Goal: Task Accomplishment & Management: Manage account settings

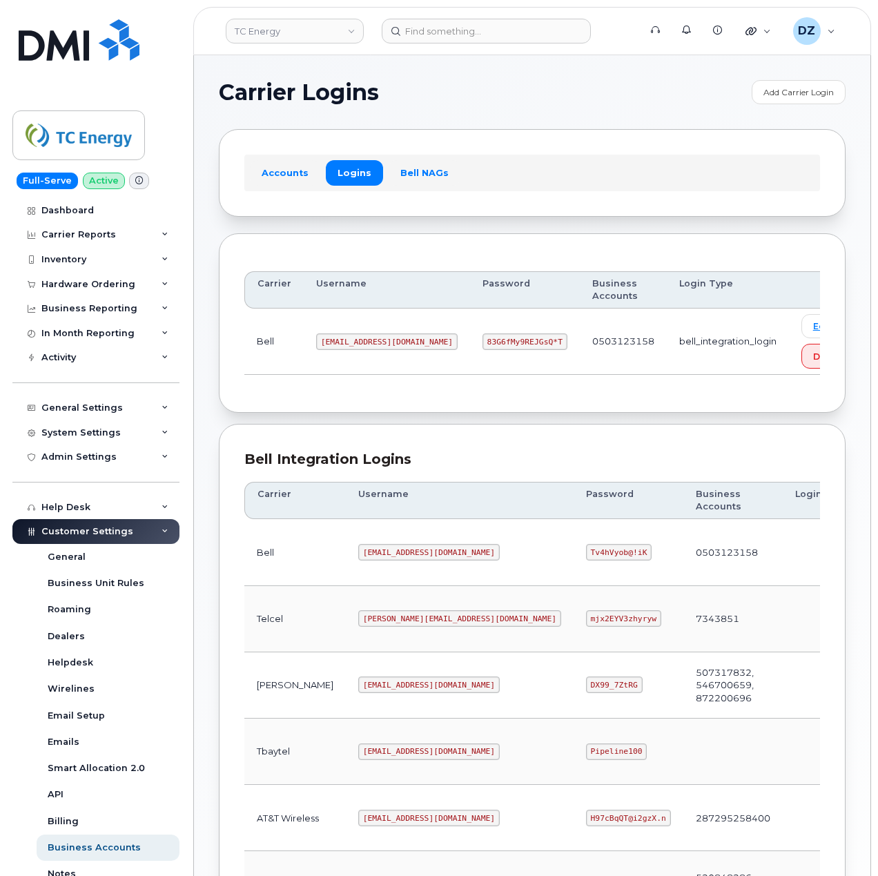
scroll to position [368, 0]
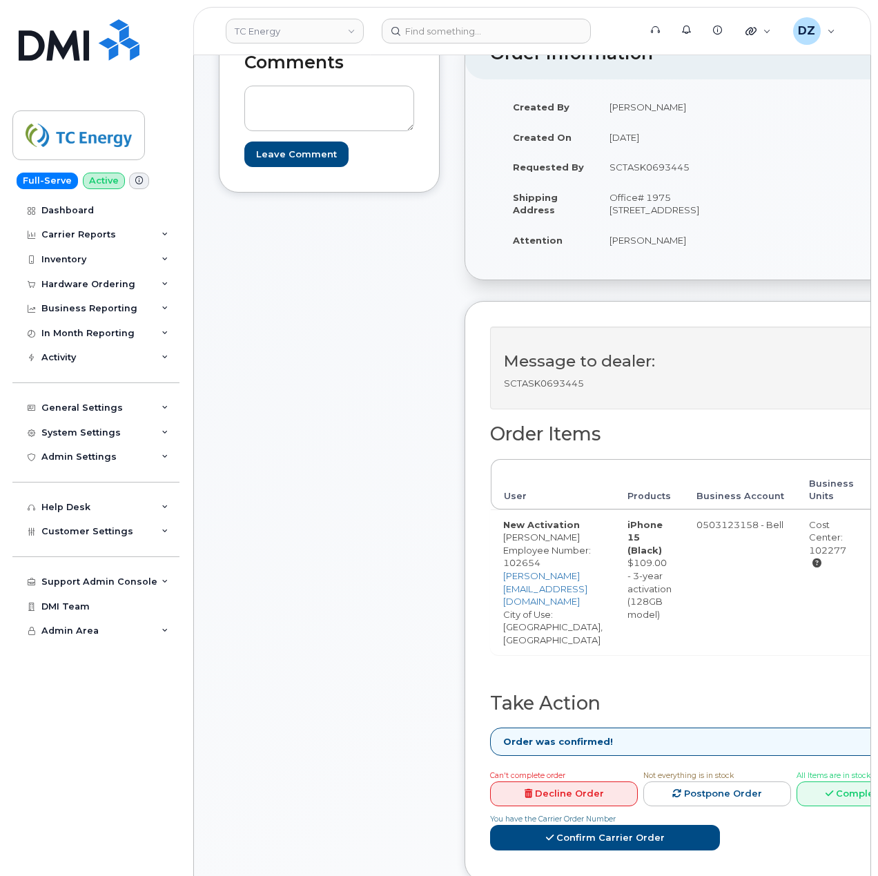
scroll to position [368, 0]
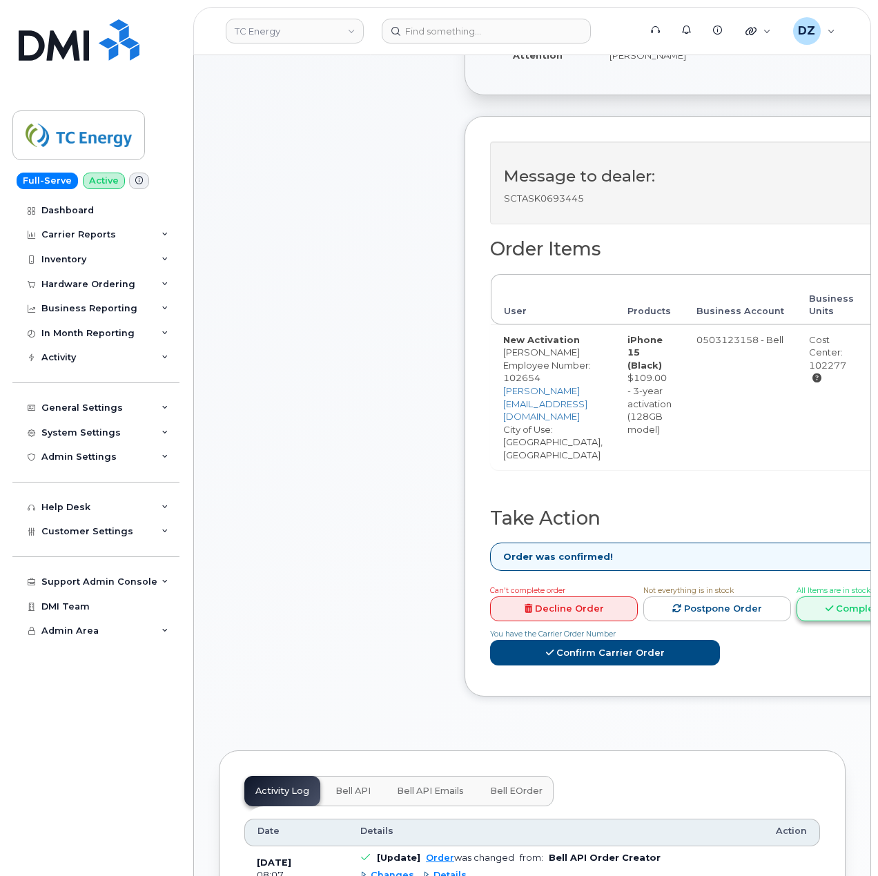
click at [826, 613] on icon at bounding box center [830, 608] width 8 height 9
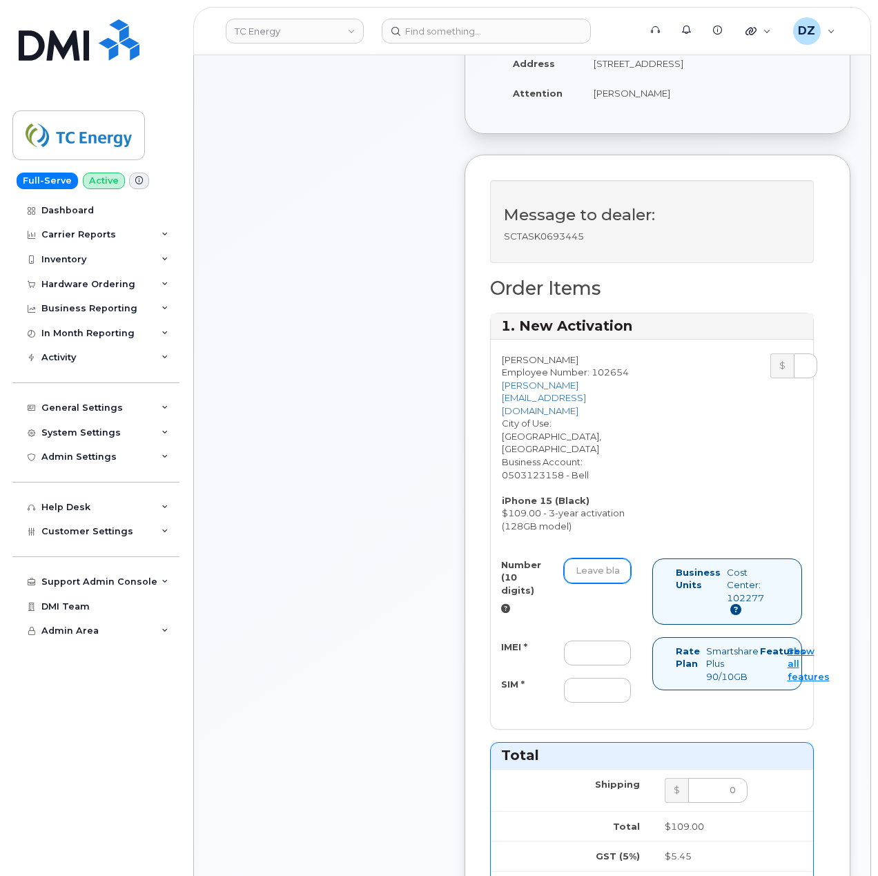
click at [609, 574] on input "Number (10 digits)" at bounding box center [597, 570] width 67 height 25
paste input "8257336306"
type input "8257336306"
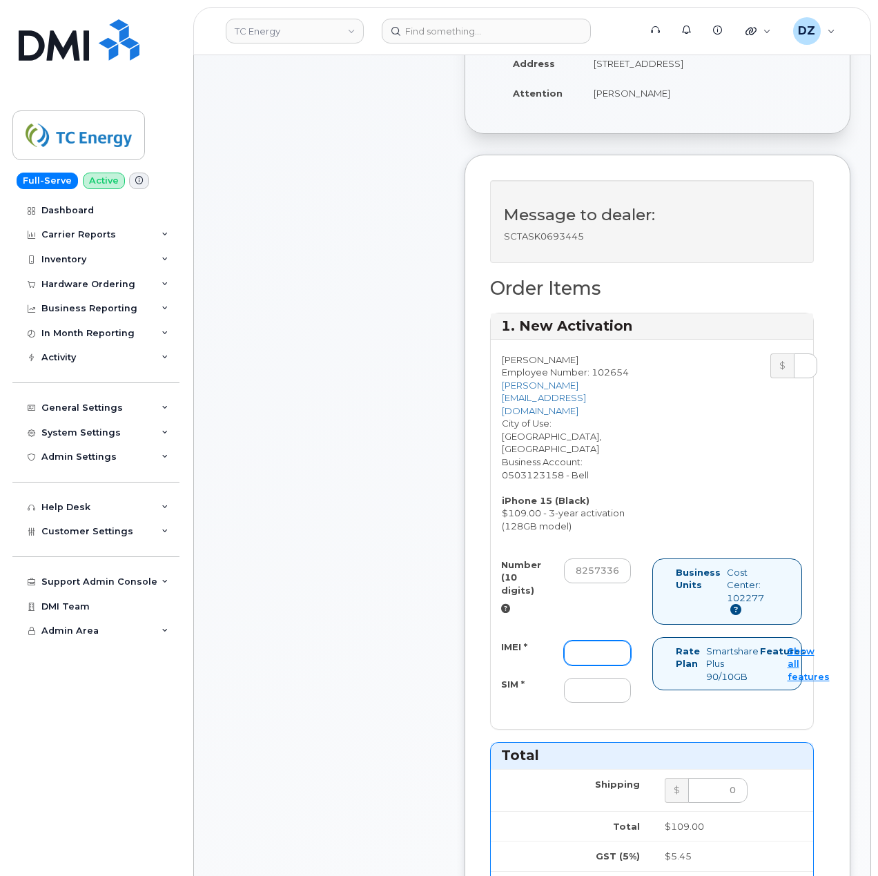
click at [605, 655] on input "IMEI *" at bounding box center [597, 653] width 67 height 25
paste input "355700858929694"
type input "355700858929694"
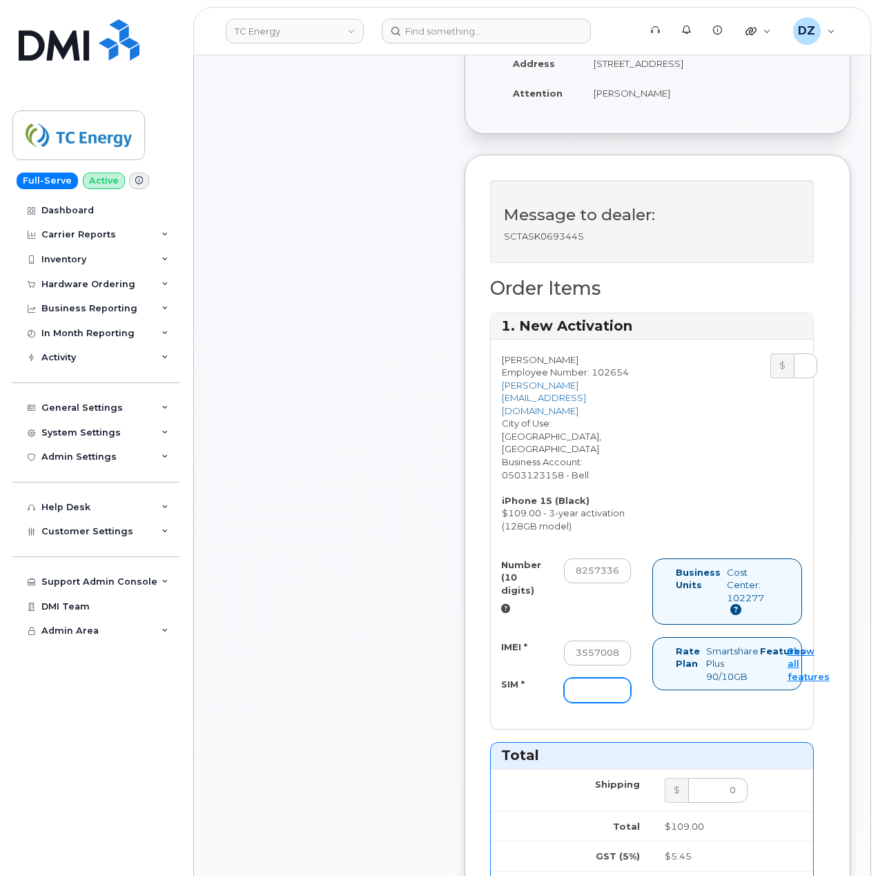
click at [605, 696] on input "SIM *" at bounding box center [597, 690] width 67 height 25
paste input "89302610207732893554"
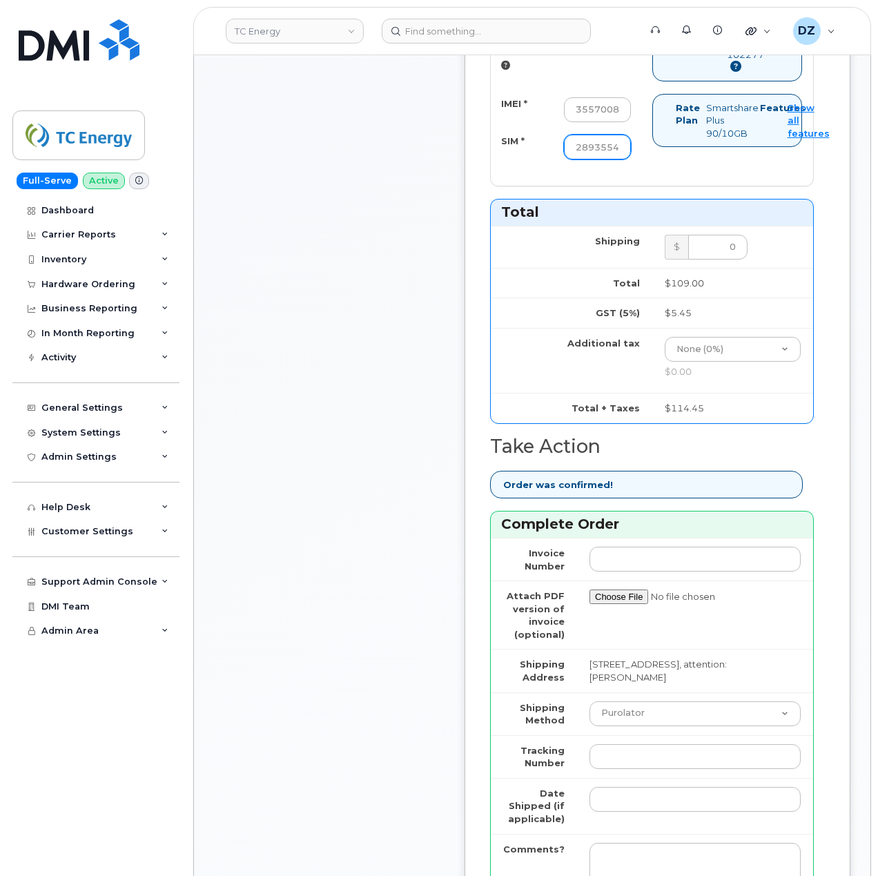
scroll to position [920, 0]
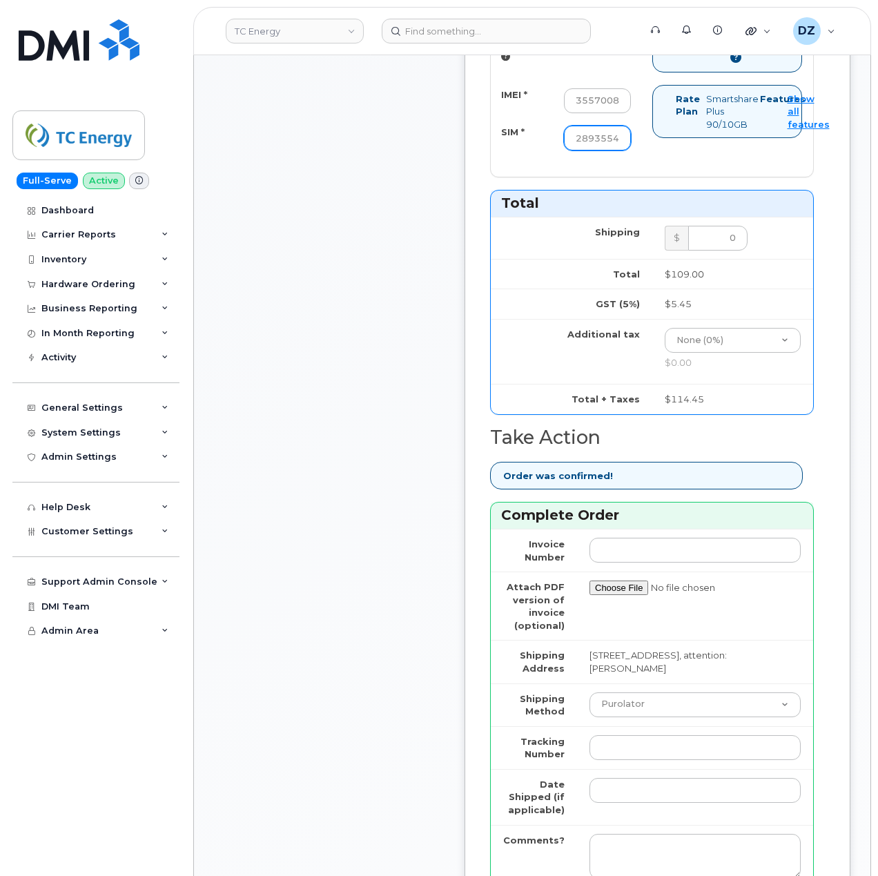
type input "89302610207732893554"
click at [636, 707] on select "Purolator UPS FedEx Canada Post Courier Other Drop Off Pick Up" at bounding box center [694, 704] width 211 height 25
select select "FedEx"
click at [589, 699] on select "Purolator UPS FedEx Canada Post Courier Other Drop Off Pick Up" at bounding box center [694, 704] width 211 height 25
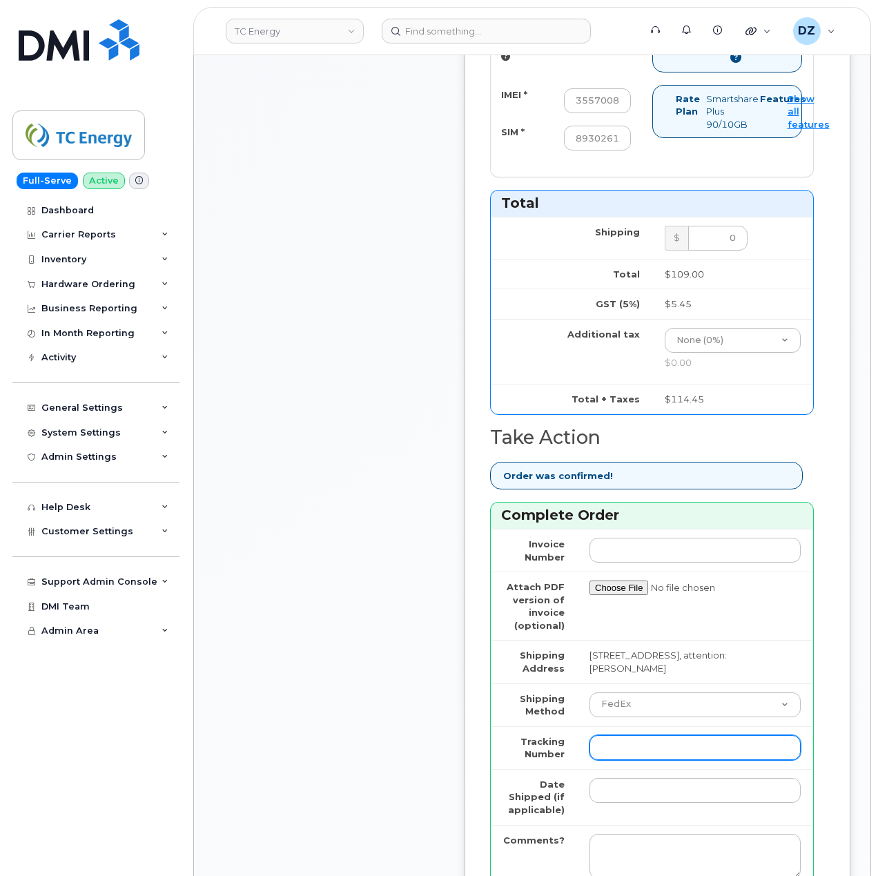
click at [625, 754] on input "Tracking Number" at bounding box center [694, 747] width 211 height 25
paste input "476303090045"
type input "476303090045"
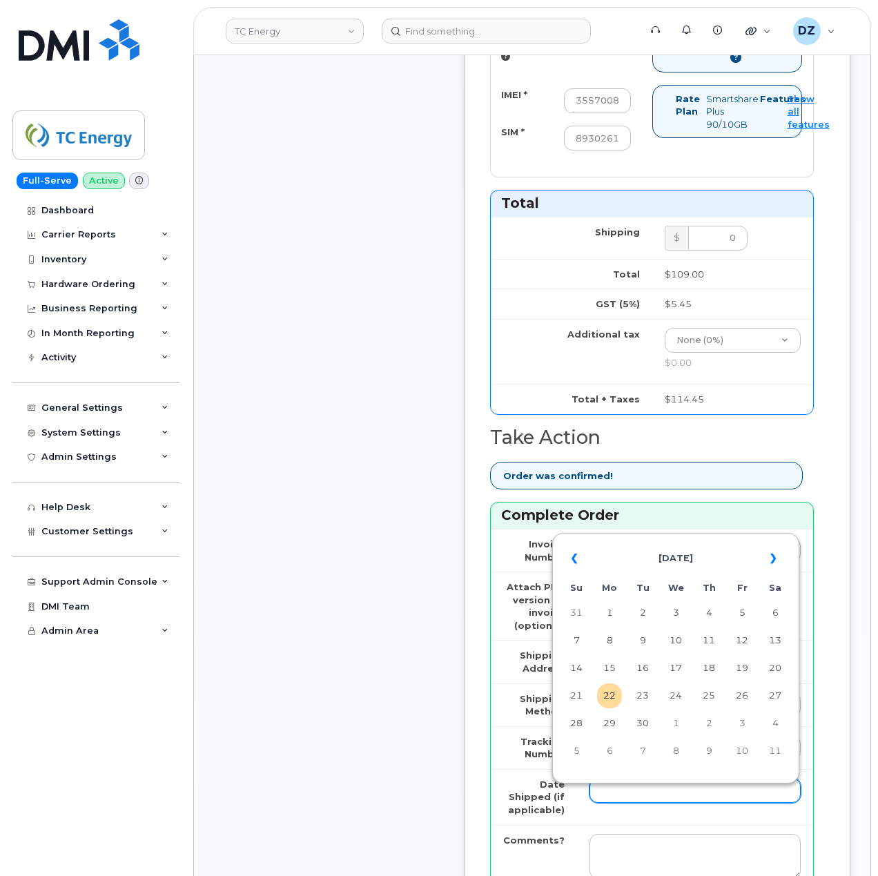
click at [609, 795] on input "Date Shipped (if applicable)" at bounding box center [694, 790] width 211 height 25
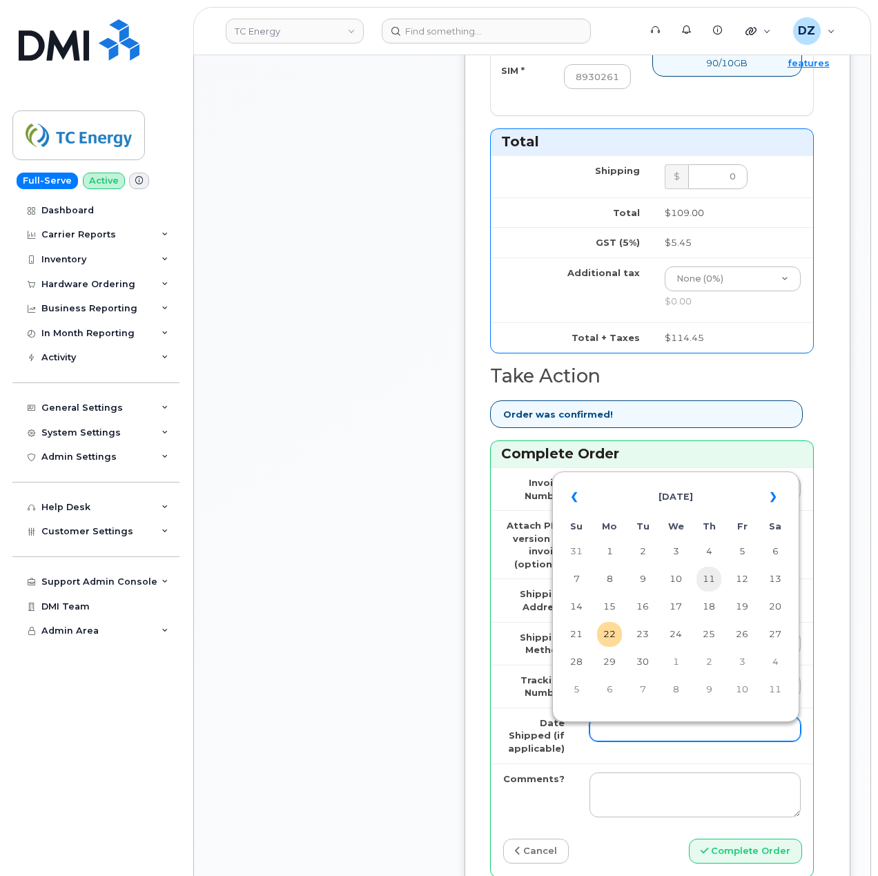
scroll to position [1012, 0]
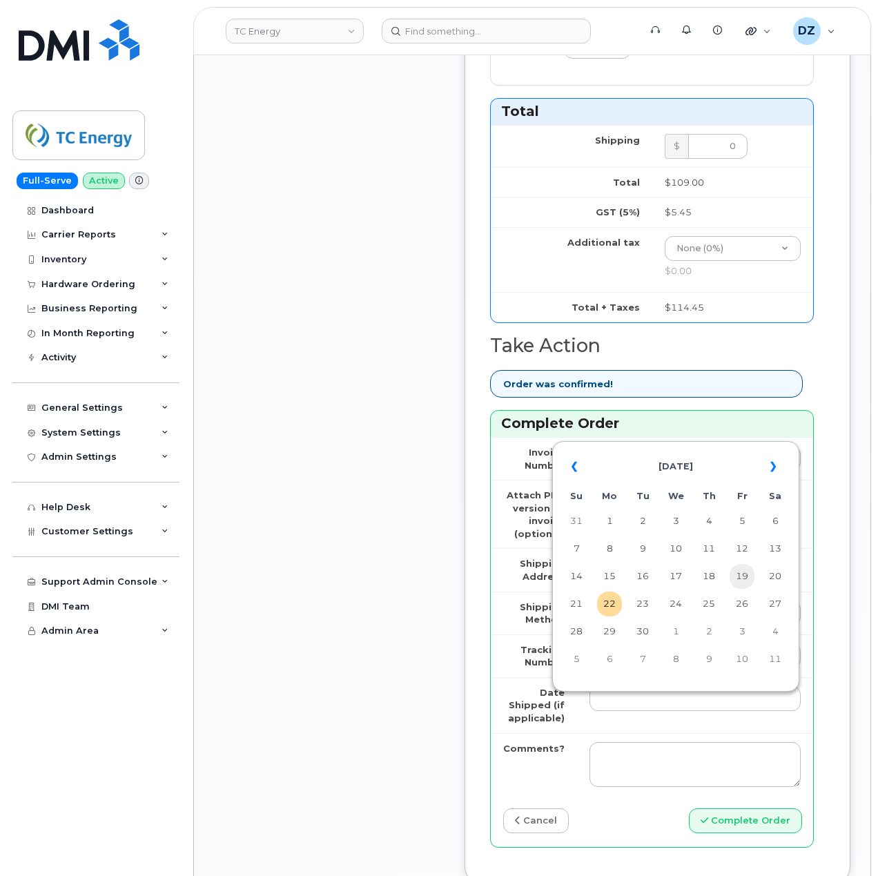
click at [749, 580] on td "19" at bounding box center [742, 576] width 25 height 25
type input "2025-09-19"
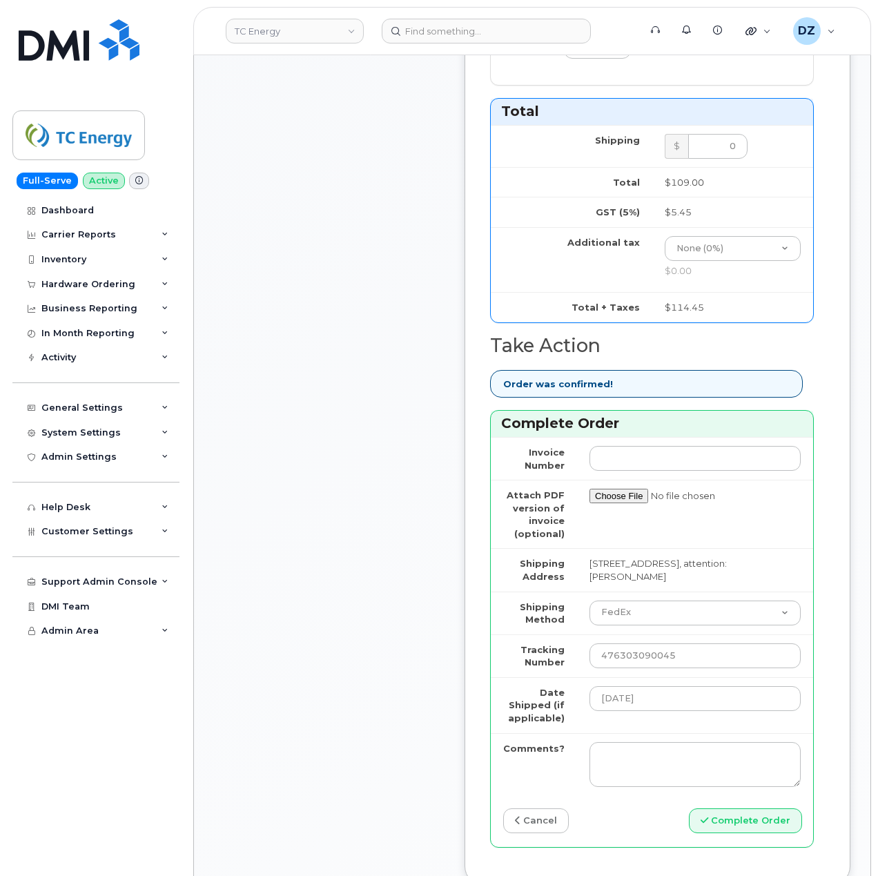
click at [393, 620] on div "Comments Leave Comment" at bounding box center [329, 53] width 221 height 1708
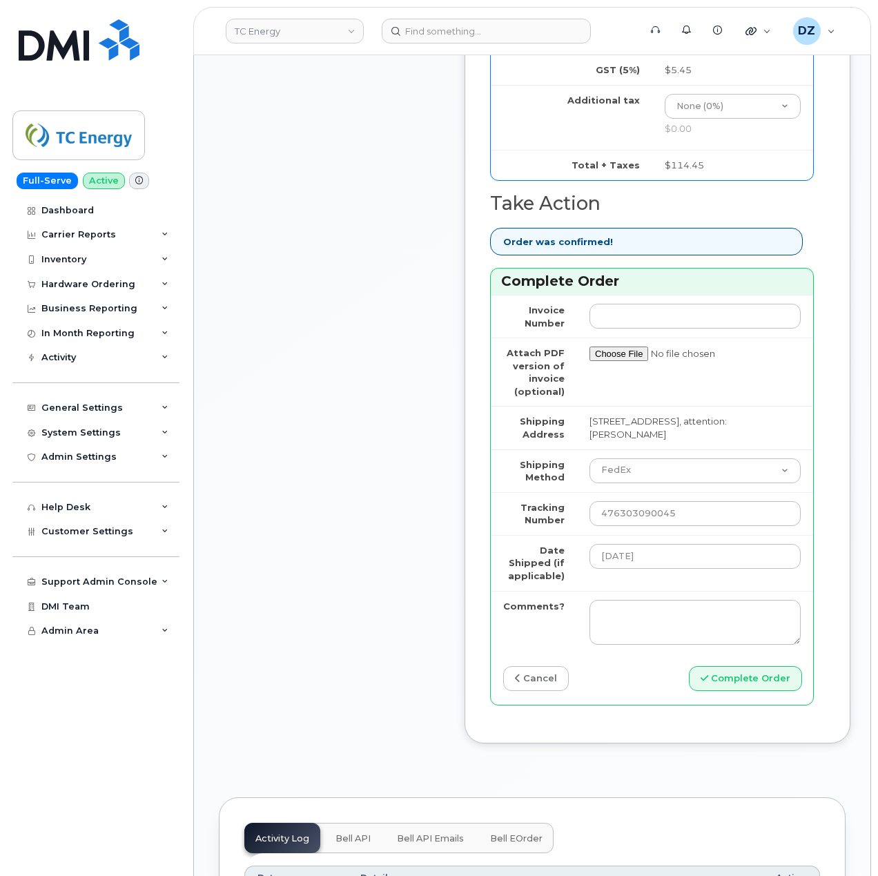
scroll to position [1196, 0]
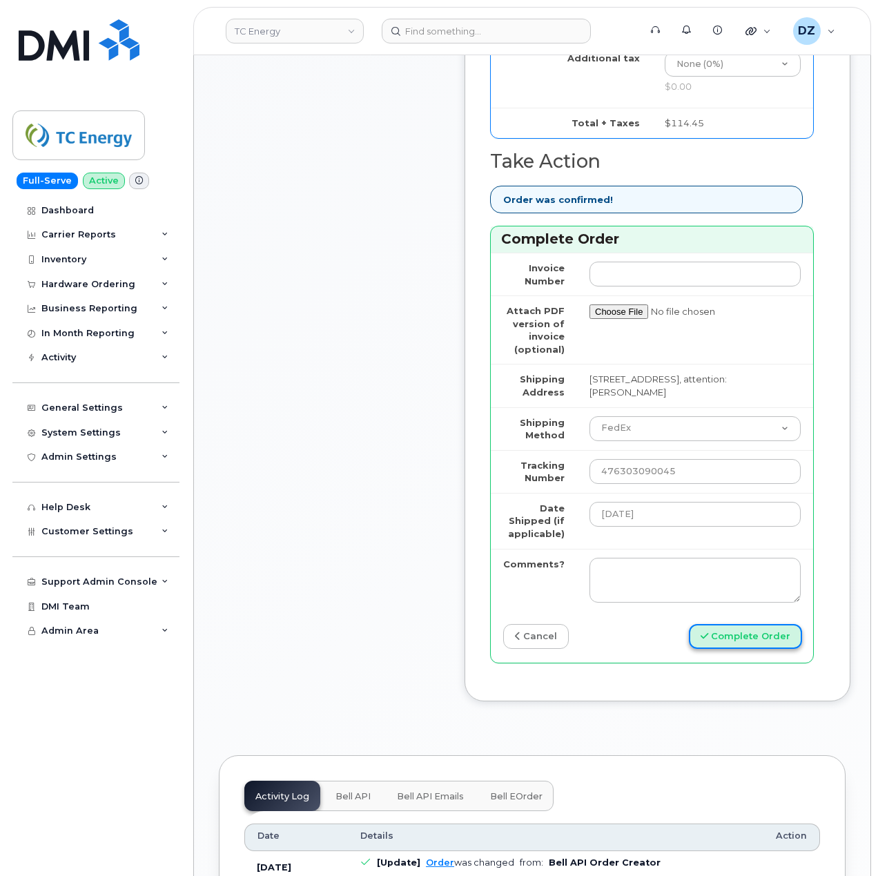
click at [743, 638] on button "Complete Order" at bounding box center [745, 637] width 113 height 26
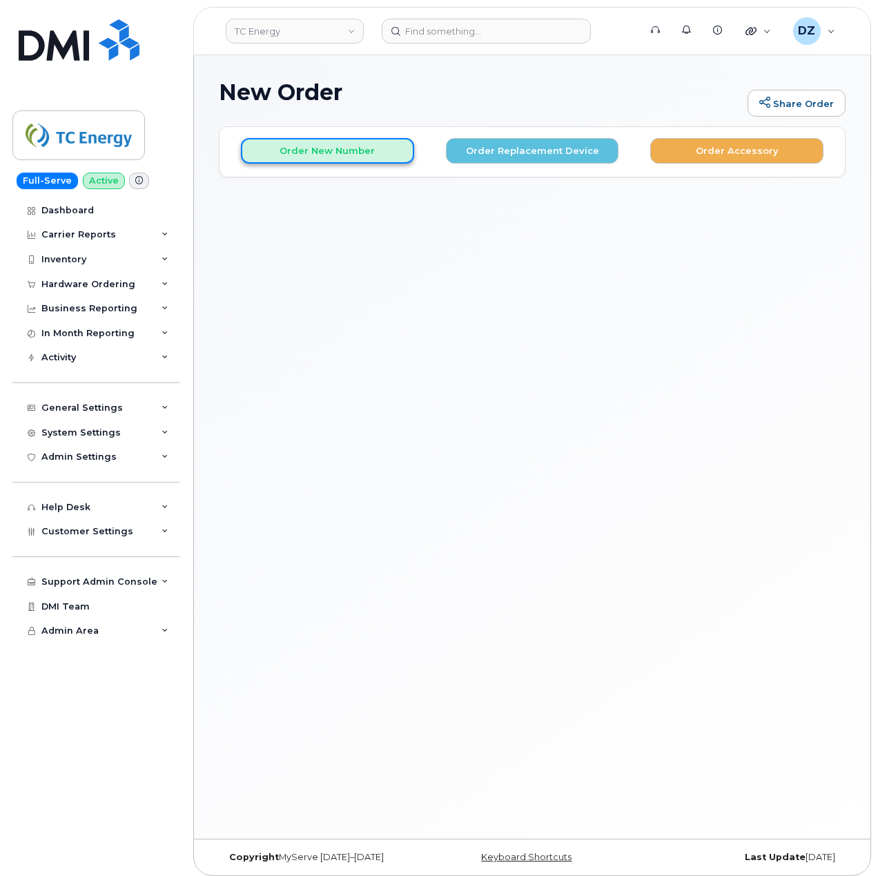
click at [338, 158] on button "Order New Number" at bounding box center [327, 151] width 173 height 26
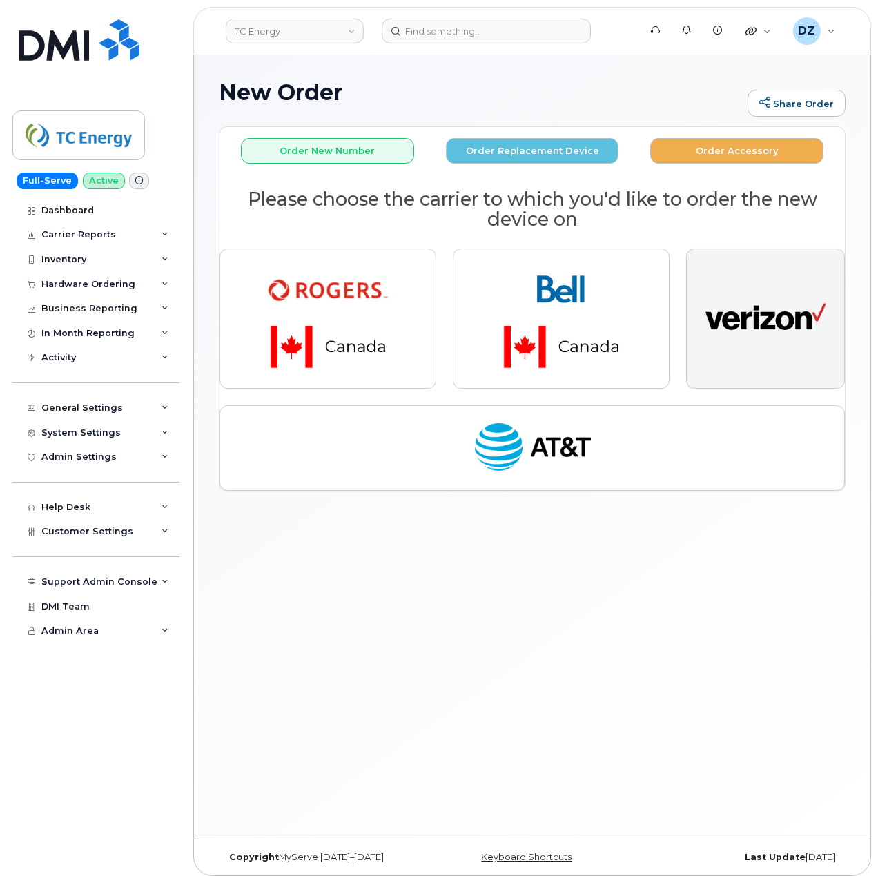
click at [754, 321] on img "button" at bounding box center [765, 319] width 121 height 62
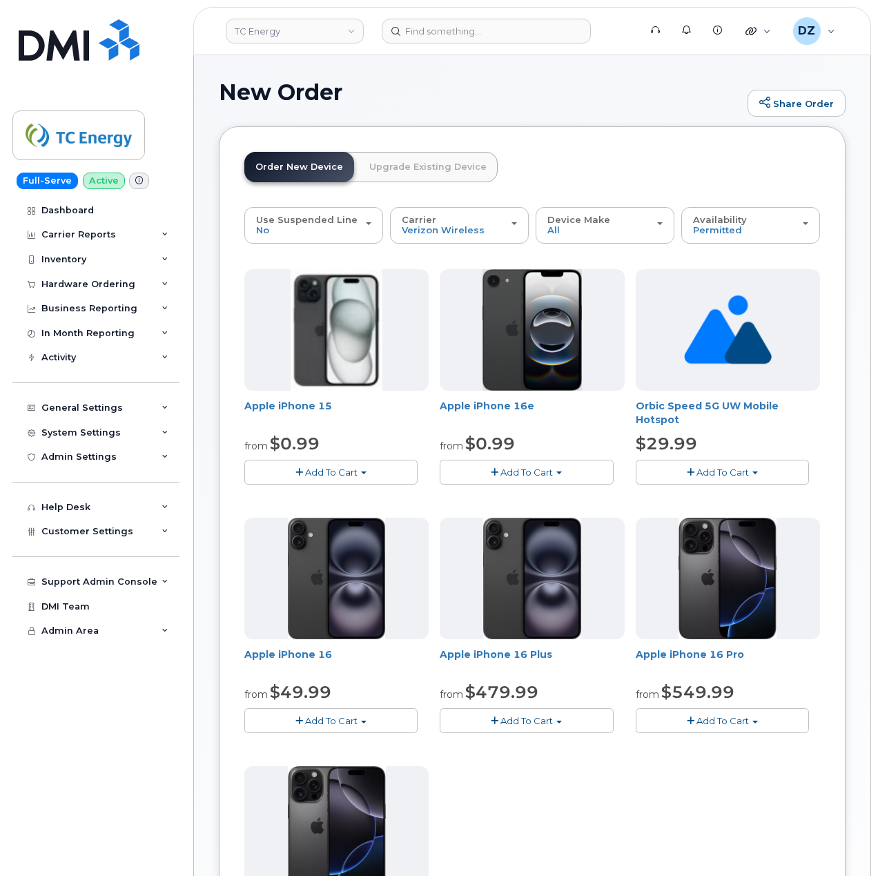
click at [353, 467] on button "Add To Cart" at bounding box center [330, 472] width 173 height 24
click at [356, 531] on link "$0.99 - 2 Year Activation (128 GB)" at bounding box center [344, 531] width 193 height 17
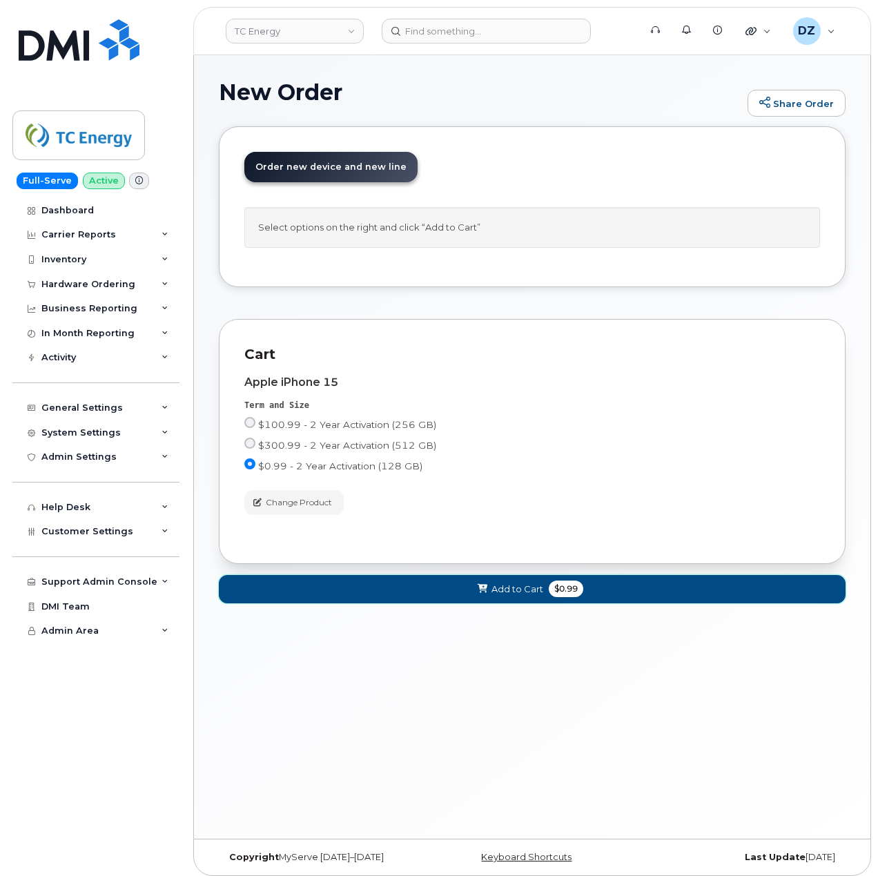
click at [505, 596] on span "Add to Cart" at bounding box center [517, 589] width 52 height 13
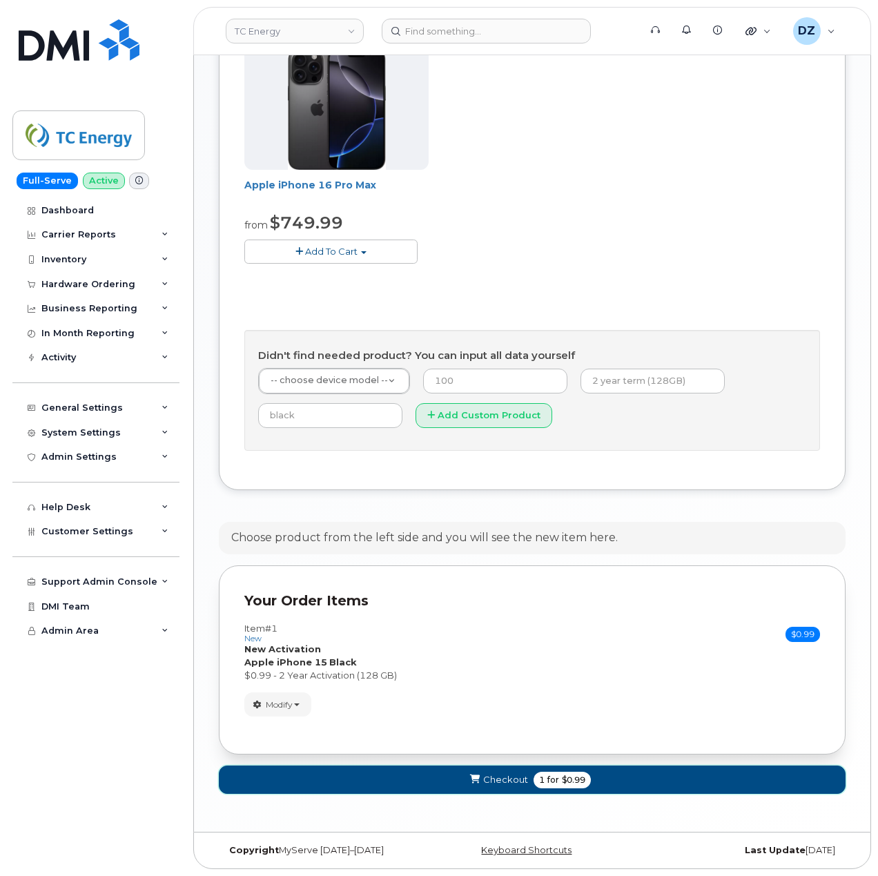
click at [562, 780] on span "$0.99" at bounding box center [573, 780] width 23 height 12
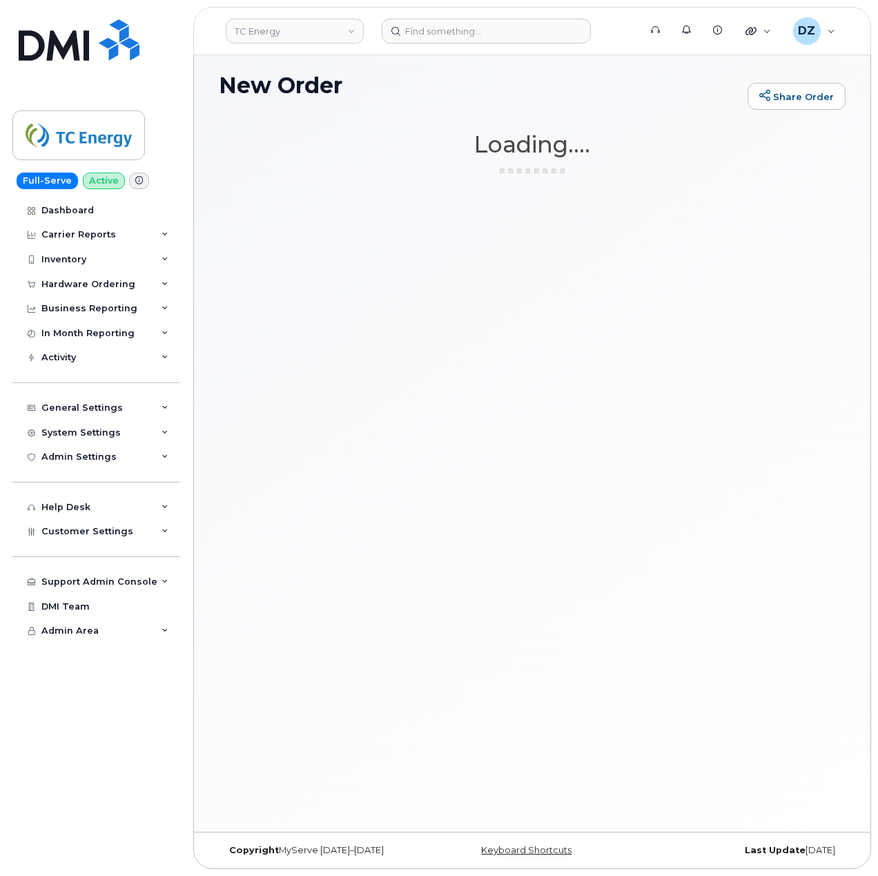
scroll to position [7, 0]
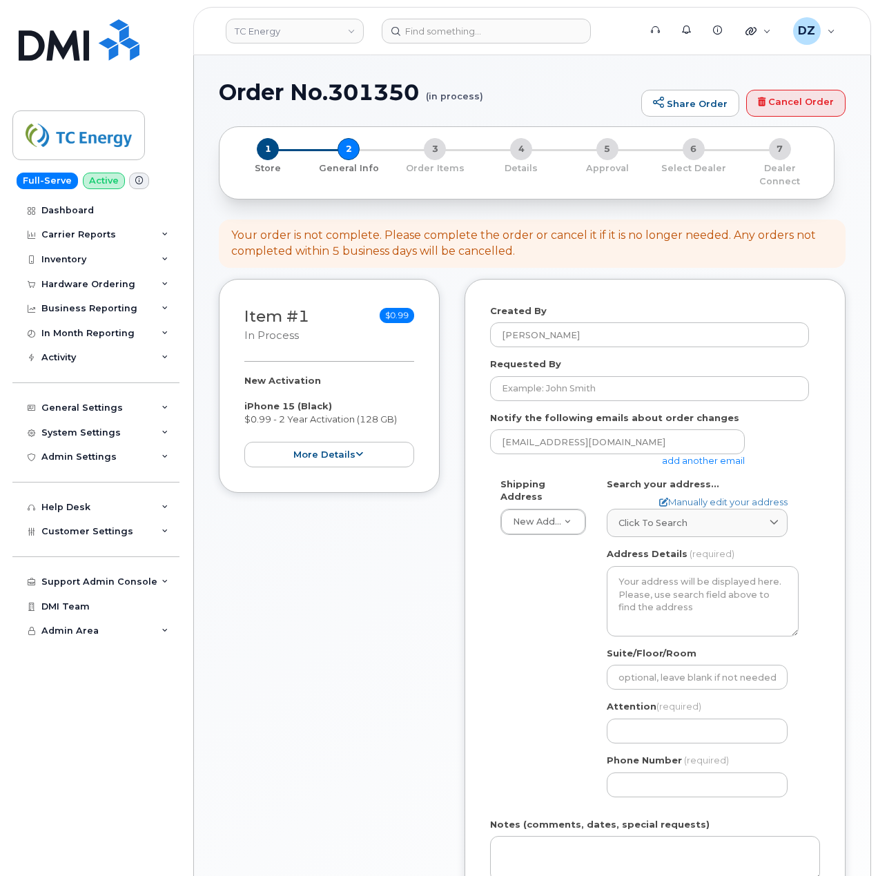
select select
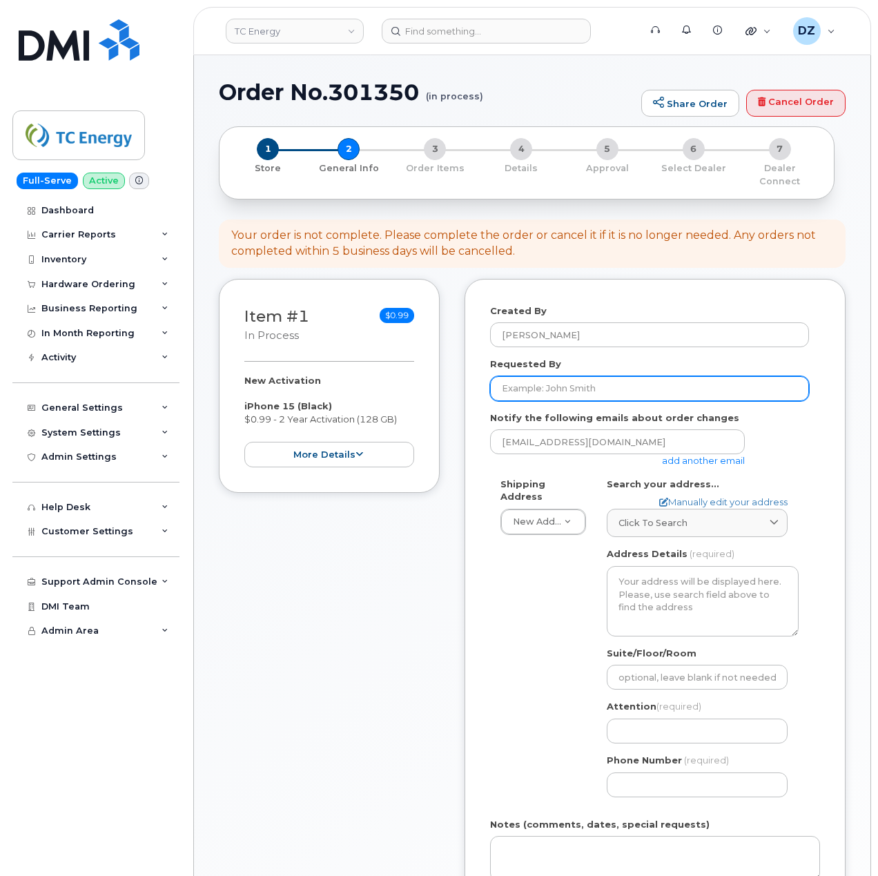
click at [526, 376] on input "Requested By" at bounding box center [649, 388] width 319 height 25
paste input "SCTASK0694679"
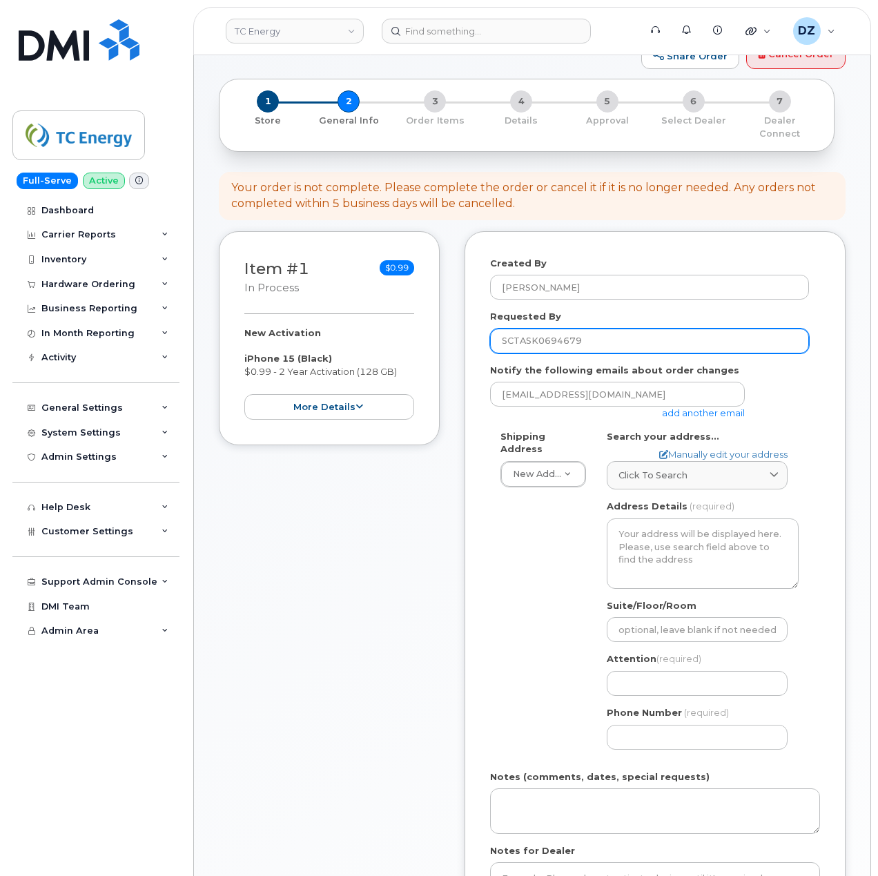
scroll to position [92, 0]
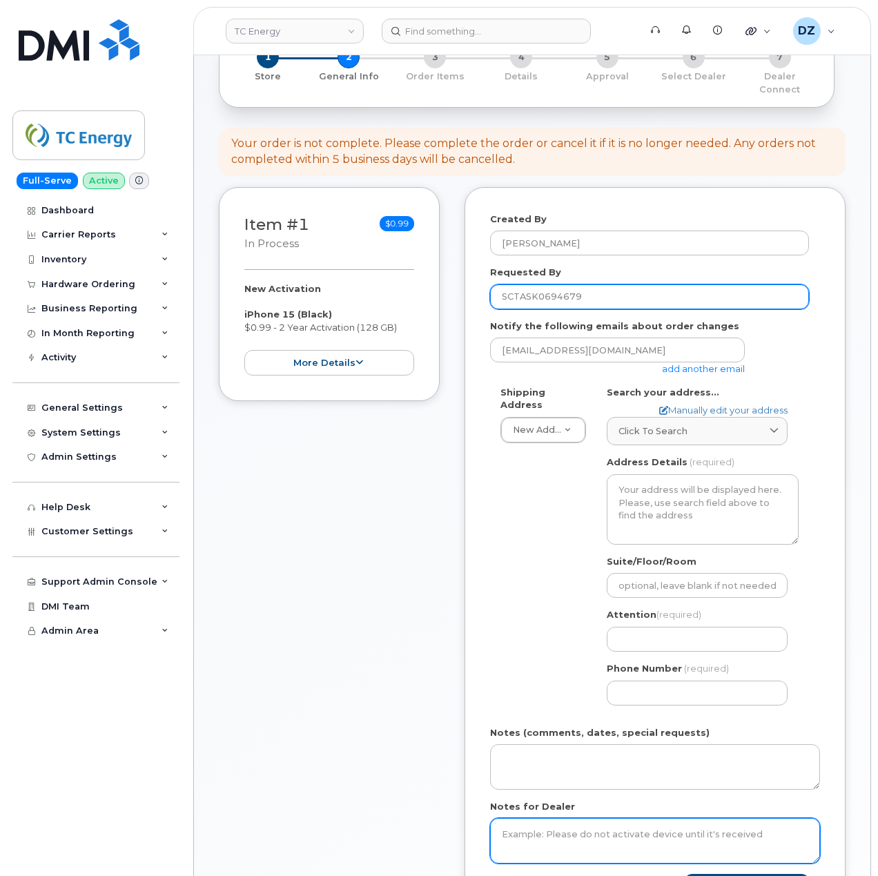
type input "SCTASK0694679"
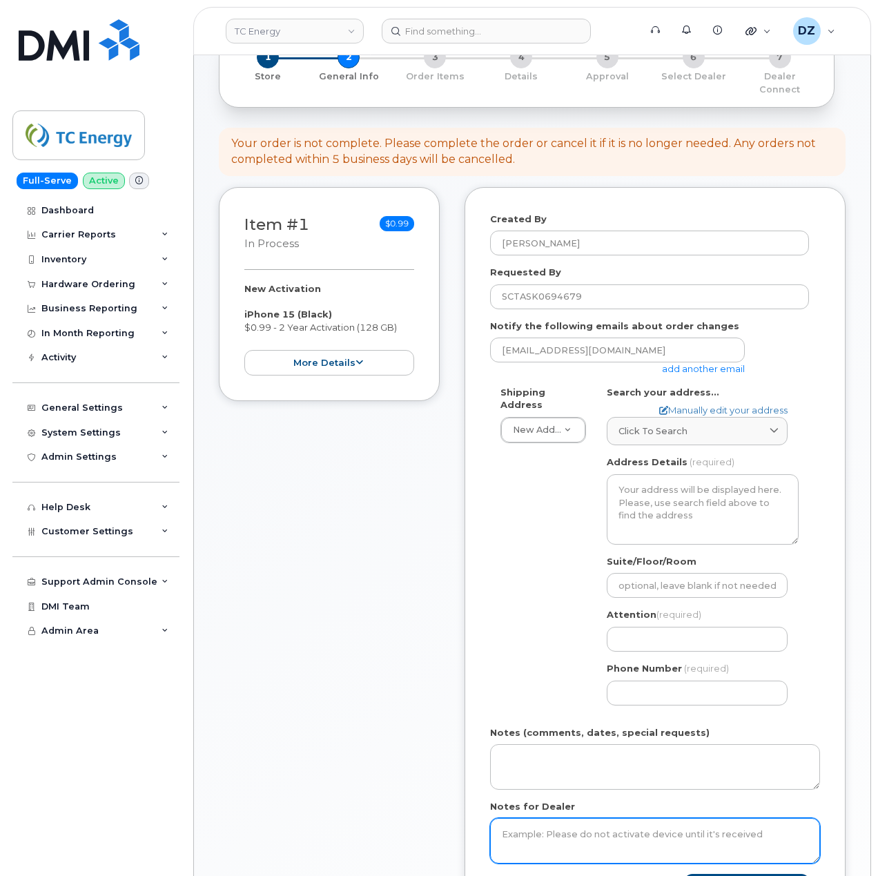
click at [547, 823] on textarea "Notes for Dealer" at bounding box center [655, 841] width 330 height 46
paste textarea "SCTASK0694679"
type textarea "SCTASK0694679"
click at [722, 363] on link "add another email" at bounding box center [703, 368] width 83 height 11
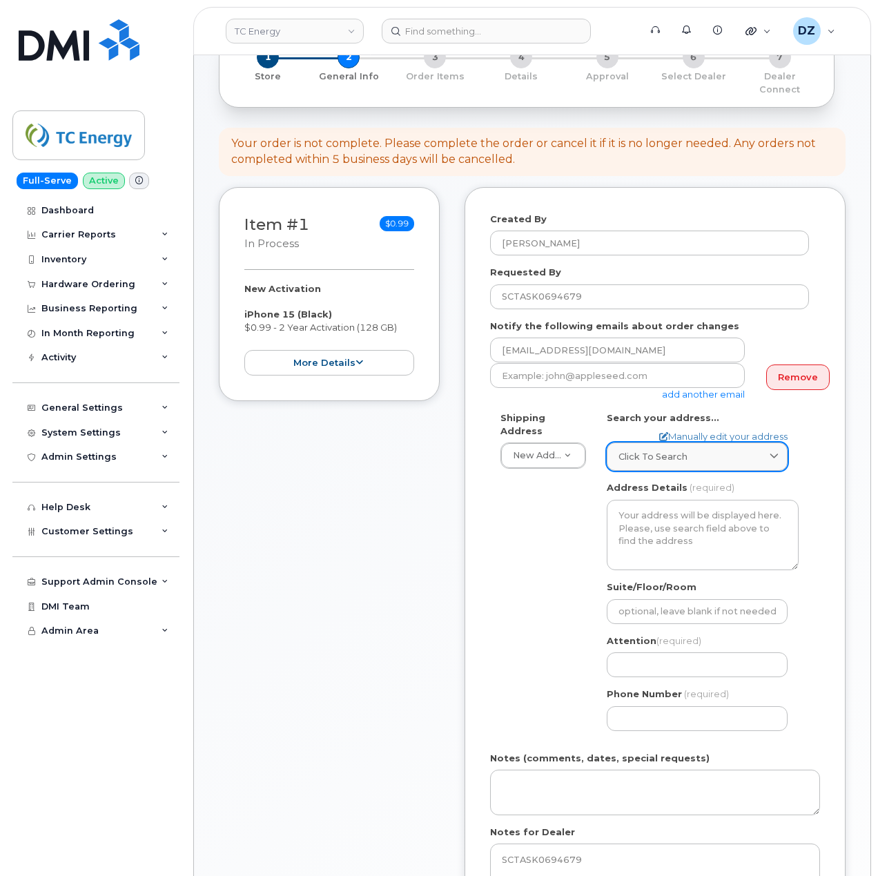
click at [635, 450] on span "Click to search" at bounding box center [652, 456] width 69 height 13
paste input "700 Louisiana Street"
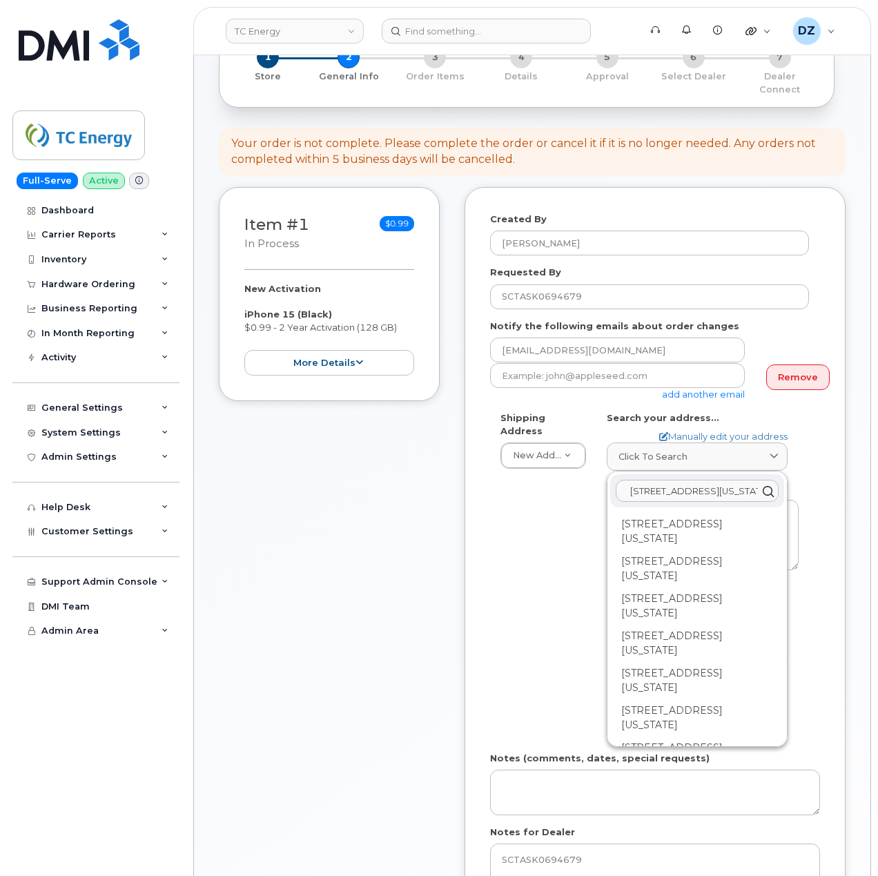
drag, startPoint x: 737, startPoint y: 483, endPoint x: 763, endPoint y: 494, distance: 27.8
click at [737, 483] on input "700 Louisiana Street" at bounding box center [697, 491] width 163 height 22
paste input "Houston, TX 77002"
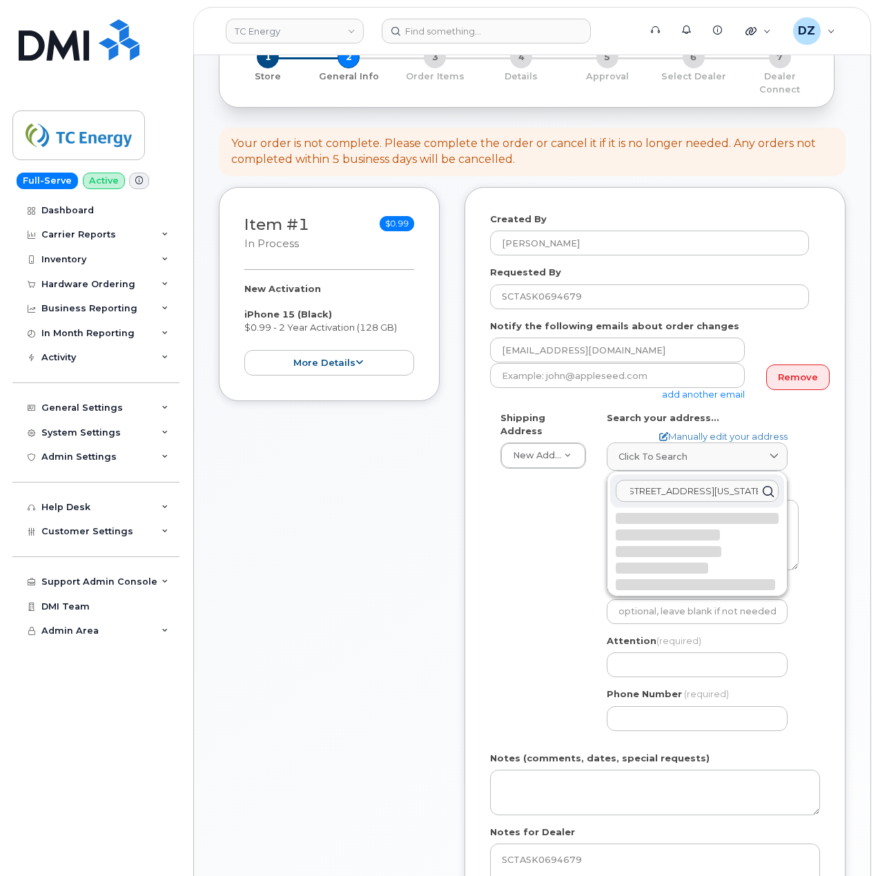
scroll to position [0, 50]
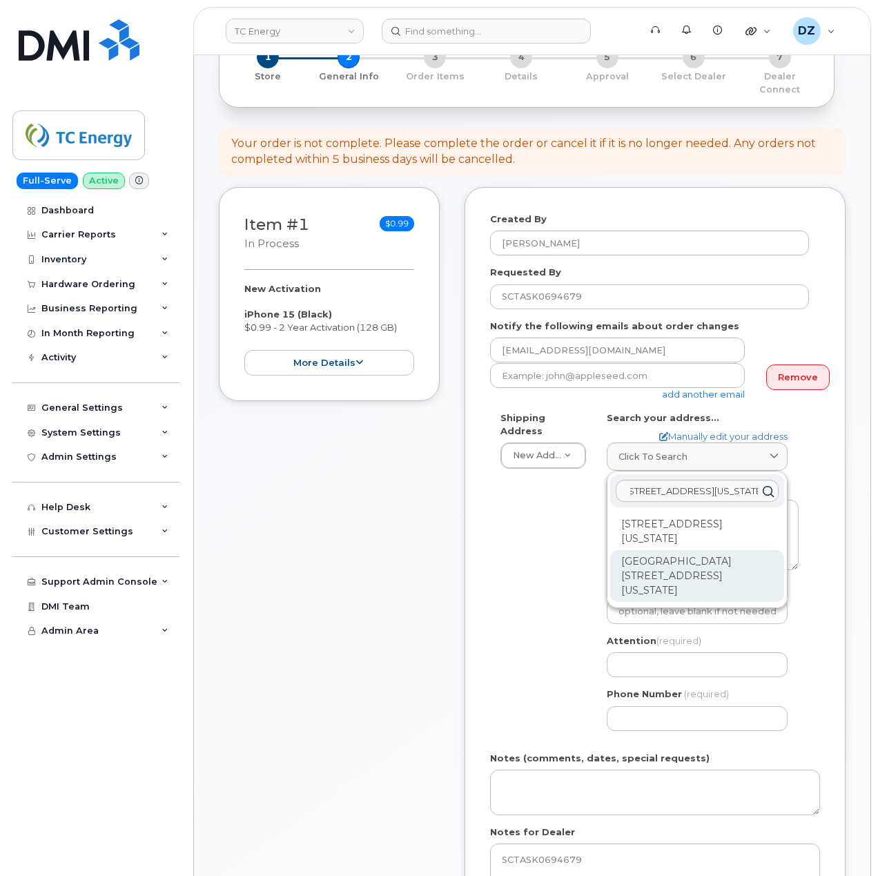
type input "700 Louisiana Street Houston, TX 77002"
click at [685, 551] on div "Ncnb Center 700 Louisiana St Houston TX 77002-2700" at bounding box center [697, 576] width 174 height 52
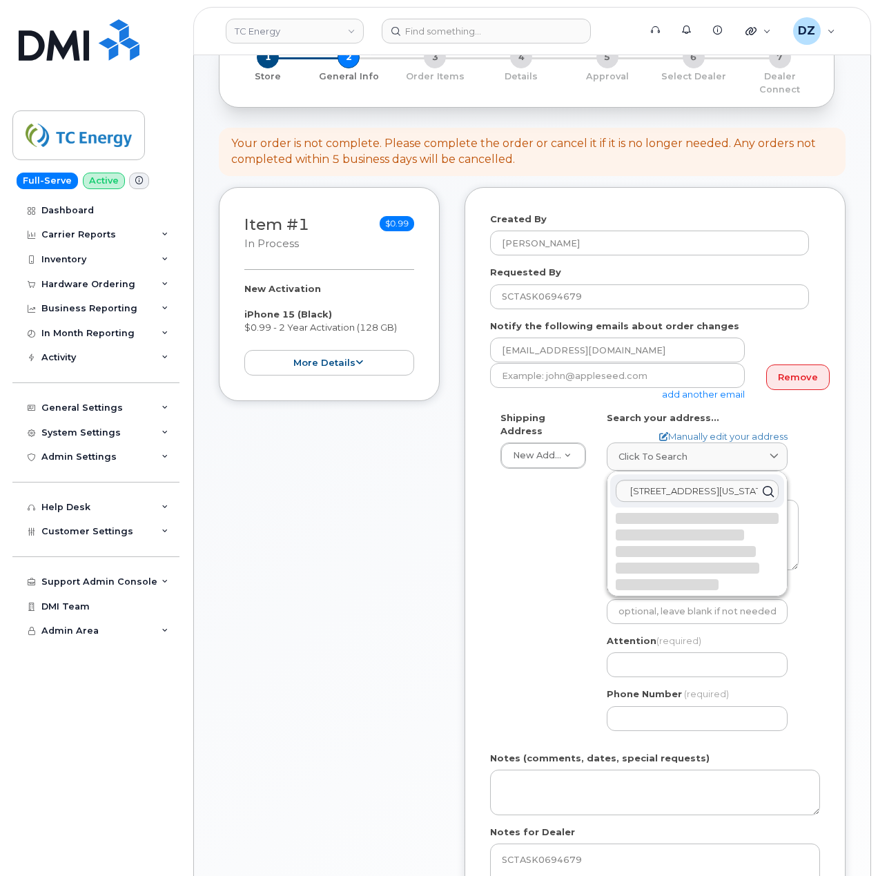
select select
type textarea "Ncnb Center 700 Louisiana St HOUSTON TX 77002-2700 UNITED STATES"
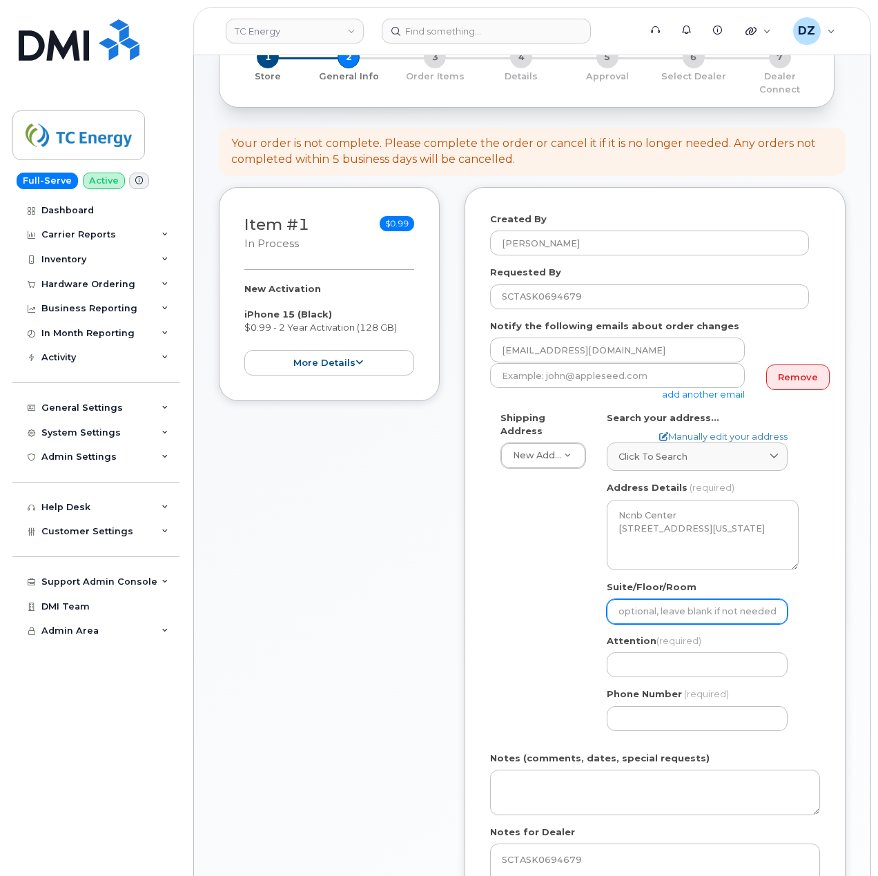
click at [674, 600] on input "Suite/Floor/Room" at bounding box center [697, 611] width 181 height 25
paste input "STe 1300"
select select
type input "STe 1300"
click at [556, 623] on div "Shipping Address New Address New Address 10255 S Washington Ave 117 Kohen Dr 18…" at bounding box center [649, 576] width 319 height 330
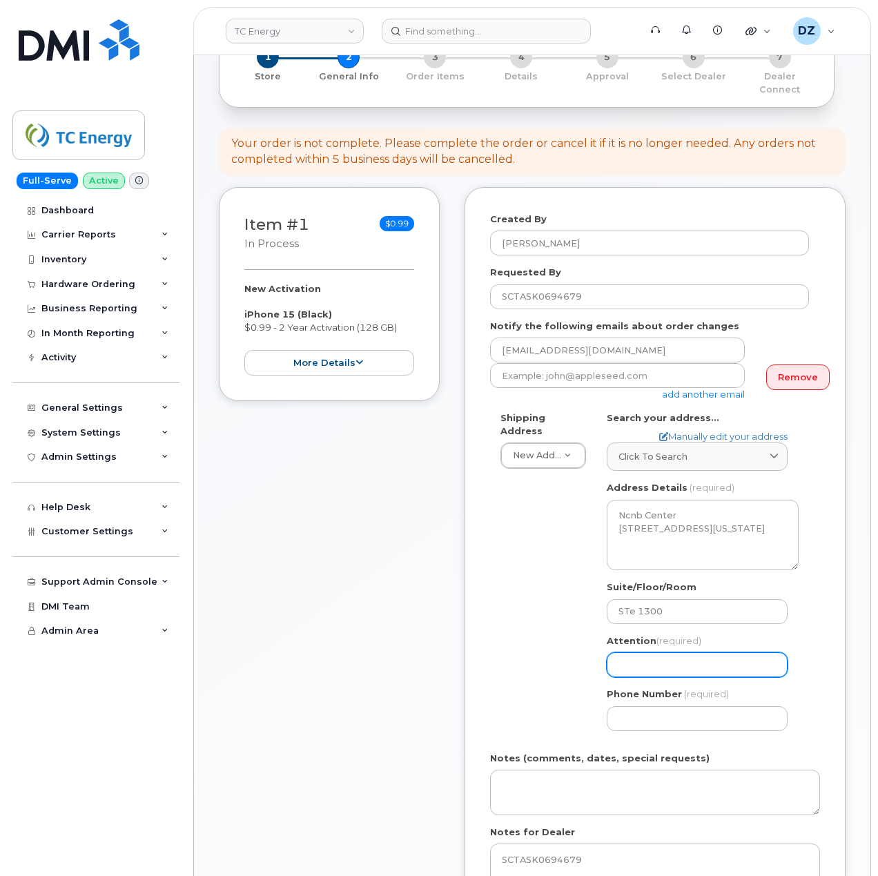
click at [696, 652] on input "Attention (required)" at bounding box center [697, 664] width 181 height 25
paste input "Bob Leech"
select select
type input "Bob Leech"
click at [643, 712] on input "Phone Number" at bounding box center [697, 718] width 181 height 25
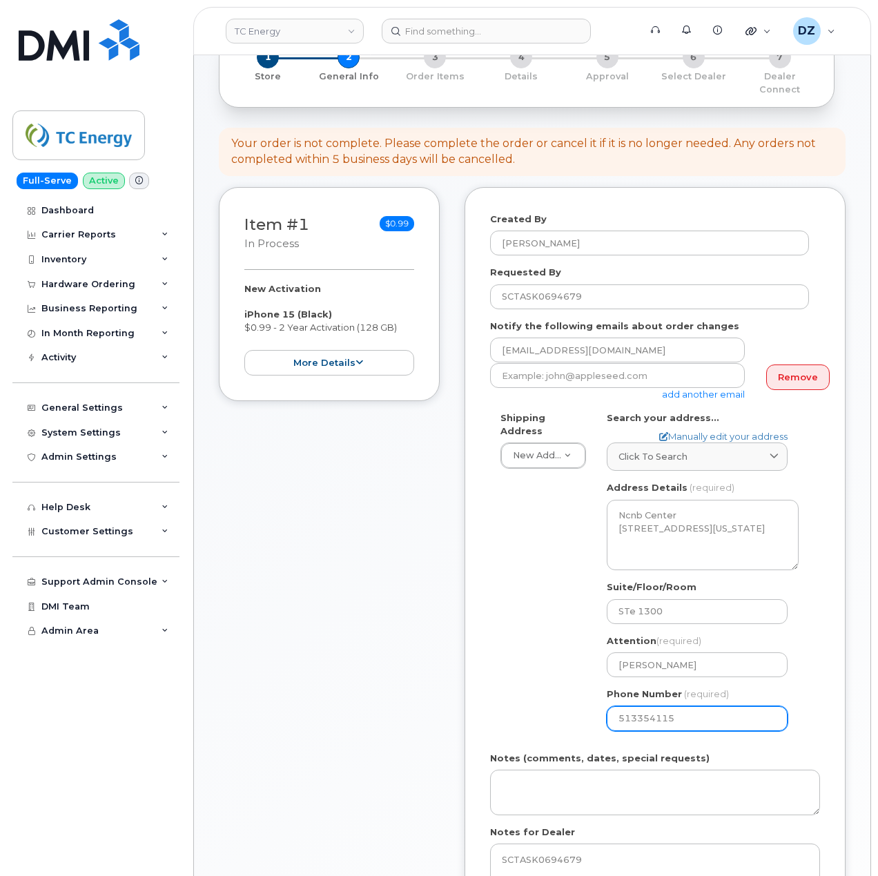
type input "5133541153"
select select
type input "5133541153"
click at [500, 635] on div "Shipping Address New Address New Address 10255 S Washington Ave 117 Kohen Dr 18…" at bounding box center [649, 576] width 319 height 330
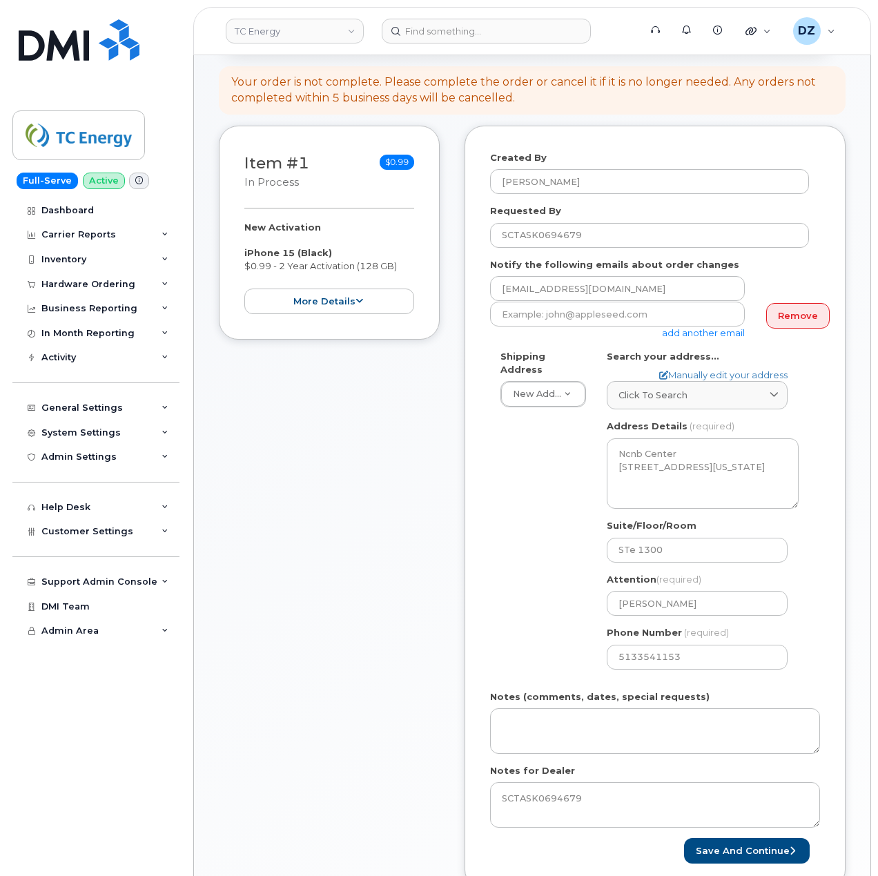
scroll to position [184, 0]
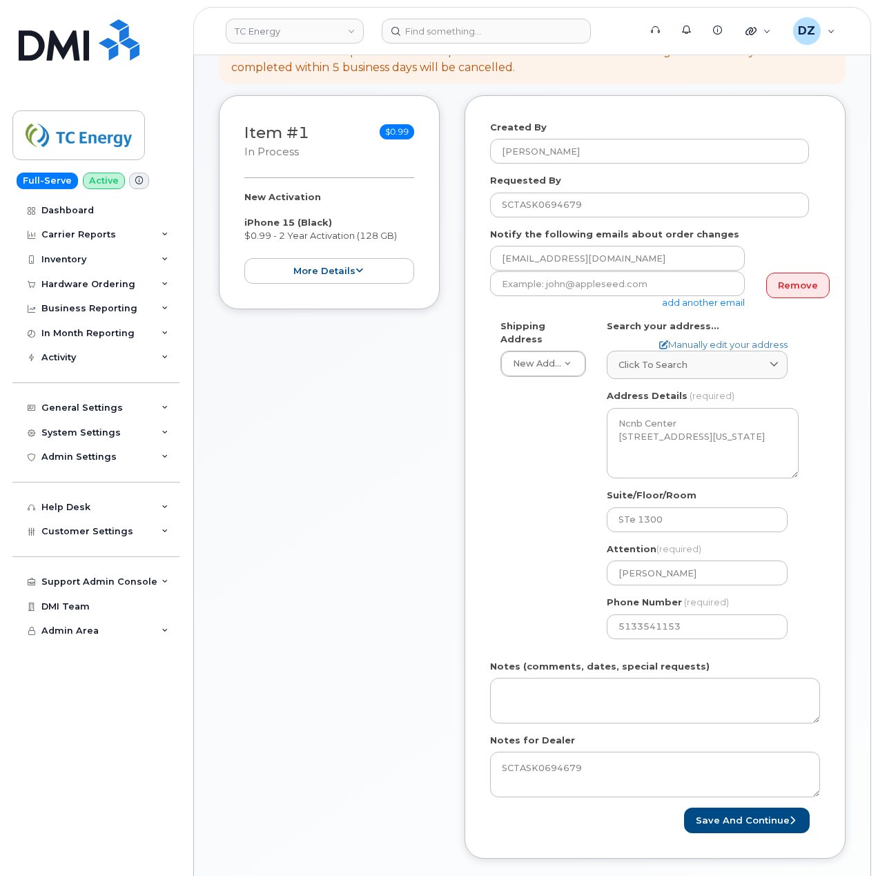
click at [528, 550] on div "Shipping Address New Address New Address 10255 S Washington Ave 117 Kohen Dr 18…" at bounding box center [649, 485] width 319 height 330
click at [728, 810] on button "Save and Continue" at bounding box center [747, 821] width 126 height 26
click at [581, 282] on input "email" at bounding box center [617, 283] width 255 height 25
paste input "bob_leech@tcenergy.com"
type input "bob_leech@tcenergy.com"
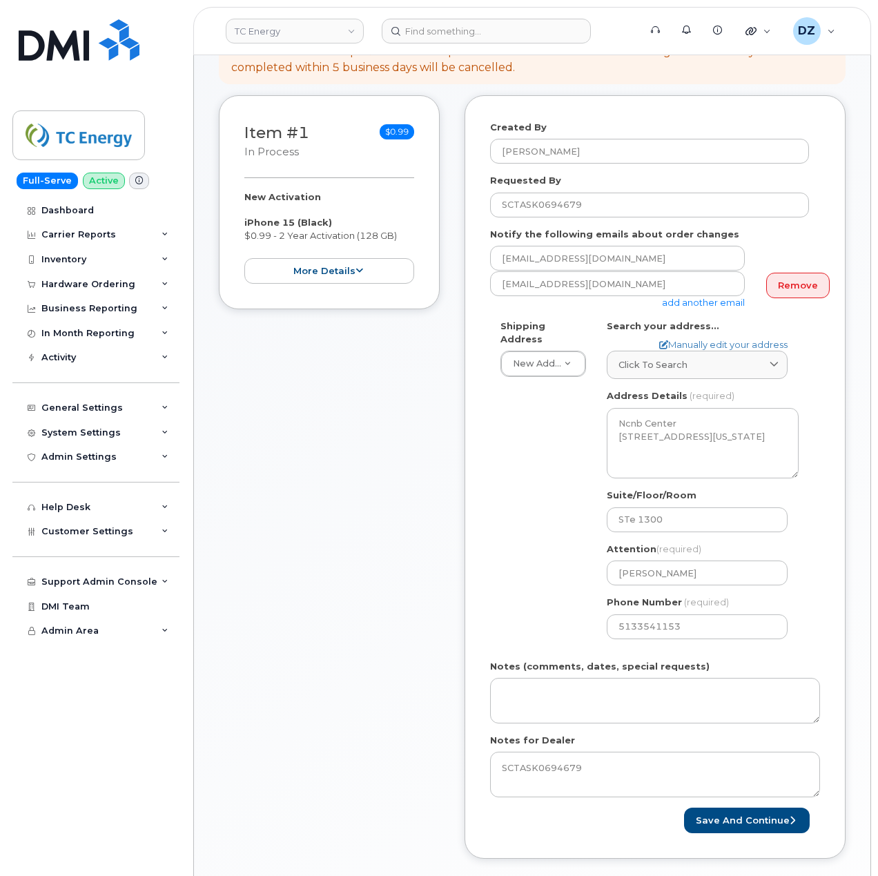
click at [502, 493] on div "Shipping Address New Address New Address 10255 S Washington Ave 117 Kohen Dr 18…" at bounding box center [649, 485] width 319 height 330
click at [732, 808] on button "Save and Continue" at bounding box center [747, 821] width 126 height 26
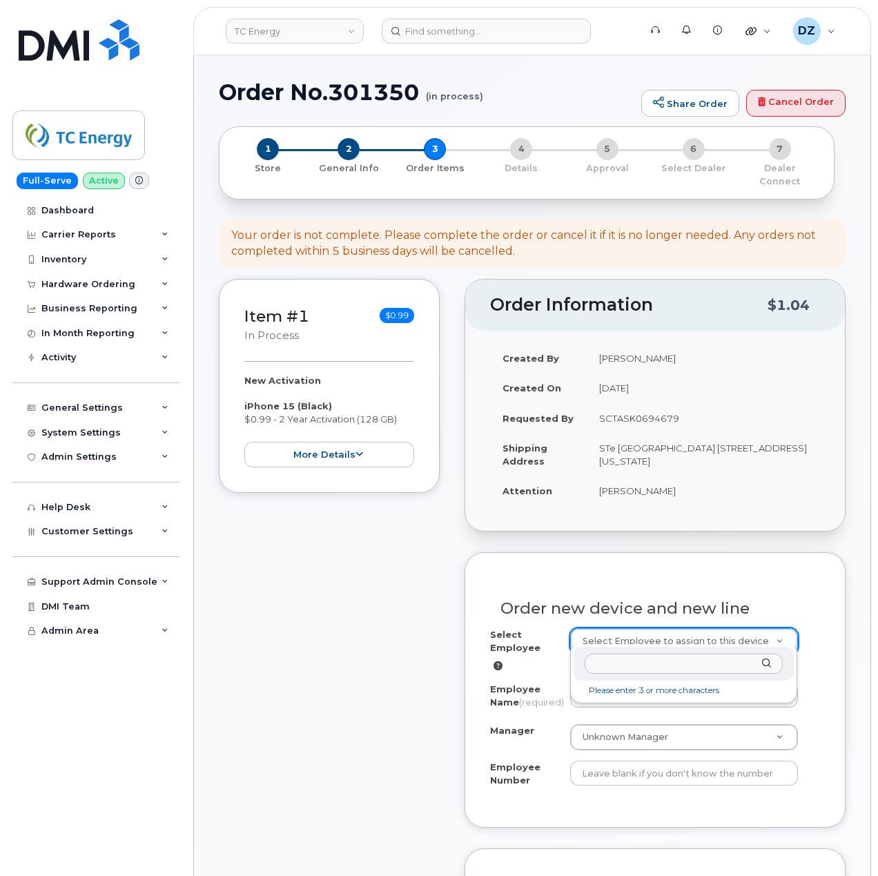
type input "208070"
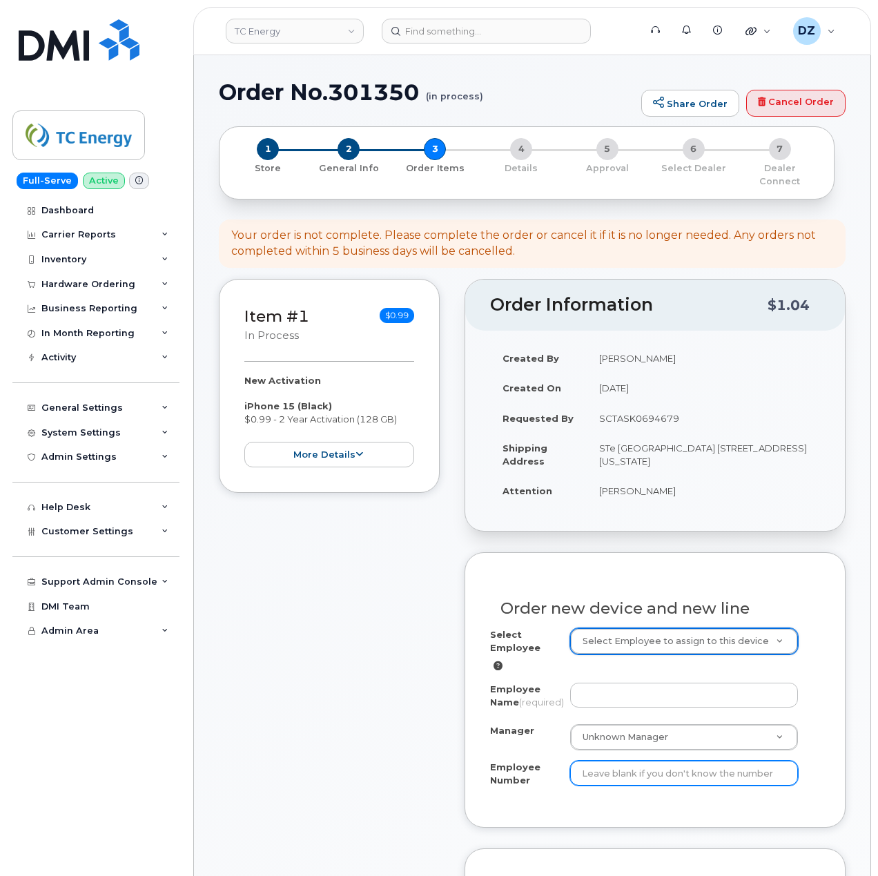
click at [647, 777] on input "Employee Number" at bounding box center [684, 773] width 228 height 25
paste input "208070"
type input "208070"
paste input "[PERSON_NAME]"
type input "[PERSON_NAME]"
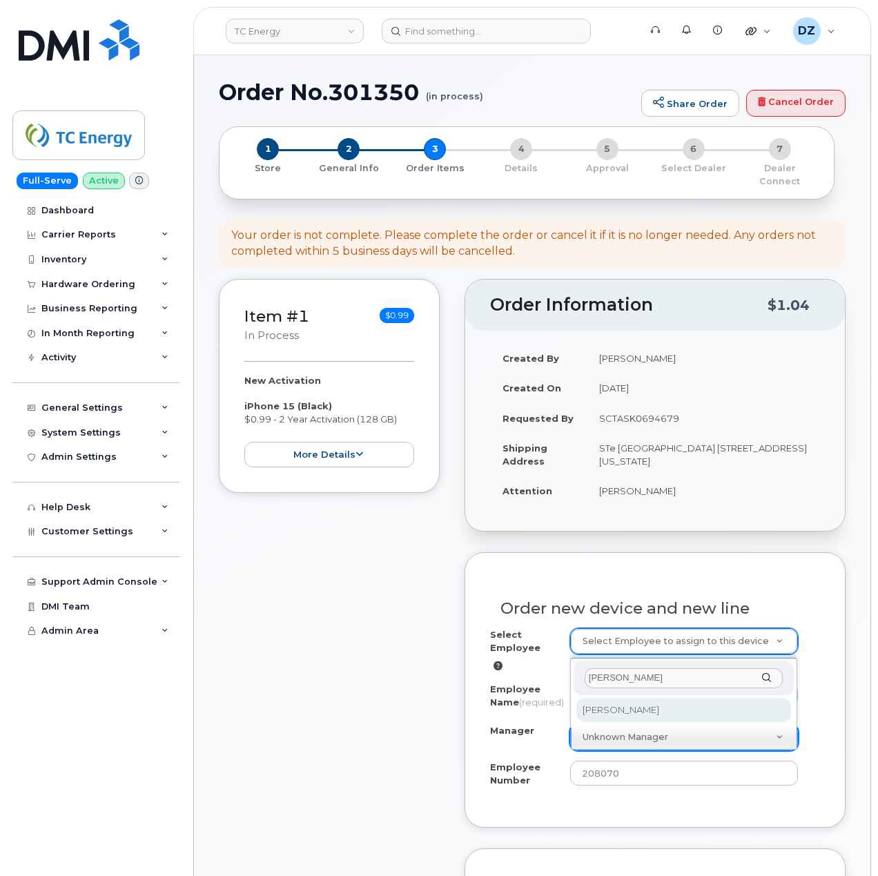
type input "[PERSON_NAME]"
select select "1393399"
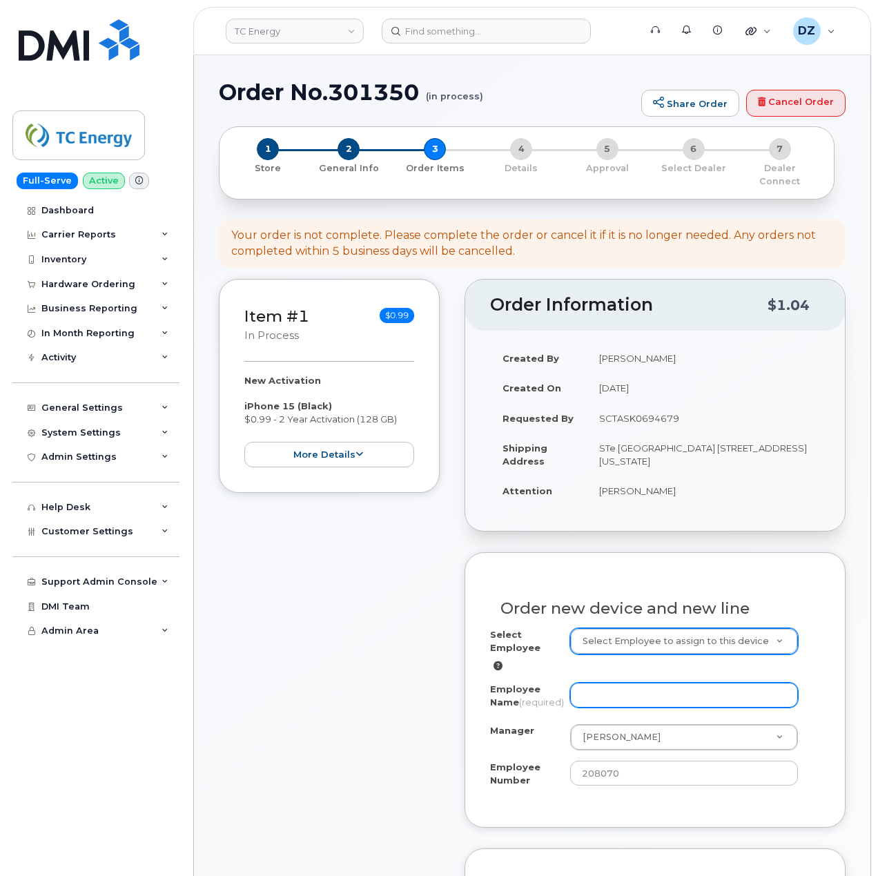
click at [620, 683] on input "Employee Name (required)" at bounding box center [684, 695] width 228 height 25
paste input "Bob Leech"
type input "Bob Leech"
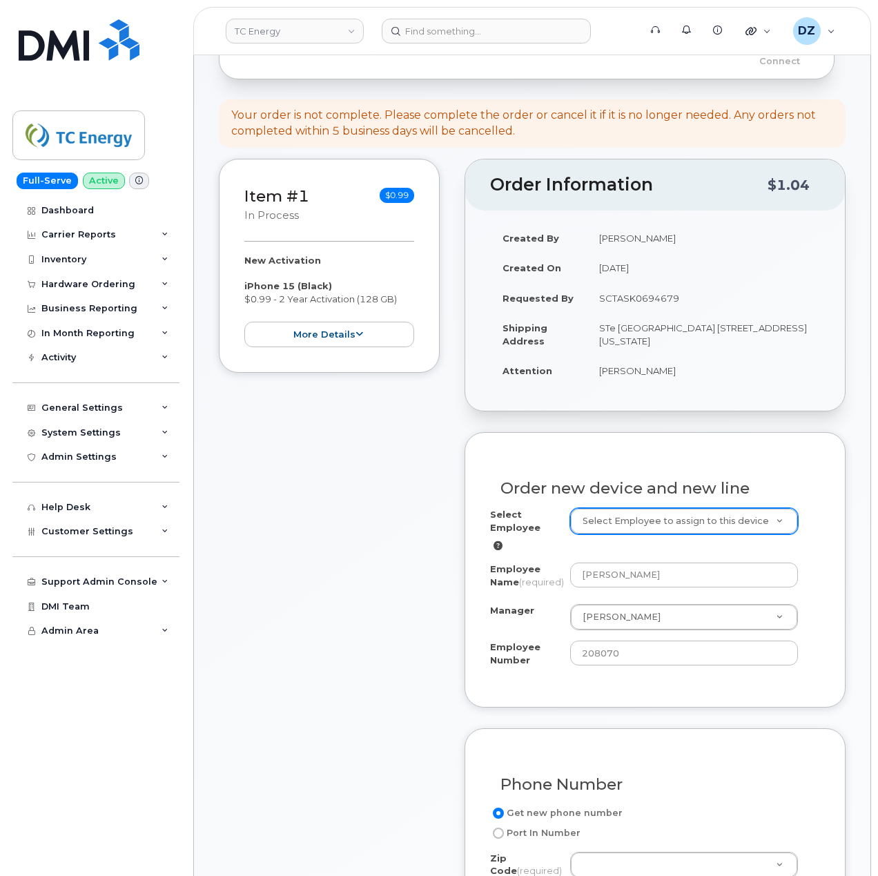
scroll to position [92, 0]
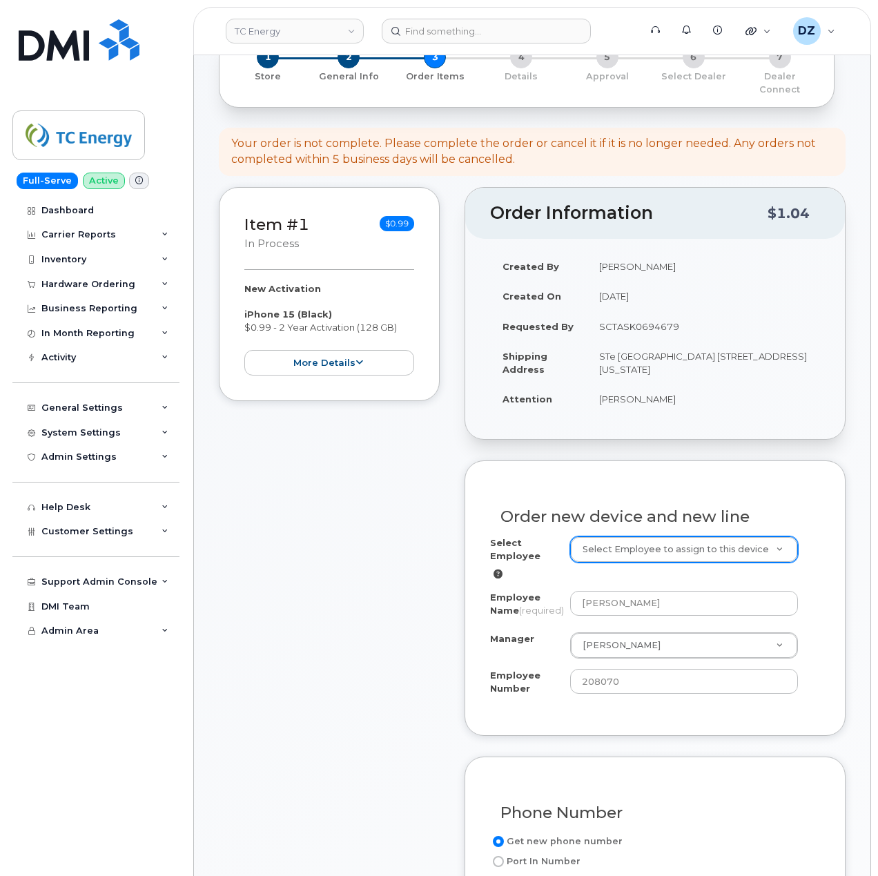
click at [667, 355] on td "STe 1300 Ncnb Center 700 Louisiana St HOUSTON TX 77002-2700 UNITED STATES" at bounding box center [703, 362] width 233 height 43
copy td "77002"
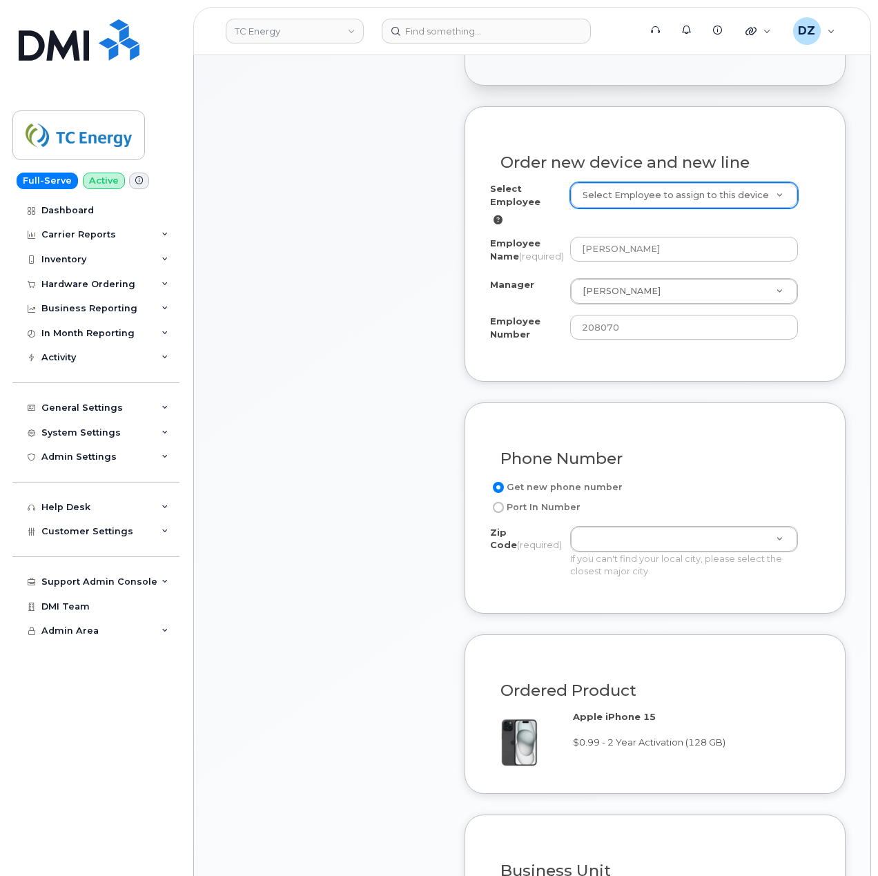
scroll to position [460, 0]
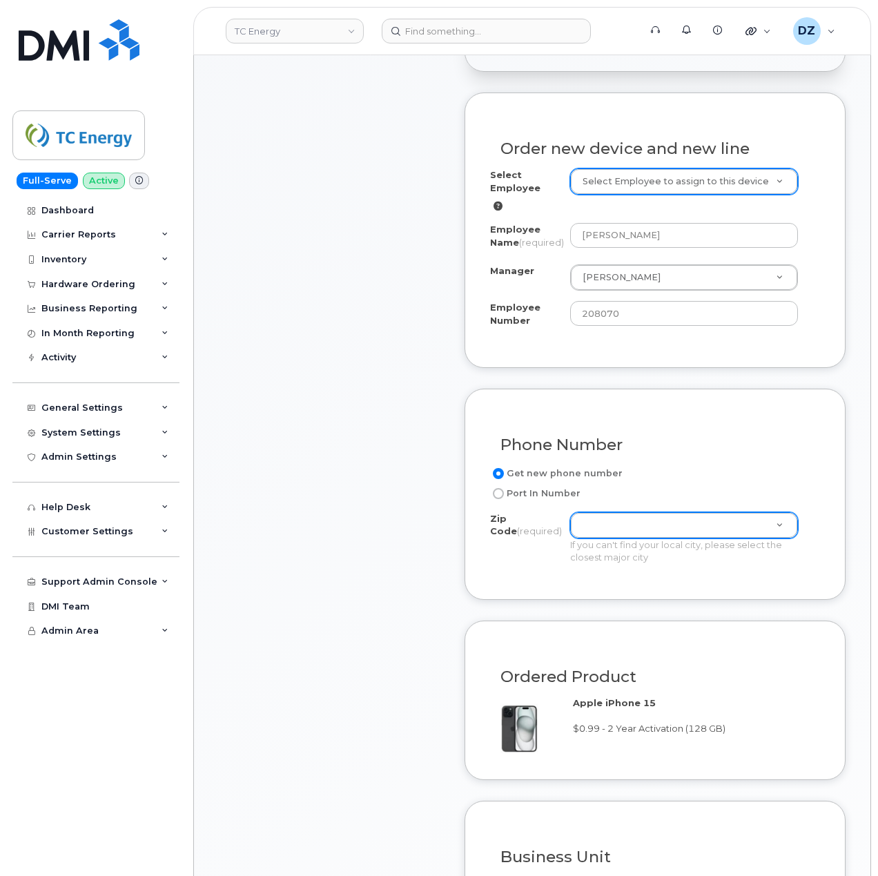
click at [618, 538] on div "Zip Code (required) Zip Code (required)" at bounding box center [684, 525] width 228 height 26
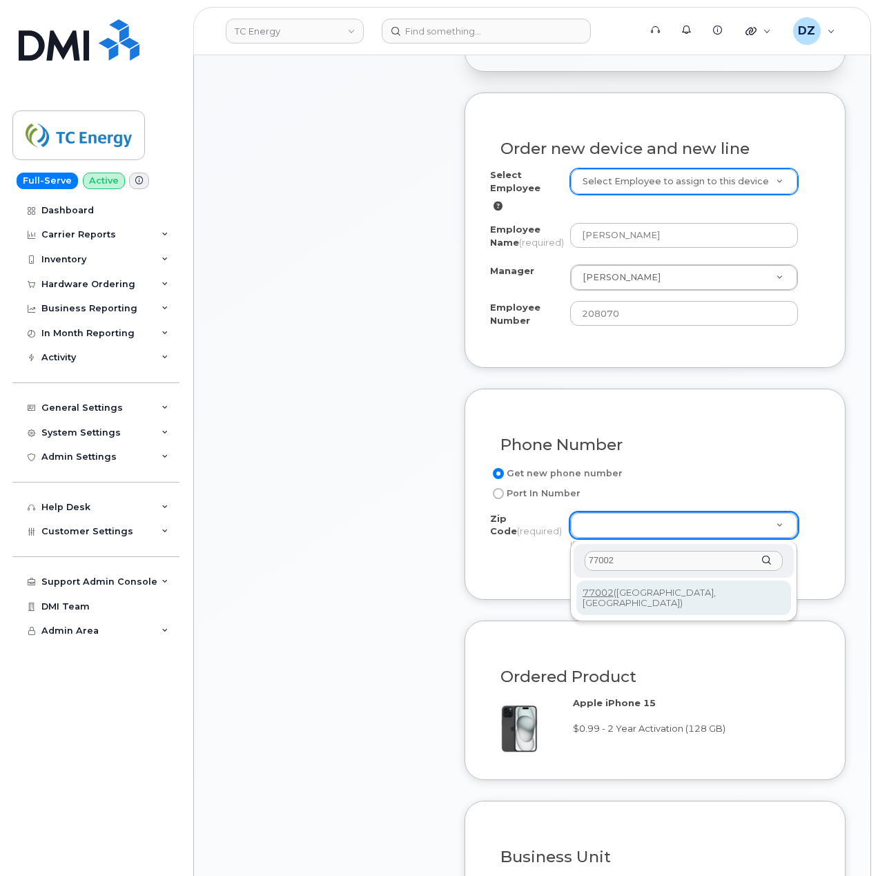
type input "77002"
type input "77002 (Houston, TX)"
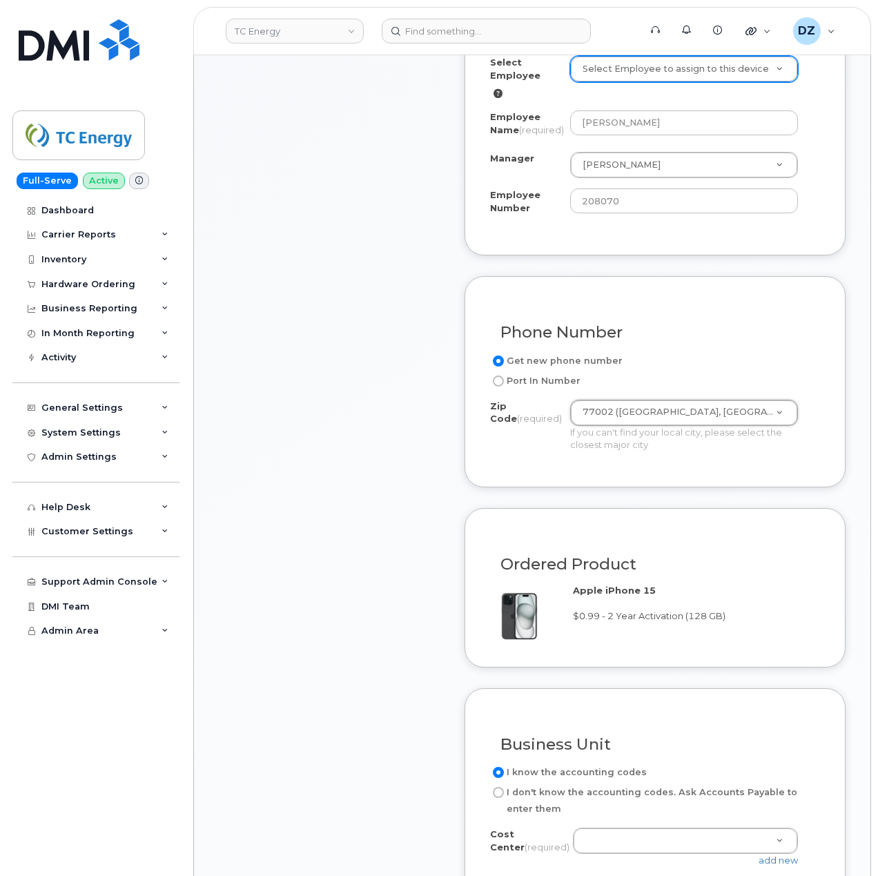
scroll to position [828, 0]
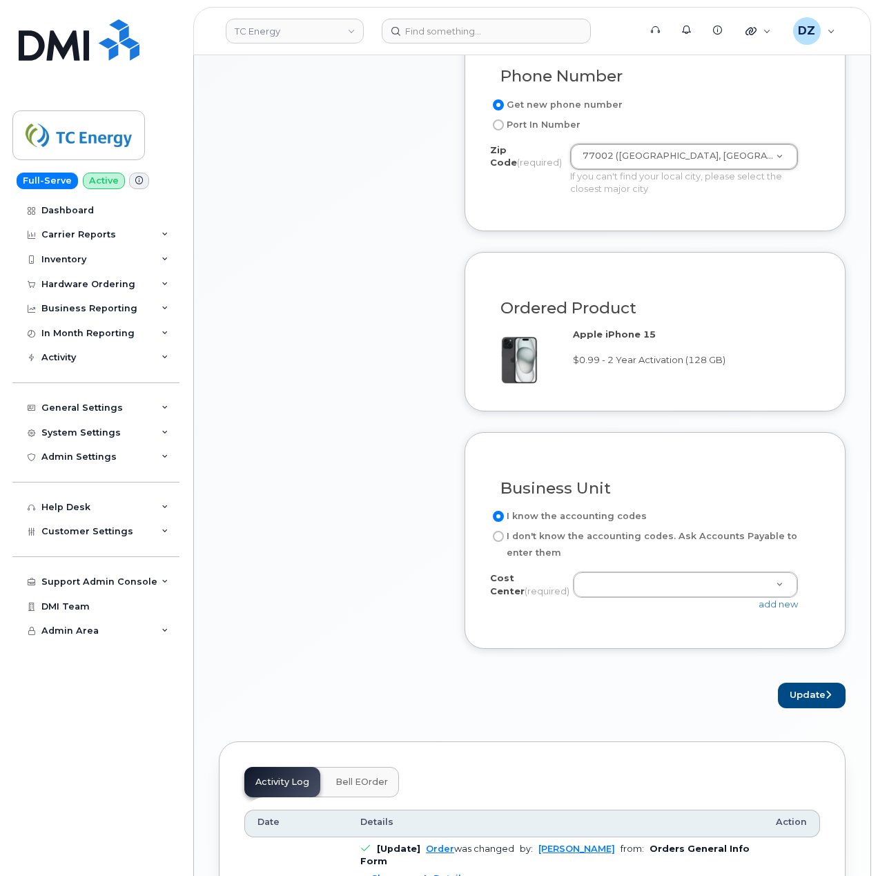
click at [525, 542] on label "I don't know the accounting codes. Ask Accounts Payable to enter them" at bounding box center [649, 544] width 319 height 33
click at [504, 542] on input "I don't know the accounting codes. Ask Accounts Payable to enter them" at bounding box center [498, 536] width 11 height 11
radio input "true"
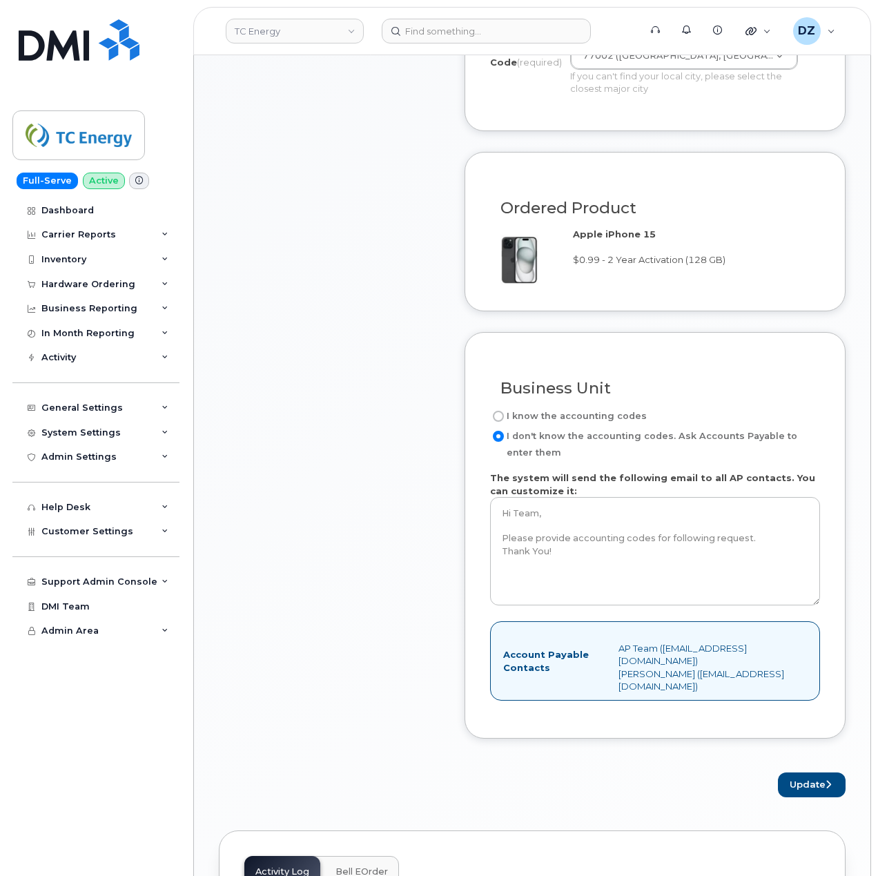
scroll to position [1012, 0]
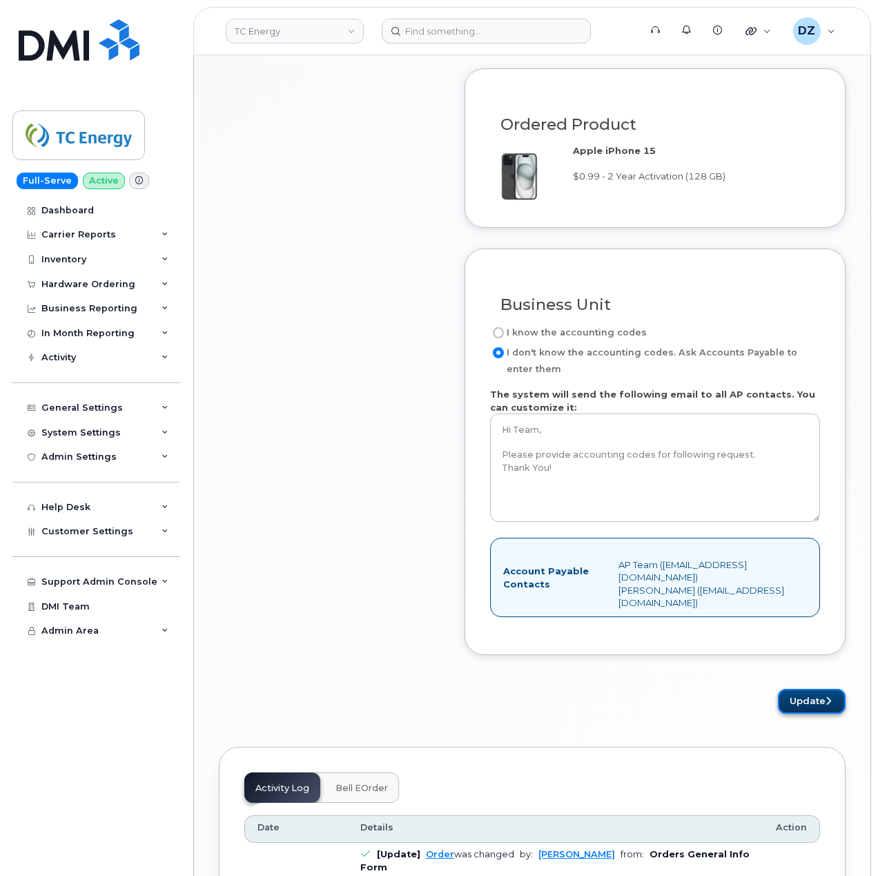
click at [801, 705] on button "Update" at bounding box center [812, 702] width 68 height 26
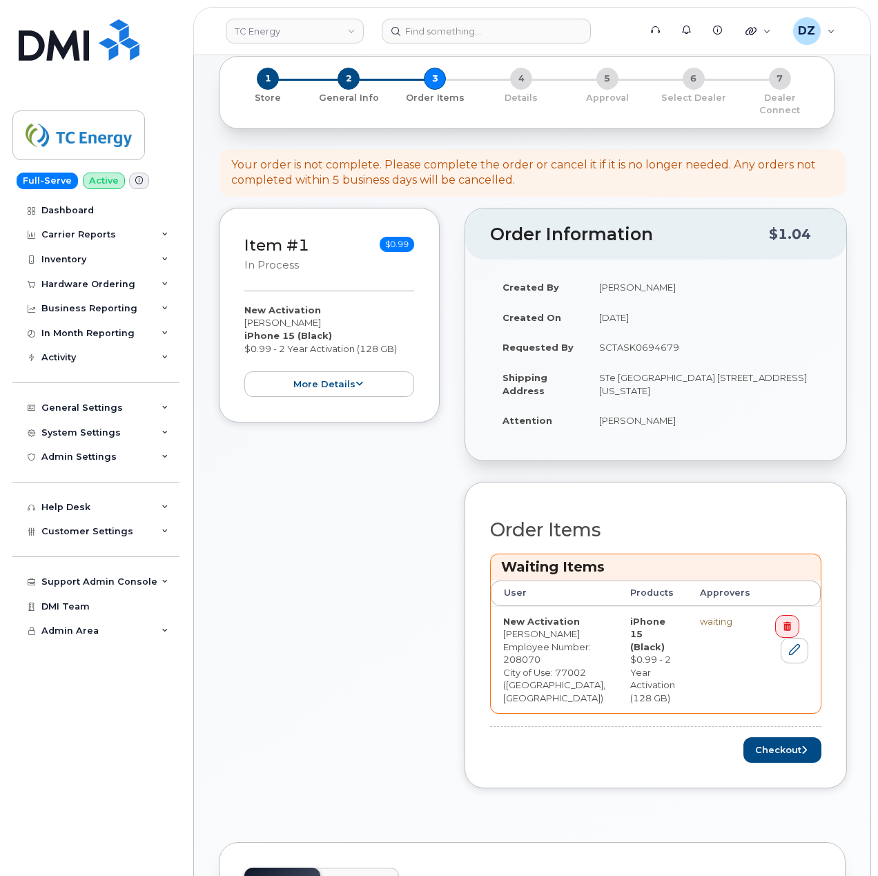
scroll to position [184, 0]
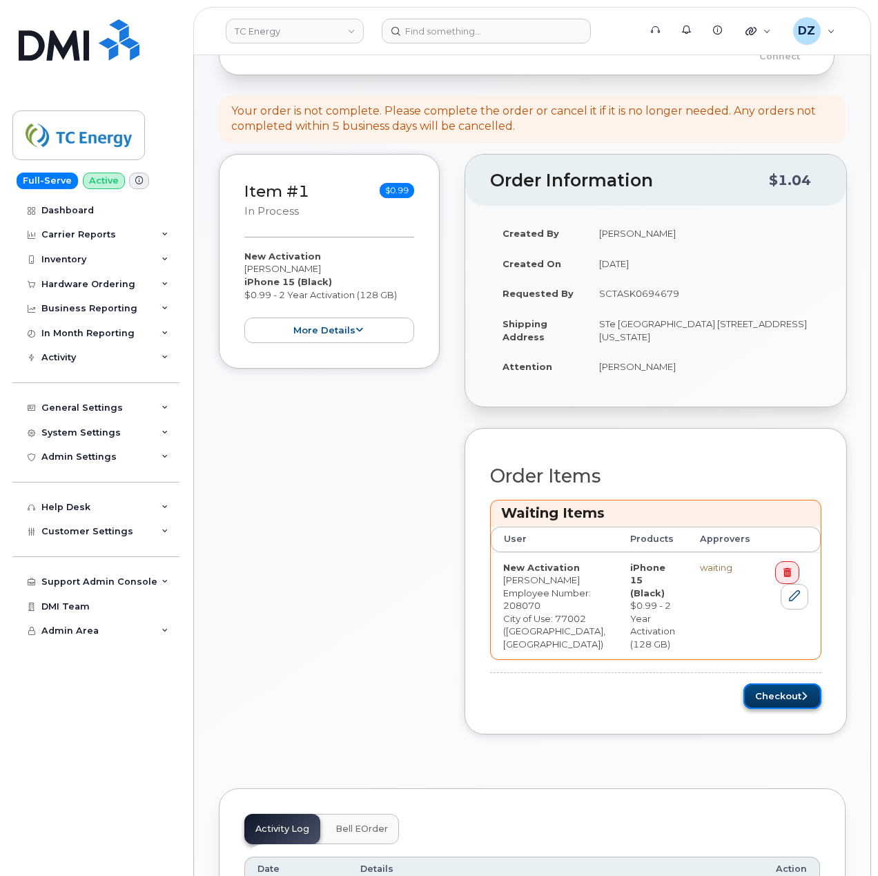
drag, startPoint x: 803, startPoint y: 719, endPoint x: 779, endPoint y: 716, distance: 24.3
click at [803, 709] on button "Checkout" at bounding box center [782, 696] width 78 height 26
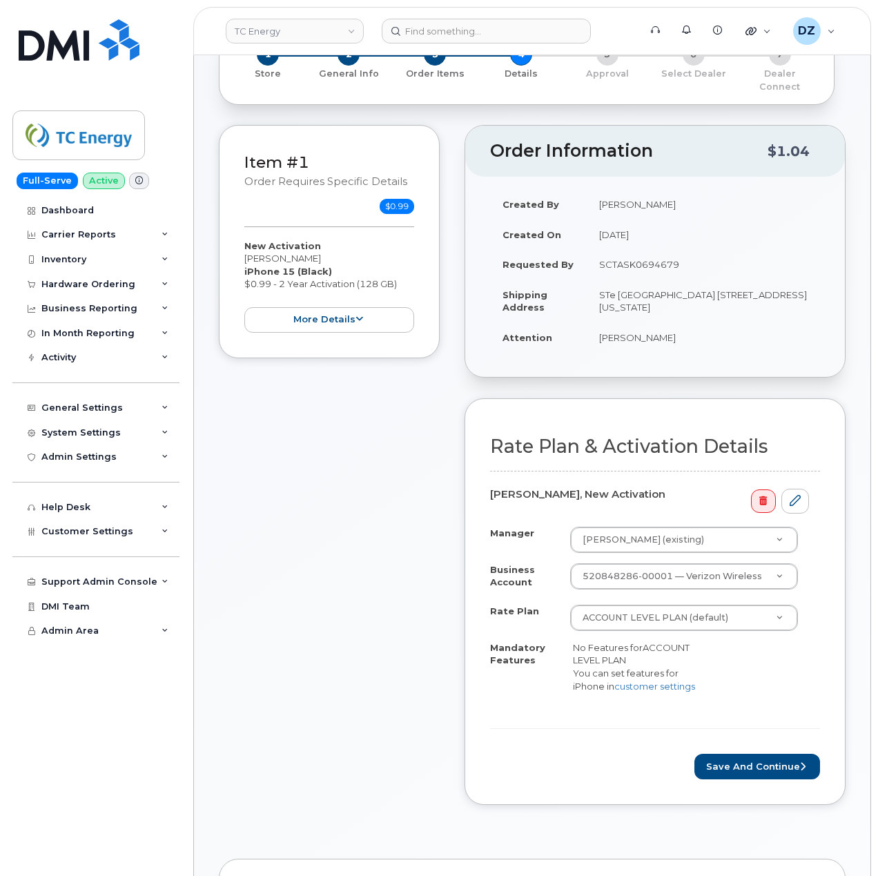
scroll to position [184, 0]
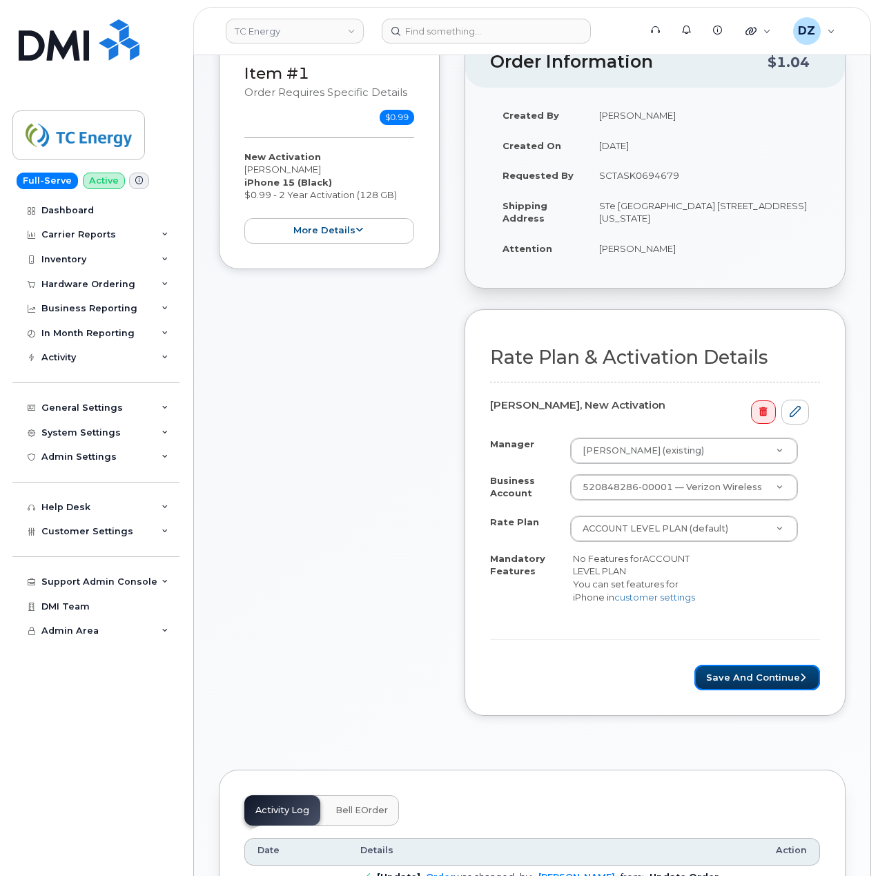
drag, startPoint x: 766, startPoint y: 676, endPoint x: 321, endPoint y: 646, distance: 446.2
click at [766, 676] on button "Save and Continue" at bounding box center [757, 678] width 126 height 26
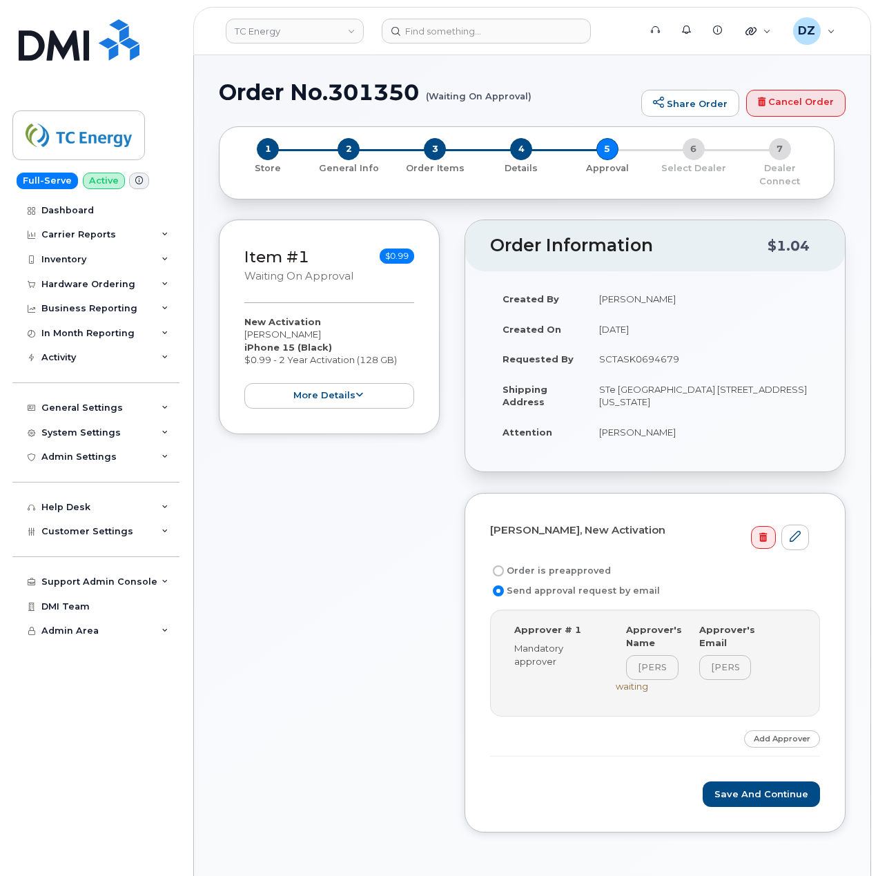
drag, startPoint x: 559, startPoint y: 558, endPoint x: 666, endPoint y: 286, distance: 292.2
click at [559, 563] on label "Order is preapproved" at bounding box center [550, 571] width 121 height 17
click at [504, 565] on input "Order is preapproved" at bounding box center [498, 570] width 11 height 11
radio input "true"
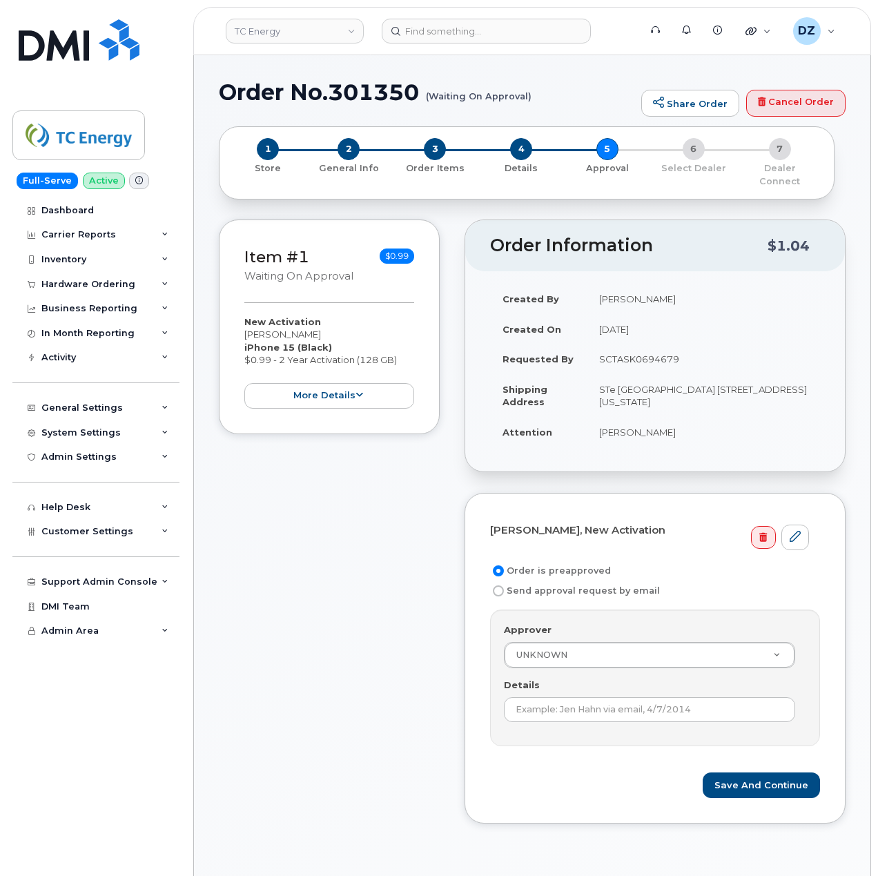
click at [644, 344] on td "SCTASK0694679" at bounding box center [703, 359] width 233 height 30
copy td "SCTASK0694679"
click at [592, 699] on input "Details" at bounding box center [649, 709] width 291 height 25
paste input "SCTASK0694679"
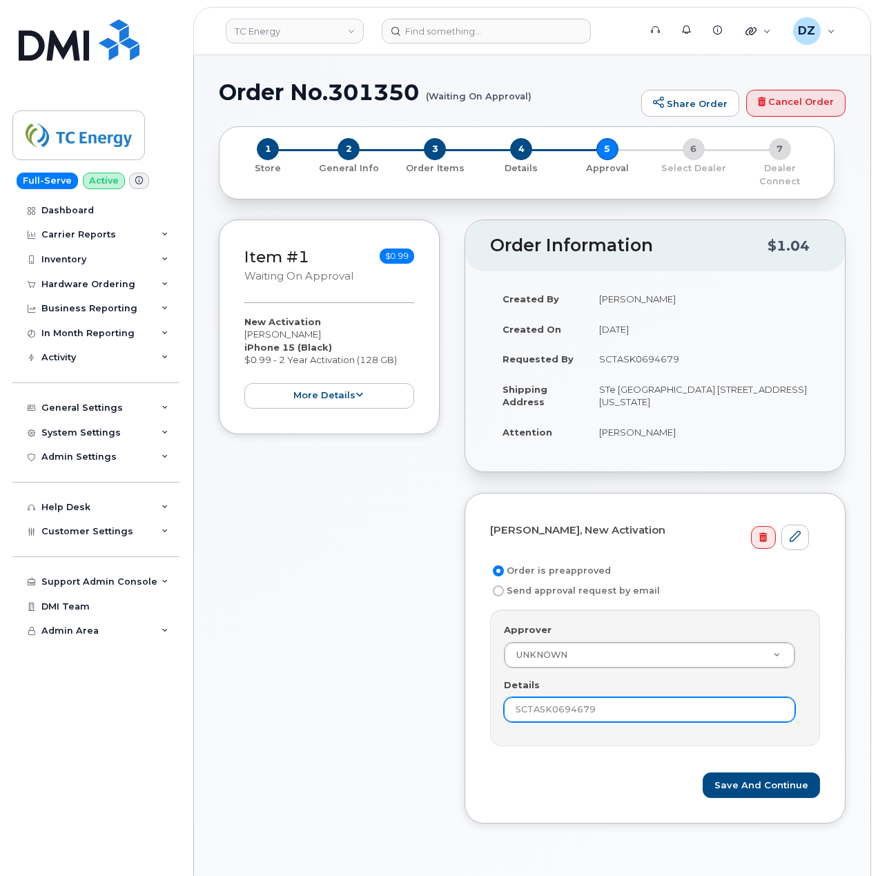
type input "SCTASK0694679"
click at [257, 97] on h1 "Order No.301350 (Waiting On Approval)" at bounding box center [427, 92] width 416 height 24
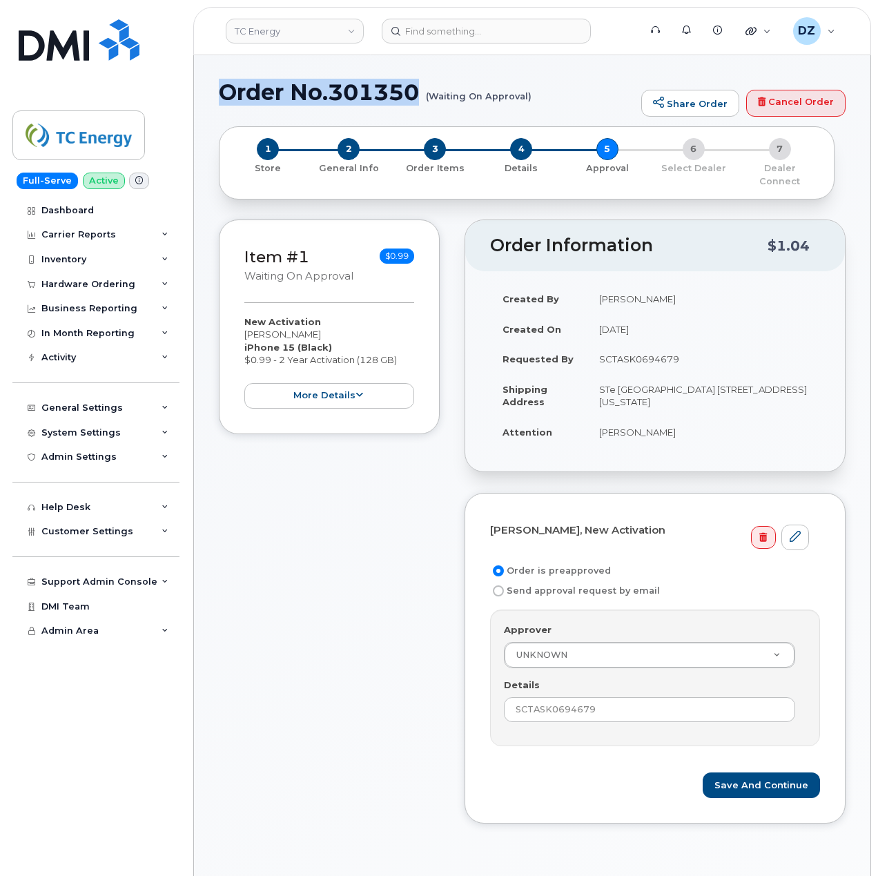
click at [382, 94] on h1 "Order No.301350 (Waiting On Approval)" at bounding box center [427, 92] width 416 height 24
copy h1 "Order No.301350"
click at [771, 774] on button "Save and Continue" at bounding box center [761, 785] width 117 height 26
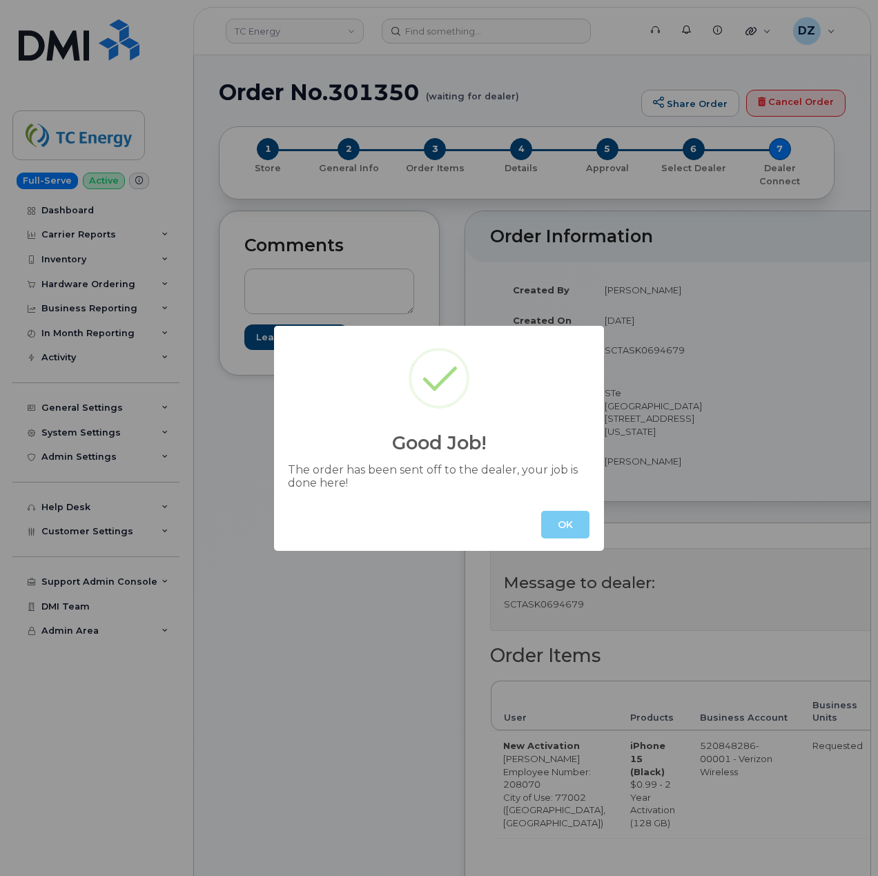
click at [577, 526] on button "OK" at bounding box center [565, 525] width 48 height 28
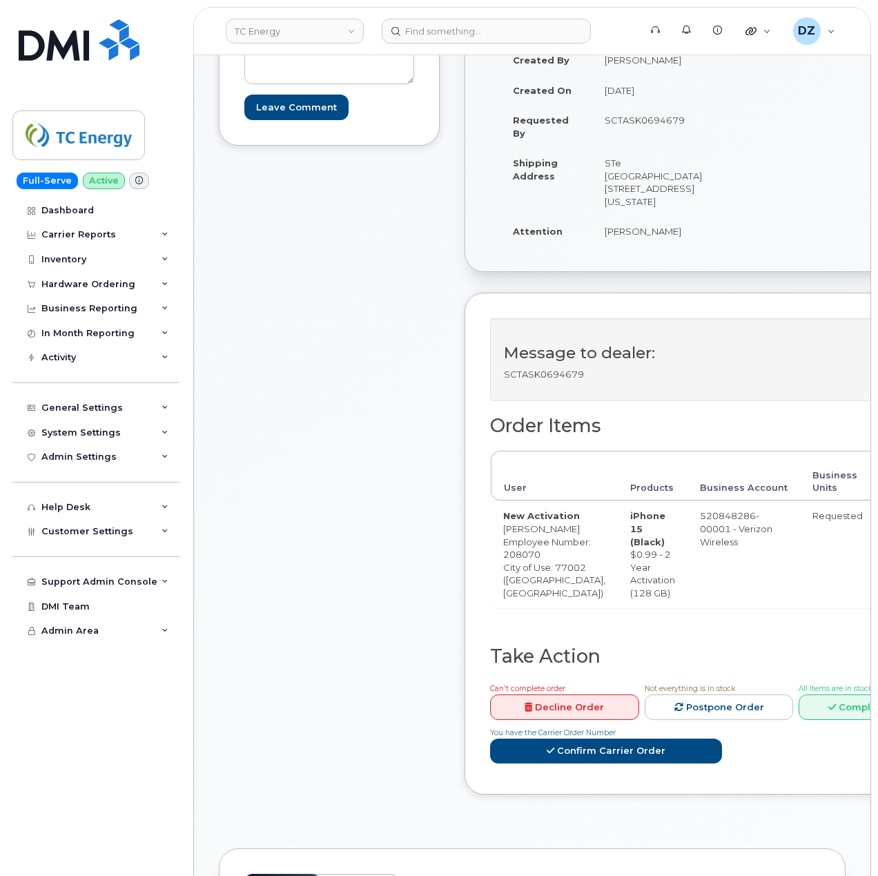
scroll to position [368, 0]
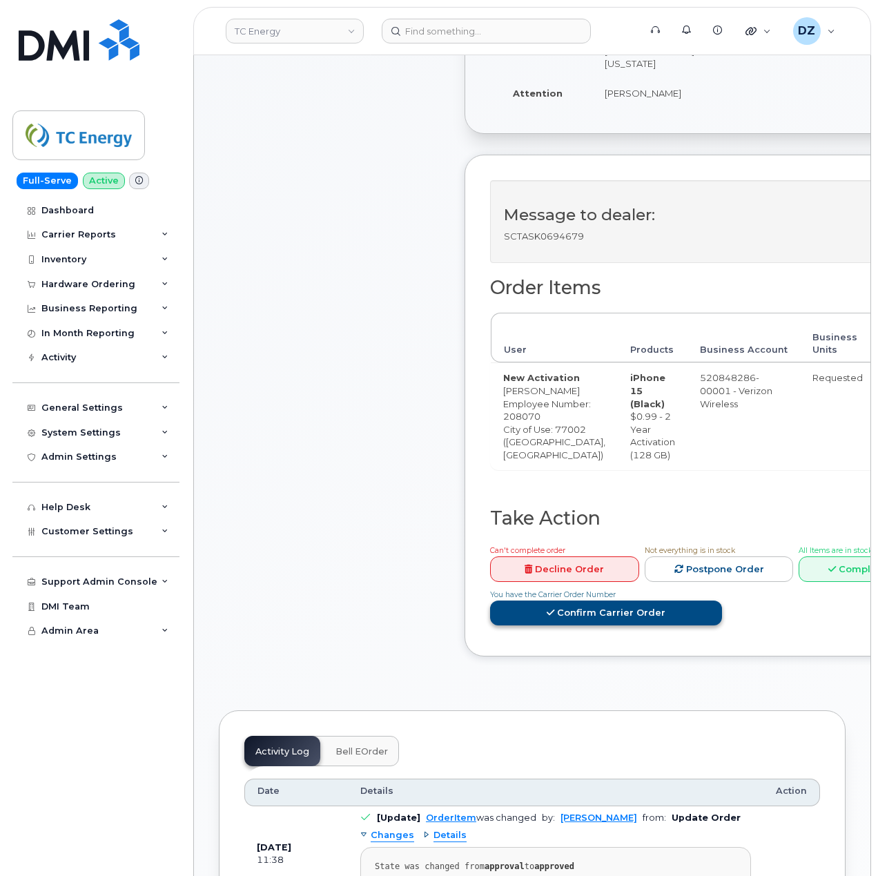
click at [577, 626] on link "Confirm Carrier Order" at bounding box center [606, 614] width 232 height 26
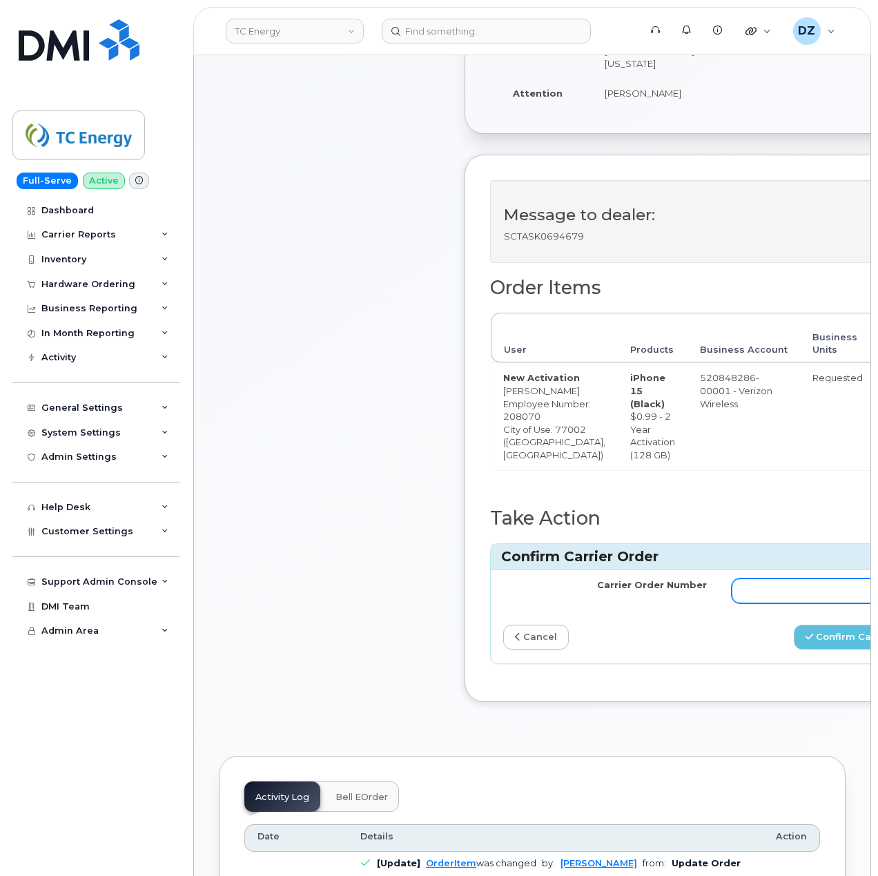
click at [735, 603] on input "Carrier Order Number" at bounding box center [834, 590] width 204 height 25
paste input "MB1000503071141"
type input "MB1000503071141"
click at [810, 650] on button "Confirm Carrier Order" at bounding box center [865, 638] width 142 height 26
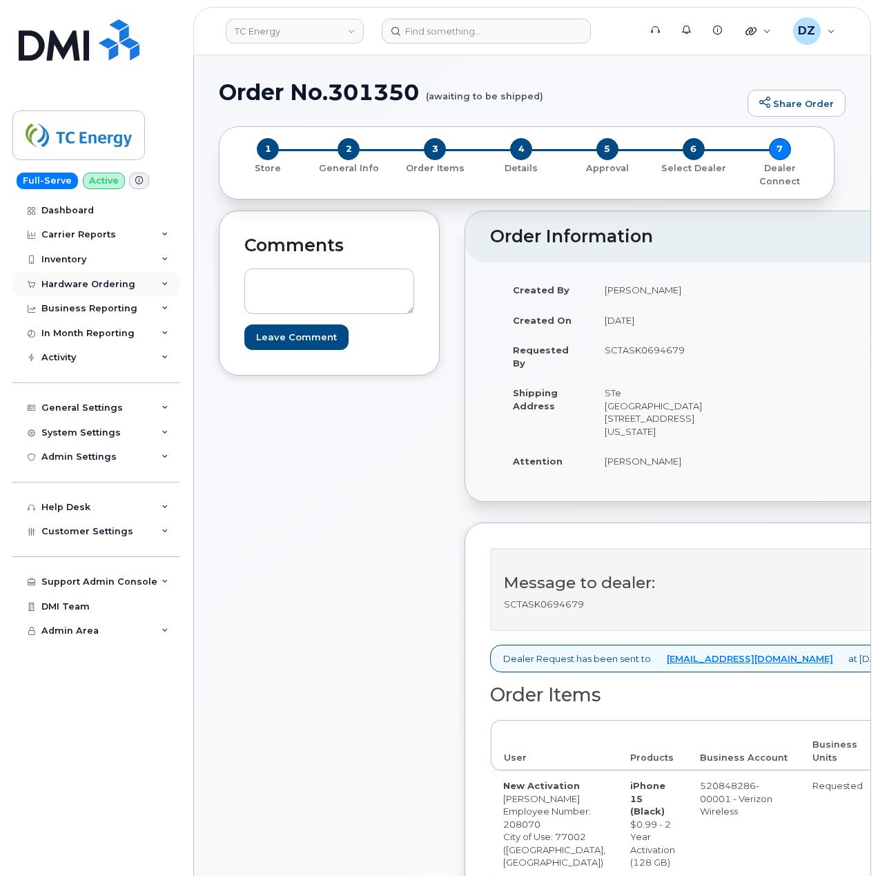
click at [117, 277] on div "Hardware Ordering" at bounding box center [95, 284] width 167 height 25
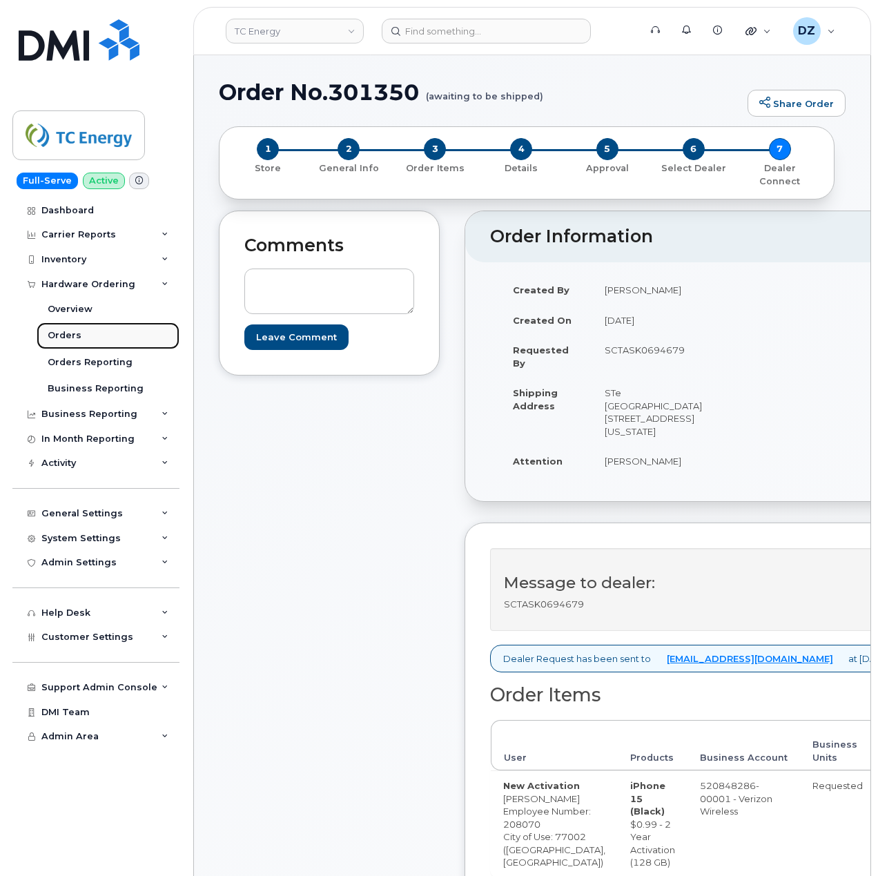
click at [109, 335] on link "Orders" at bounding box center [108, 335] width 143 height 26
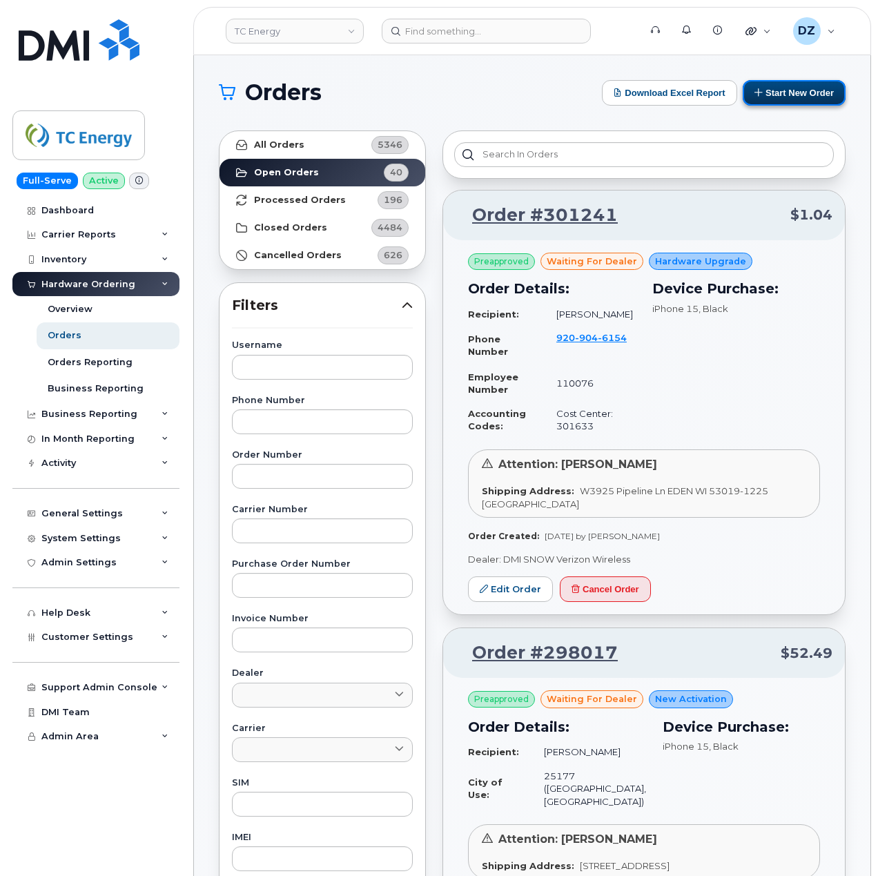
click at [776, 92] on button "Start New Order" at bounding box center [794, 93] width 103 height 26
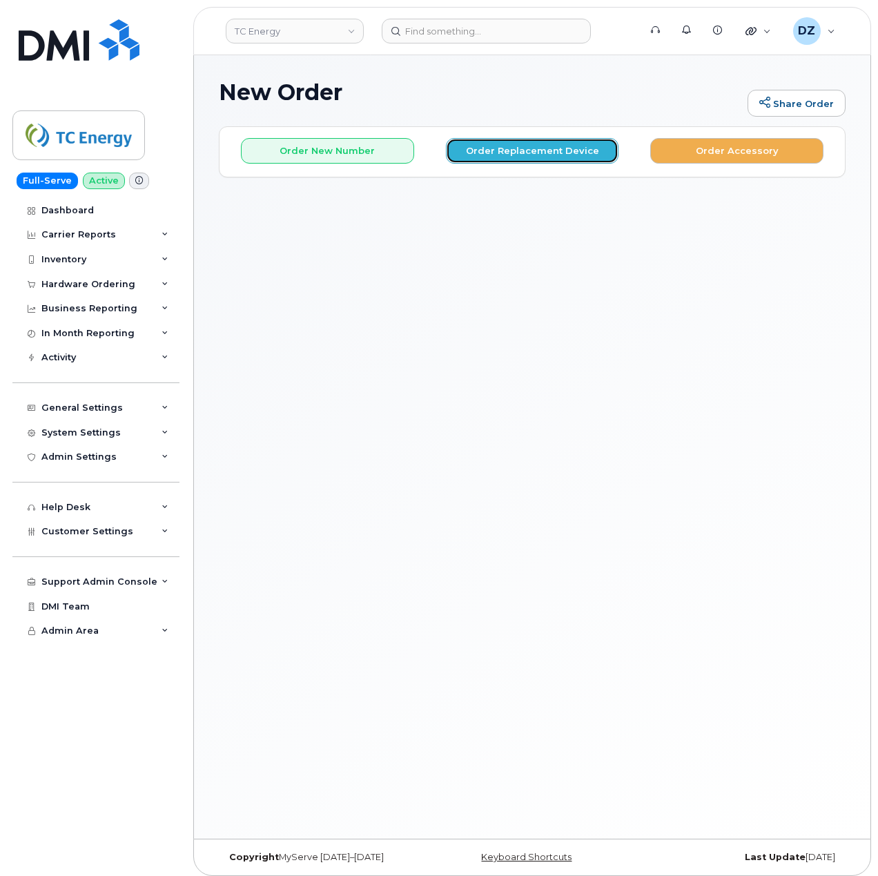
click at [520, 150] on button "Order Replacement Device" at bounding box center [532, 151] width 173 height 26
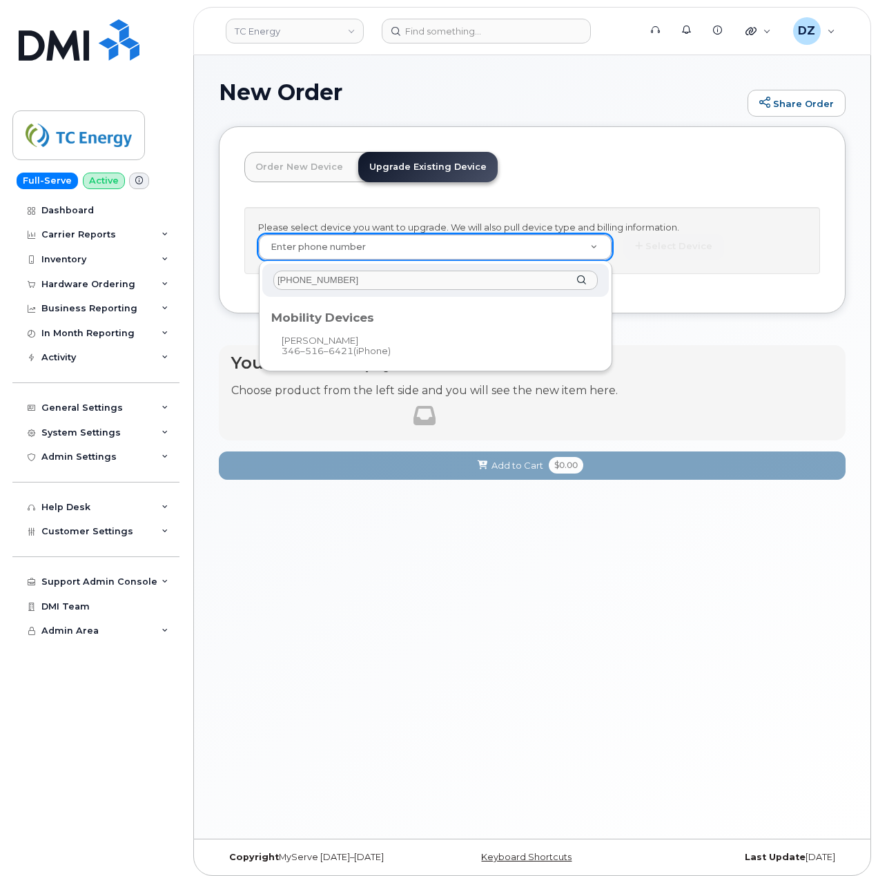
type input "346-516-6421"
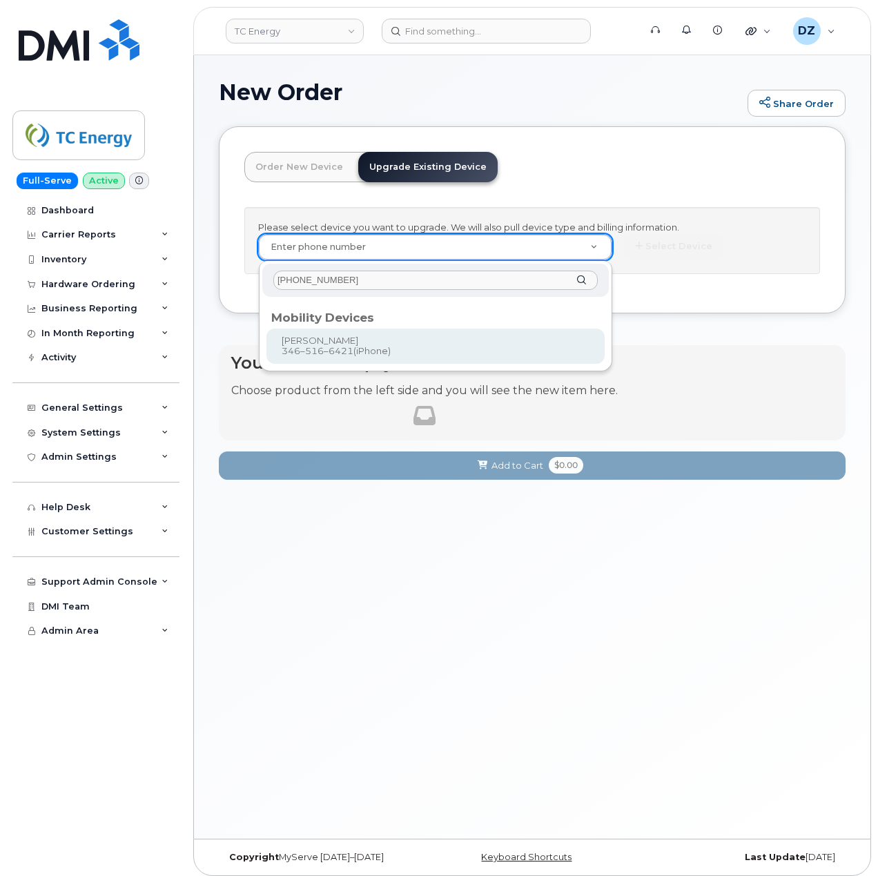
type input "693313"
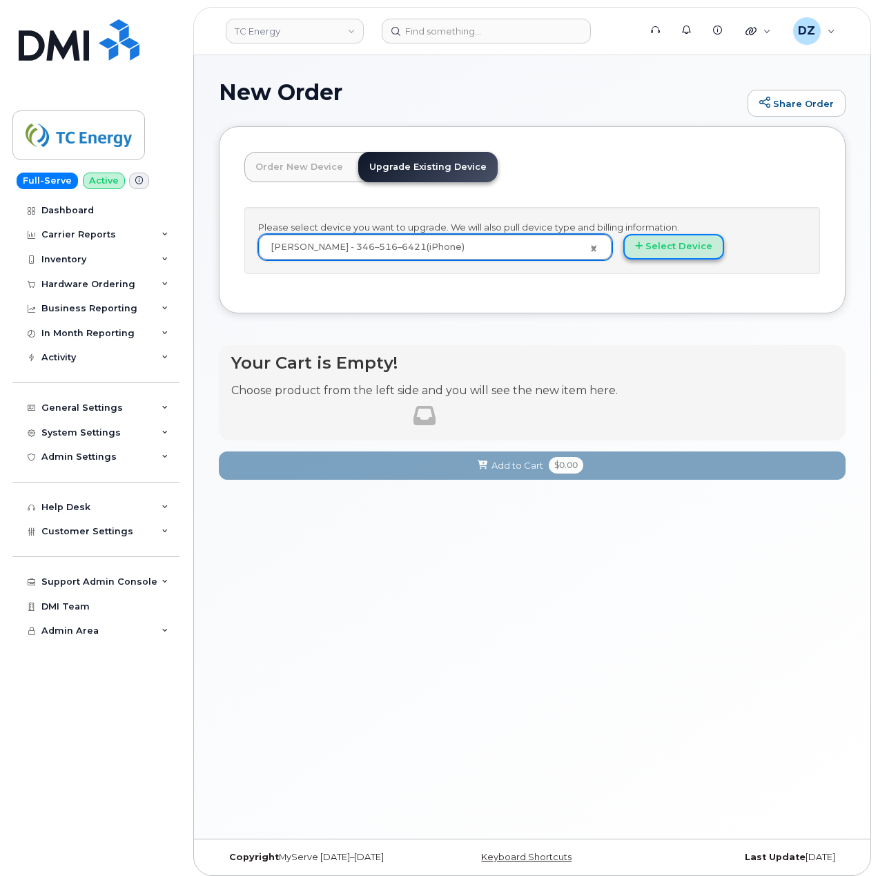
click at [652, 246] on button "Select Device" at bounding box center [673, 247] width 101 height 26
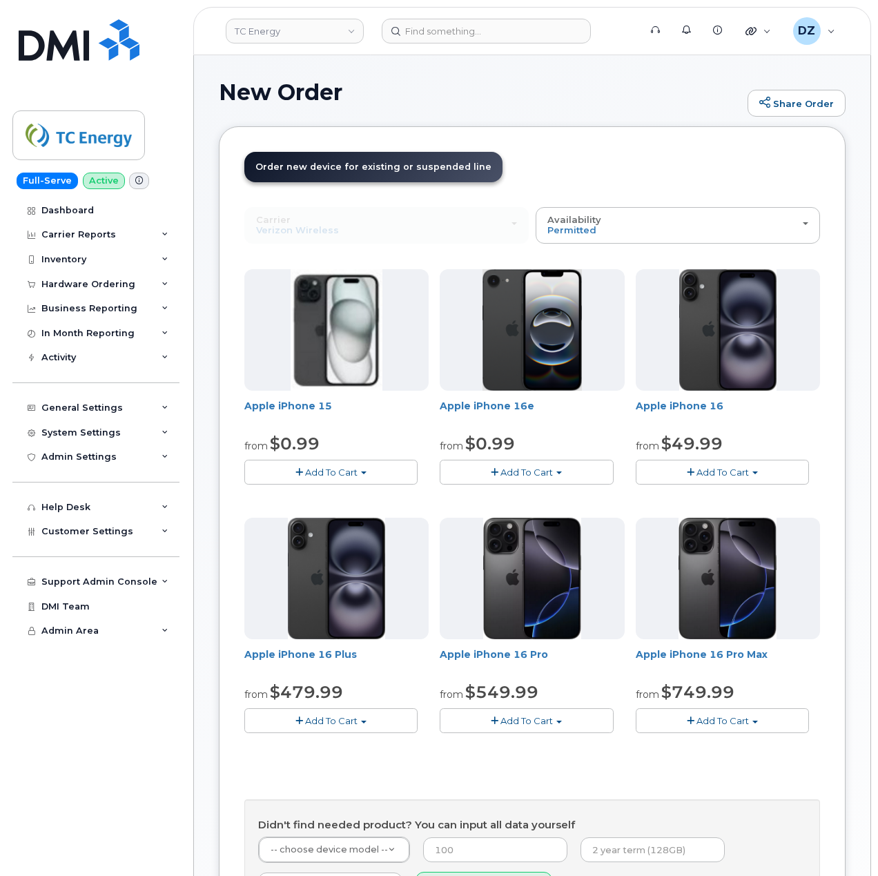
click at [344, 465] on button "Add To Cart" at bounding box center [330, 472] width 173 height 24
click at [334, 528] on link "$0.99 - 2 Year Upgrade (128 GB)" at bounding box center [342, 531] width 188 height 17
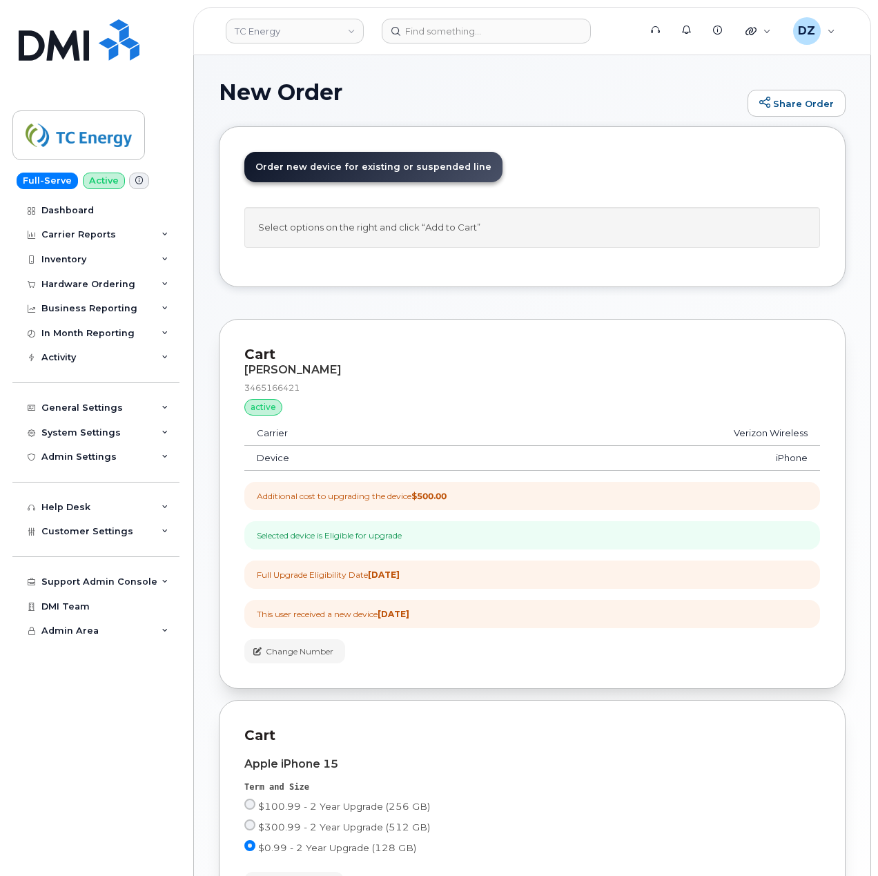
scroll to position [211, 0]
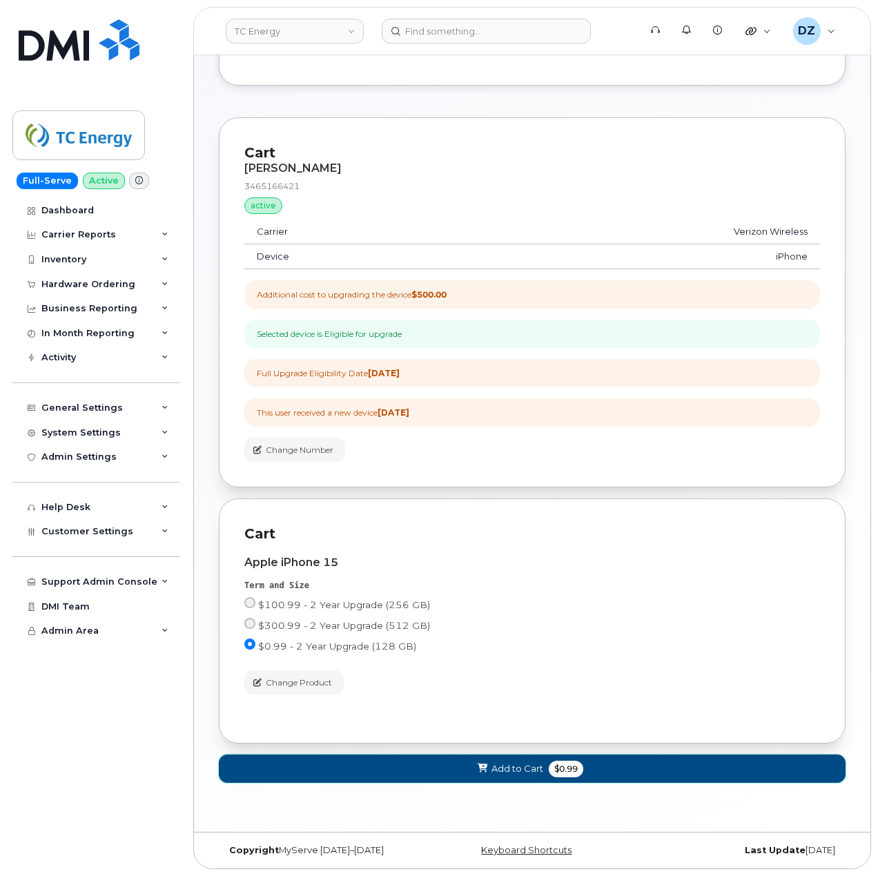
click at [526, 771] on span "Add to Cart" at bounding box center [517, 768] width 52 height 13
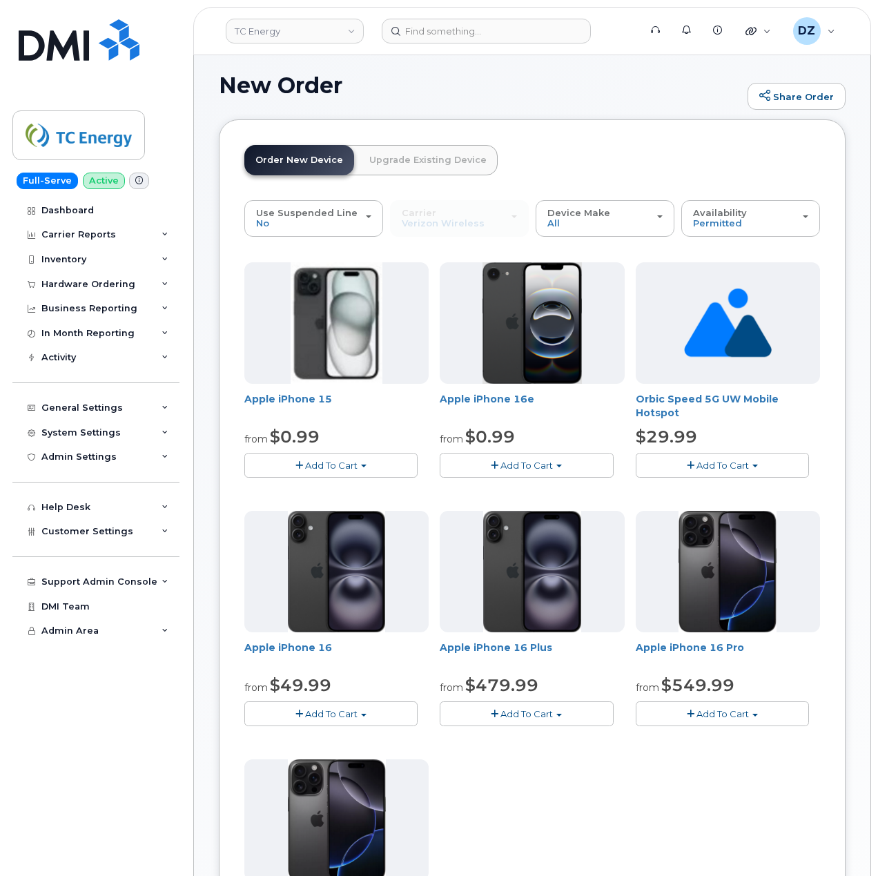
scroll to position [736, 0]
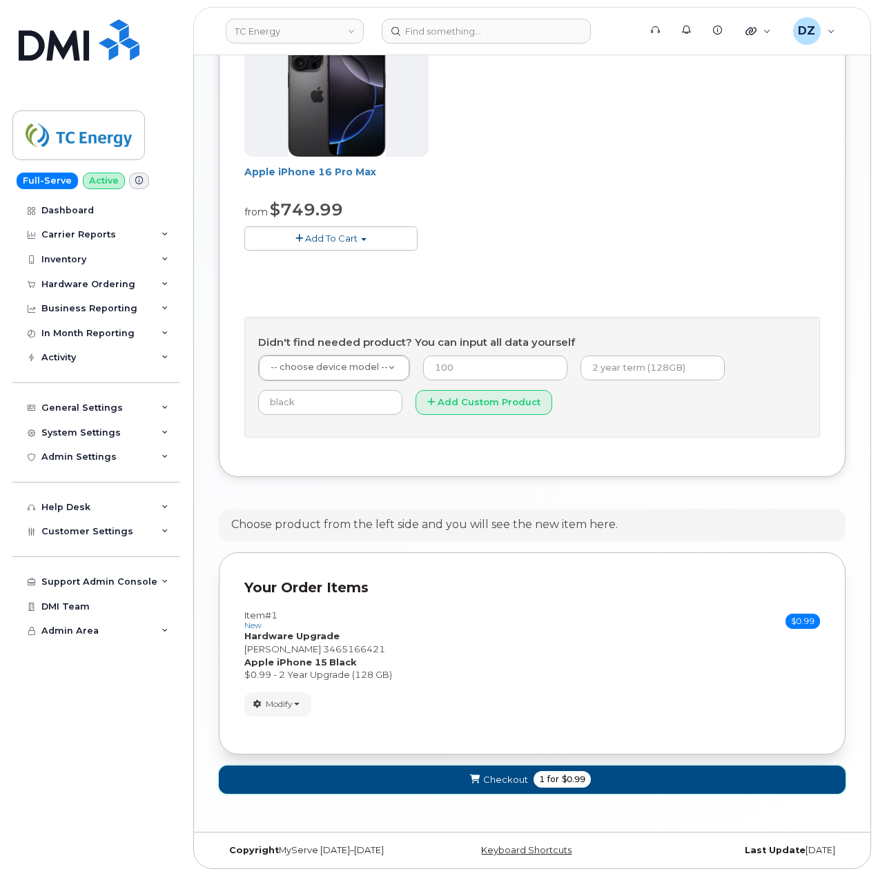
click at [490, 770] on button "Checkout 1 for $0.99" at bounding box center [532, 779] width 627 height 28
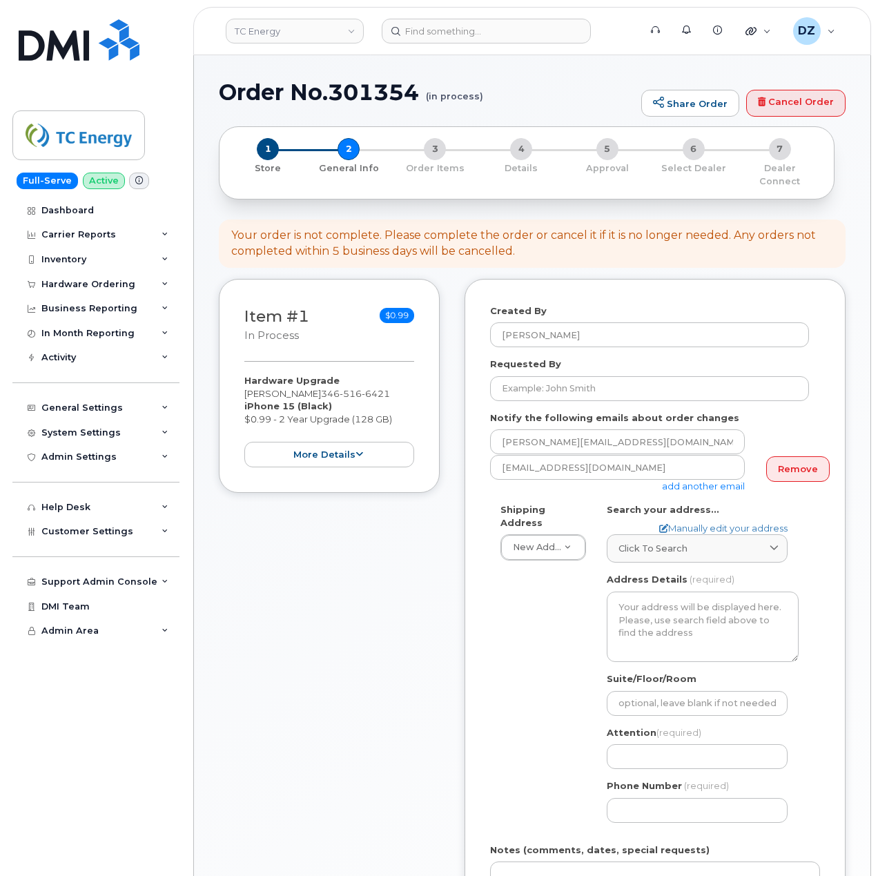
select select
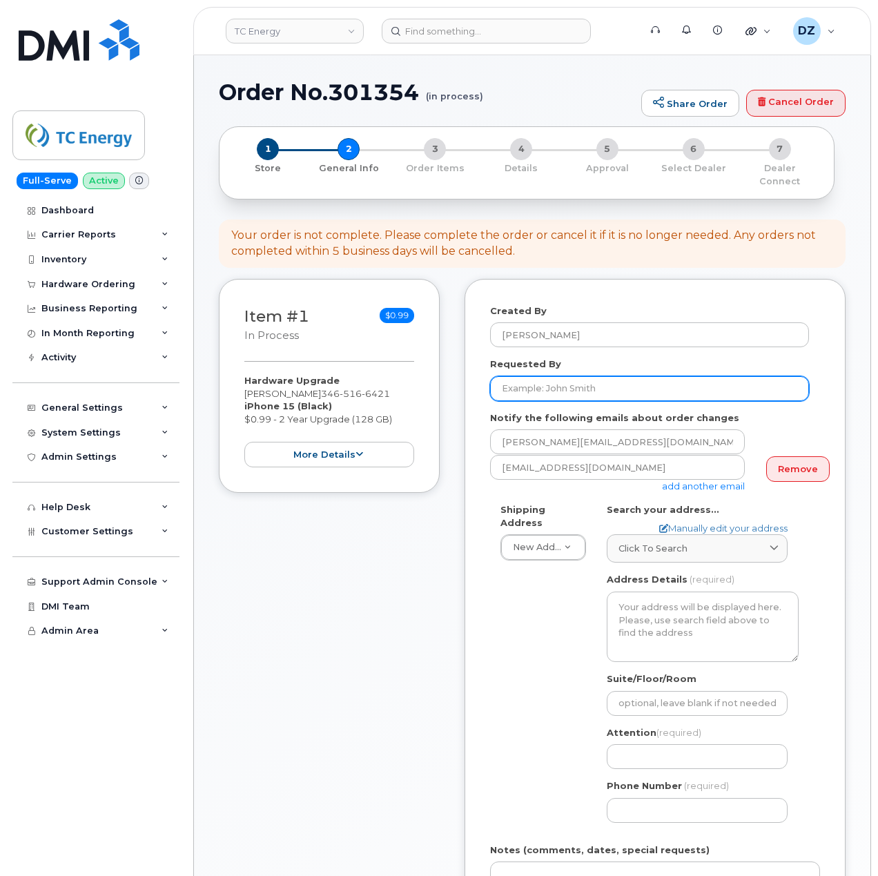
click at [565, 387] on input "Requested By" at bounding box center [649, 388] width 319 height 25
paste input "SCTASK0694580"
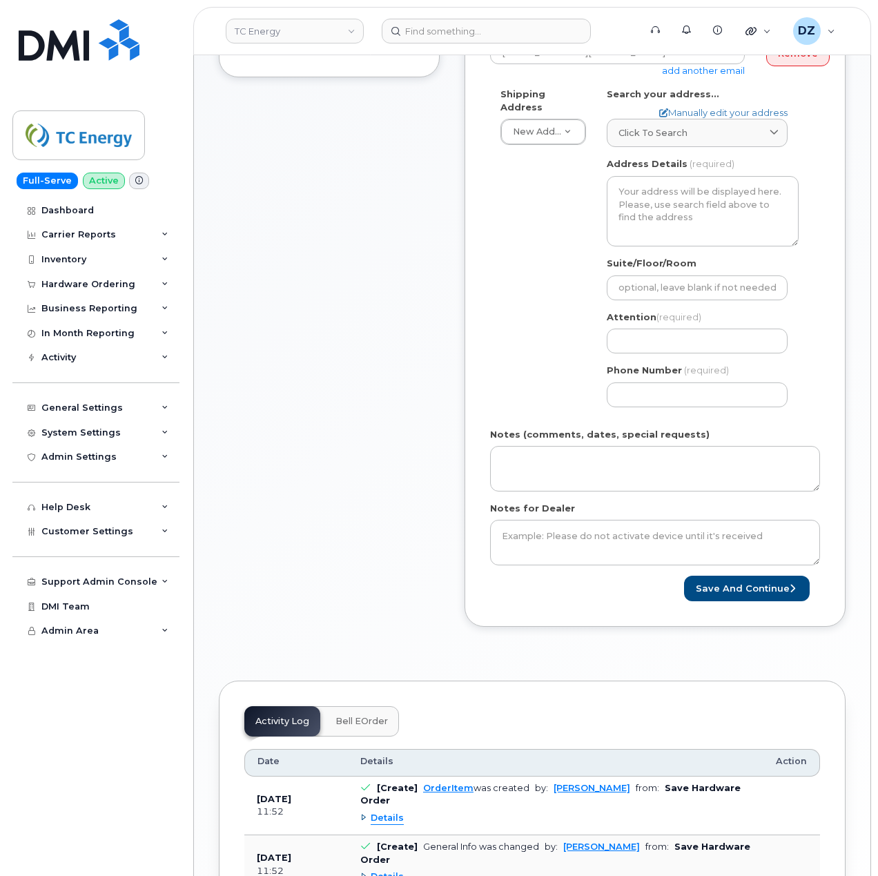
scroll to position [460, 0]
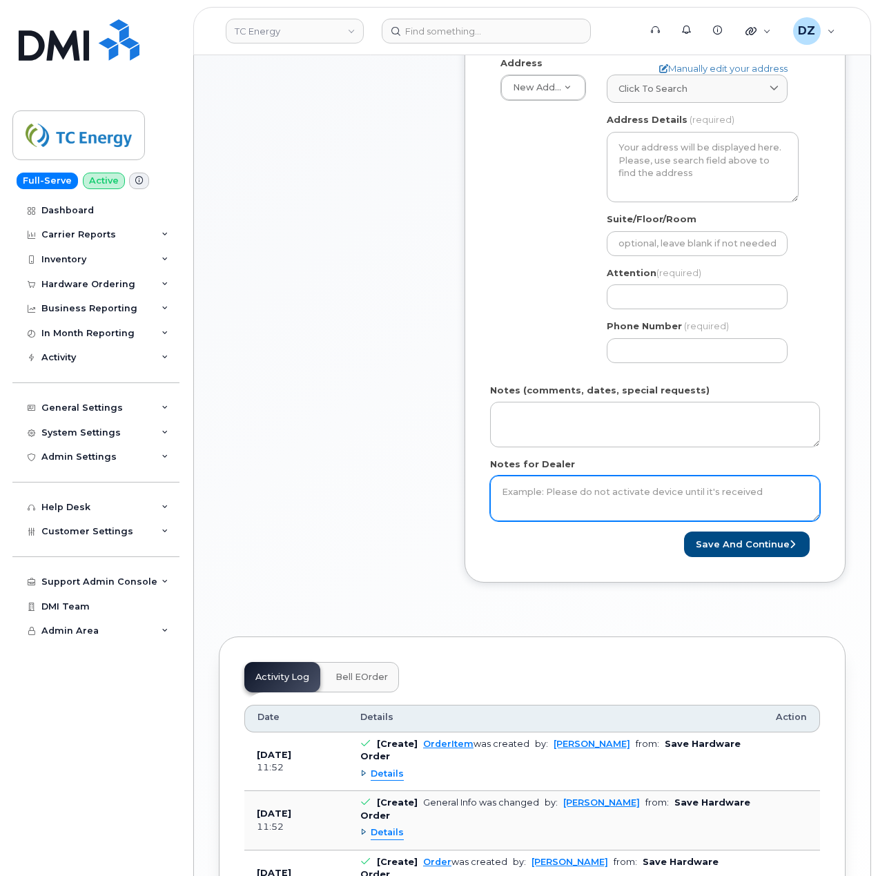
type input "SCTASK0694580"
click at [553, 497] on textarea "Notes for Dealer" at bounding box center [655, 499] width 330 height 46
paste textarea "SCTASK0694580"
type textarea "SCTASK0694580"
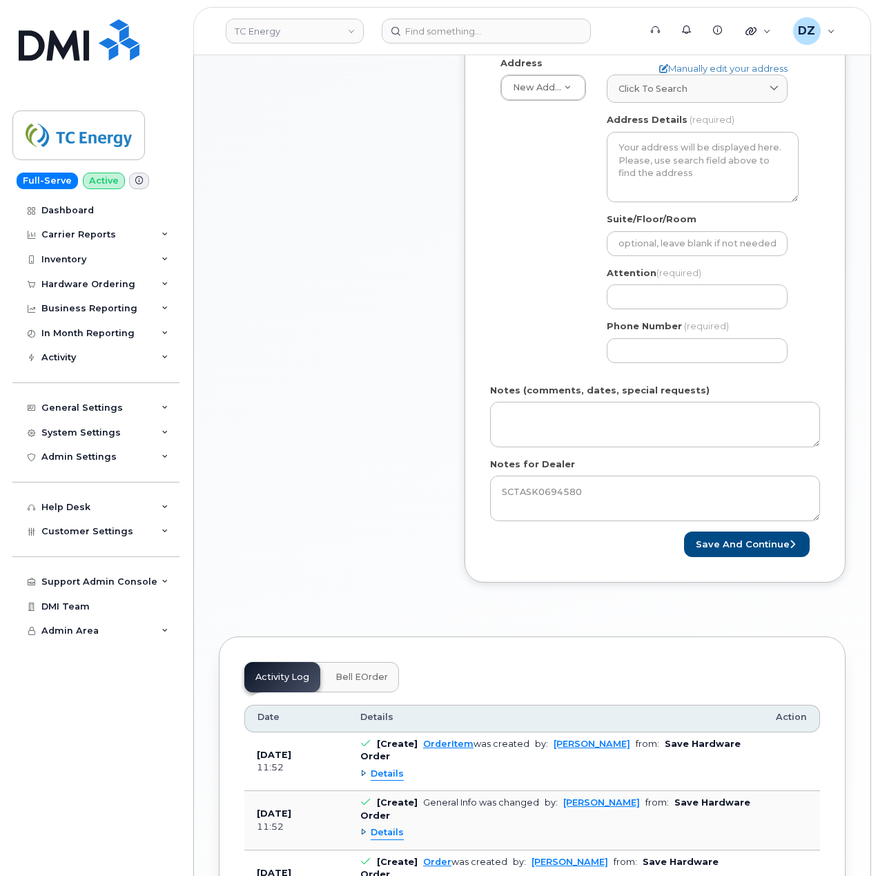
click at [382, 496] on div "Item #1 in process $0.99 Hardware Upgrade MICHAEL HENRY 346 516 6421 iPhone 15 …" at bounding box center [329, 211] width 221 height 784
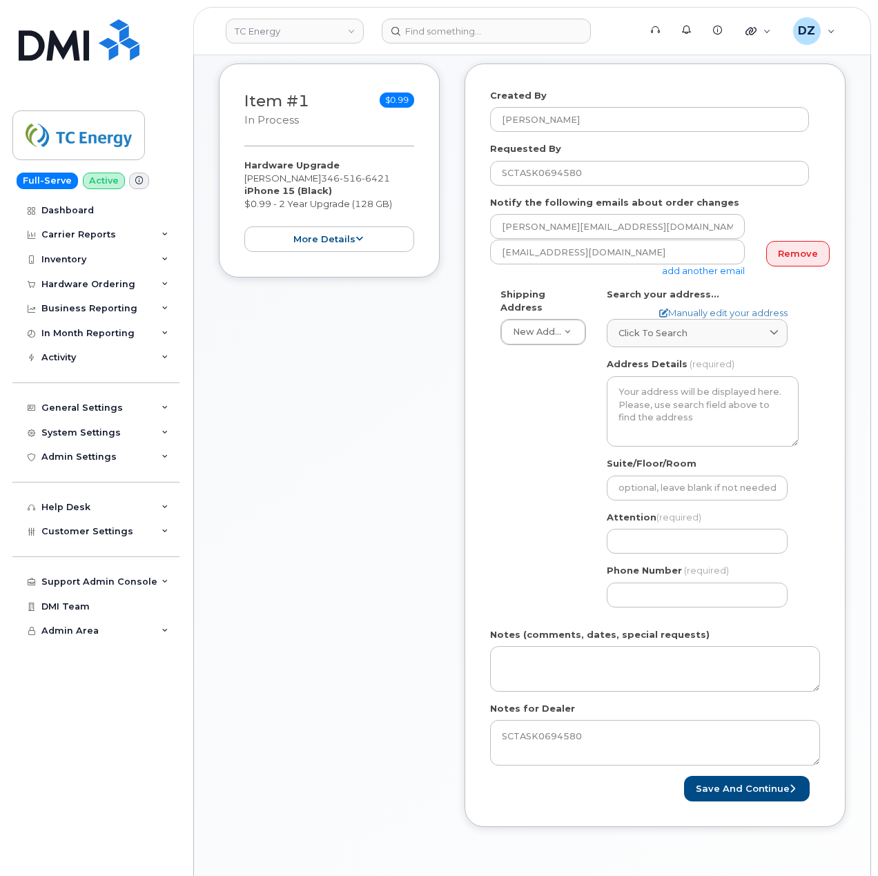
scroll to position [184, 0]
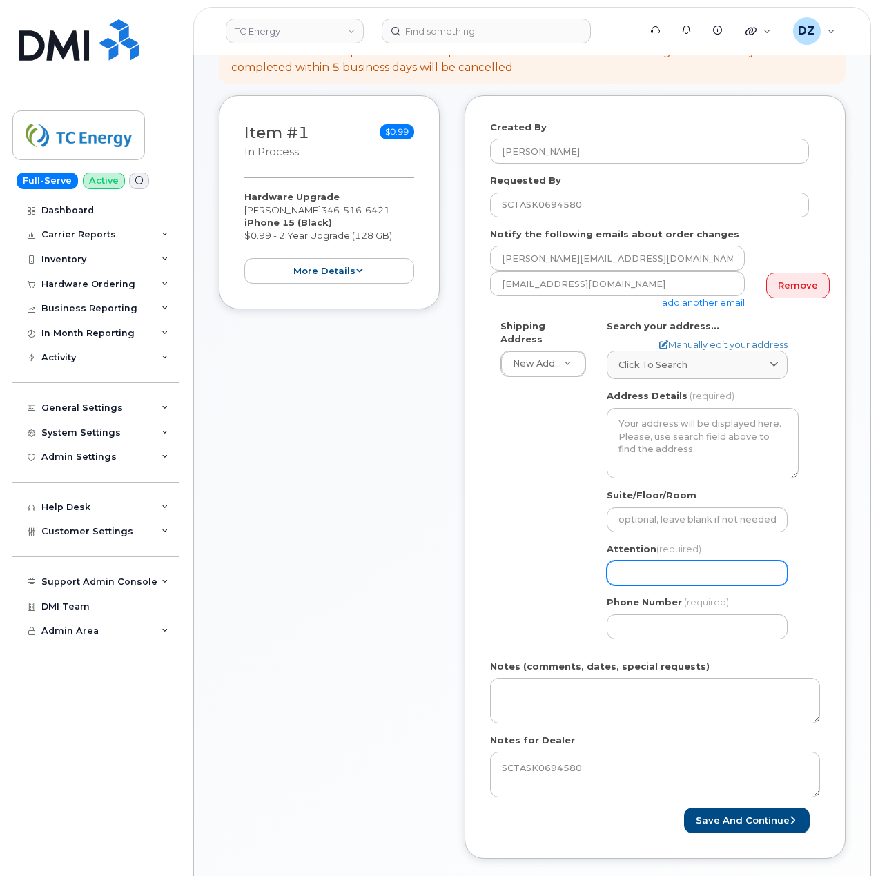
click at [647, 560] on input "Attention (required)" at bounding box center [697, 572] width 181 height 25
paste input "Michael Henry"
select select
type input "Michael Henry"
click at [636, 618] on input "Phone Number" at bounding box center [697, 626] width 181 height 25
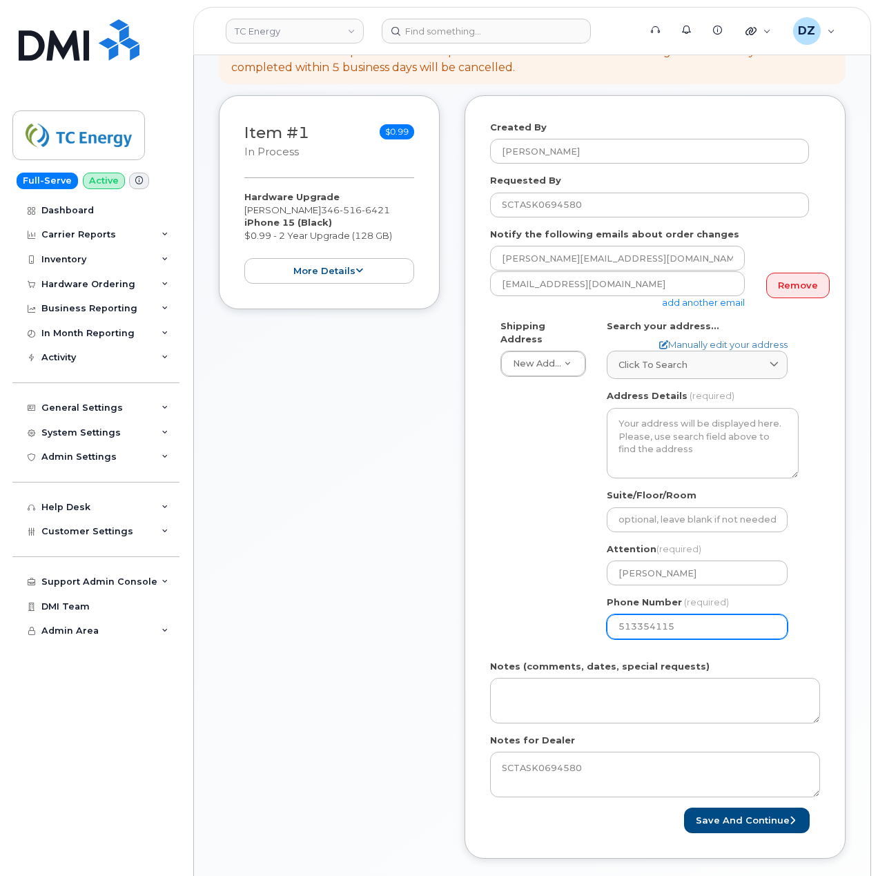
type input "5133541153"
select select
type input "5133541153"
click at [502, 545] on div "Shipping Address New Address New Address 10255 S Washington Ave 117 Kohen Dr 18…" at bounding box center [649, 485] width 319 height 330
click at [681, 358] on span "Click to search" at bounding box center [652, 364] width 69 height 13
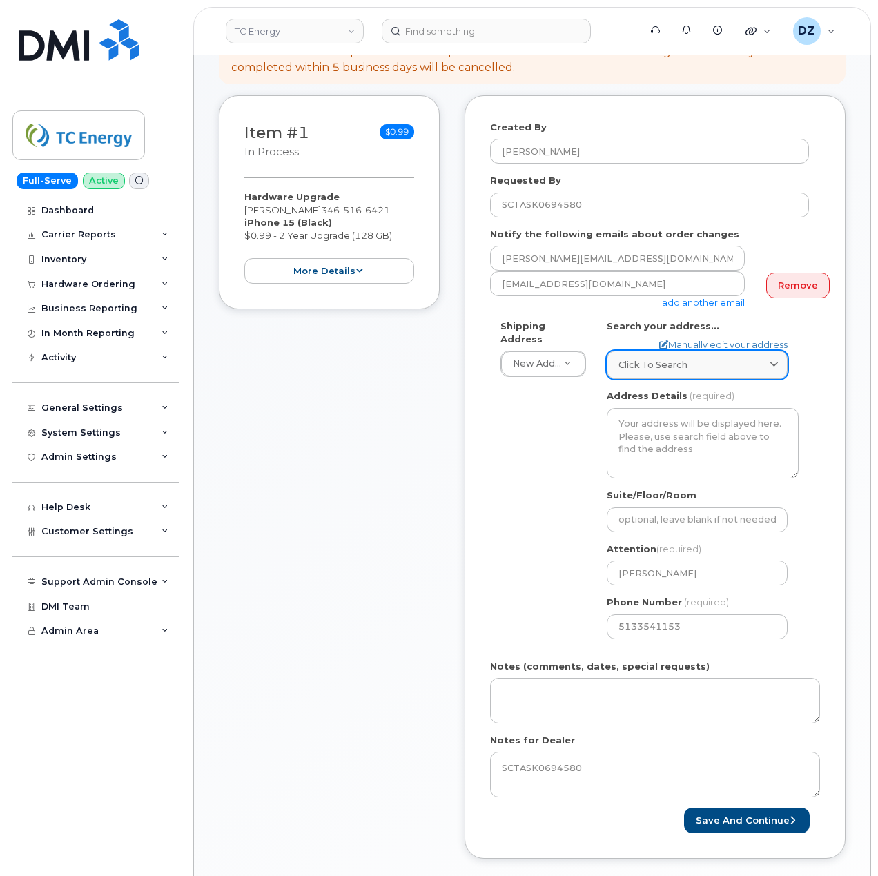
paste input "700 Louisiana ST"
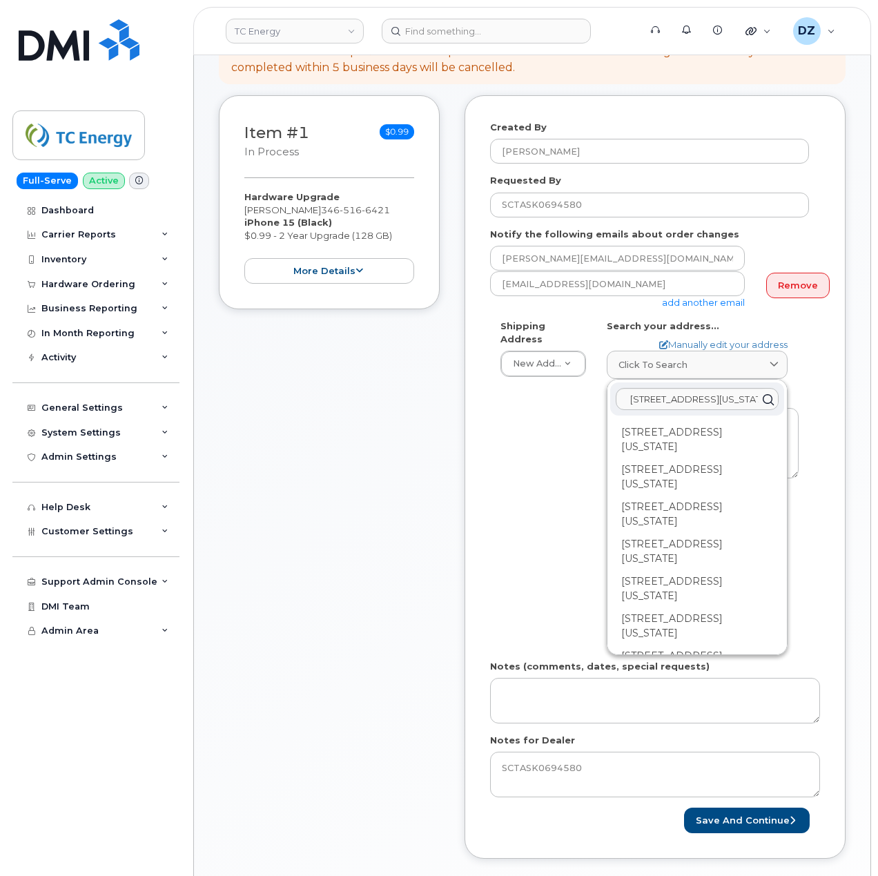
drag, startPoint x: 421, startPoint y: 503, endPoint x: 453, endPoint y: 487, distance: 35.5
click at [421, 503] on div "Item #1 in process $0.99 Hardware Upgrade MICHAEL HENRY 346 516 6421 iPhone 15 …" at bounding box center [329, 487] width 221 height 784
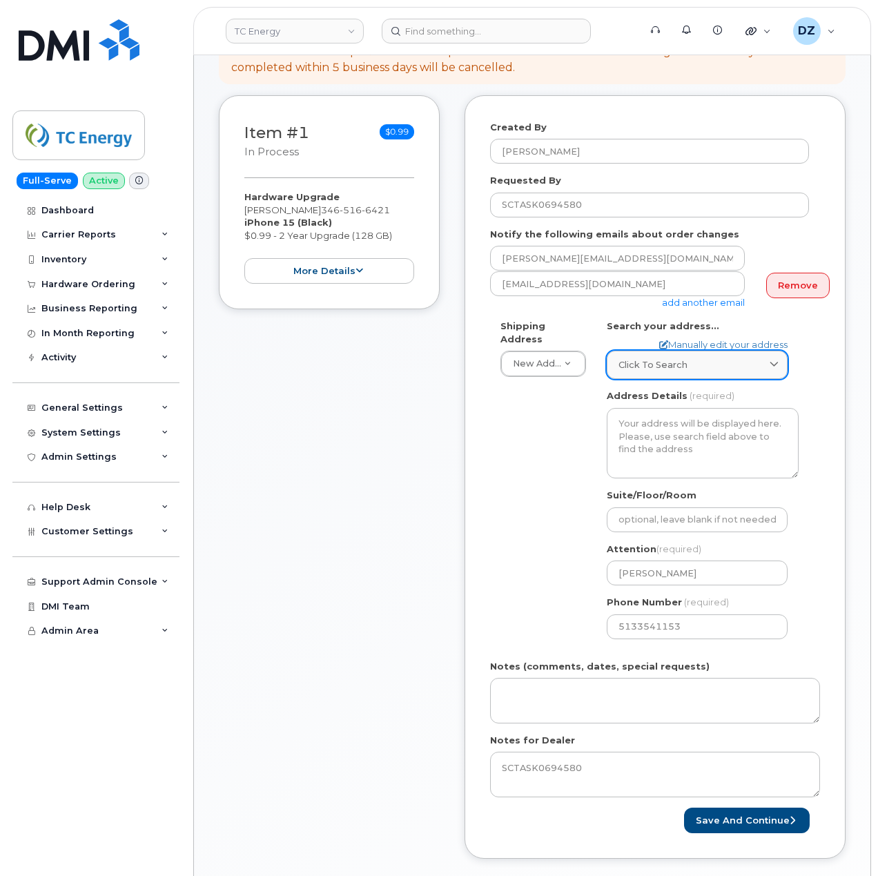
click at [721, 362] on link "Click to search" at bounding box center [697, 365] width 181 height 28
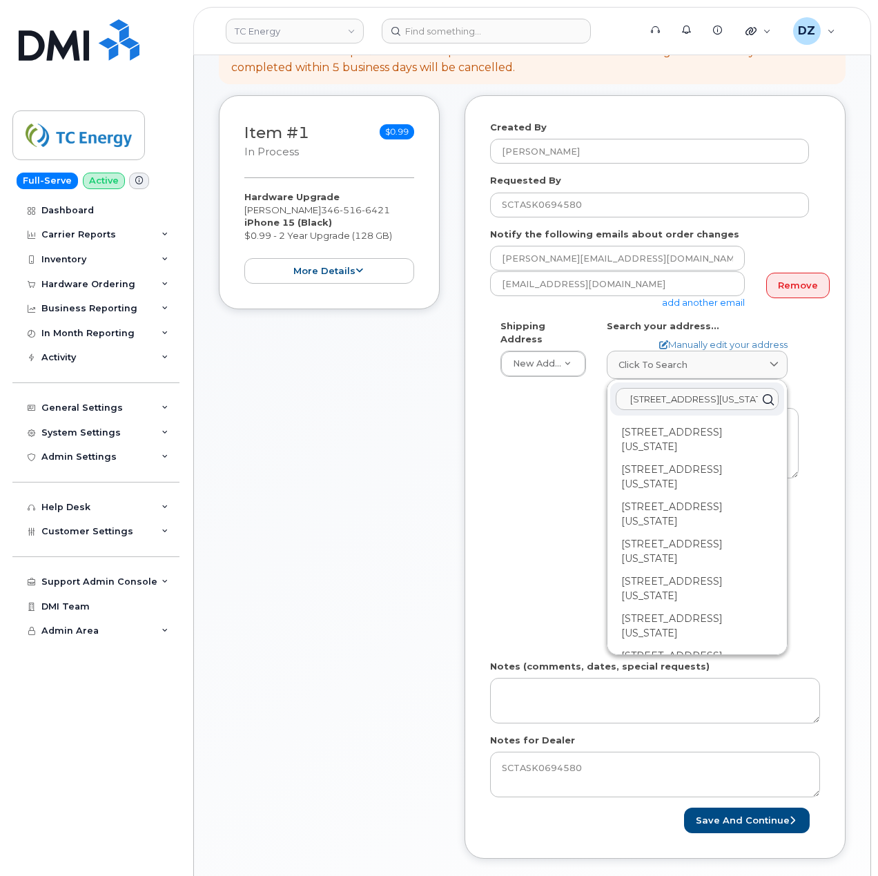
click at [735, 389] on input "700 Louisiana ST" at bounding box center [697, 399] width 163 height 22
paste input "Houston"
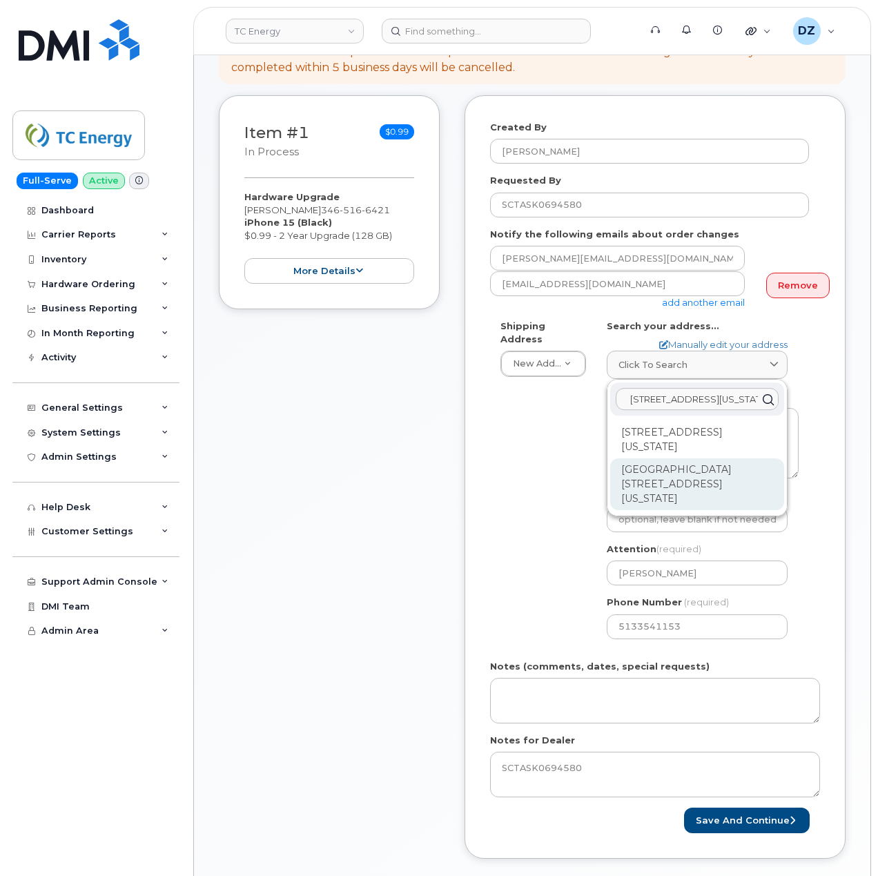
type input "700 Louisiana ST Houston"
click at [667, 467] on div "Ncnb Center 700 Louisiana St Houston TX 77002-2700" at bounding box center [697, 484] width 174 height 52
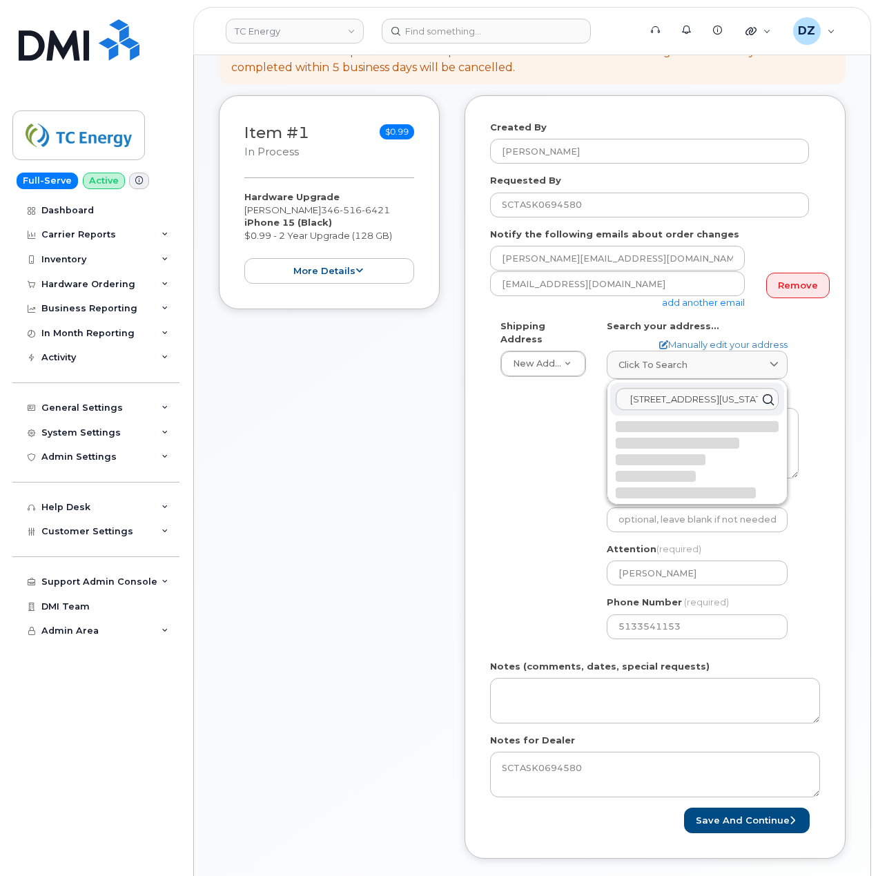
select select
type textarea "Ncnb Center 700 Louisiana St HOUSTON TX 77002-2700 UNITED STATES"
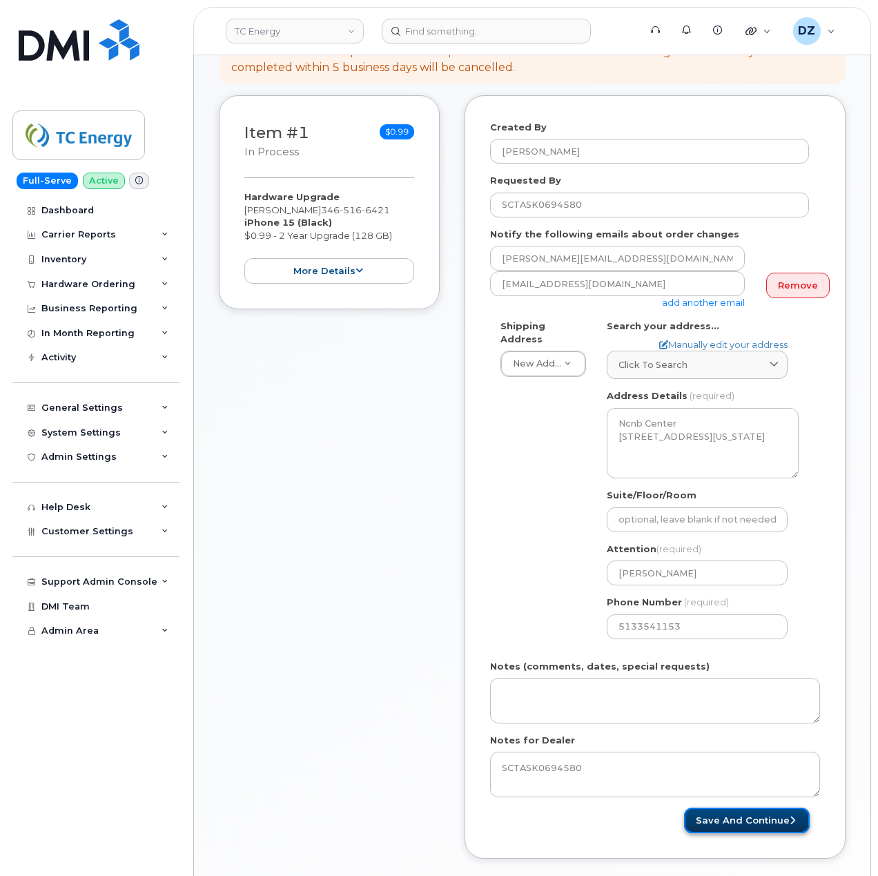
click at [752, 809] on button "Save and Continue" at bounding box center [747, 821] width 126 height 26
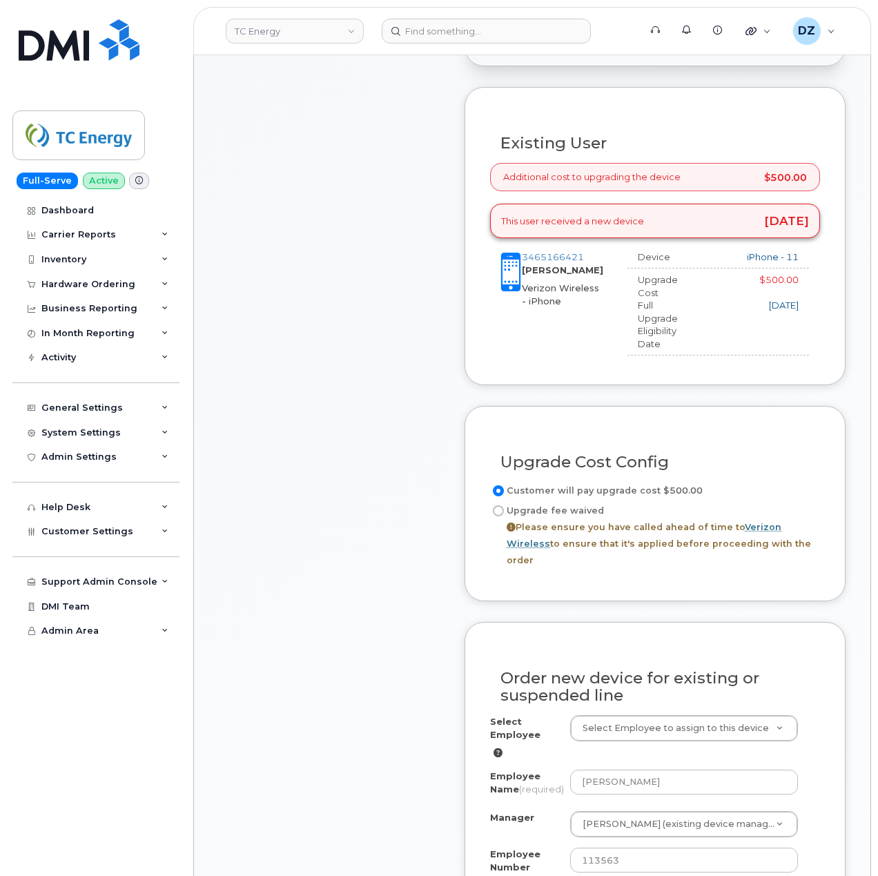
scroll to position [552, 0]
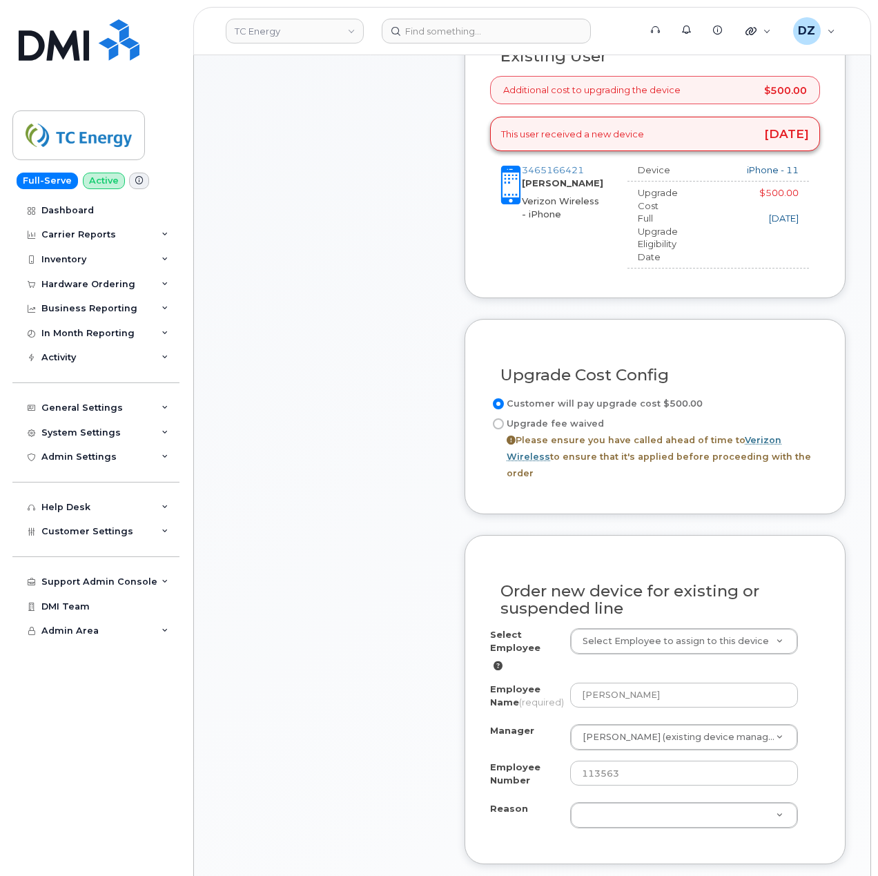
click at [496, 418] on input "Upgrade fee waived Please ensure you have called ahead of time to Verizon Wirel…" at bounding box center [498, 423] width 11 height 11
radio input "true"
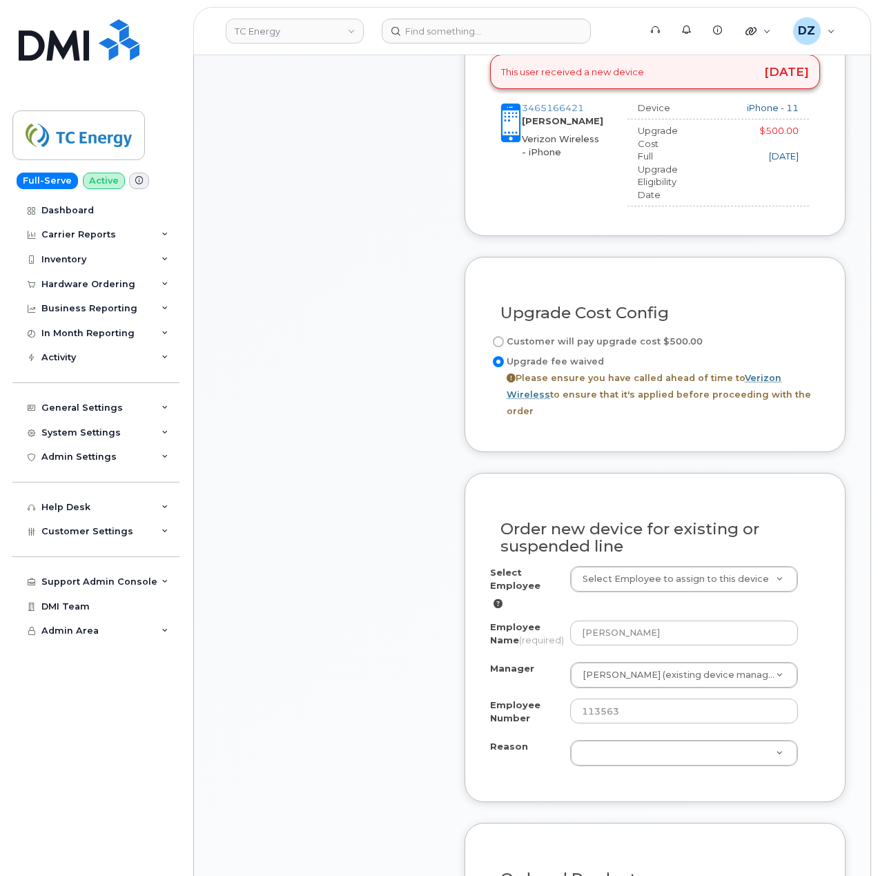
scroll to position [828, 0]
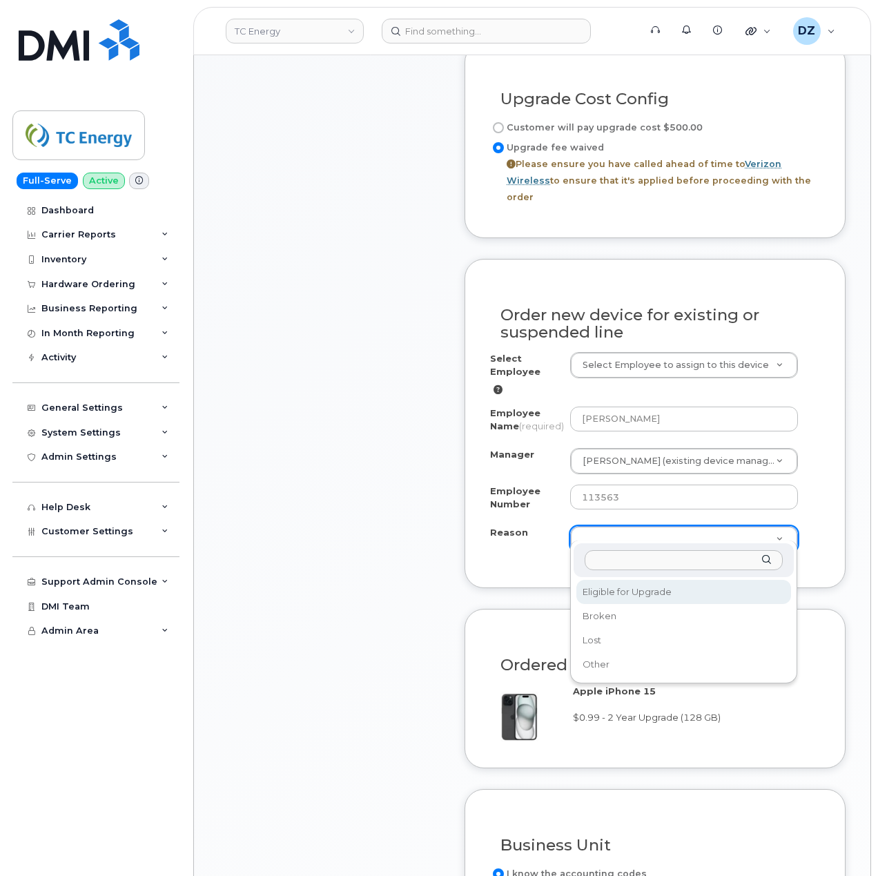
select select "eligible_for_upgrade"
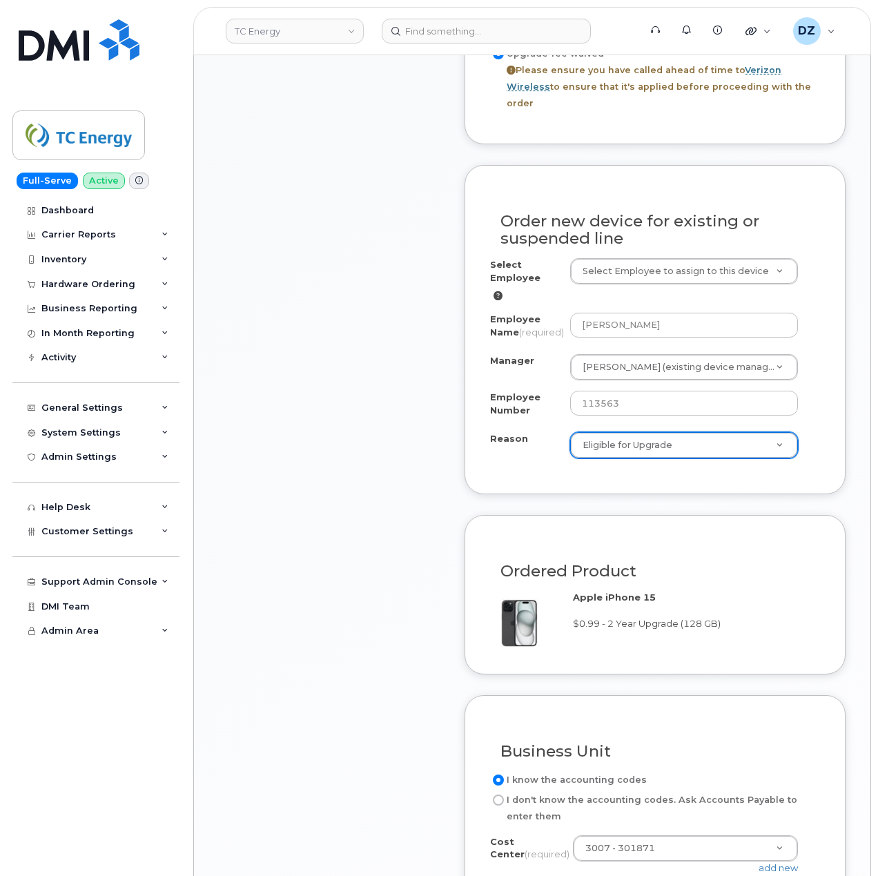
scroll to position [1380, 0]
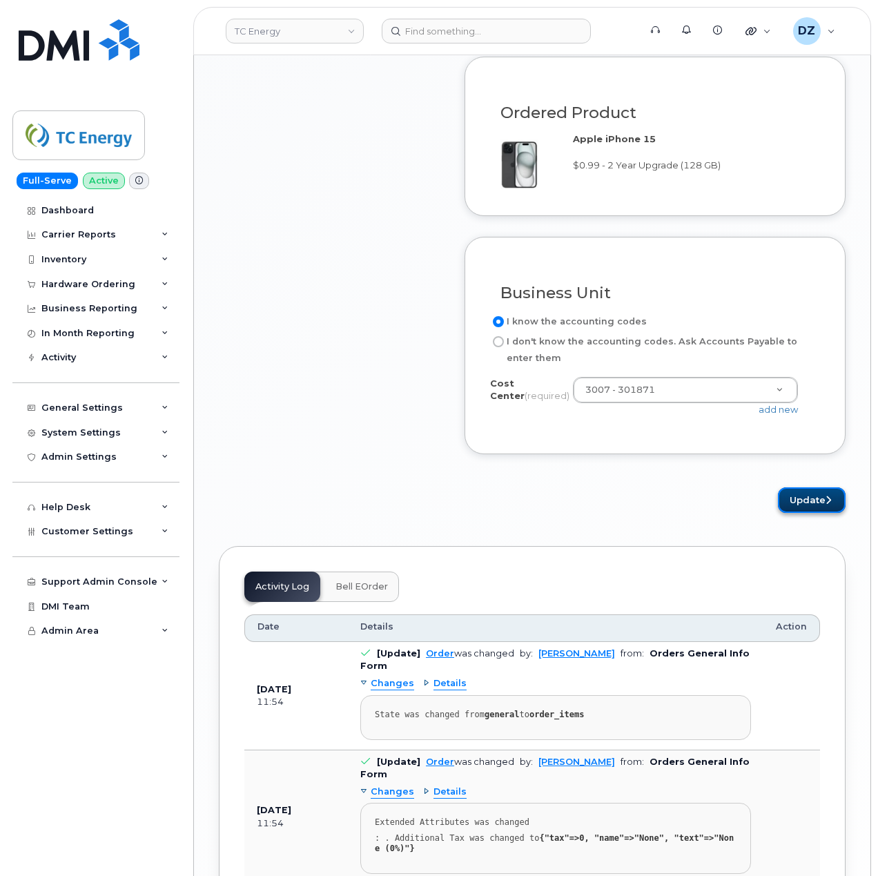
click at [818, 492] on button "Update" at bounding box center [812, 500] width 68 height 26
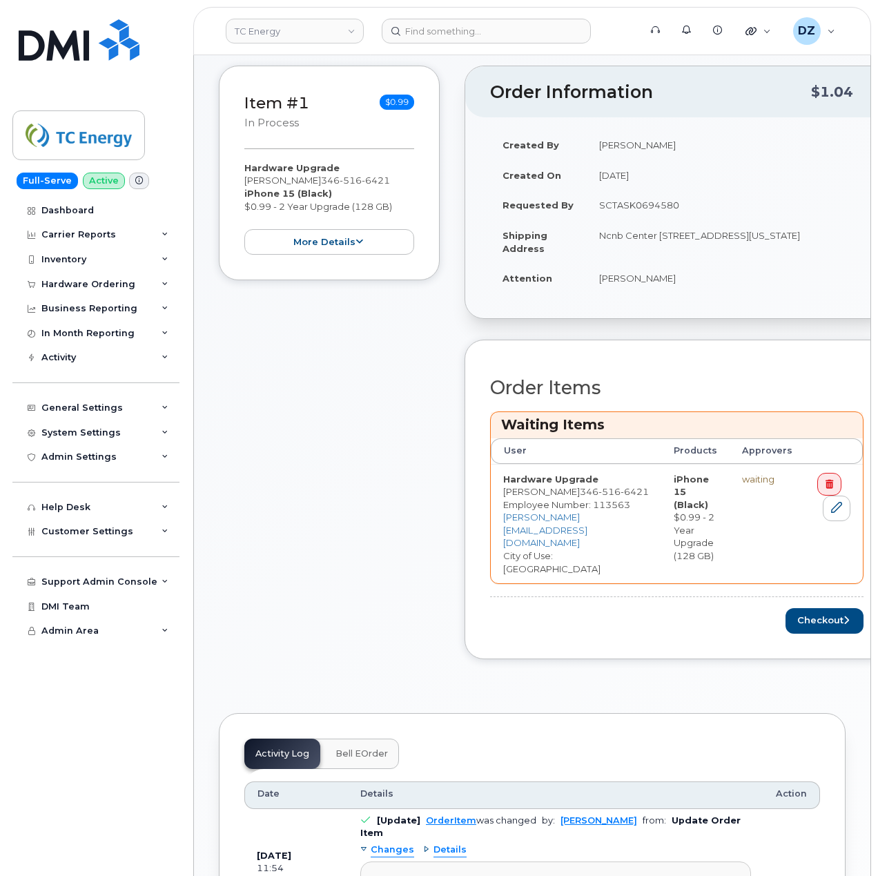
scroll to position [276, 0]
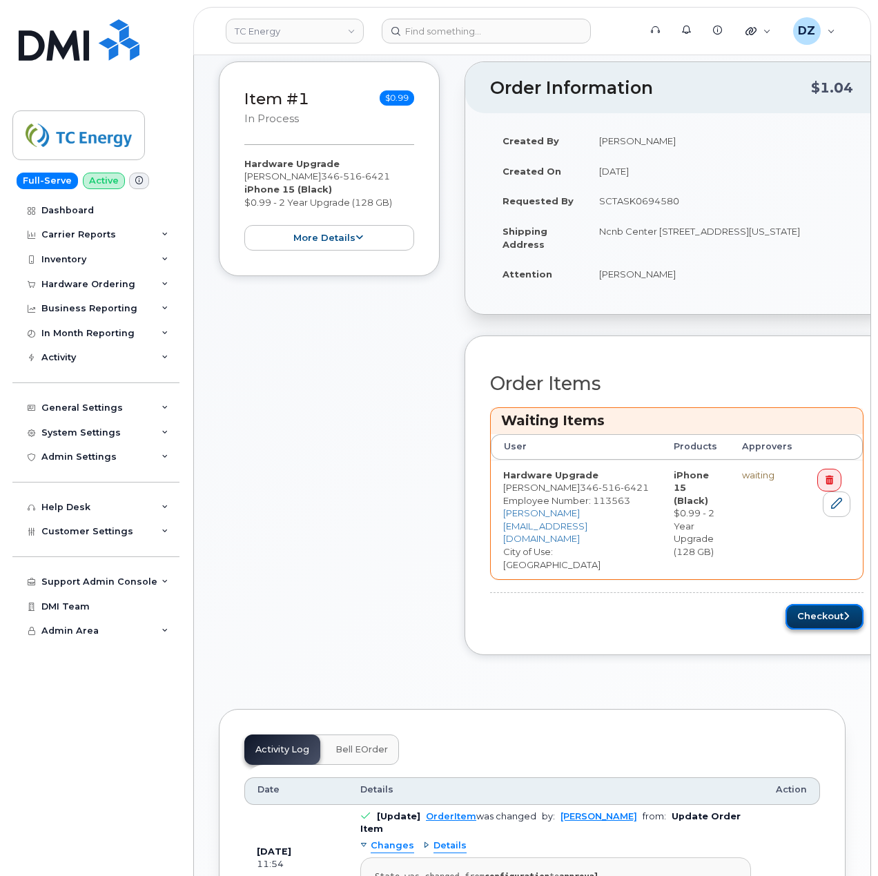
click at [829, 604] on button "Checkout" at bounding box center [824, 617] width 78 height 26
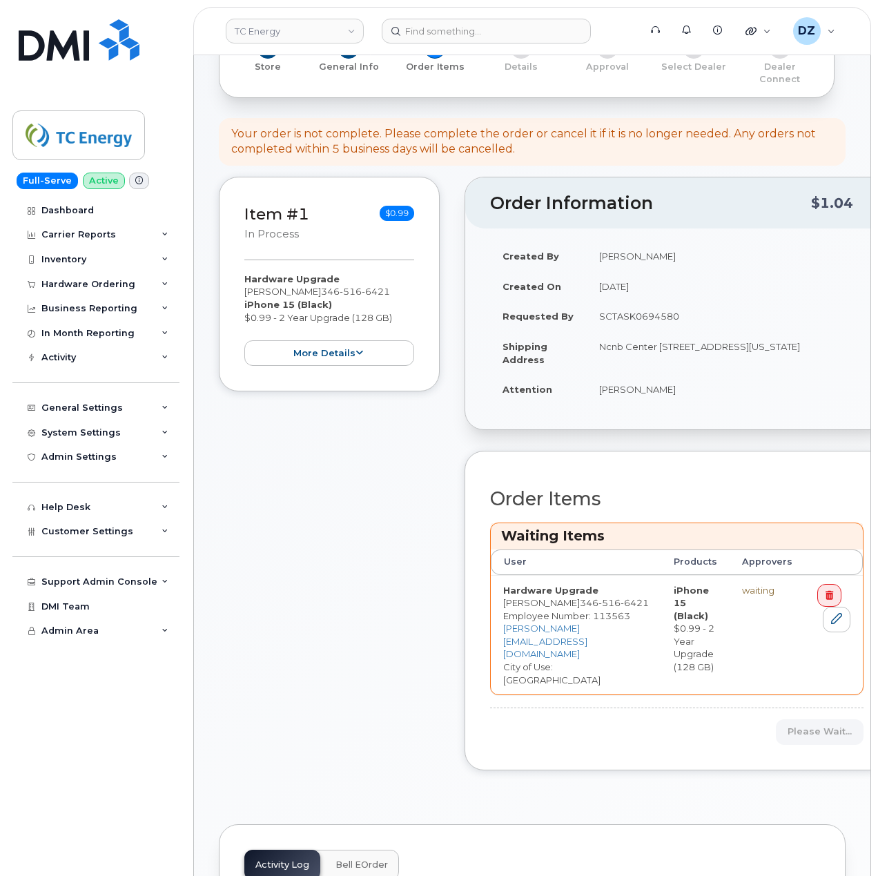
scroll to position [0, 0]
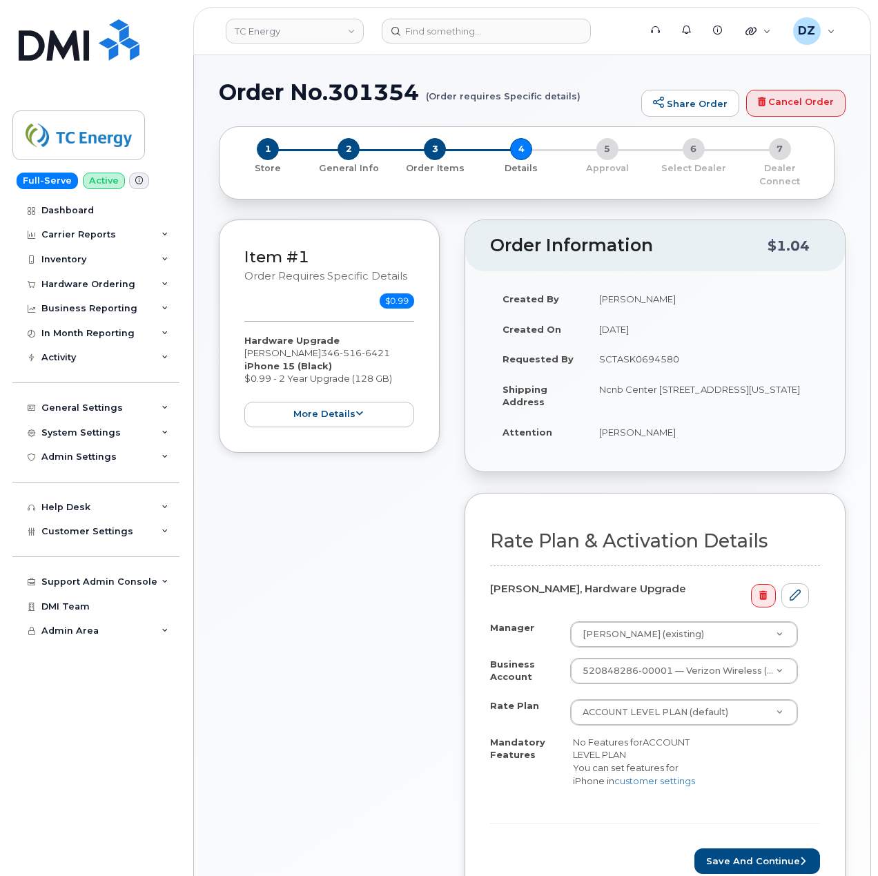
click at [266, 89] on h1 "Order No.301354 (Order requires Specific details)" at bounding box center [427, 92] width 416 height 24
drag, startPoint x: 266, startPoint y: 89, endPoint x: 375, endPoint y: 91, distance: 109.1
click at [268, 90] on h1 "Order No.301354 (Order requires Specific details)" at bounding box center [427, 92] width 416 height 24
click at [375, 91] on h1 "Order No.301354 (Order requires Specific details)" at bounding box center [427, 92] width 416 height 24
copy h1 "Order No.301354"
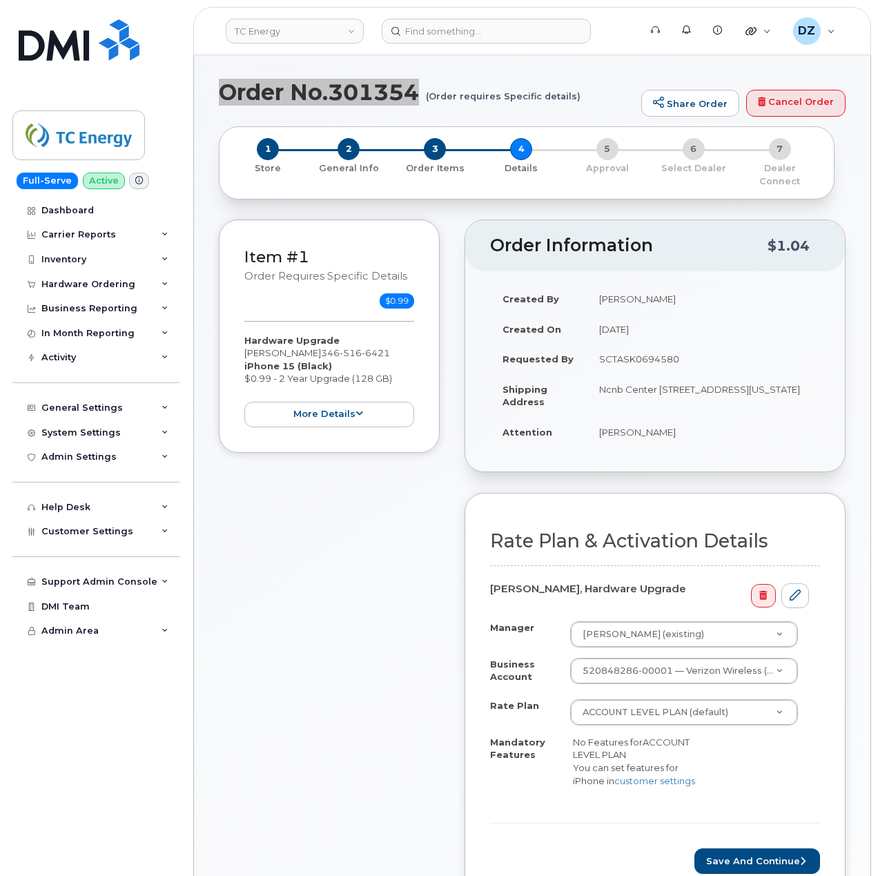
scroll to position [184, 0]
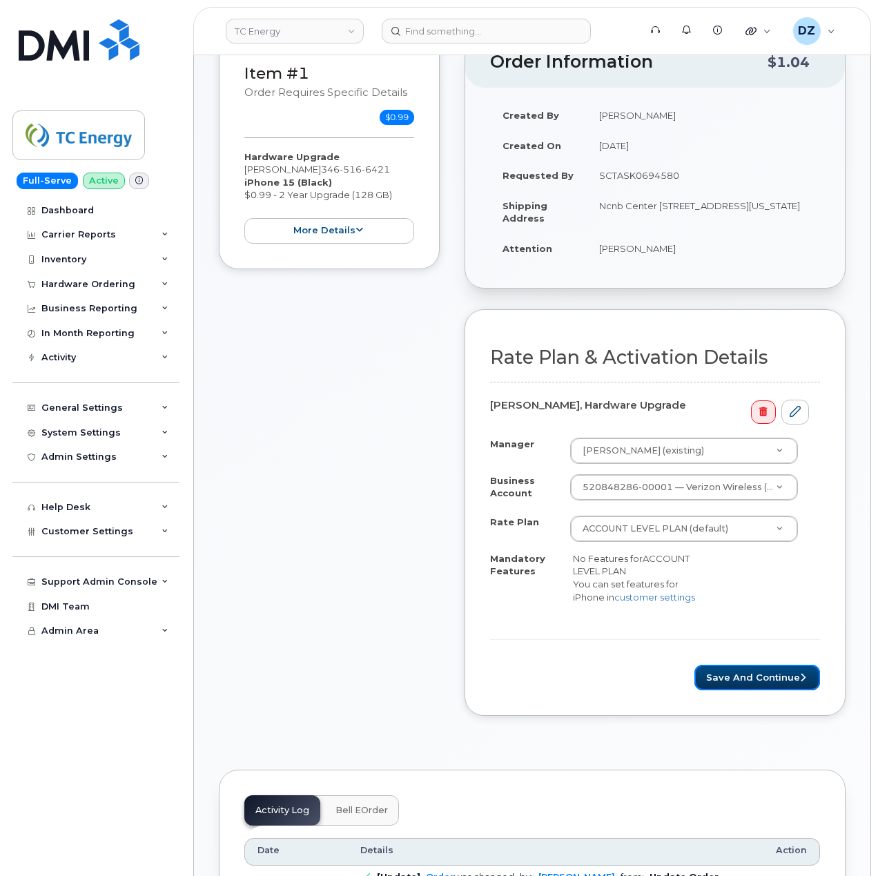
drag, startPoint x: 779, startPoint y: 680, endPoint x: 721, endPoint y: 678, distance: 58.7
click at [779, 680] on button "Save and Continue" at bounding box center [757, 678] width 126 height 26
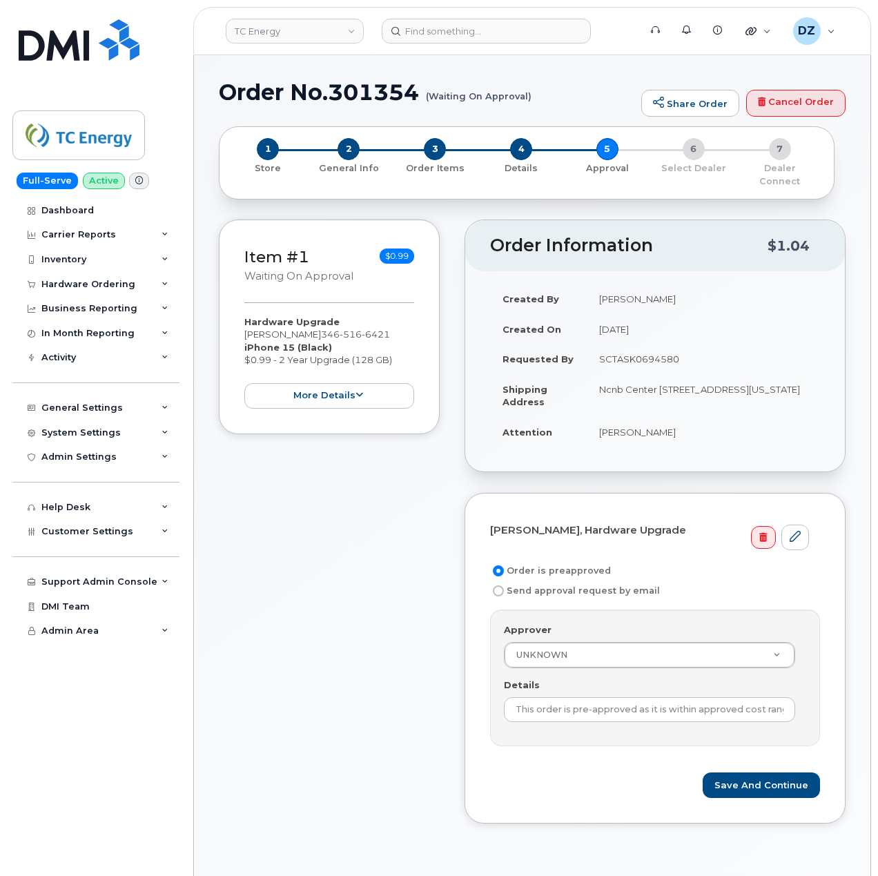
click at [650, 344] on td "SCTASK0694580" at bounding box center [703, 359] width 233 height 30
copy td "SCTASK0694580"
click at [645, 700] on input "This order is pre-approved as it is within approved cost range." at bounding box center [649, 709] width 291 height 25
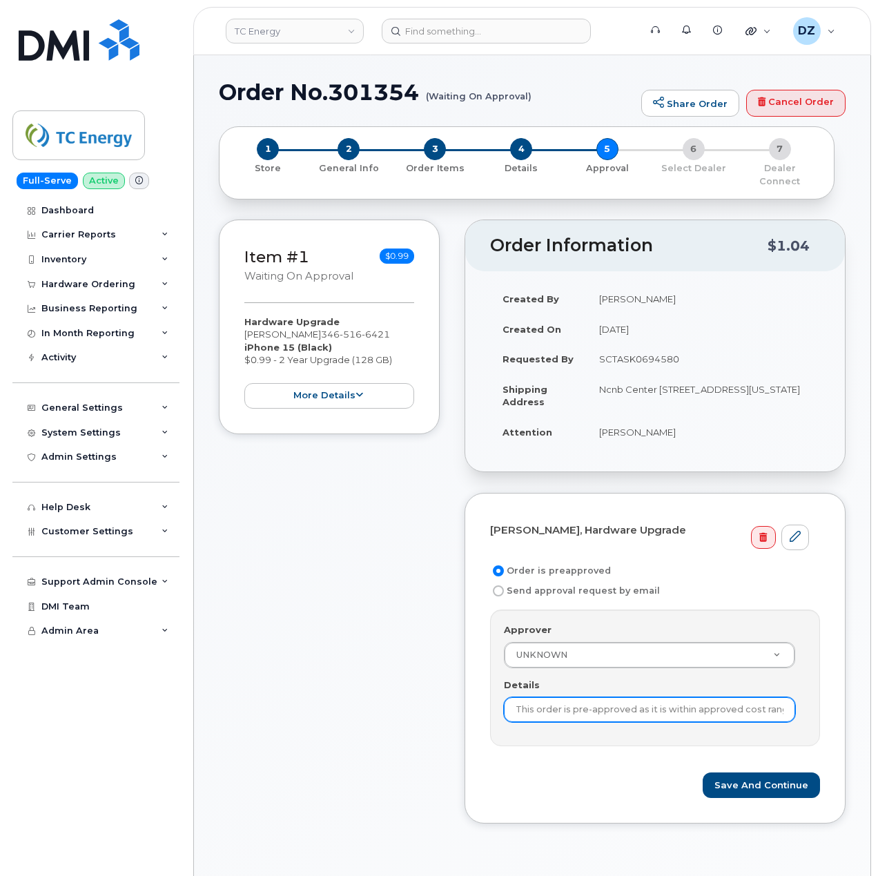
click at [645, 700] on input "This order is pre-approved as it is within approved cost range." at bounding box center [649, 709] width 291 height 25
paste input "SCTASK0694580"
type input "SCTASK0694580"
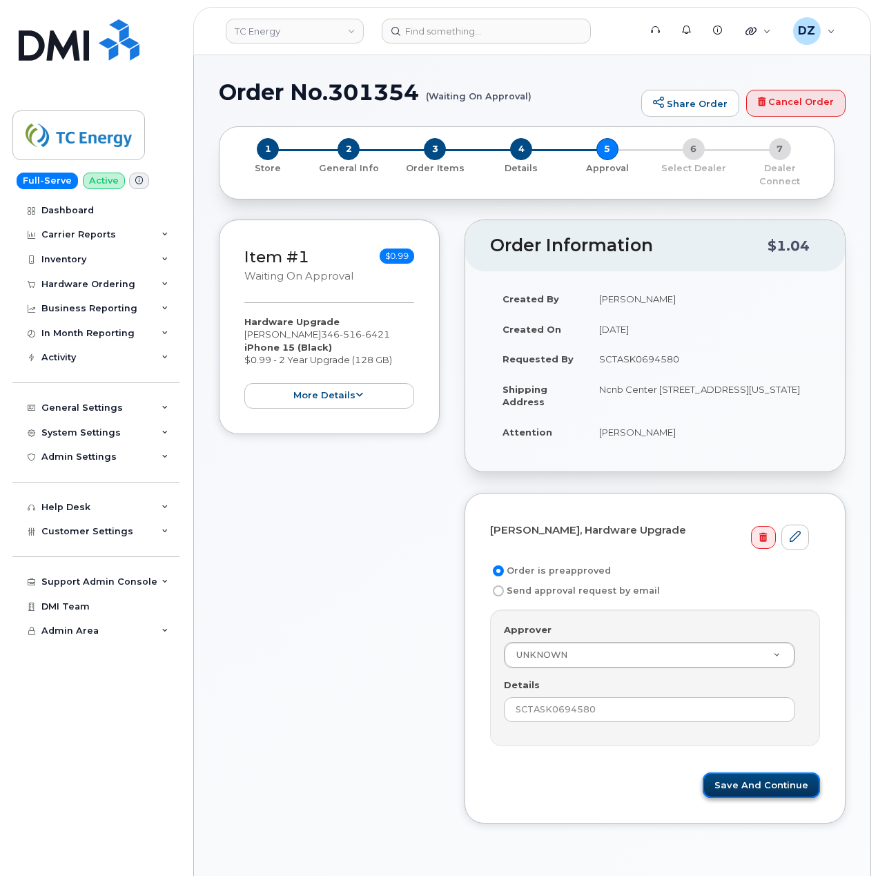
click at [770, 772] on button "Save and Continue" at bounding box center [761, 785] width 117 height 26
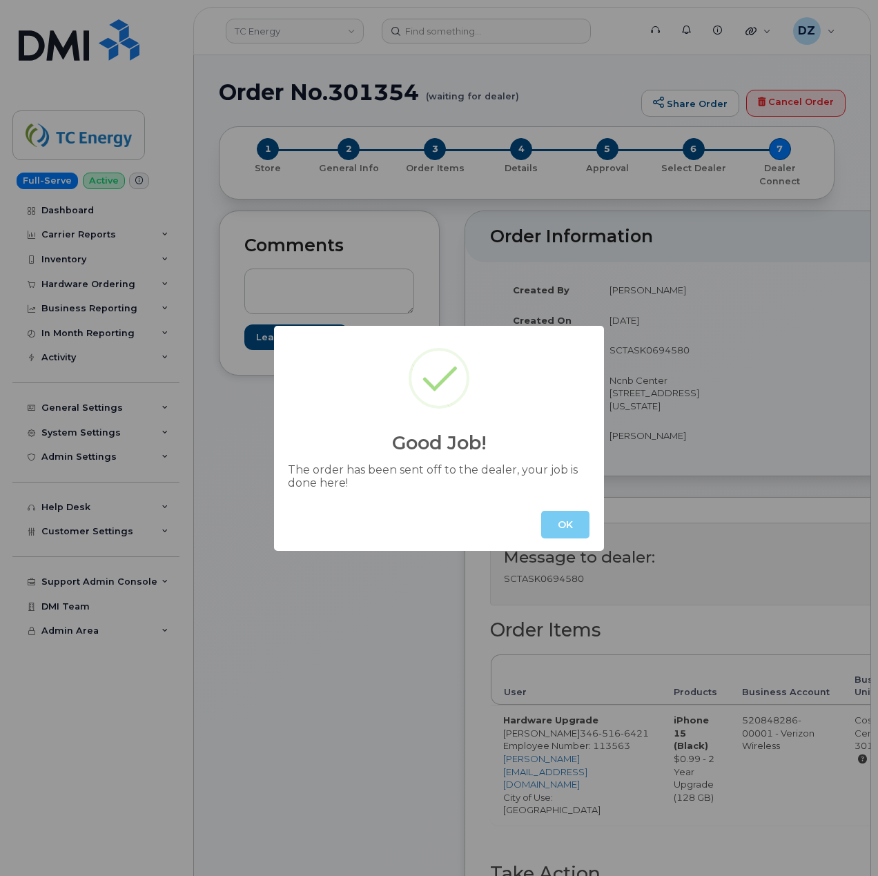
click at [563, 528] on button "OK" at bounding box center [565, 525] width 48 height 28
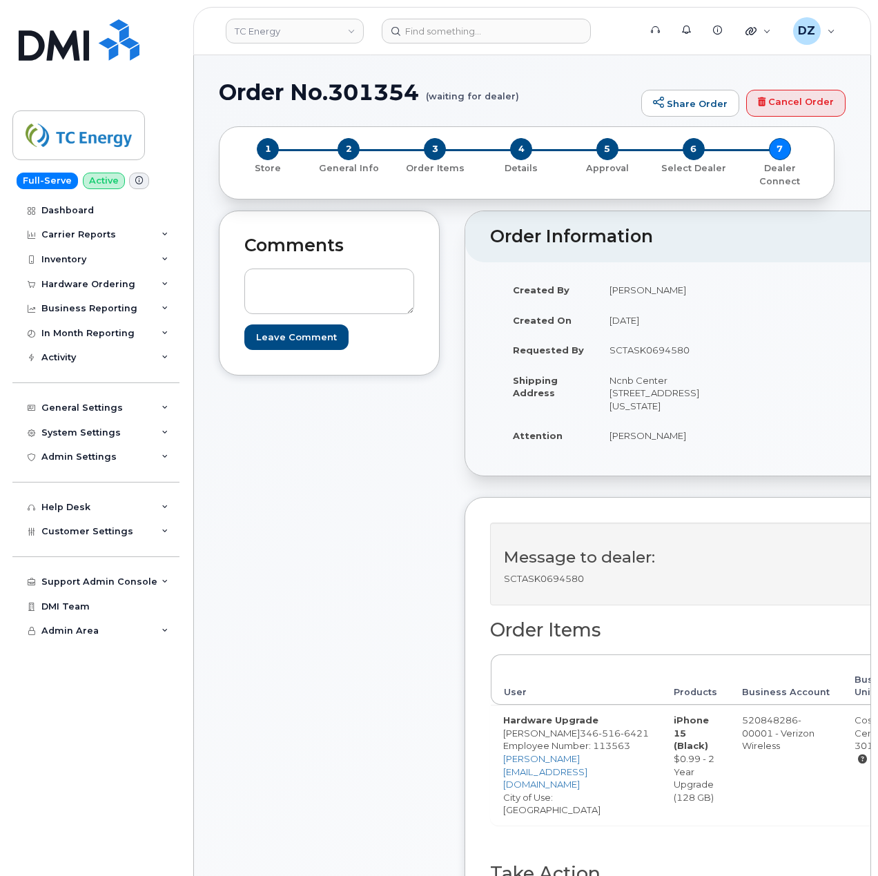
scroll to position [368, 0]
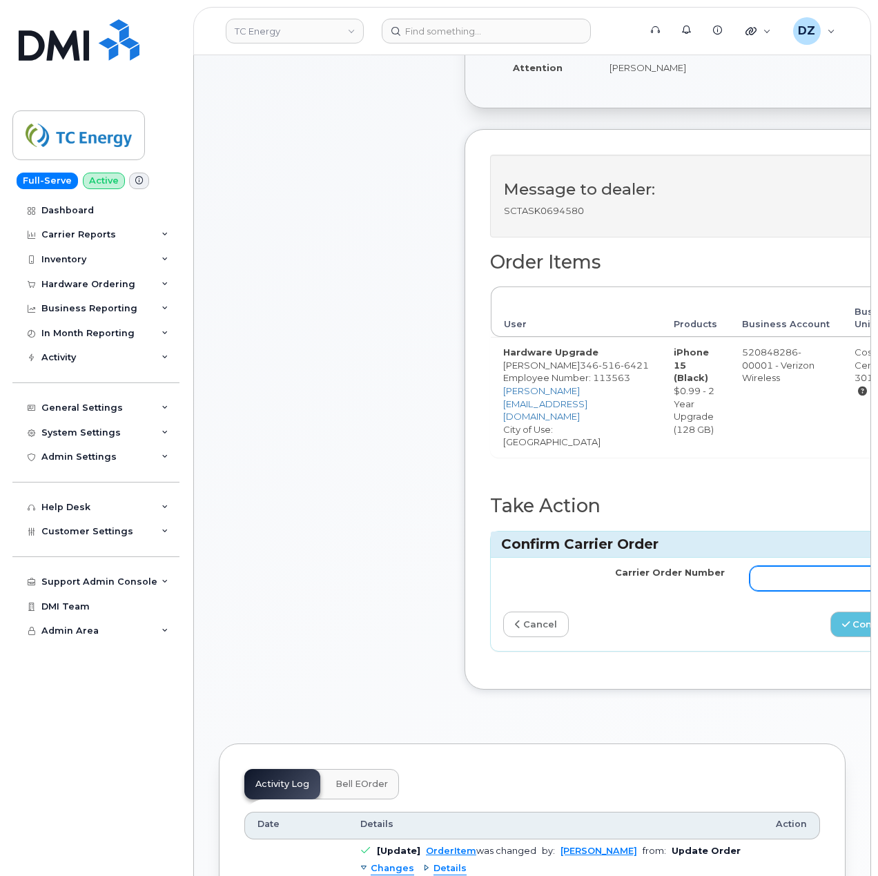
click at [752, 572] on input "Carrier Order Number" at bounding box center [861, 578] width 222 height 25
paste input "MB1000503072863"
type input "MB1000503072863"
click at [842, 620] on icon "submit" at bounding box center [846, 624] width 8 height 9
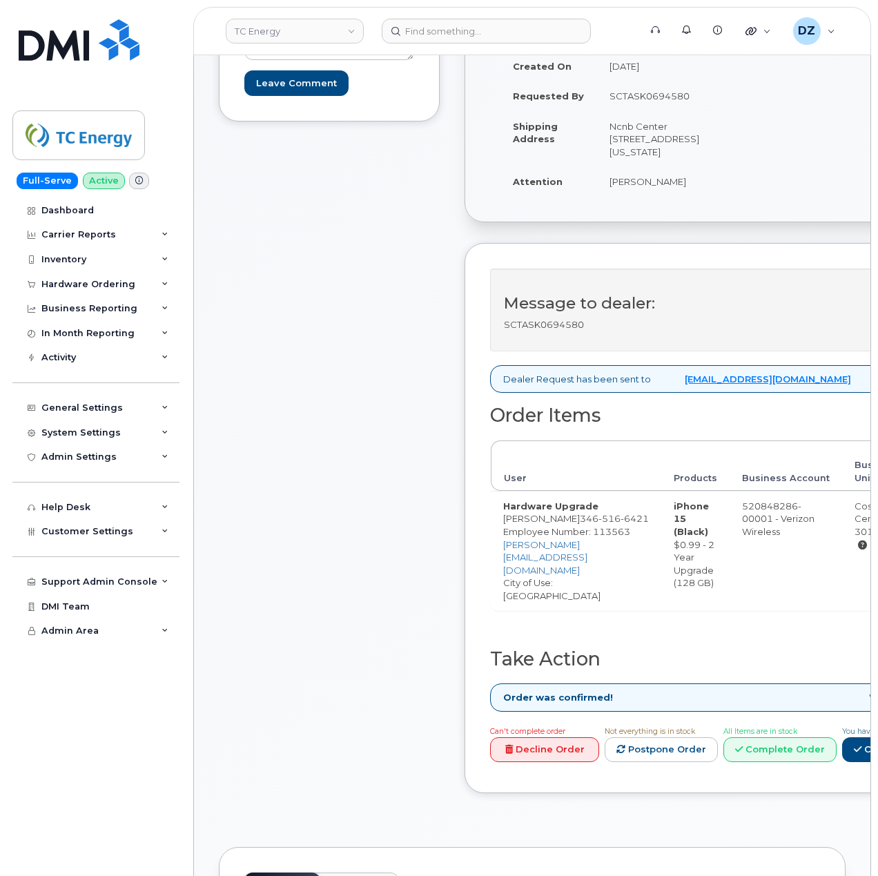
scroll to position [368, 0]
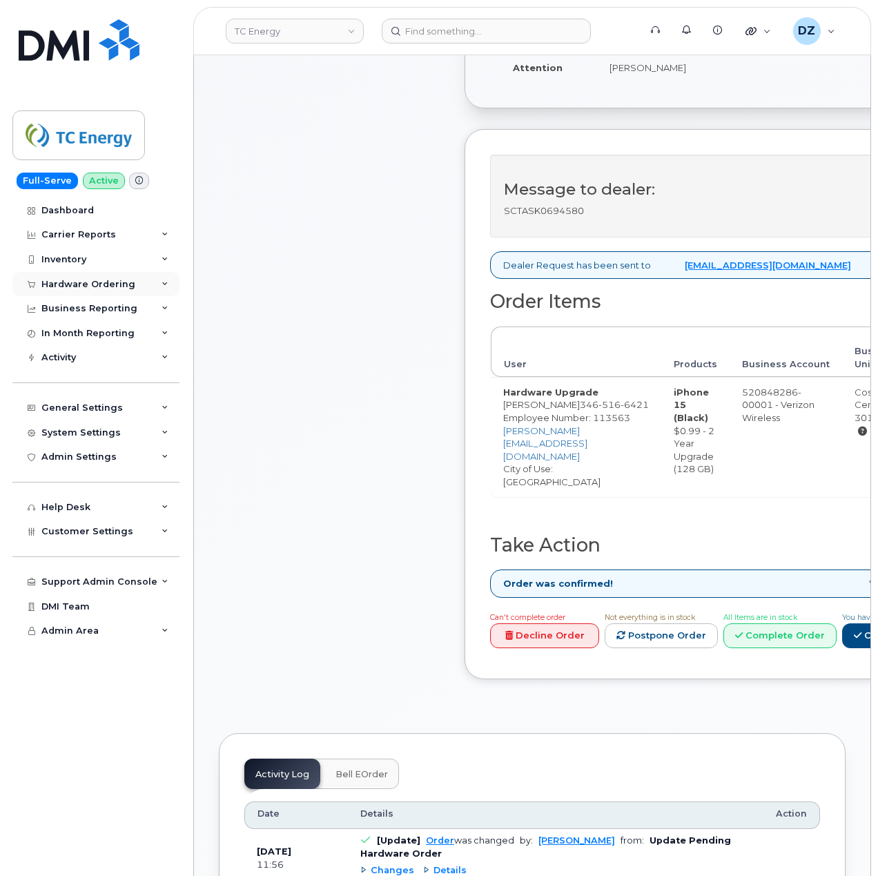
click at [123, 276] on div "Hardware Ordering" at bounding box center [95, 284] width 167 height 25
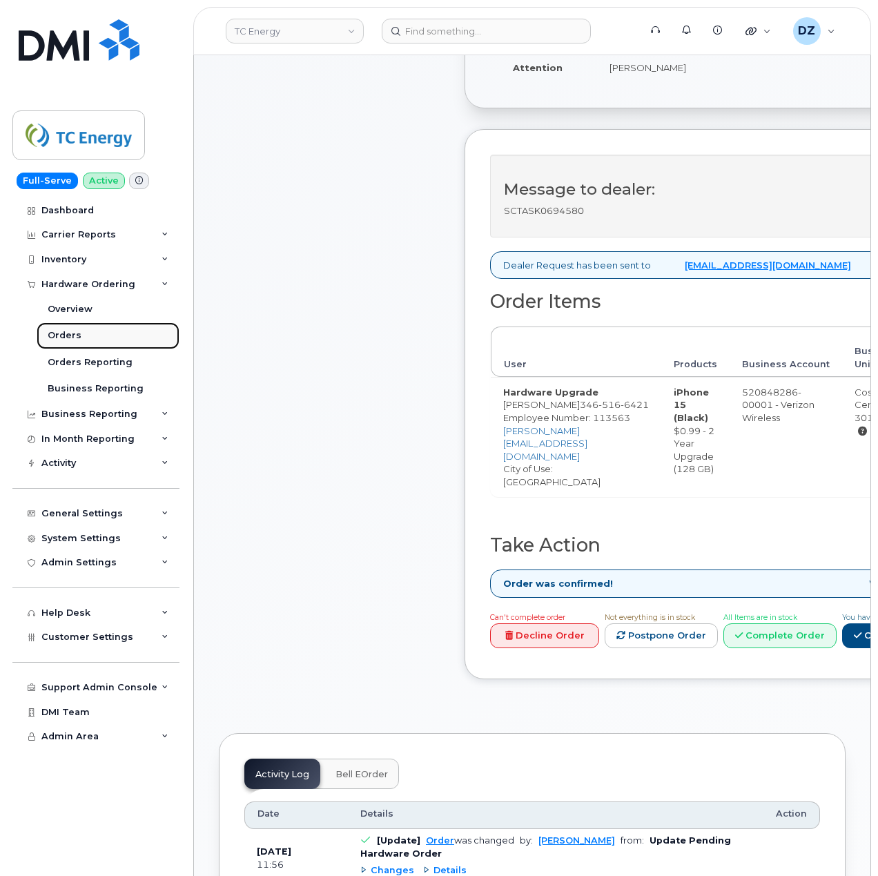
click at [86, 335] on link "Orders" at bounding box center [108, 335] width 143 height 26
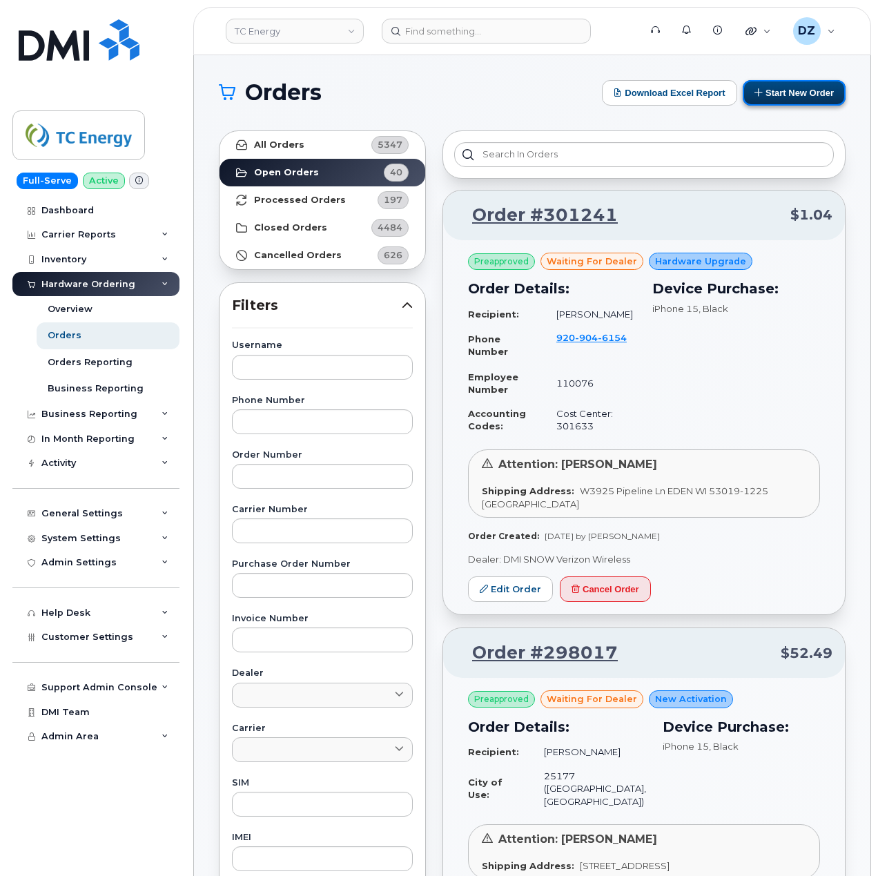
click at [788, 92] on button "Start New Order" at bounding box center [794, 93] width 103 height 26
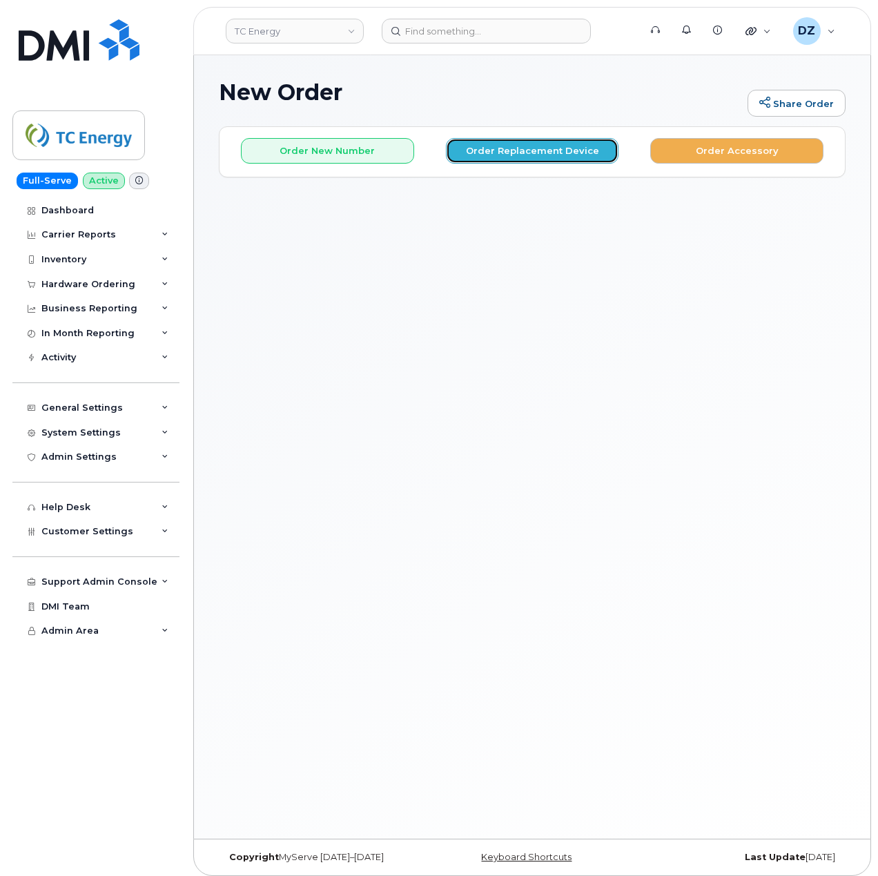
click at [561, 156] on button "Order Replacement Device" at bounding box center [532, 151] width 173 height 26
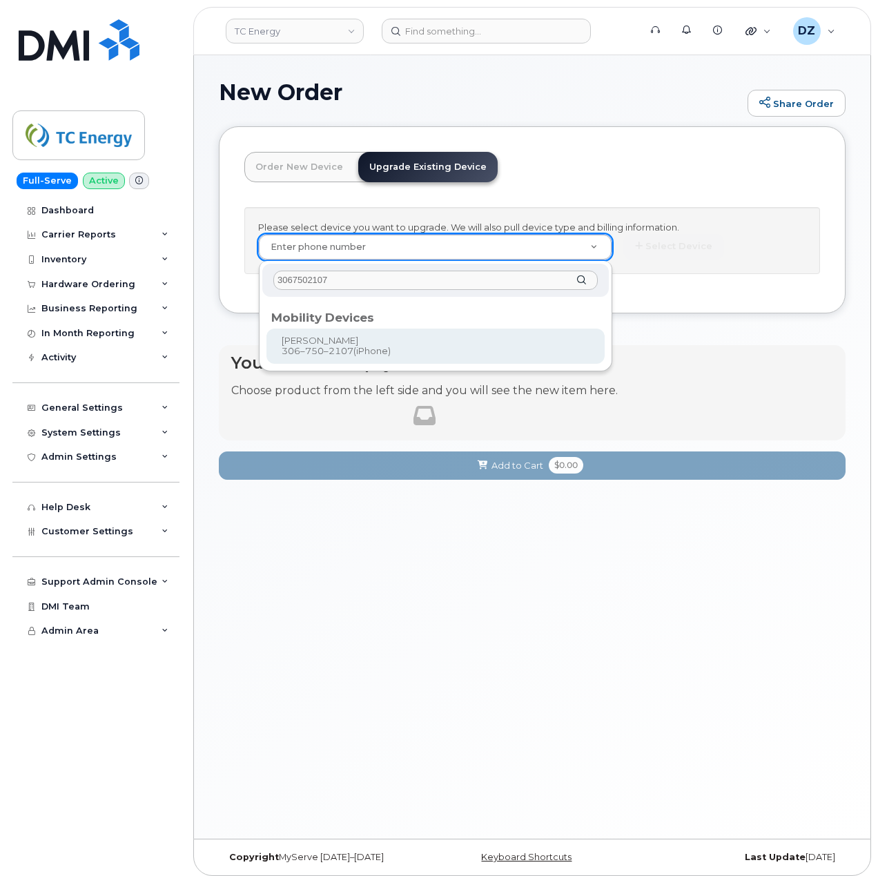
type input "3067502107"
type input "1018464"
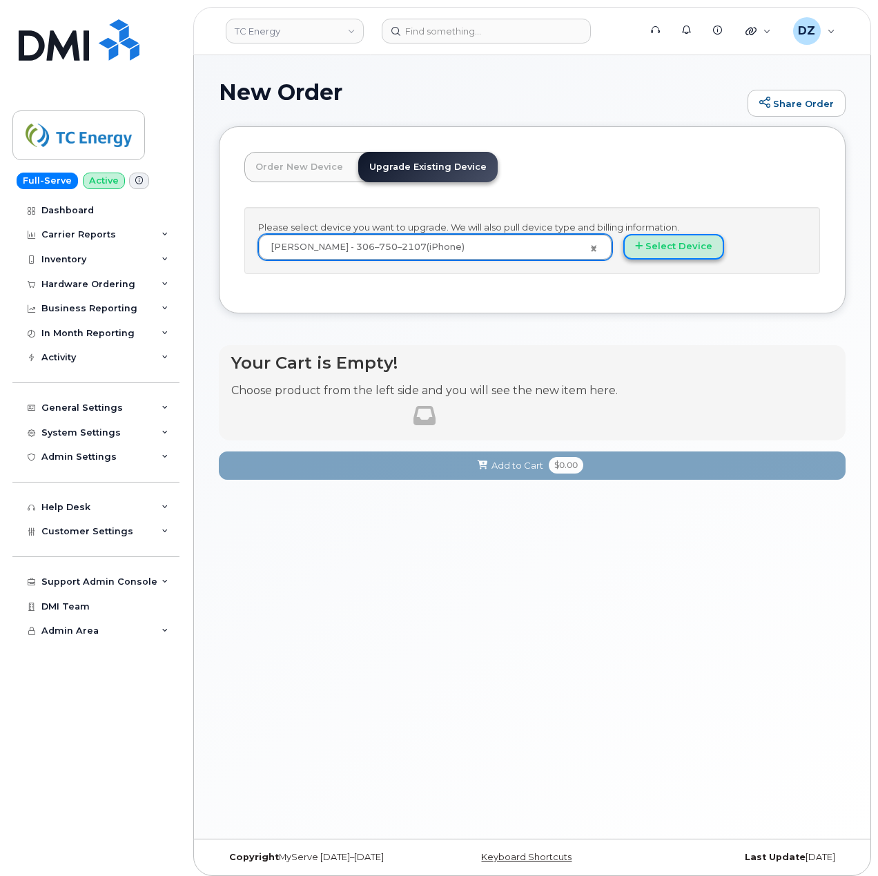
click at [630, 248] on button "Select Device" at bounding box center [673, 247] width 101 height 26
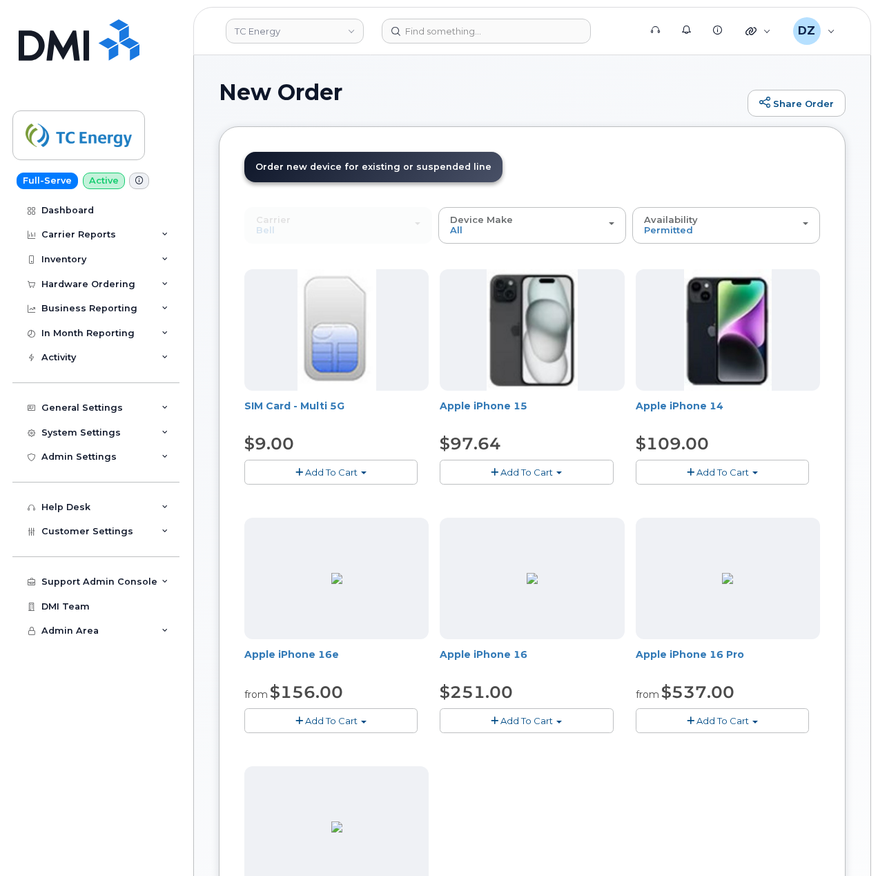
click at [583, 481] on button "Add To Cart" at bounding box center [526, 472] width 173 height 24
click at [544, 514] on link "$97.64 - 3-year upgrade (128GB model)" at bounding box center [548, 514] width 211 height 17
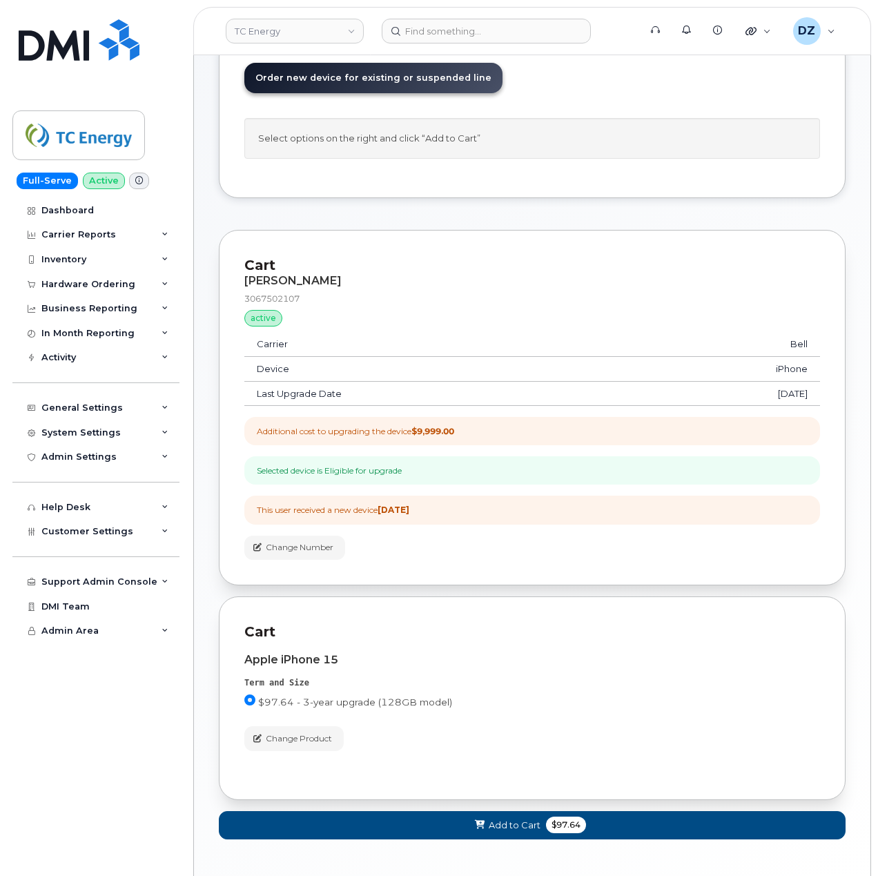
scroll to position [150, 0]
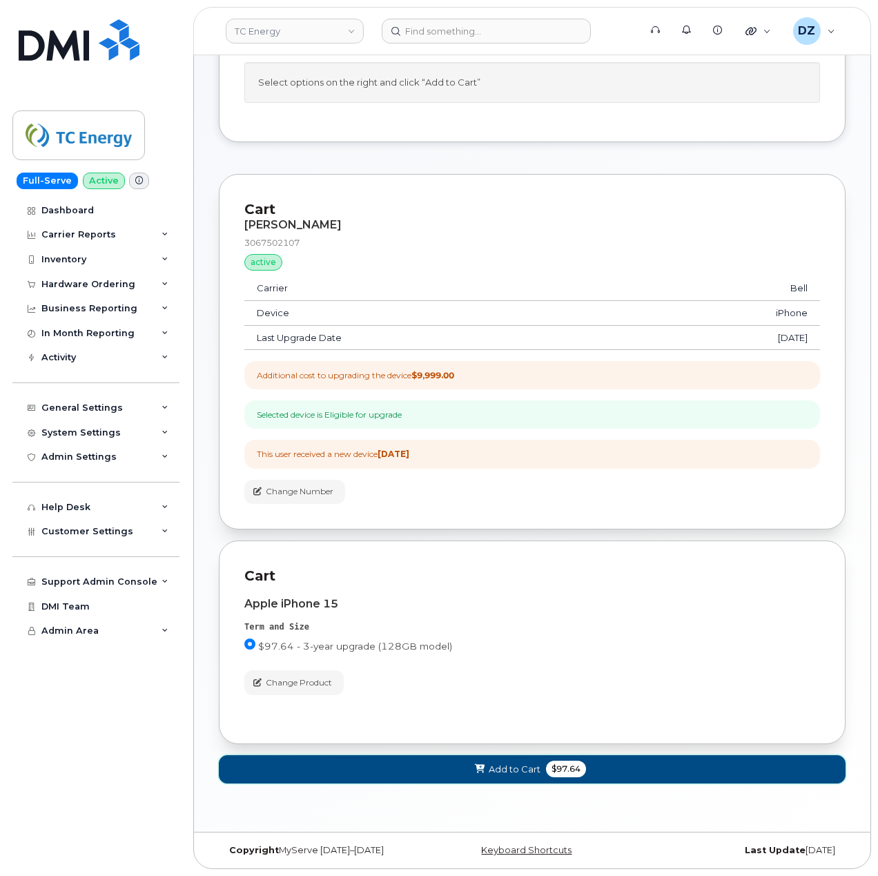
click at [533, 769] on span "Add to Cart" at bounding box center [515, 769] width 52 height 13
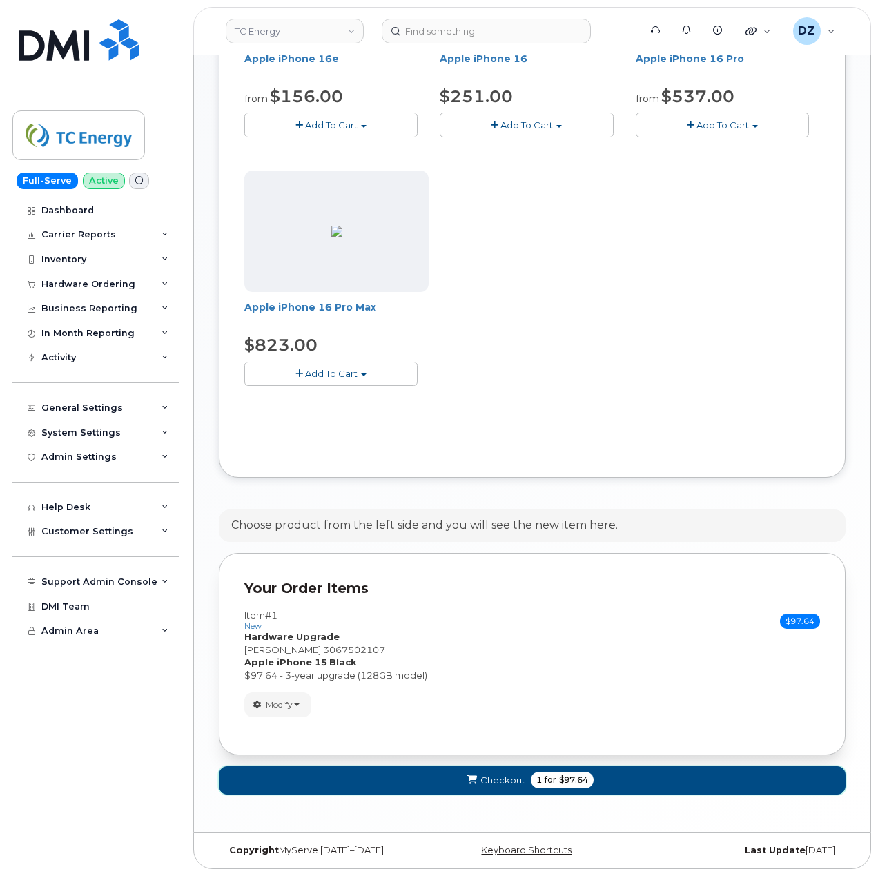
click at [497, 784] on span "Checkout" at bounding box center [502, 780] width 45 height 13
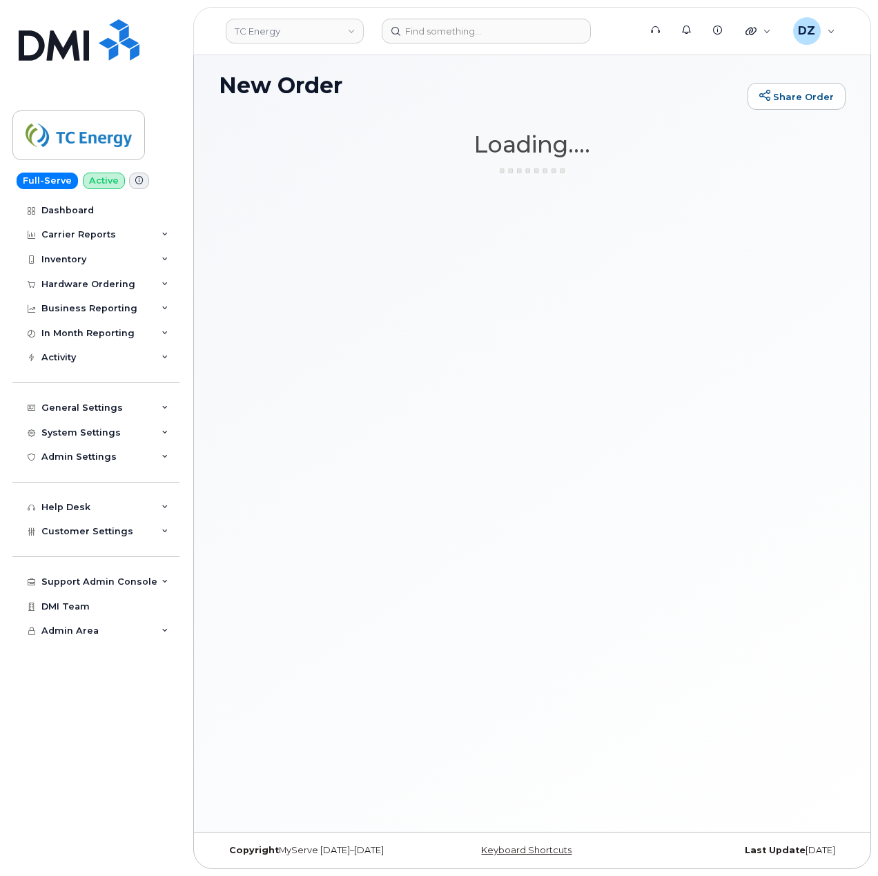
scroll to position [7, 0]
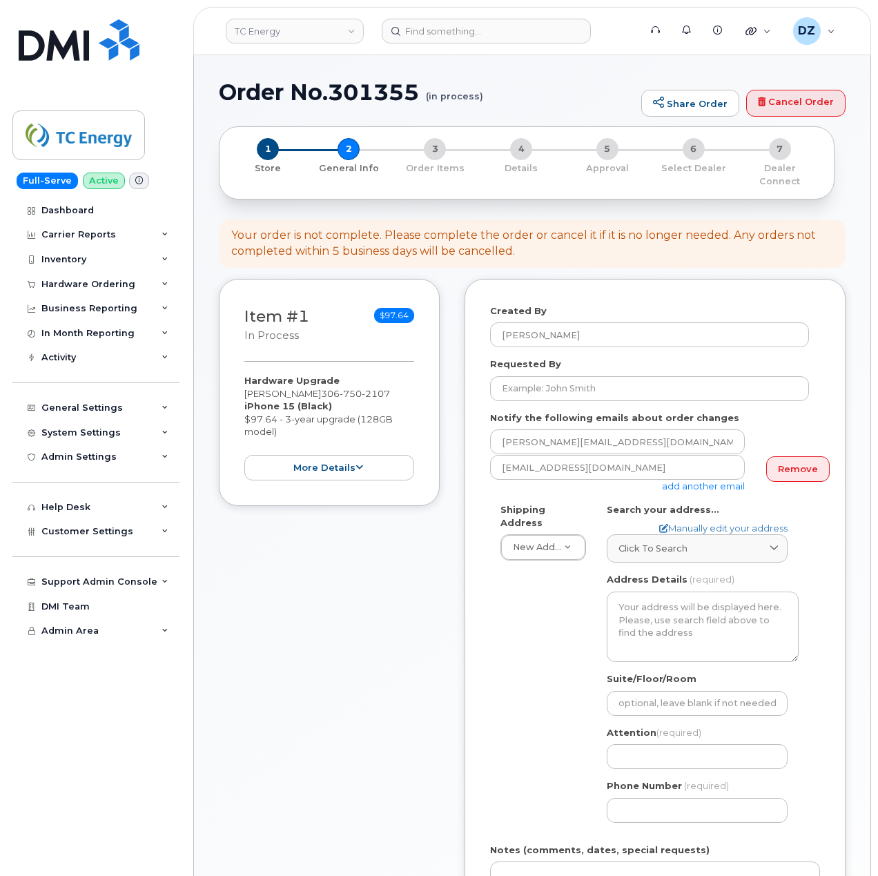
select select
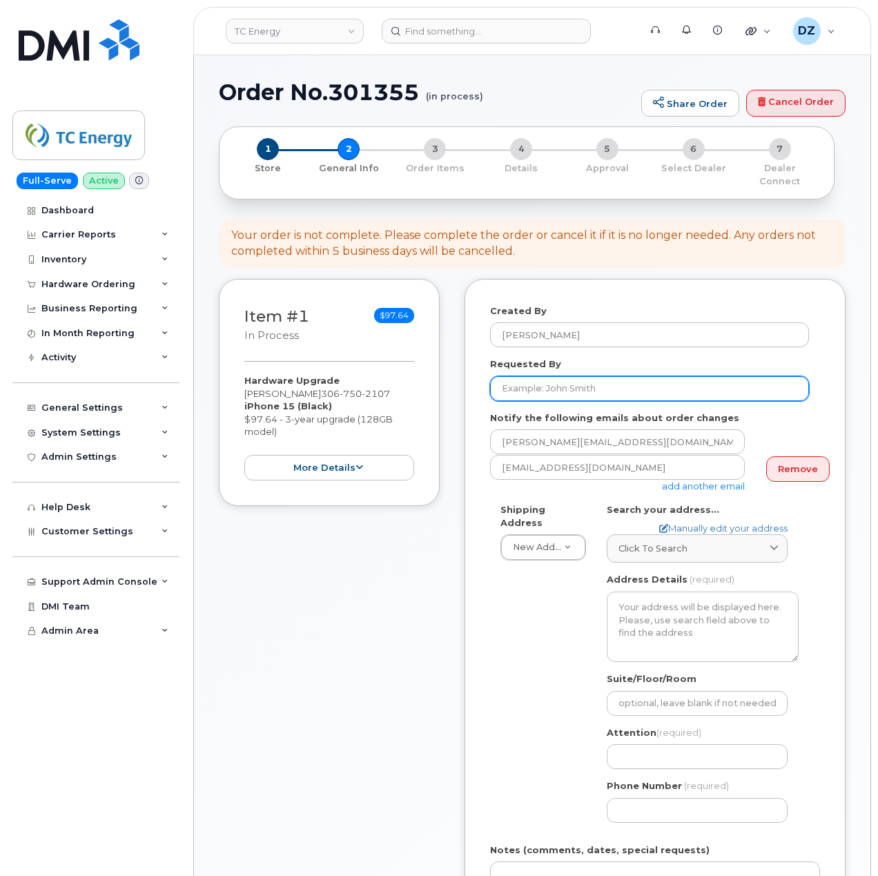
click at [547, 376] on input "Requested By" at bounding box center [649, 388] width 319 height 25
paste input "SCTASK0694620"
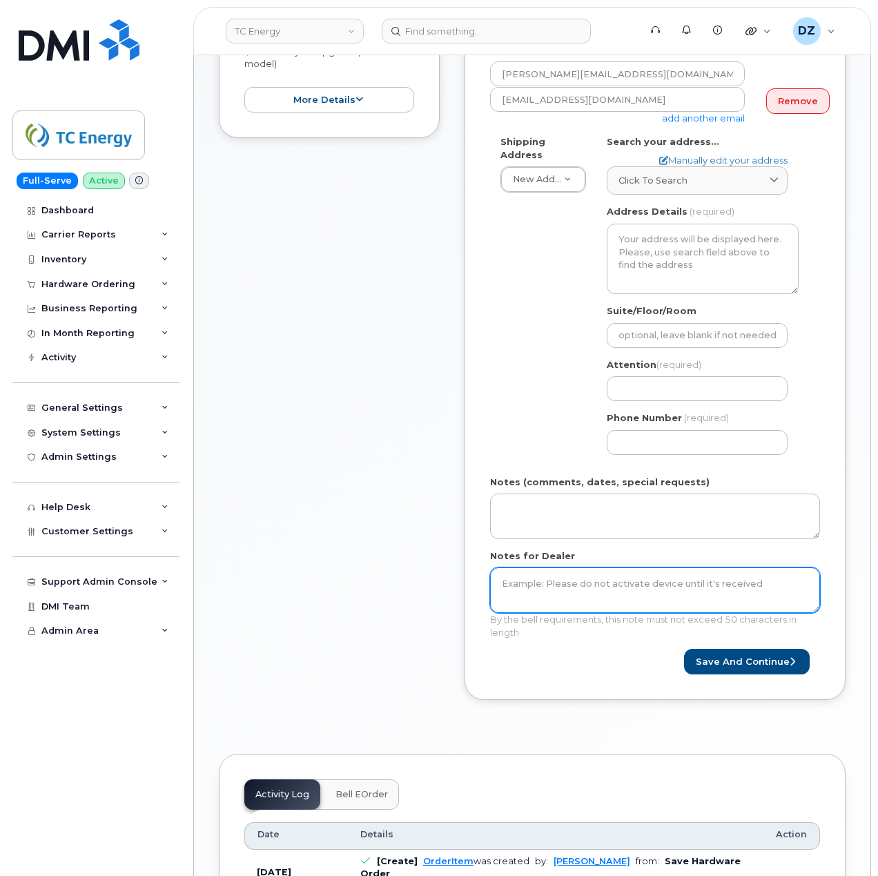
type input "SCTASK0694620"
click at [570, 592] on textarea "Notes for Dealer" at bounding box center [655, 590] width 330 height 46
paste textarea "SCTASK0694620"
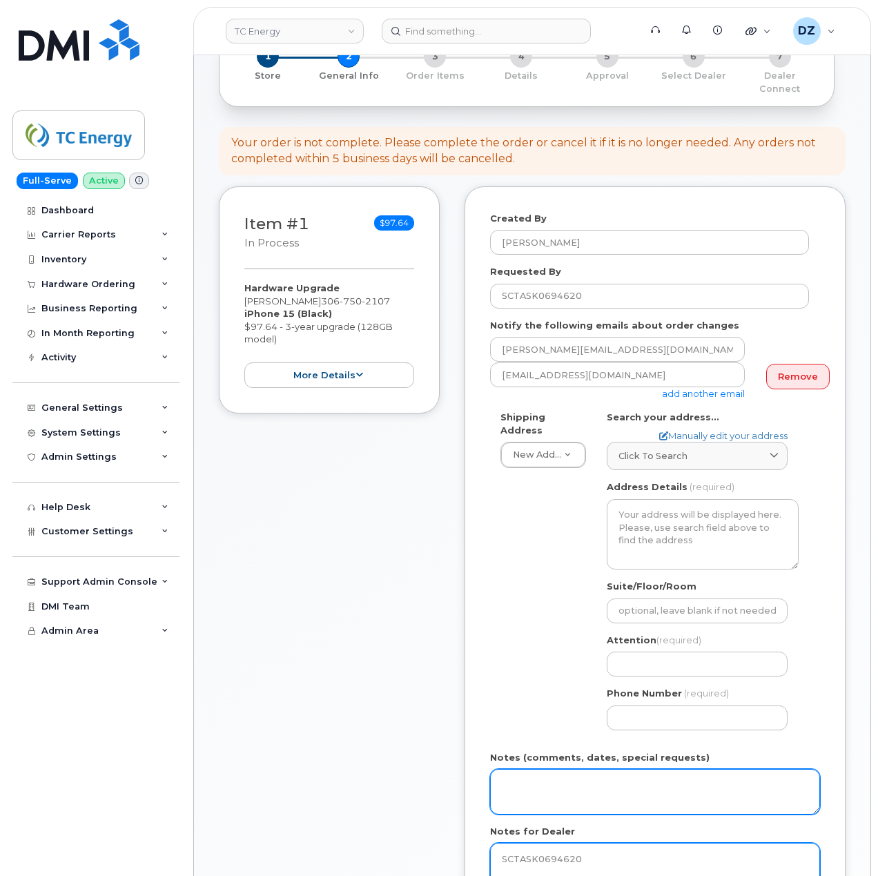
scroll to position [92, 0]
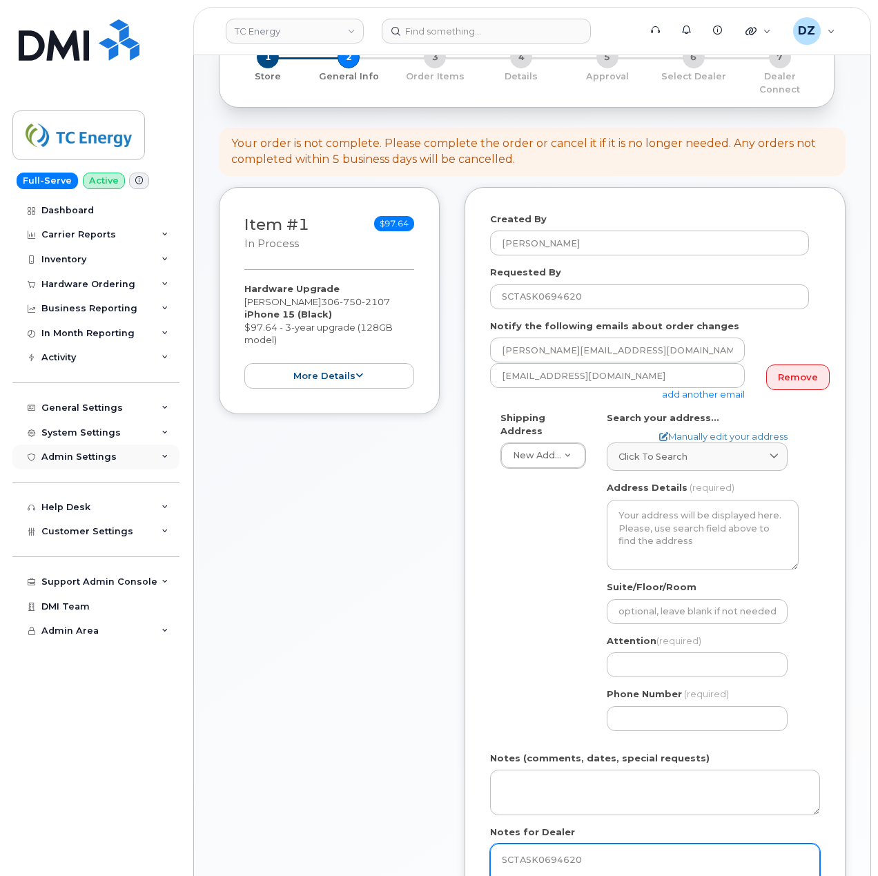
type textarea "SCTASK0694620"
click at [653, 656] on input "Attention (required)" at bounding box center [697, 664] width 181 height 25
paste input "[PERSON_NAME]"
type input "[PERSON_NAME]"
select select
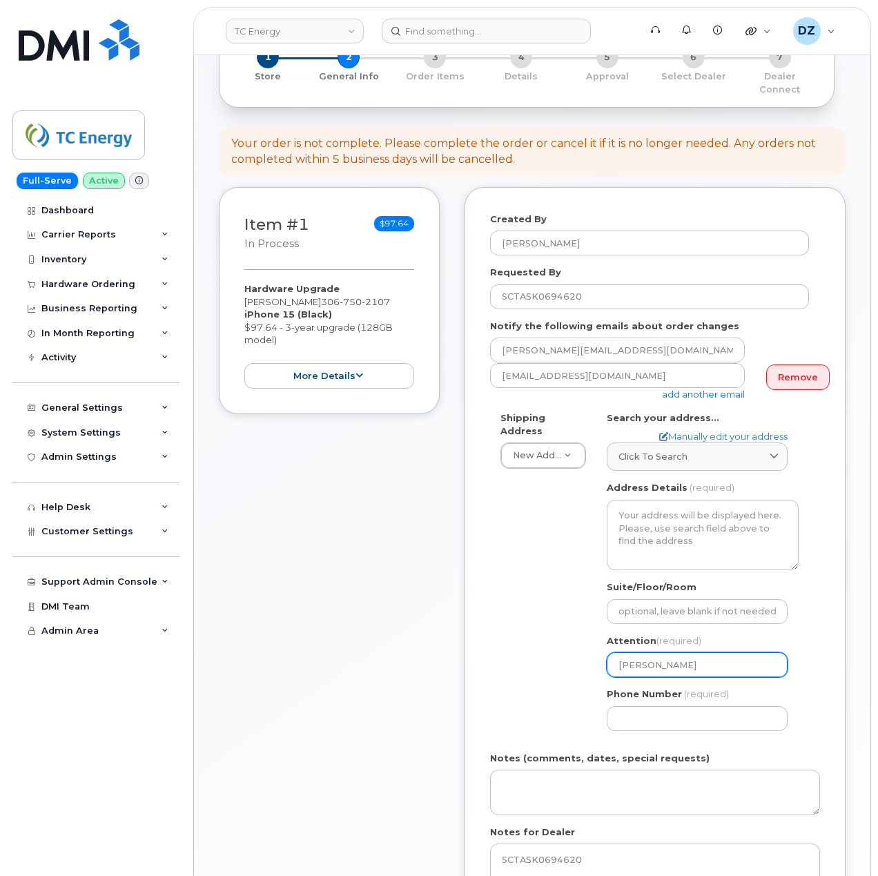
type input "[PERSON_NAME]"
click at [669, 712] on input "Phone Number" at bounding box center [697, 718] width 181 height 25
paste input "3067502107"
select select
type input "3067502107"
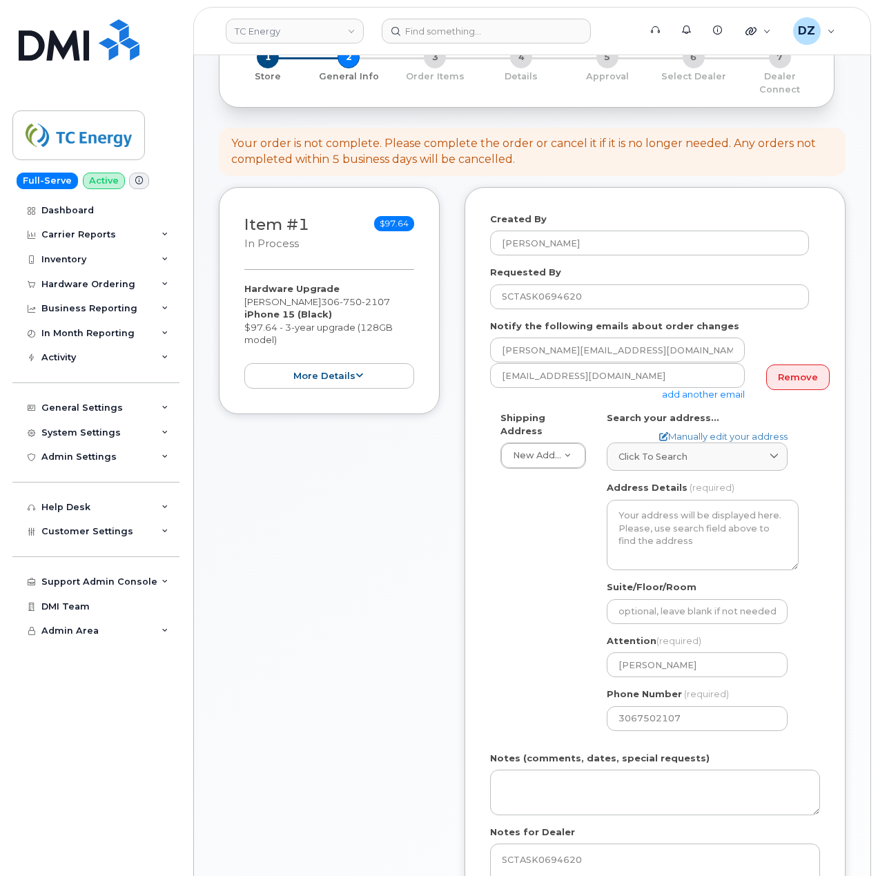
click at [642, 831] on div "Notes for Dealer SCTASK0694620 By the bell requirements, this note must not exc…" at bounding box center [655, 870] width 330 height 89
click at [667, 854] on textarea "SCTASK0694620" at bounding box center [655, 866] width 330 height 46
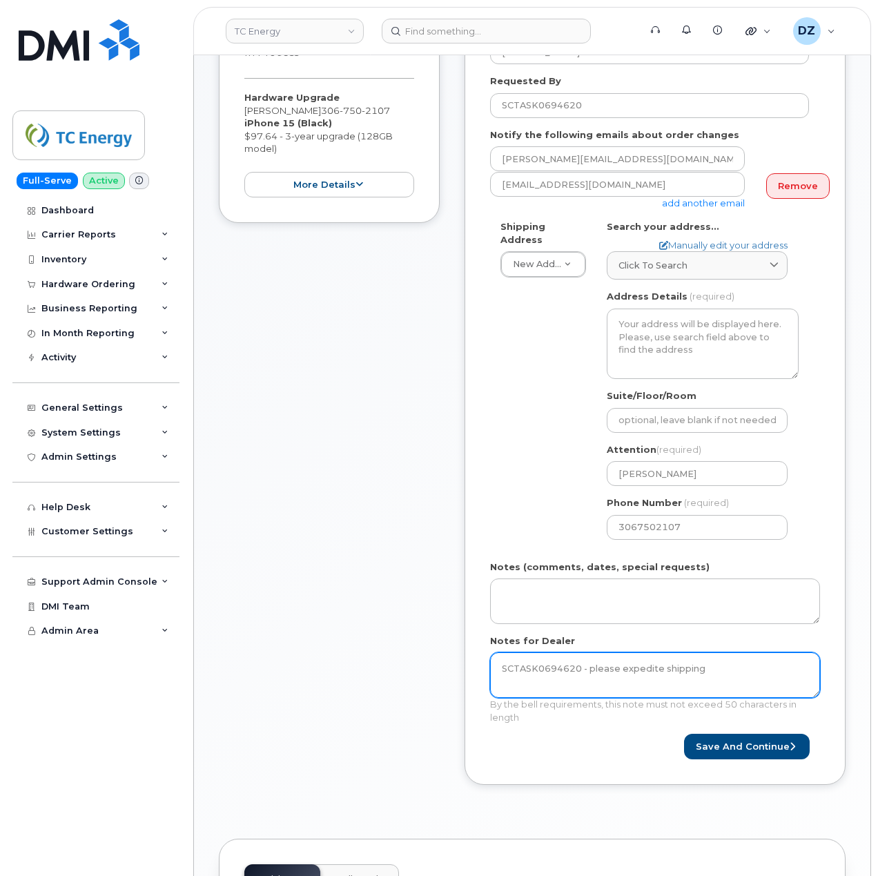
scroll to position [276, 0]
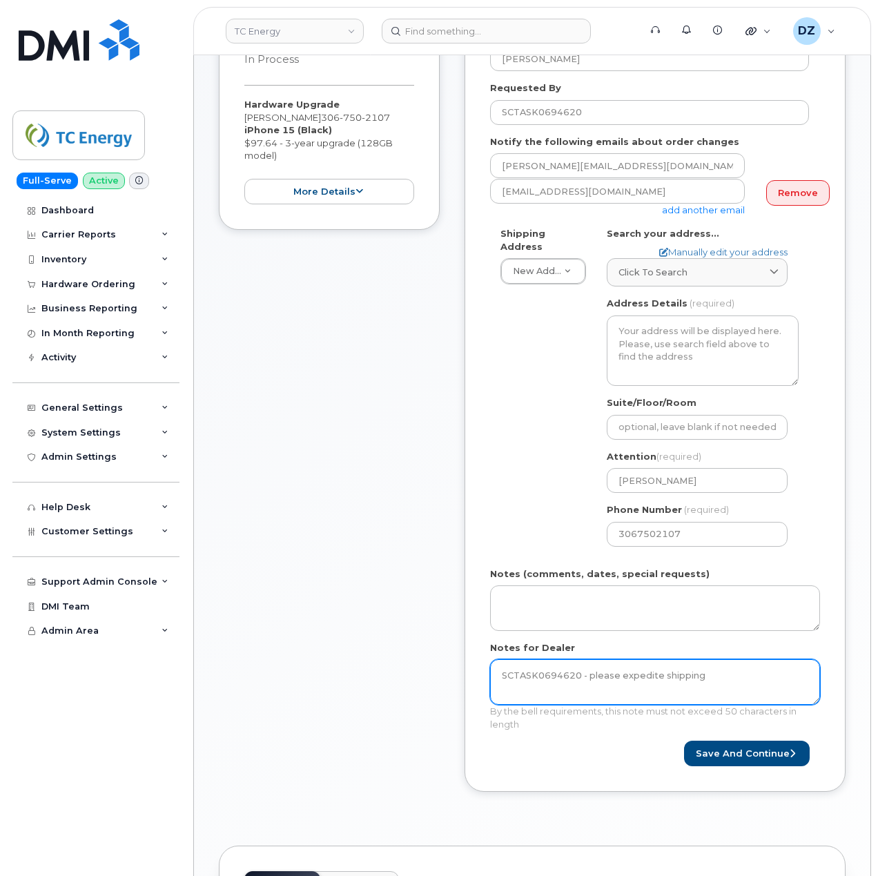
type textarea "SCTASK0694620 - please expedite shipping"
click at [416, 675] on div "Item #1 in process $97.64 Hardware Upgrade [PERSON_NAME] [PHONE_NUMBER] iPhone …" at bounding box center [329, 408] width 221 height 810
click at [667, 266] on span "Click to search" at bounding box center [652, 272] width 69 height 13
paste input "[STREET_ADDRESS]"
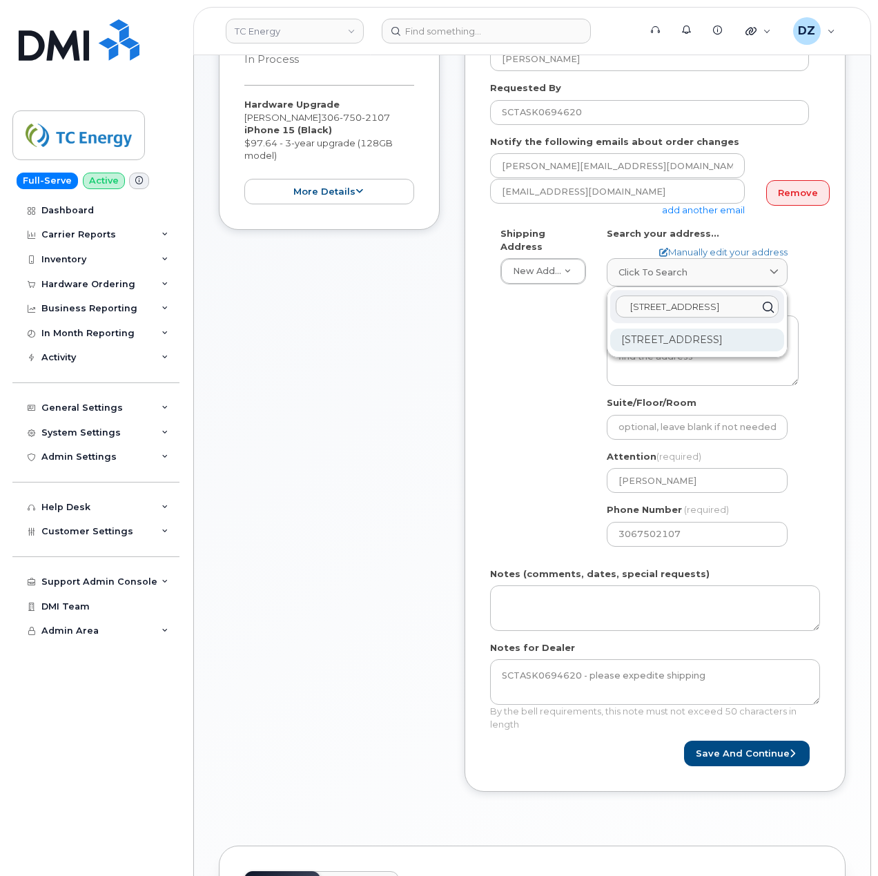
type input "[STREET_ADDRESS]"
click at [670, 342] on div "[STREET_ADDRESS]" at bounding box center [697, 340] width 174 height 23
select select
type textarea "[STREET_ADDRESS]"
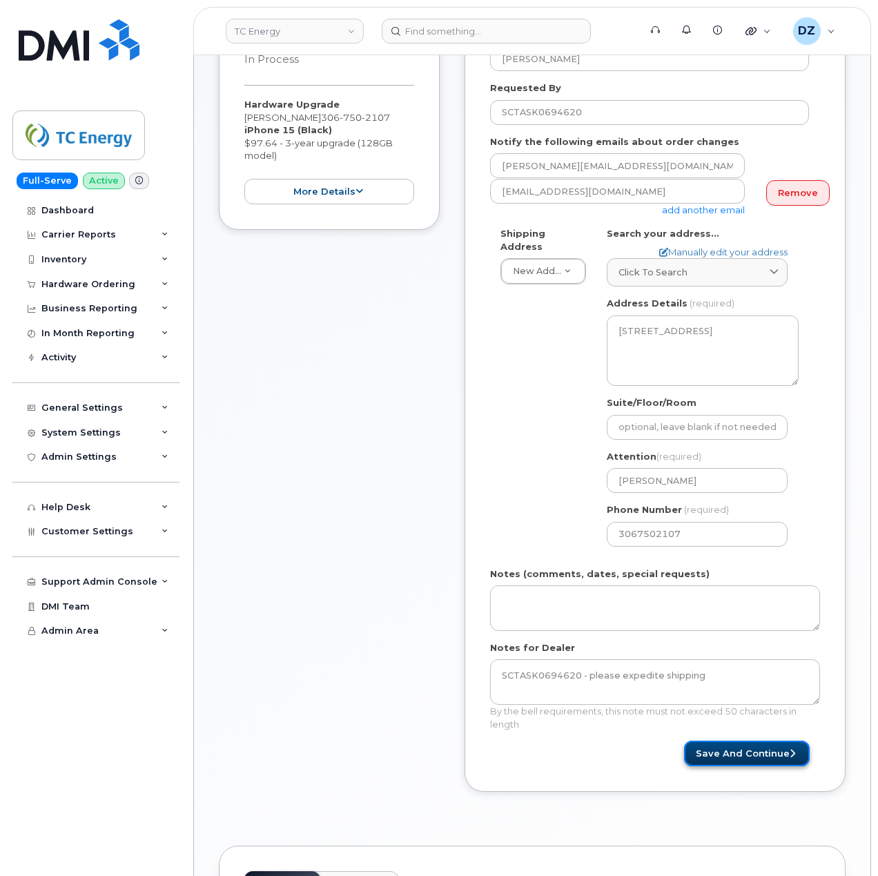
click at [725, 743] on button "Save and Continue" at bounding box center [747, 754] width 126 height 26
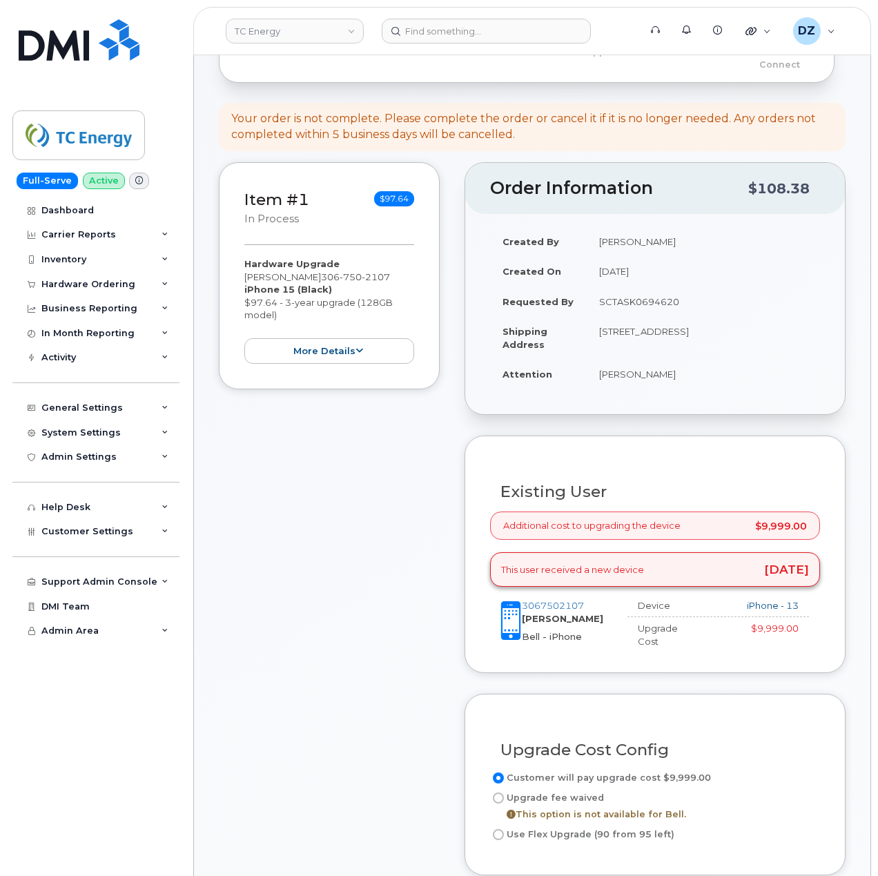
scroll to position [368, 0]
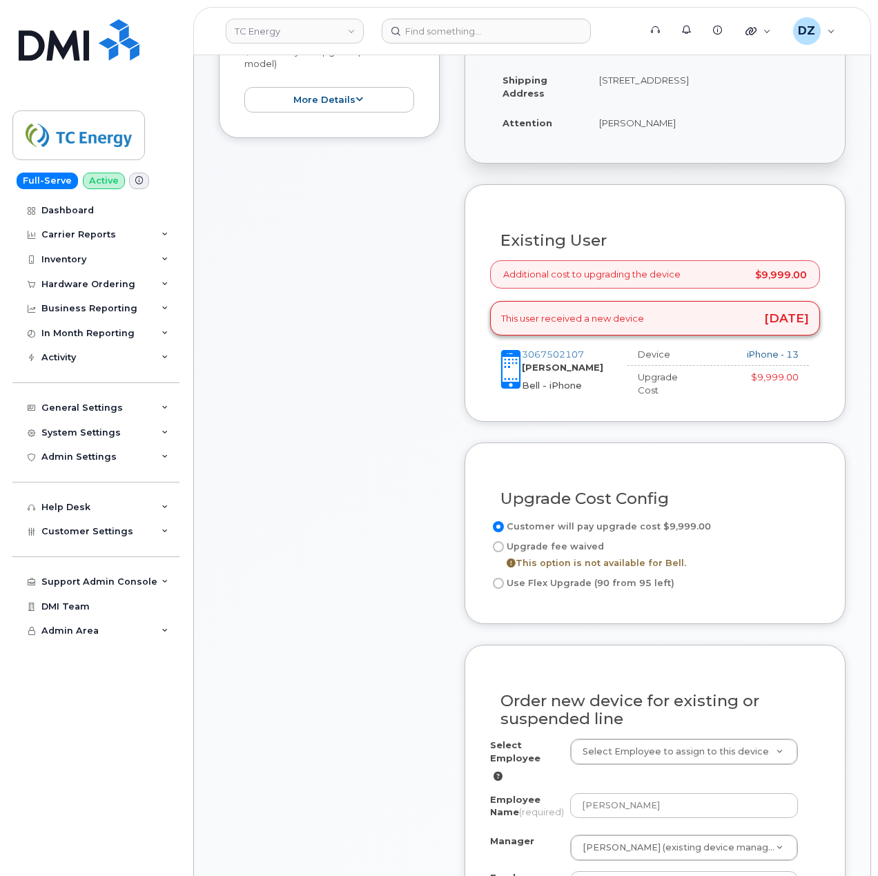
click at [500, 581] on input "Use Flex Upgrade (90 from 95 left)" at bounding box center [498, 583] width 11 height 11
radio input "true"
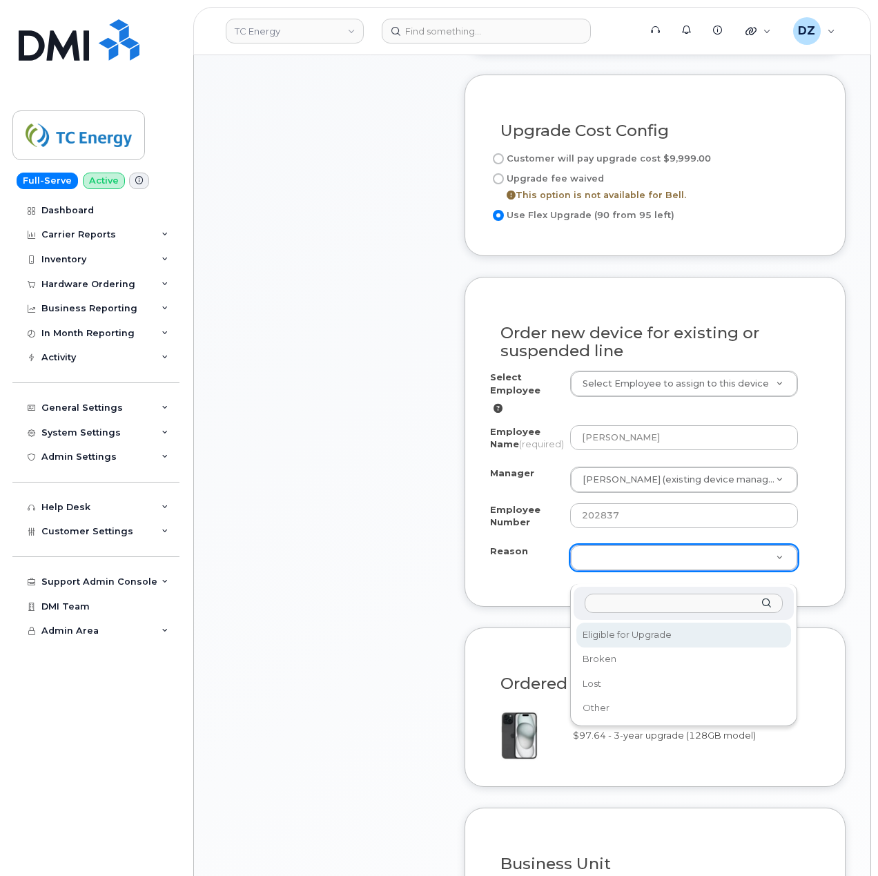
select select "eligible_for_upgrade"
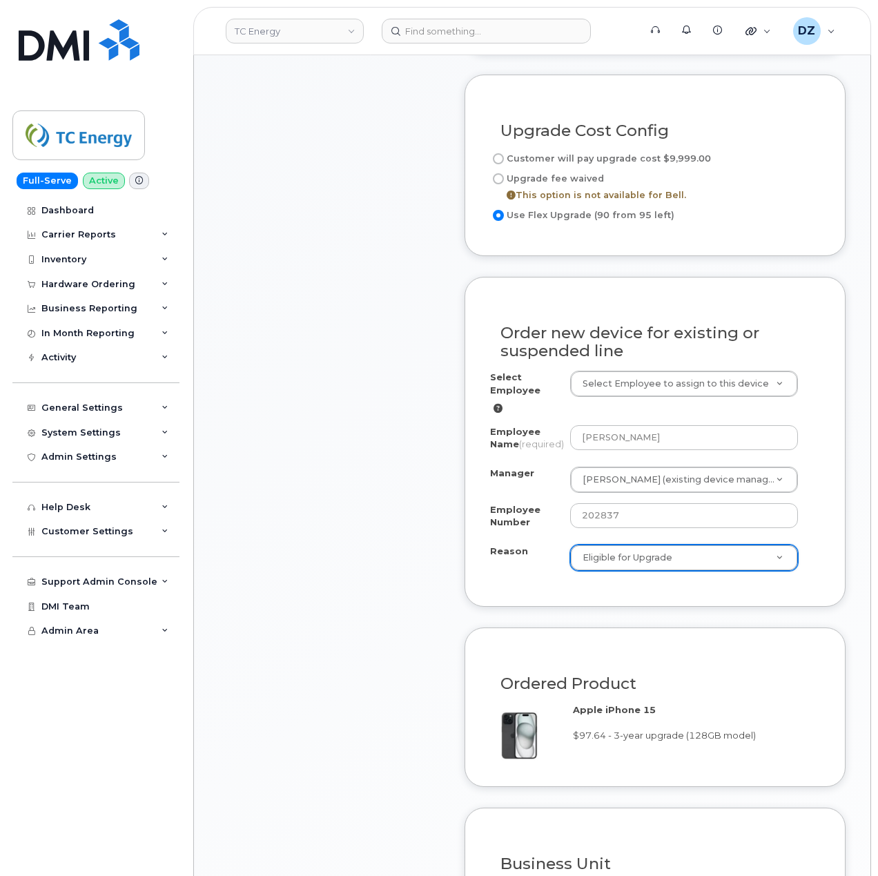
scroll to position [1104, 0]
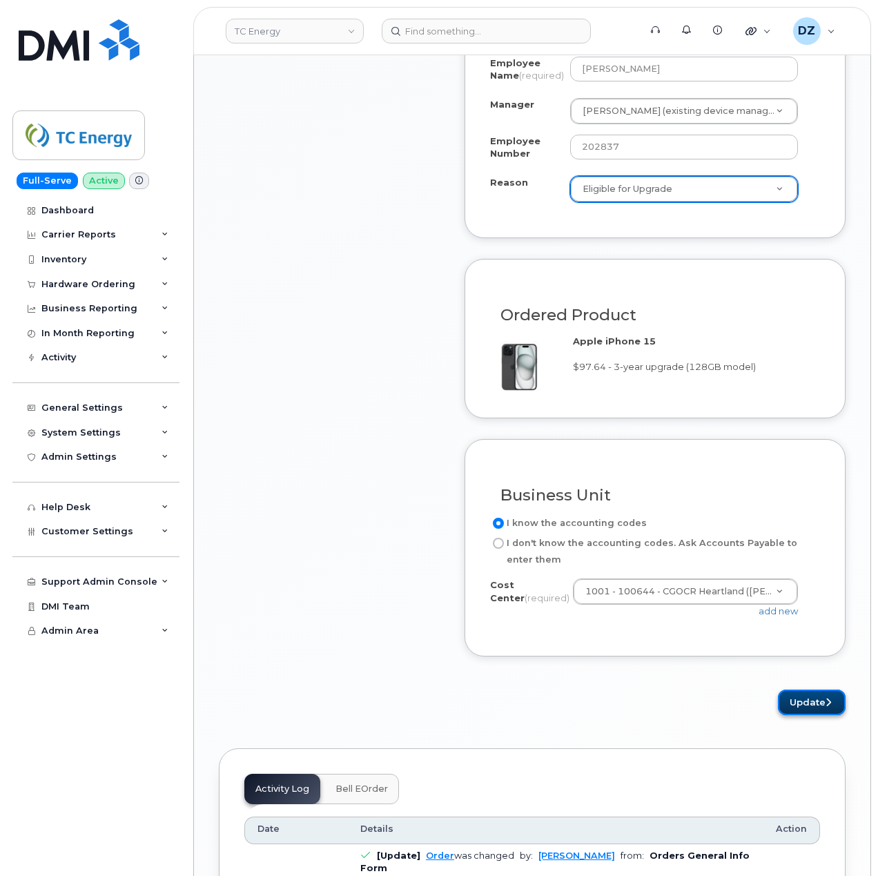
click at [817, 712] on button "Update" at bounding box center [812, 703] width 68 height 26
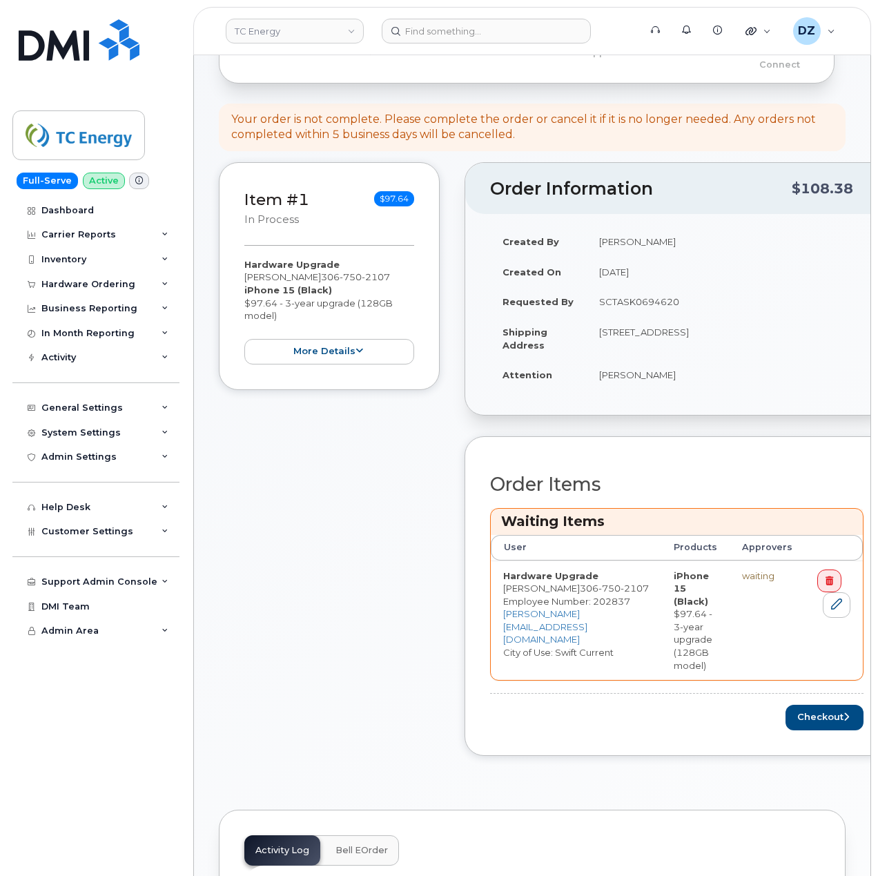
scroll to position [184, 0]
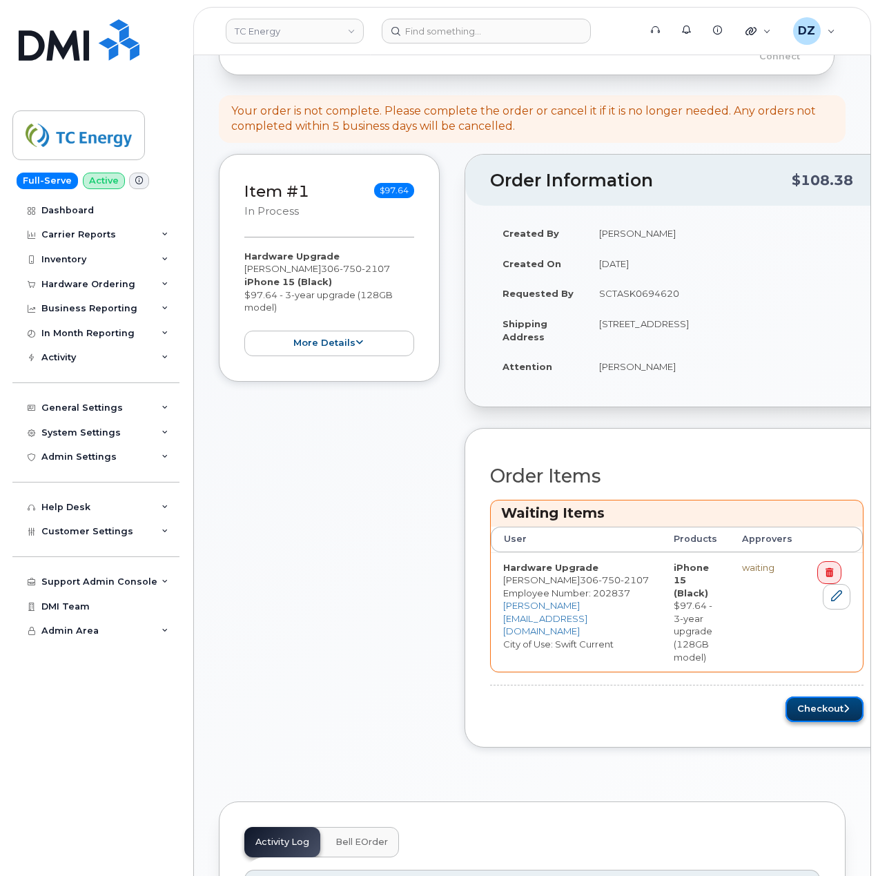
click at [788, 699] on button "Checkout" at bounding box center [824, 709] width 78 height 26
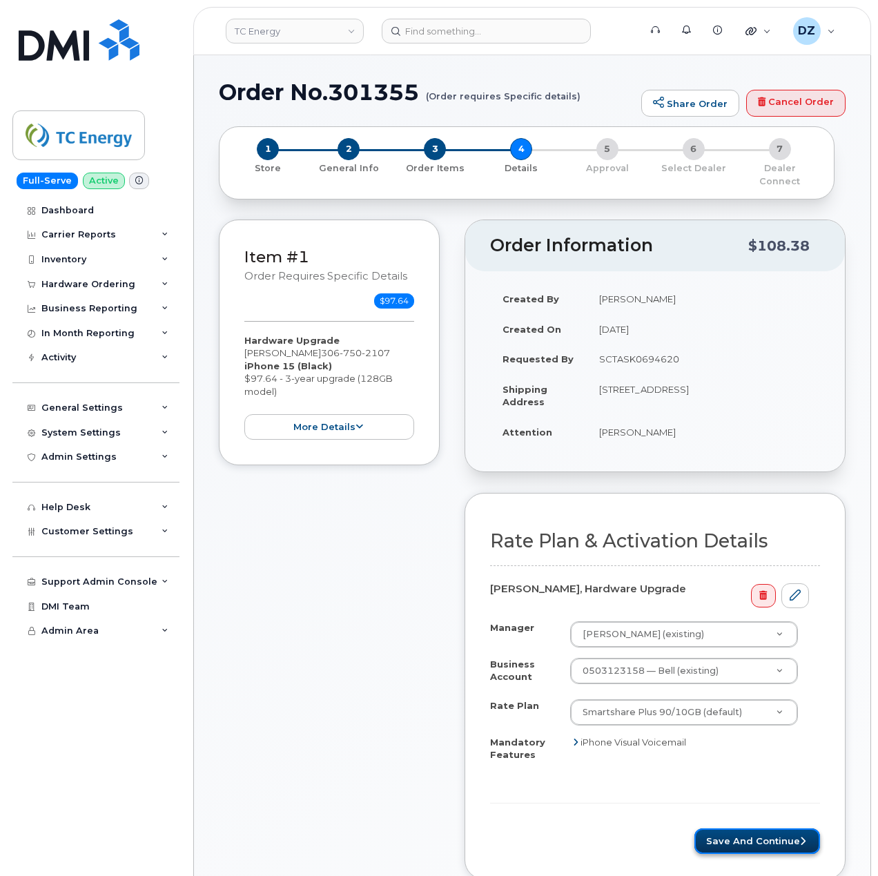
click at [741, 830] on button "Save and Continue" at bounding box center [757, 841] width 126 height 26
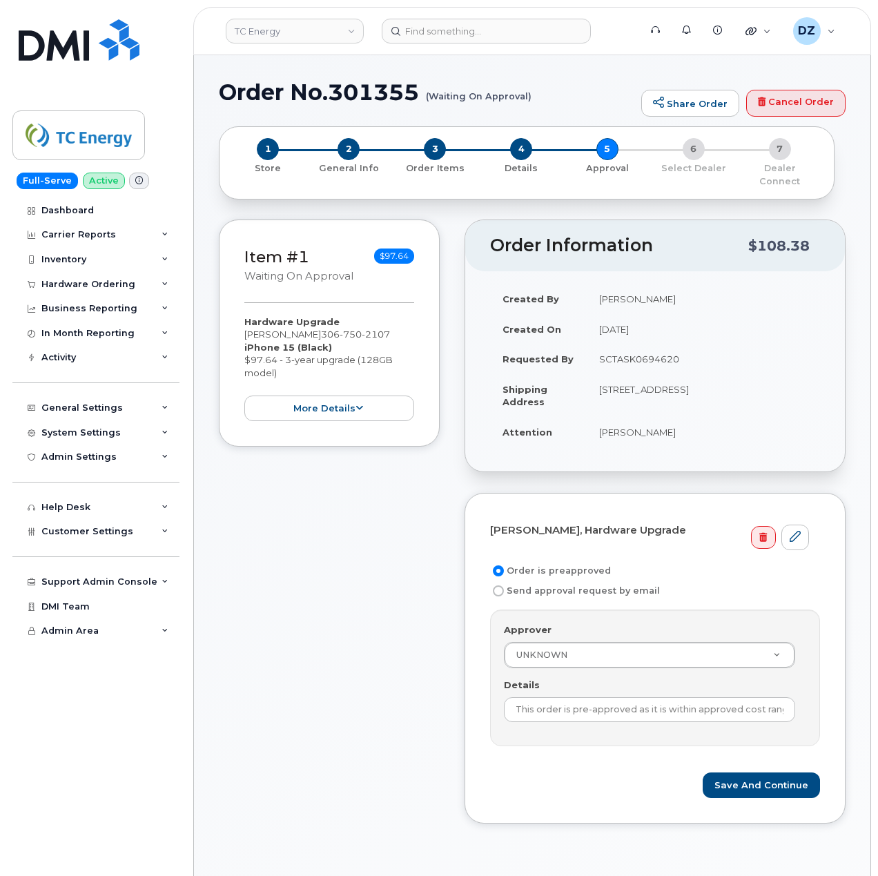
click at [639, 348] on td "SCTASK0694620" at bounding box center [703, 359] width 233 height 30
copy td "SCTASK0694620"
click at [589, 697] on input "This order is pre-approved as it is within approved cost range." at bounding box center [649, 709] width 291 height 25
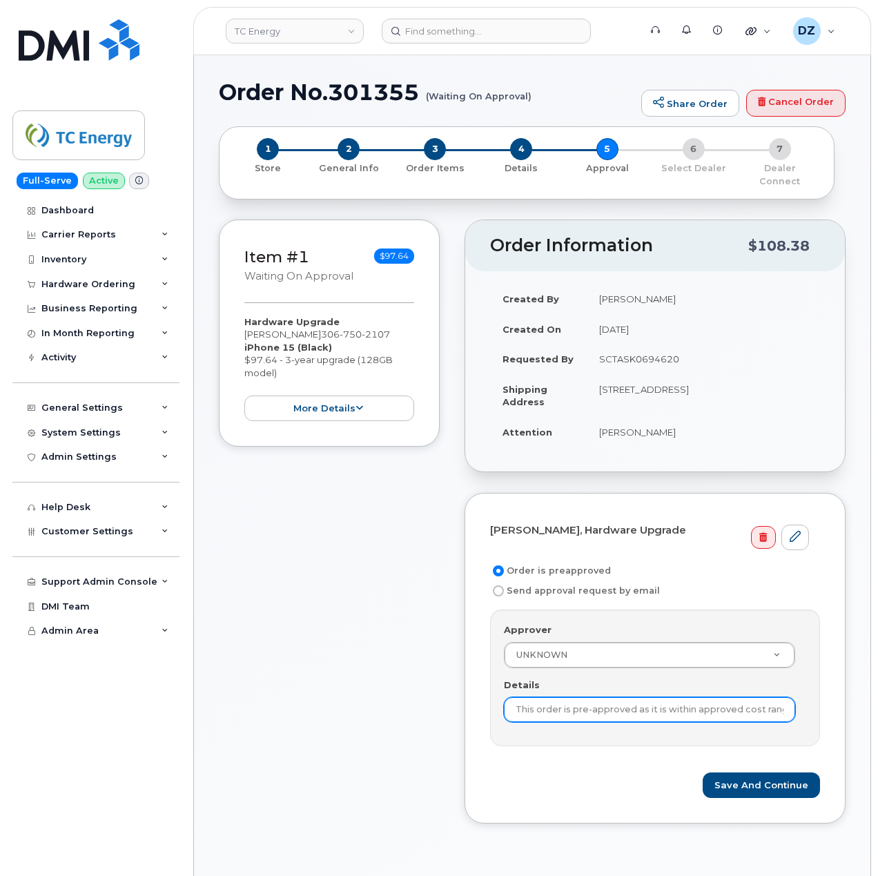
click at [589, 697] on input "This order is pre-approved as it is within approved cost range." at bounding box center [649, 709] width 291 height 25
paste input "SCTASK0694620"
type input "SCTASK0694620"
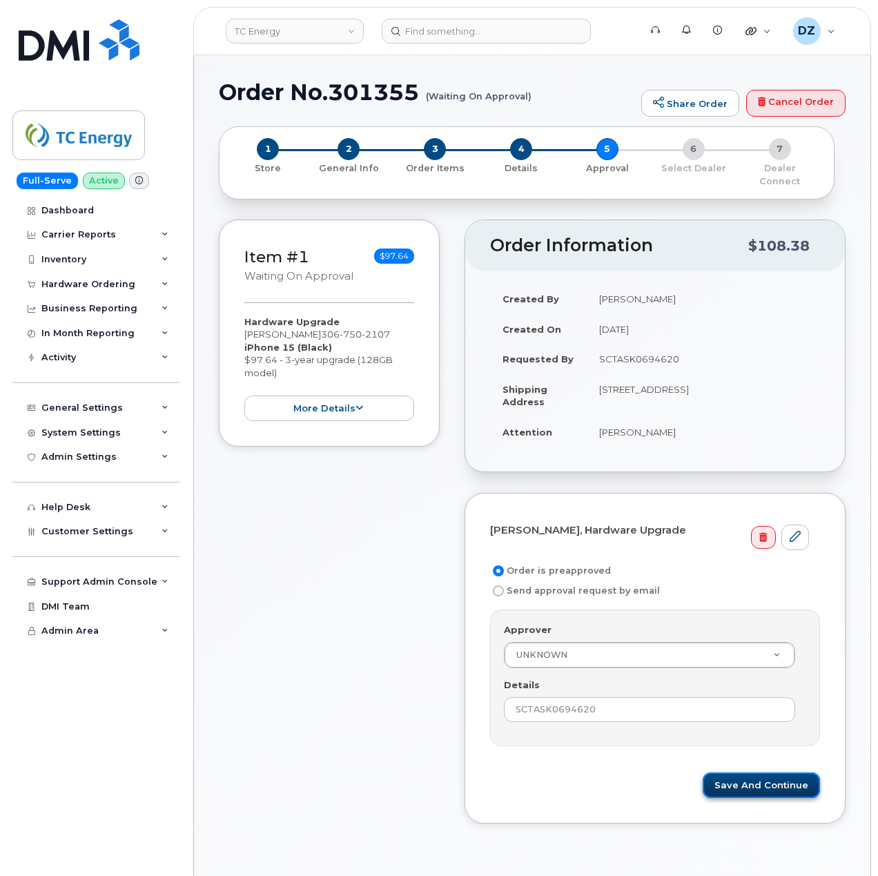
click at [763, 774] on button "Save and Continue" at bounding box center [761, 785] width 117 height 26
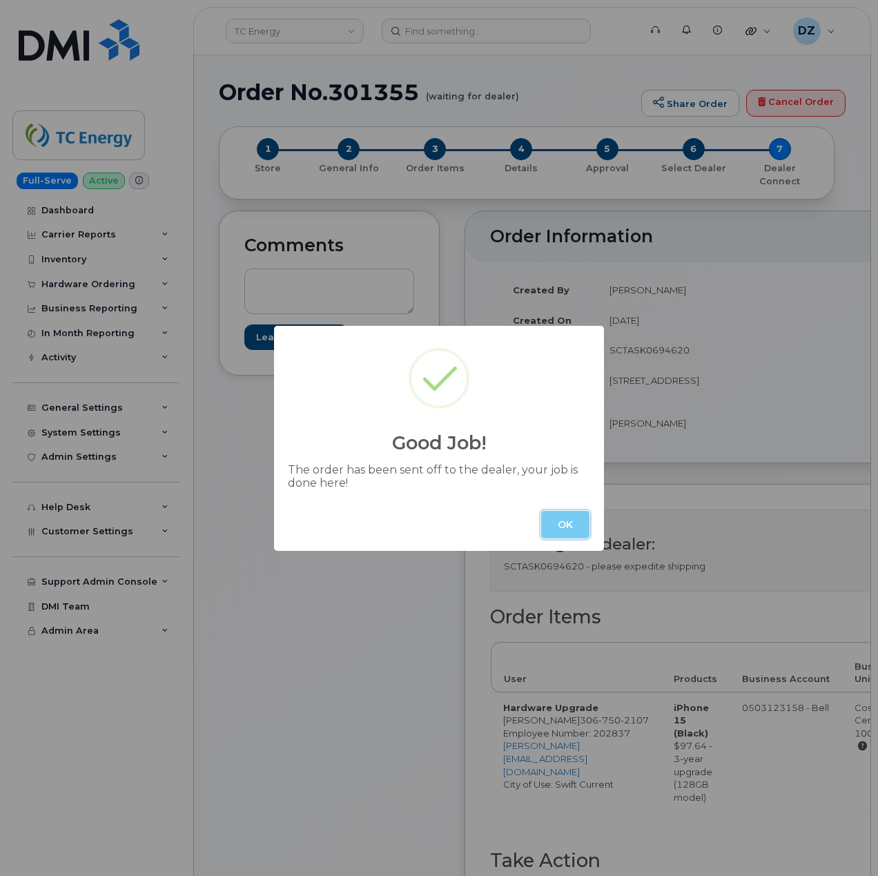
click at [574, 511] on button "OK" at bounding box center [565, 525] width 48 height 28
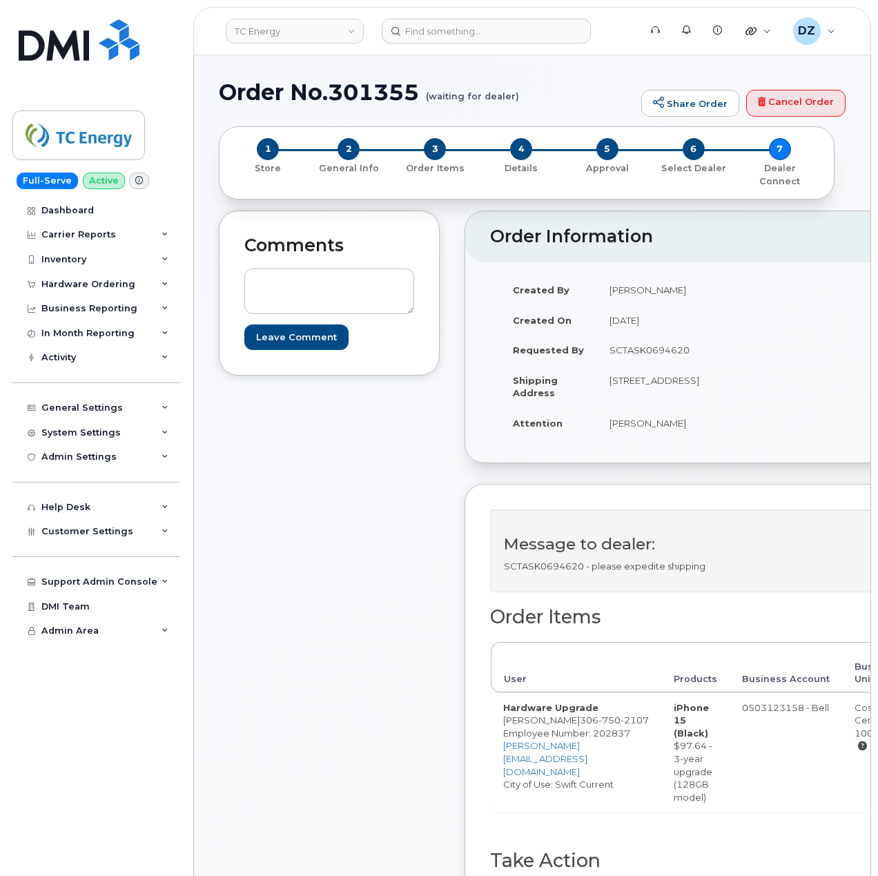
click at [246, 81] on h1 "Order No.301355 (waiting for dealer)" at bounding box center [427, 92] width 416 height 24
click at [403, 92] on h1 "Order No.301355 (waiting for dealer)" at bounding box center [427, 92] width 416 height 24
copy h1 "Order No.301355"
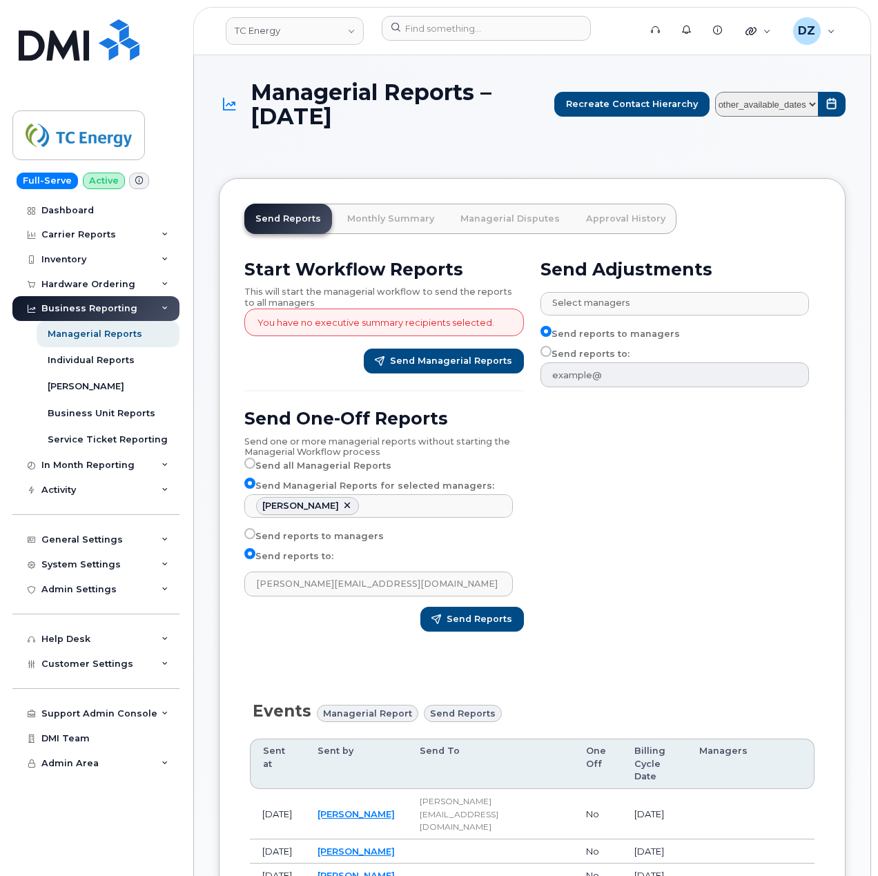
select select "0d2f6bea-79f5-42f5-ac8a-33bd07412adb"
select select
click at [454, 33] on input at bounding box center [486, 28] width 209 height 25
paste input "3183031126"
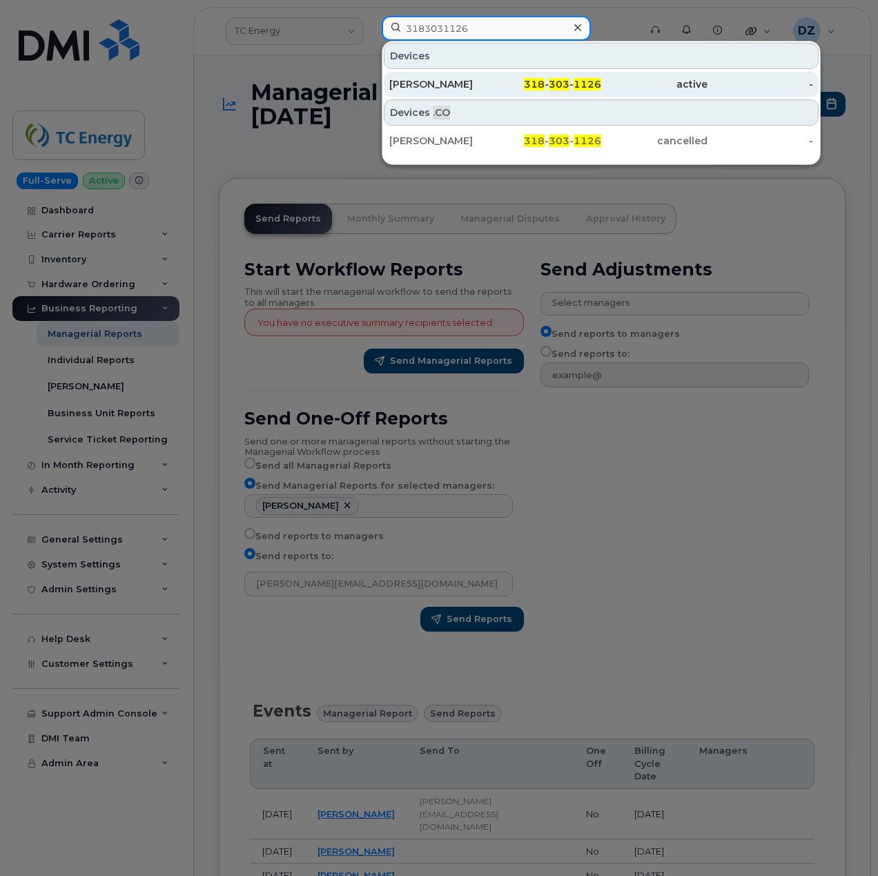
type input "3183031126"
click at [470, 88] on div "[PERSON_NAME]" at bounding box center [442, 84] width 106 height 14
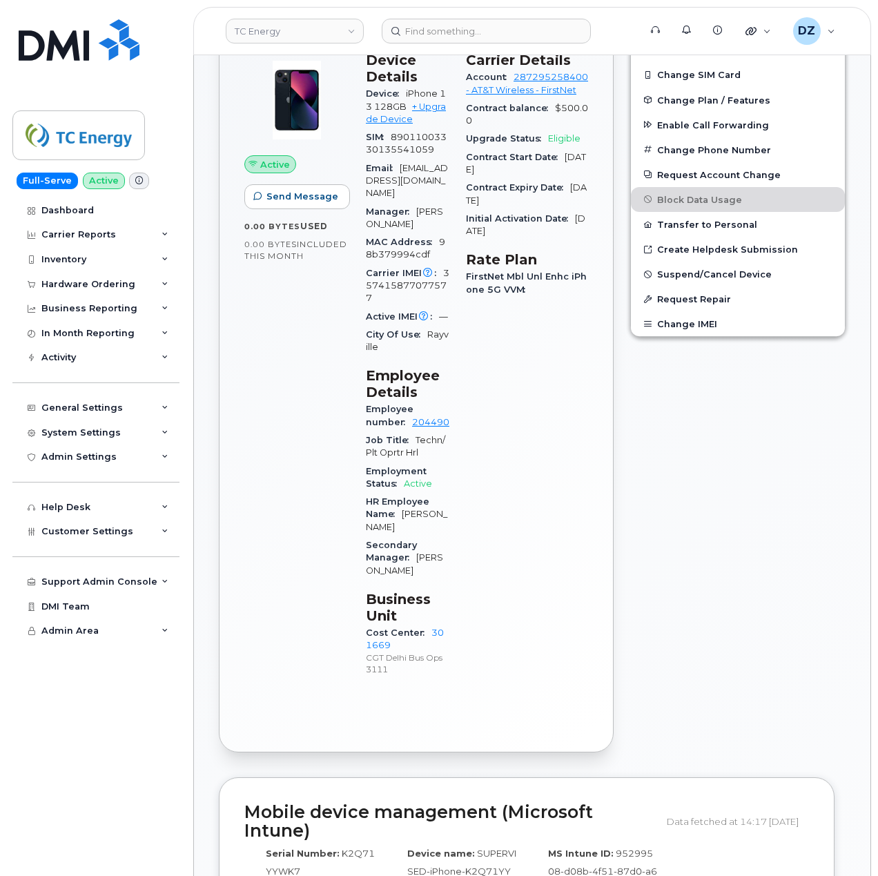
scroll to position [92, 0]
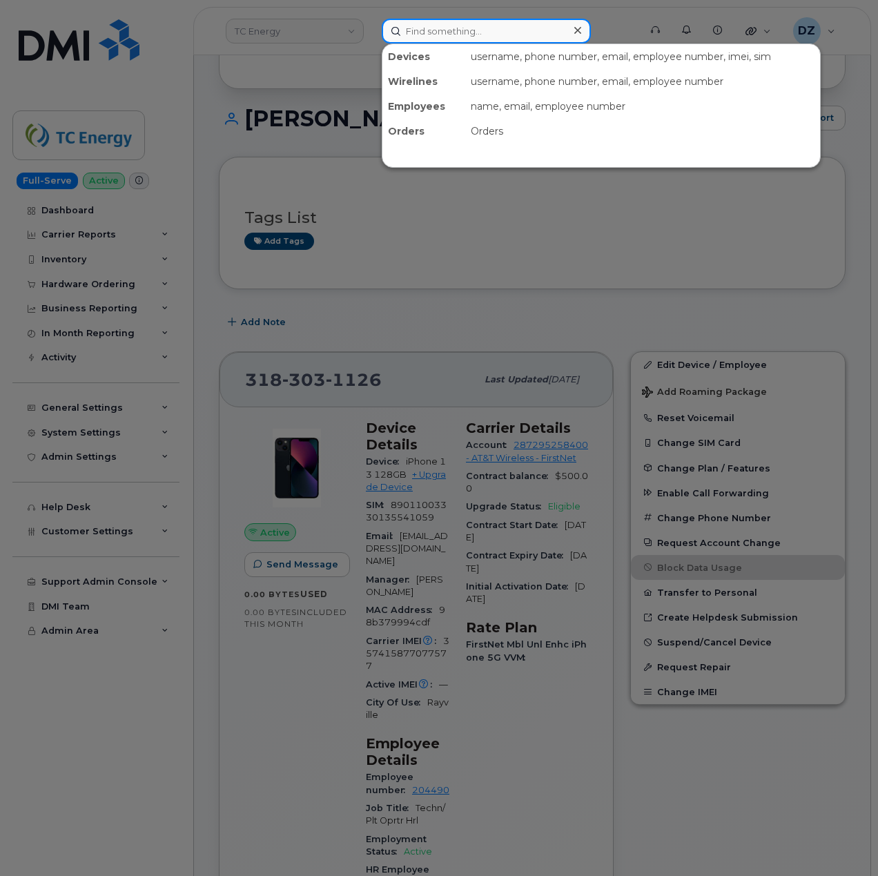
click at [449, 26] on input at bounding box center [486, 31] width 209 height 25
paste input "3183031126"
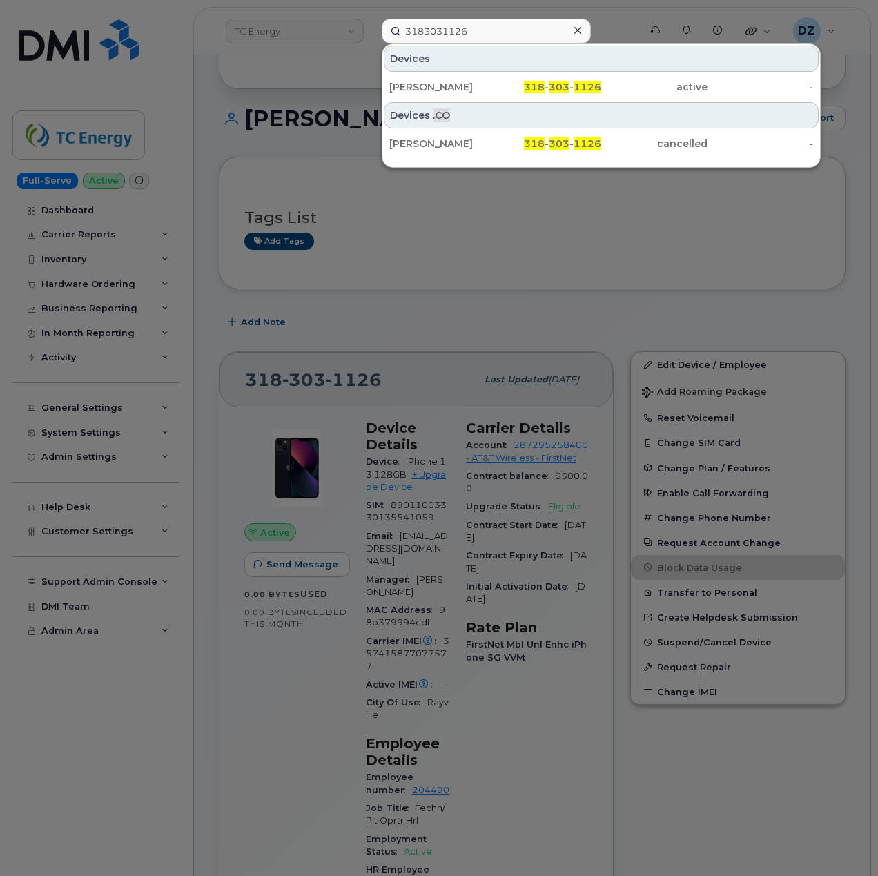
click at [525, 288] on div at bounding box center [439, 438] width 878 height 876
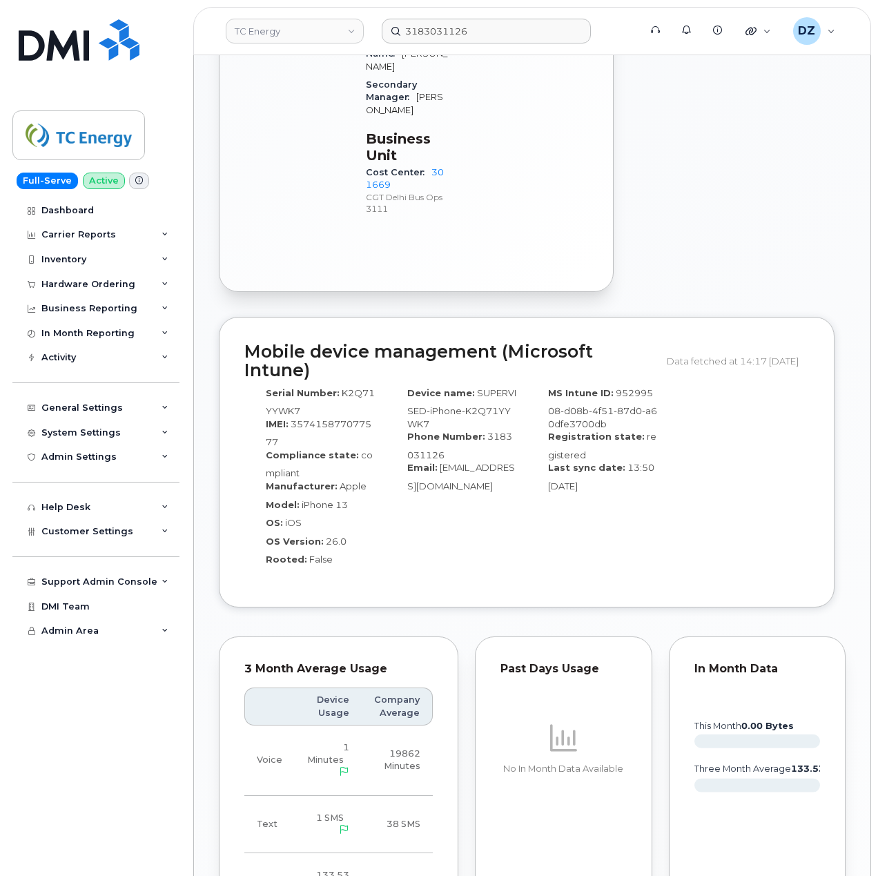
scroll to position [1472, 0]
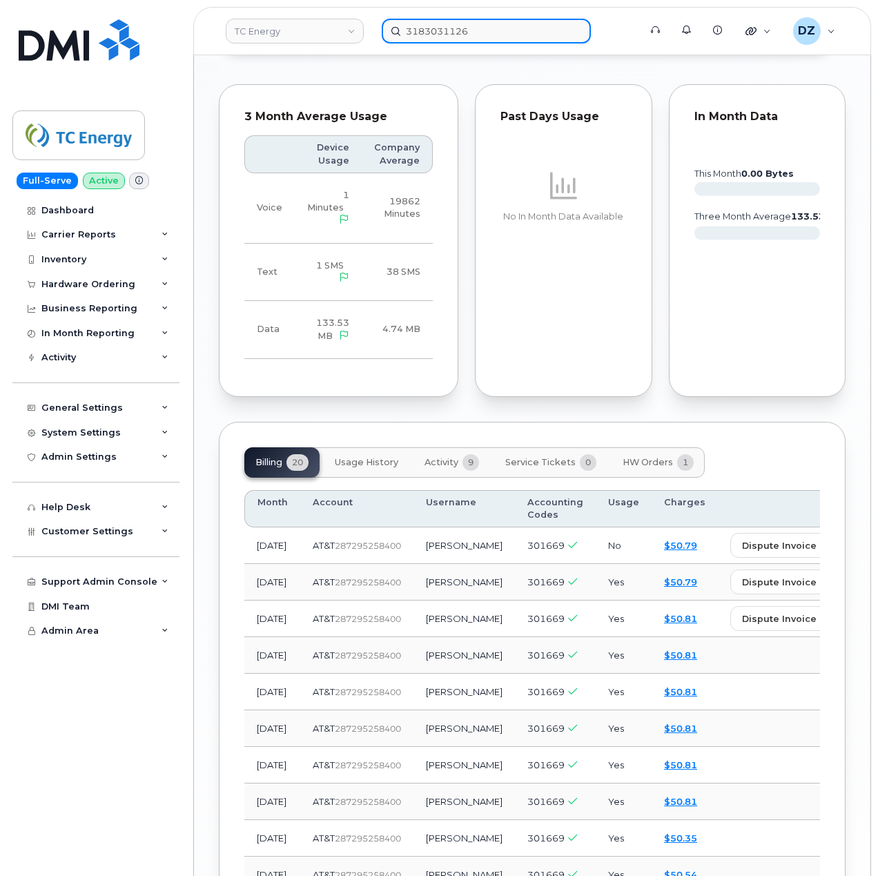
click at [465, 31] on input "3183031126" at bounding box center [486, 31] width 209 height 25
paste input "9472625169"
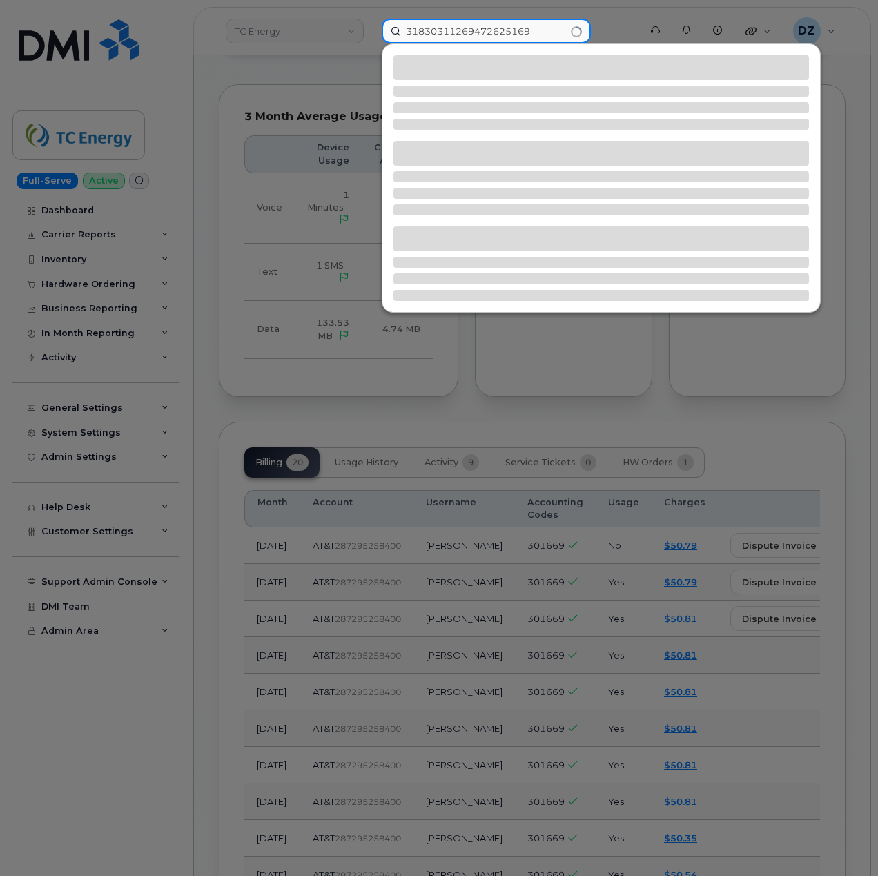
click at [508, 35] on input "31830311269472625169" at bounding box center [486, 31] width 209 height 25
paste input
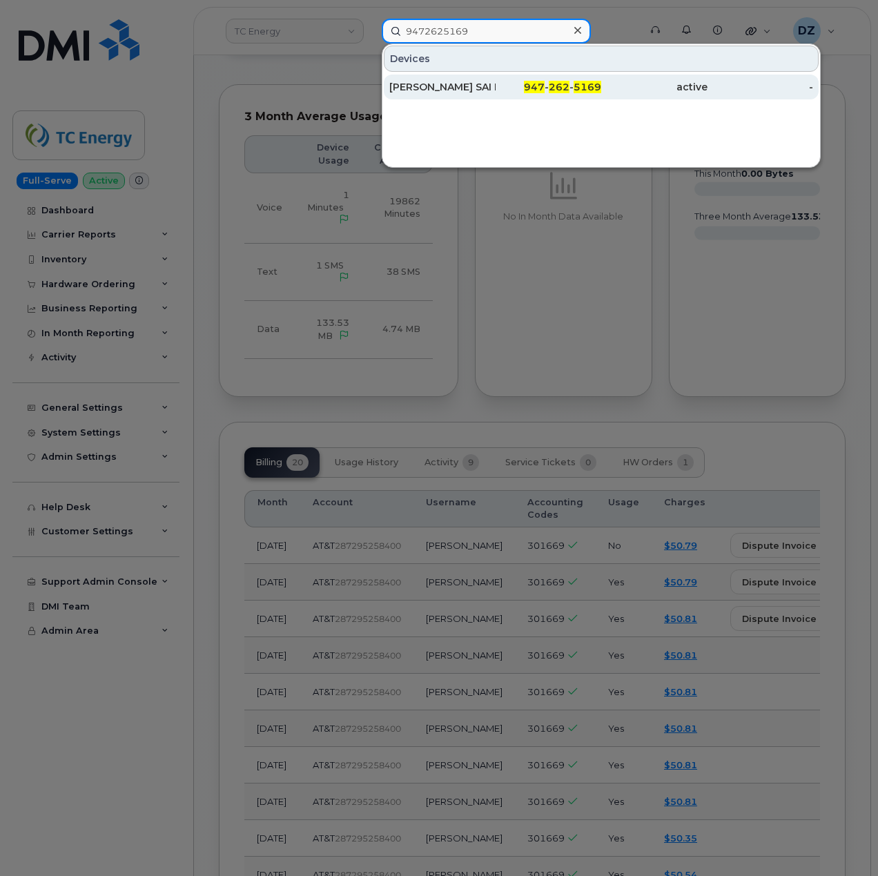
type input "9472625169"
click at [483, 88] on div "NAGA UDAYA SAI RAMA PRA MANDALAPARTY VENKATA" at bounding box center [442, 87] width 106 height 14
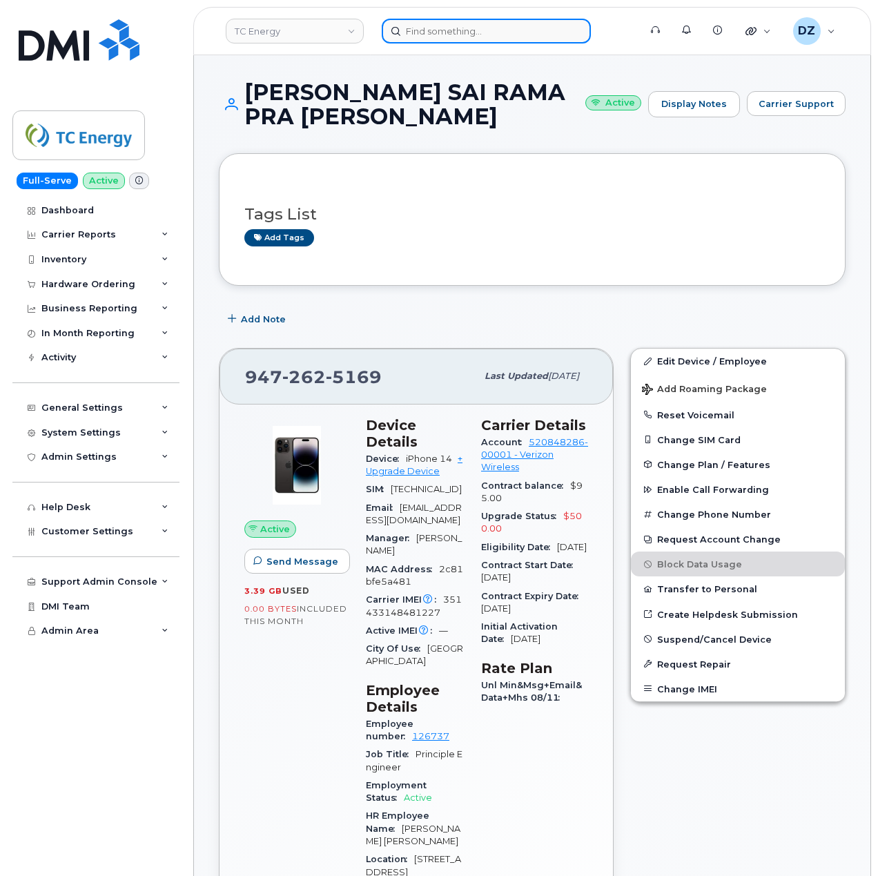
click at [487, 25] on input at bounding box center [486, 31] width 209 height 25
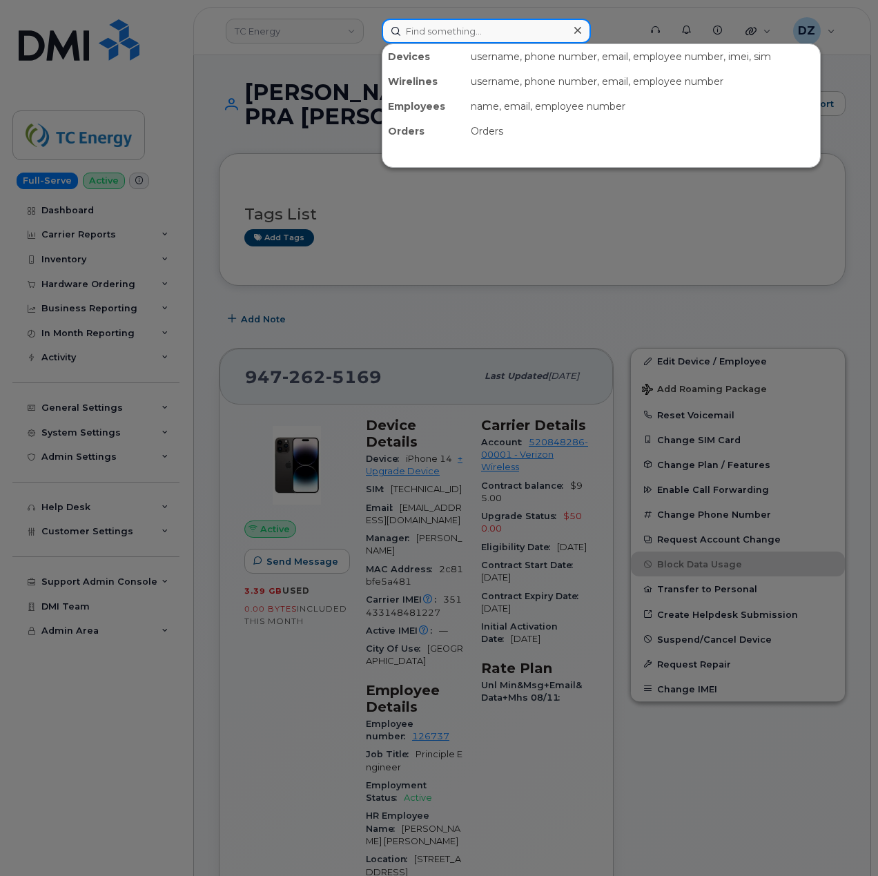
paste input "2696750676"
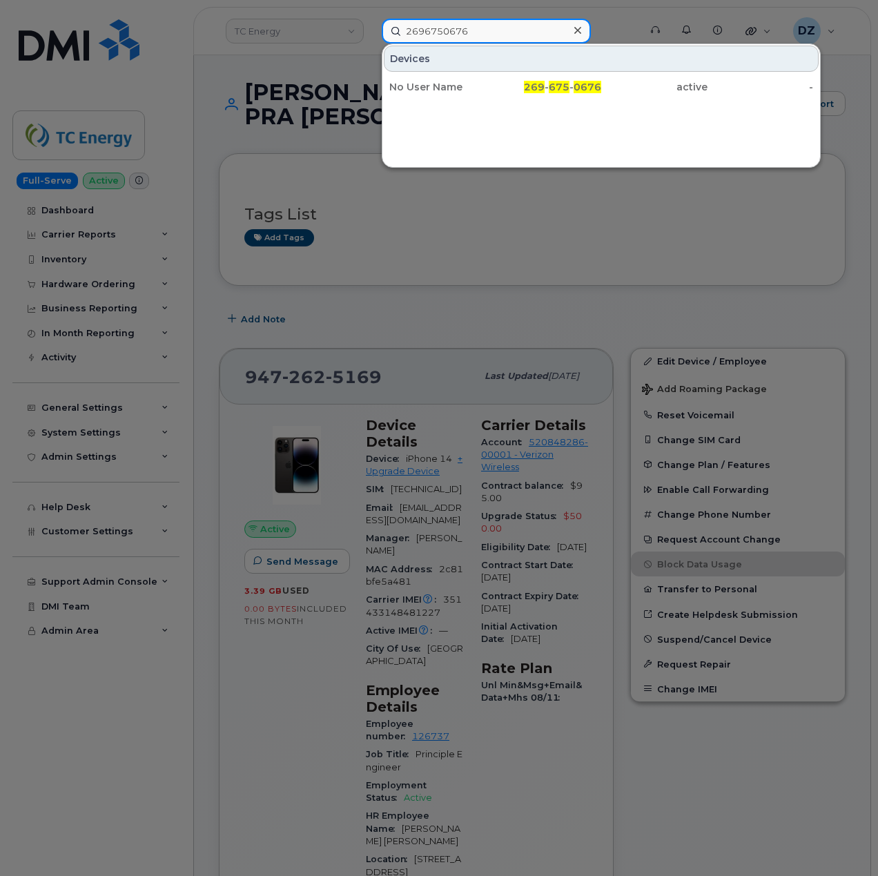
type input "2696750676"
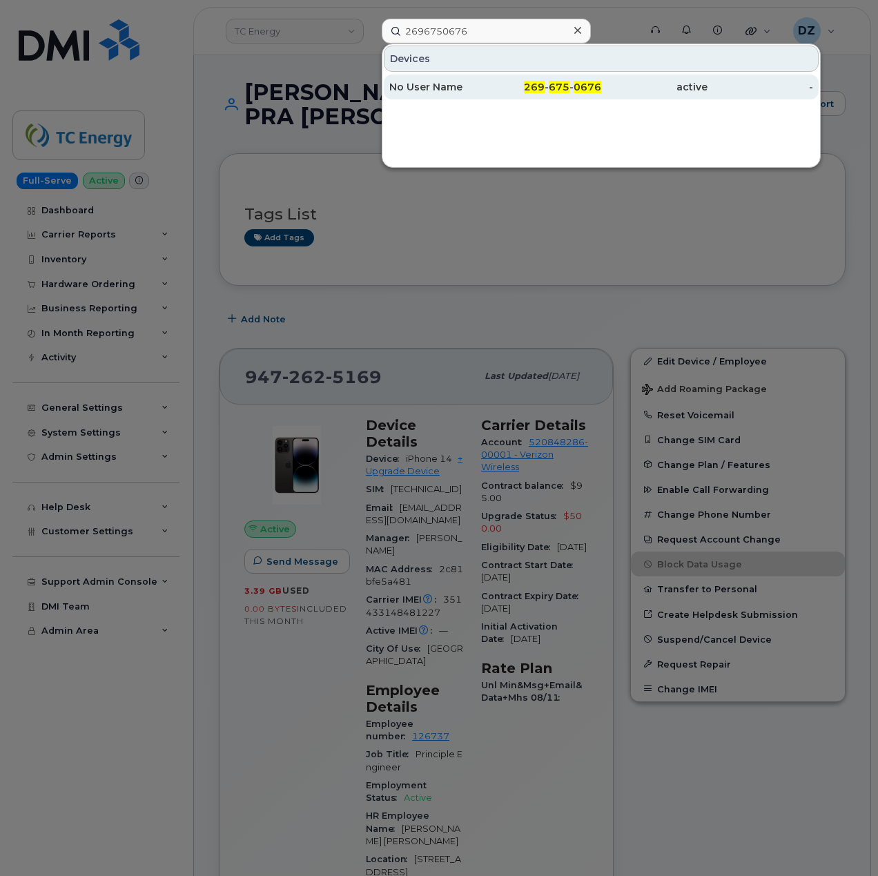
click at [457, 89] on div "No User Name" at bounding box center [442, 87] width 106 height 14
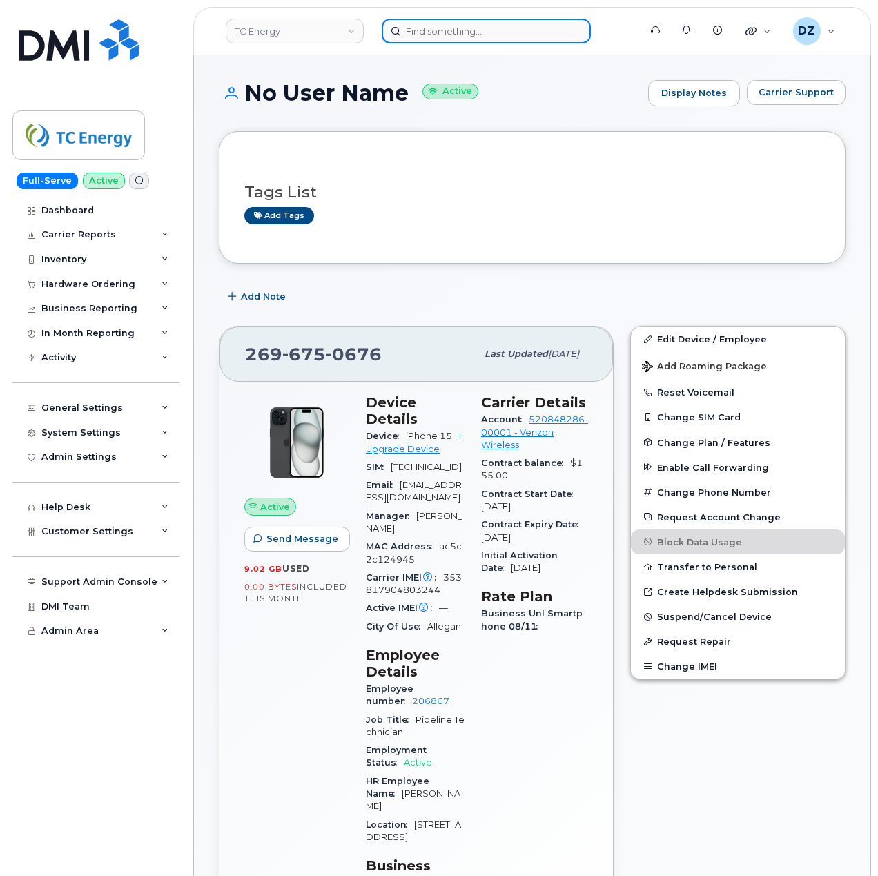
click at [412, 35] on input at bounding box center [486, 31] width 209 height 25
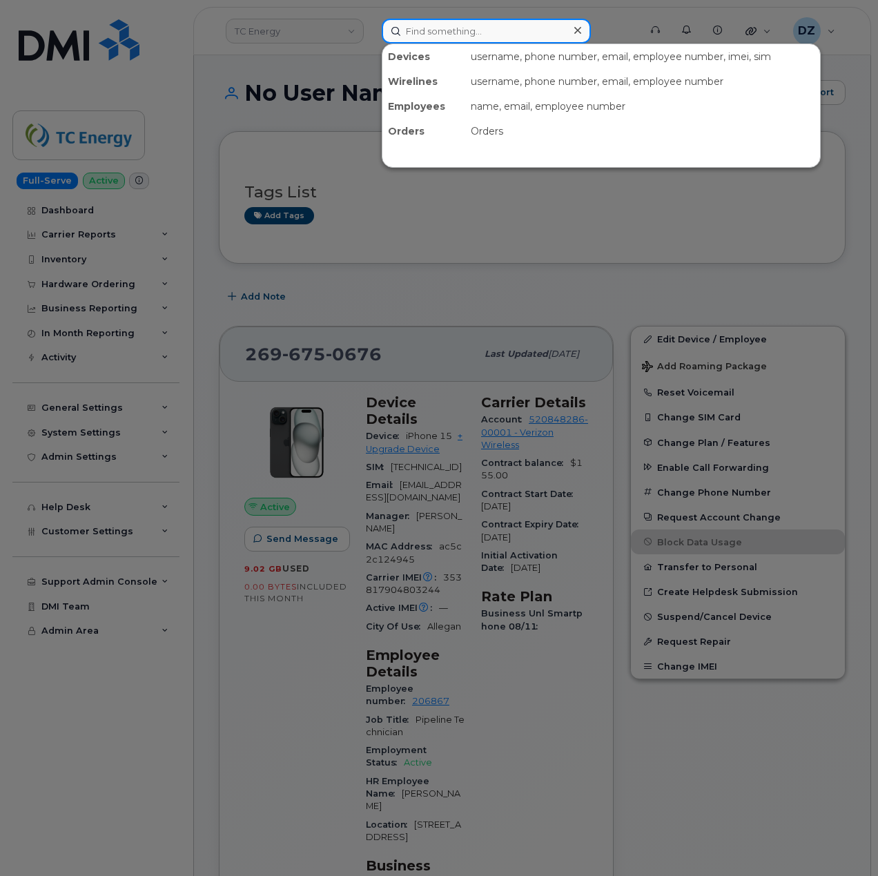
paste input "2315640398"
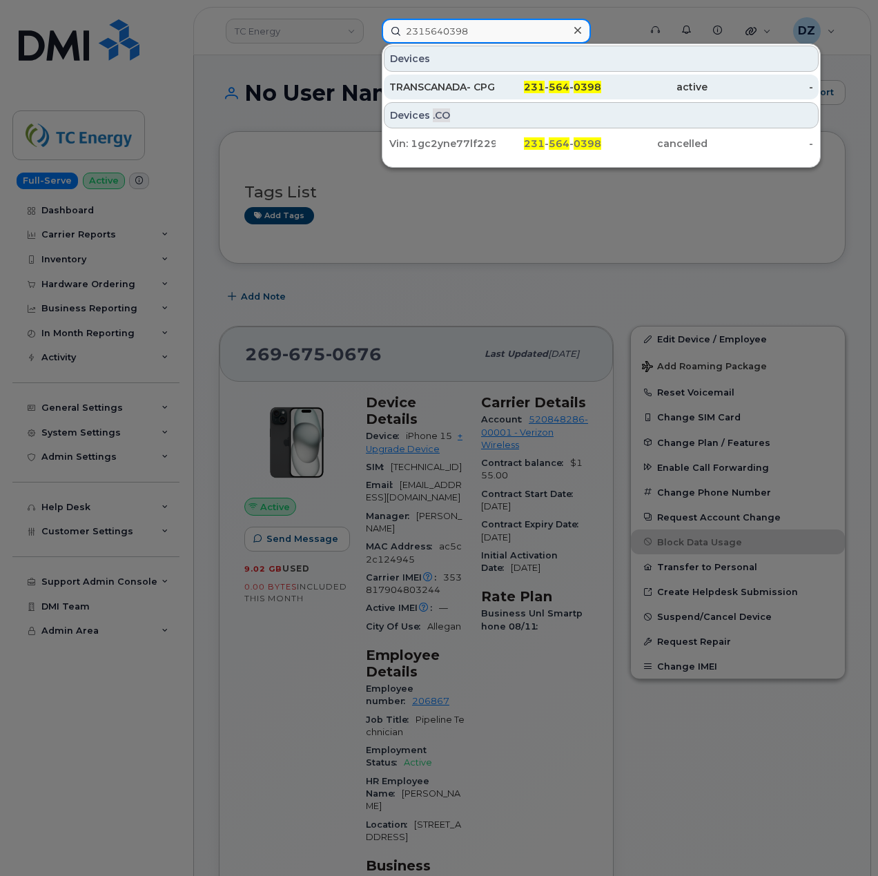
type input "2315640398"
click at [462, 91] on div "TRANSCANADA- CPG" at bounding box center [442, 87] width 106 height 14
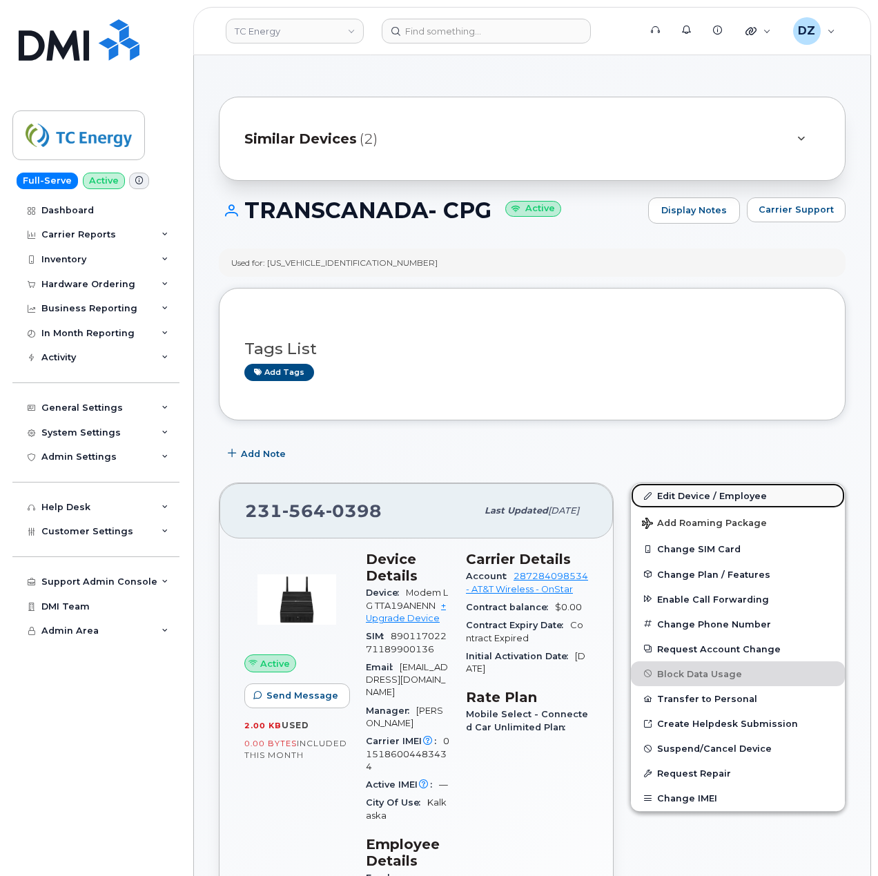
click at [696, 498] on link "Edit Device / Employee" at bounding box center [738, 495] width 214 height 25
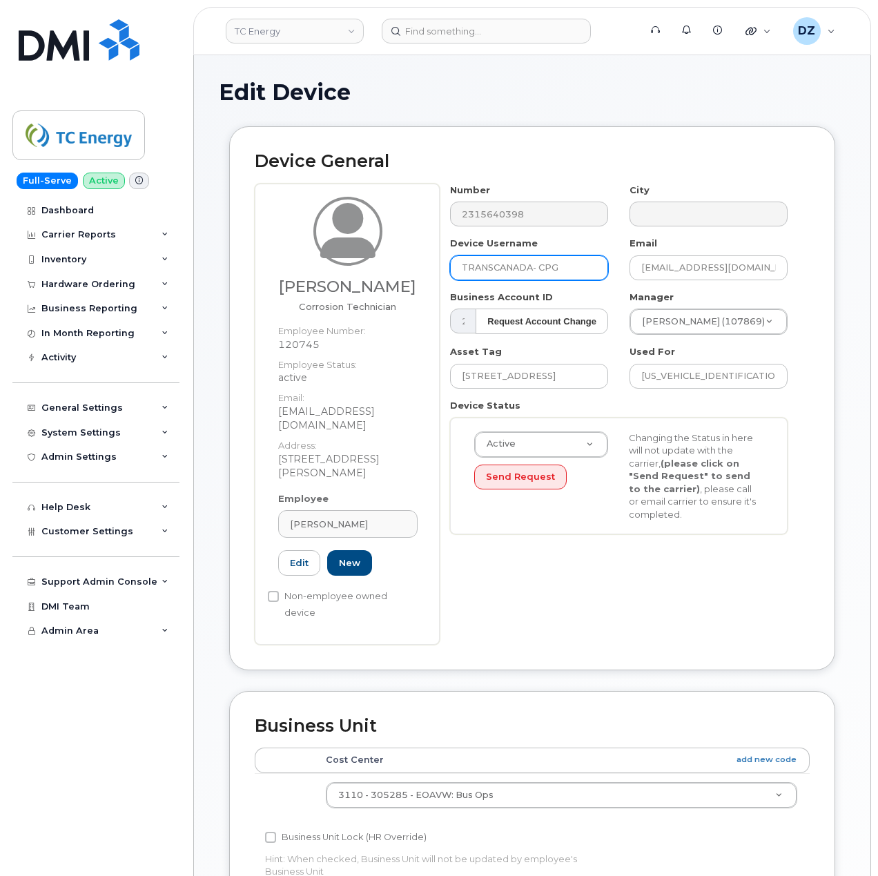
click at [565, 276] on input "TRANSCANADA- CPG" at bounding box center [529, 267] width 158 height 25
paste input "William Donald"
type input "William Donald"
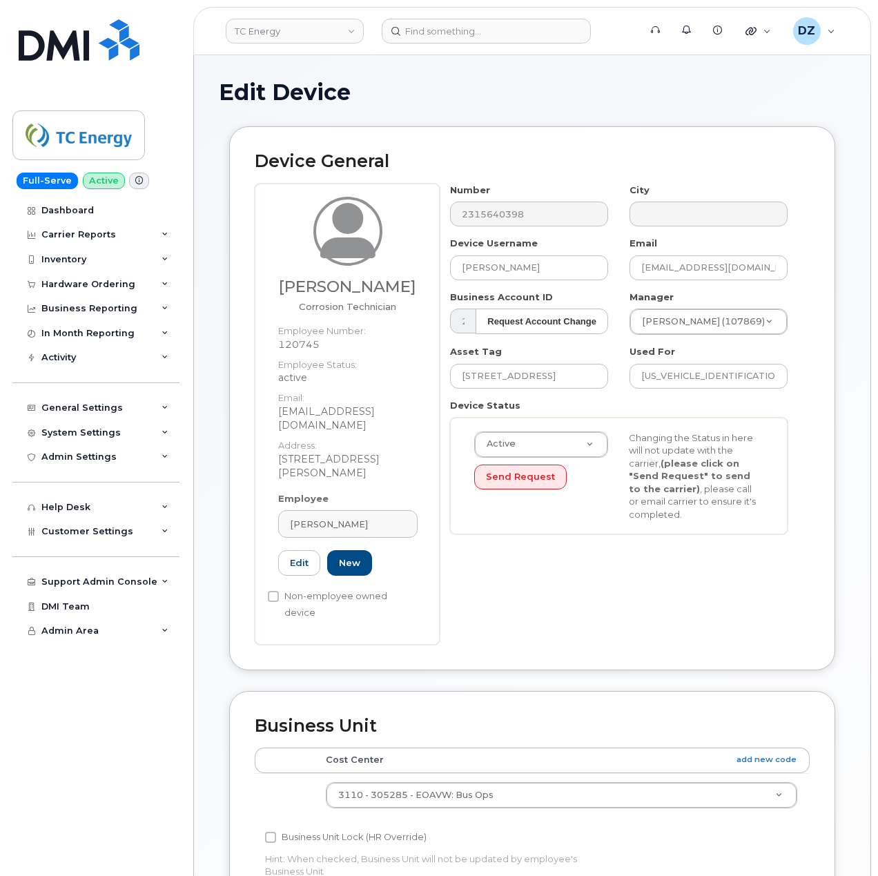
click at [304, 287] on h3 "William Donald" at bounding box center [347, 286] width 139 height 17
copy h3 "William"
click at [382, 284] on h3 "William Donald" at bounding box center [347, 286] width 139 height 17
copy h3 "William Don"
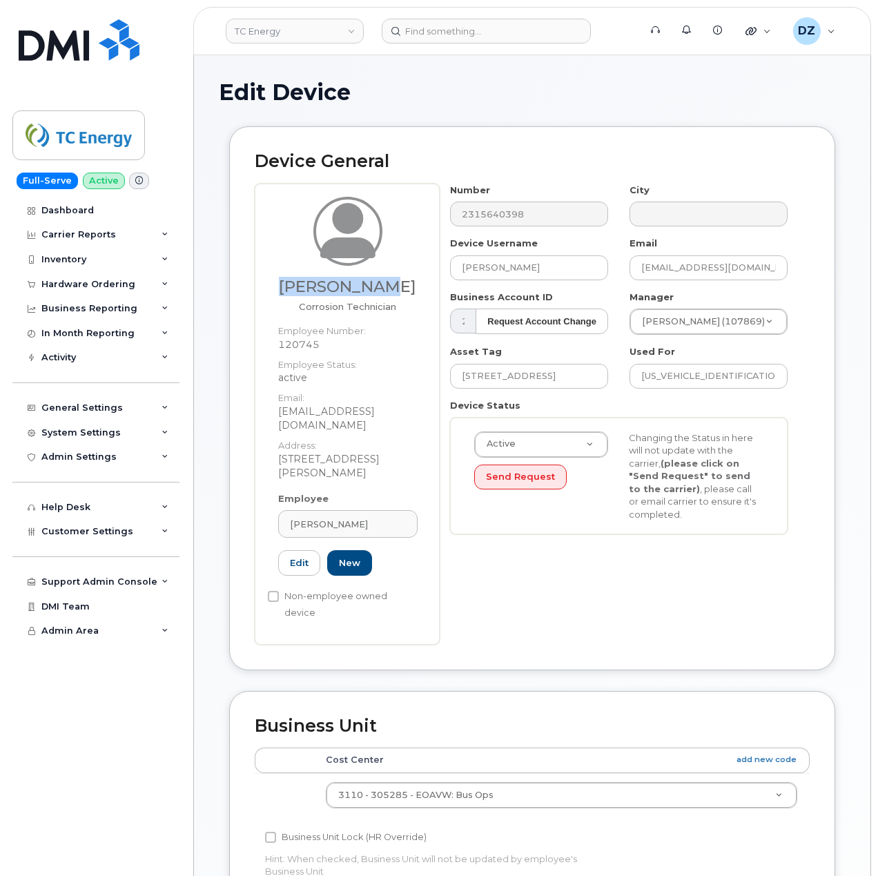
click at [410, 293] on h3 "William Donald" at bounding box center [347, 286] width 139 height 17
copy h3 "William Donald"
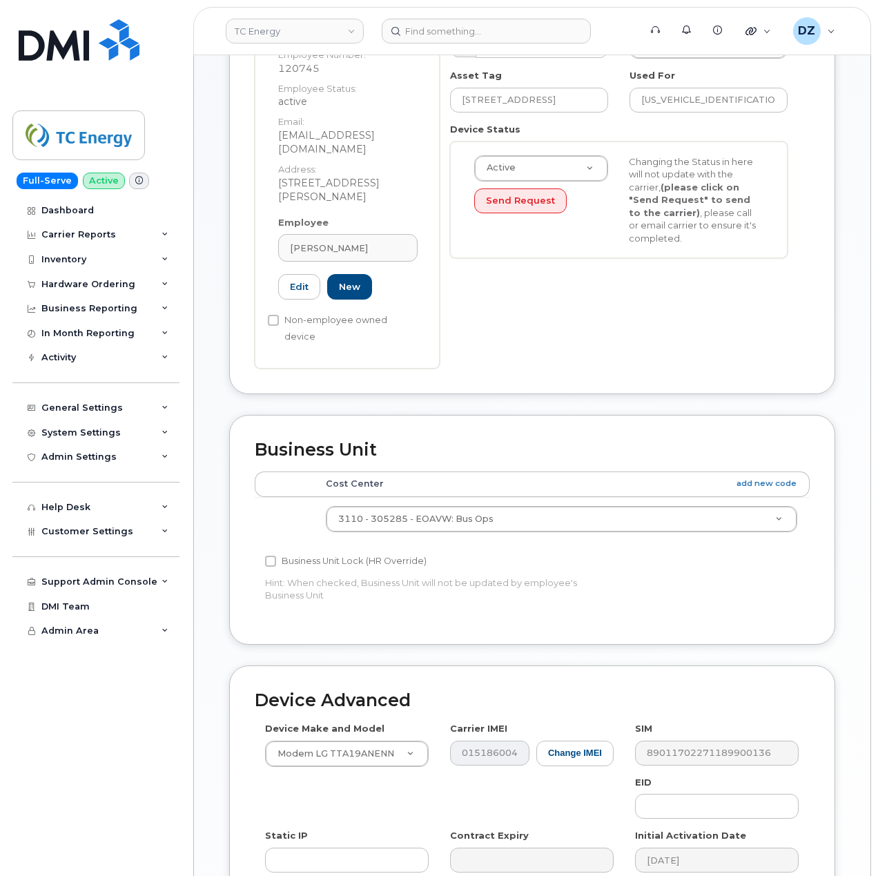
scroll to position [437, 0]
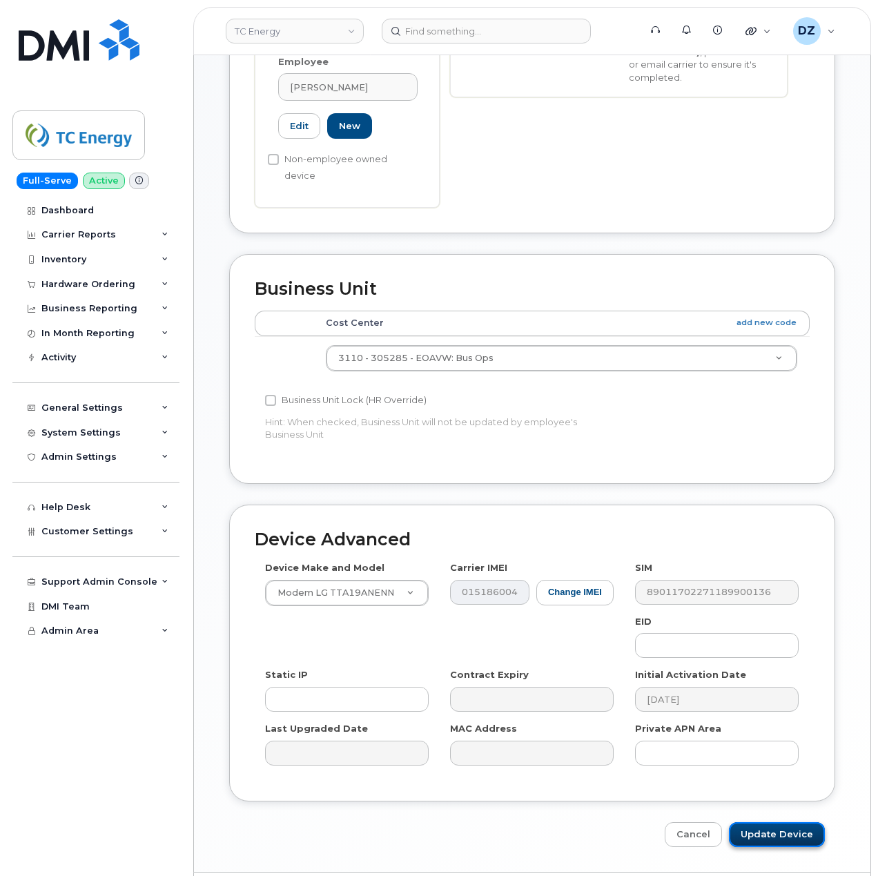
click at [769, 822] on input "Update Device" at bounding box center [777, 835] width 96 height 26
type input "Saving..."
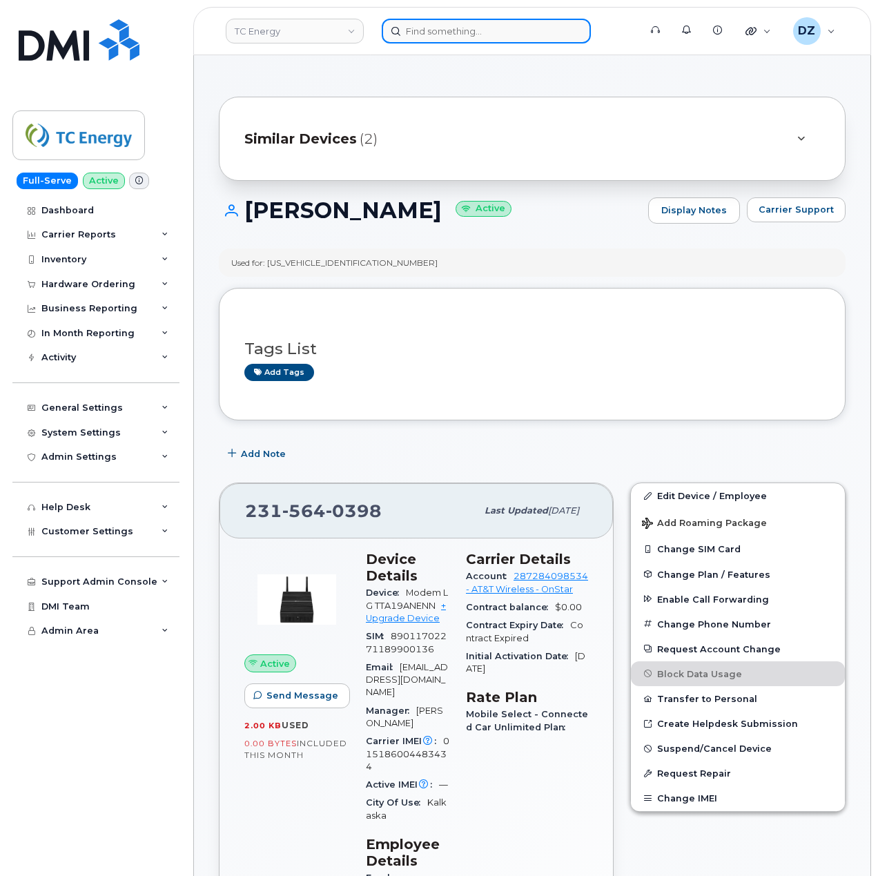
click at [440, 26] on input at bounding box center [486, 31] width 209 height 25
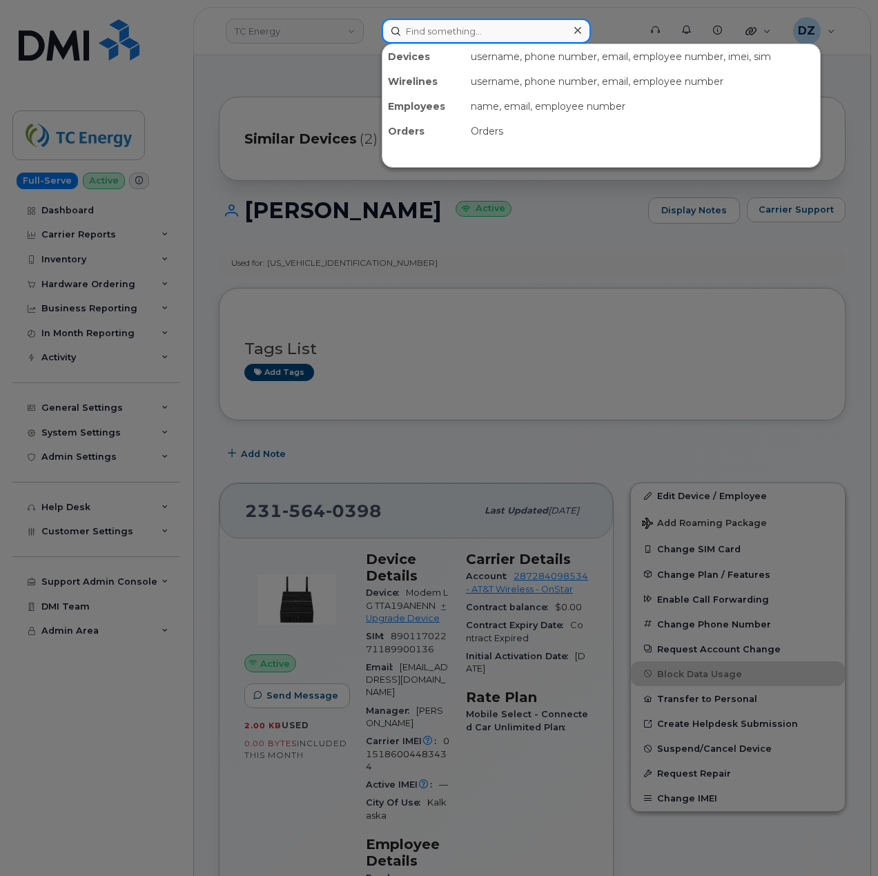
paste input "2315640598"
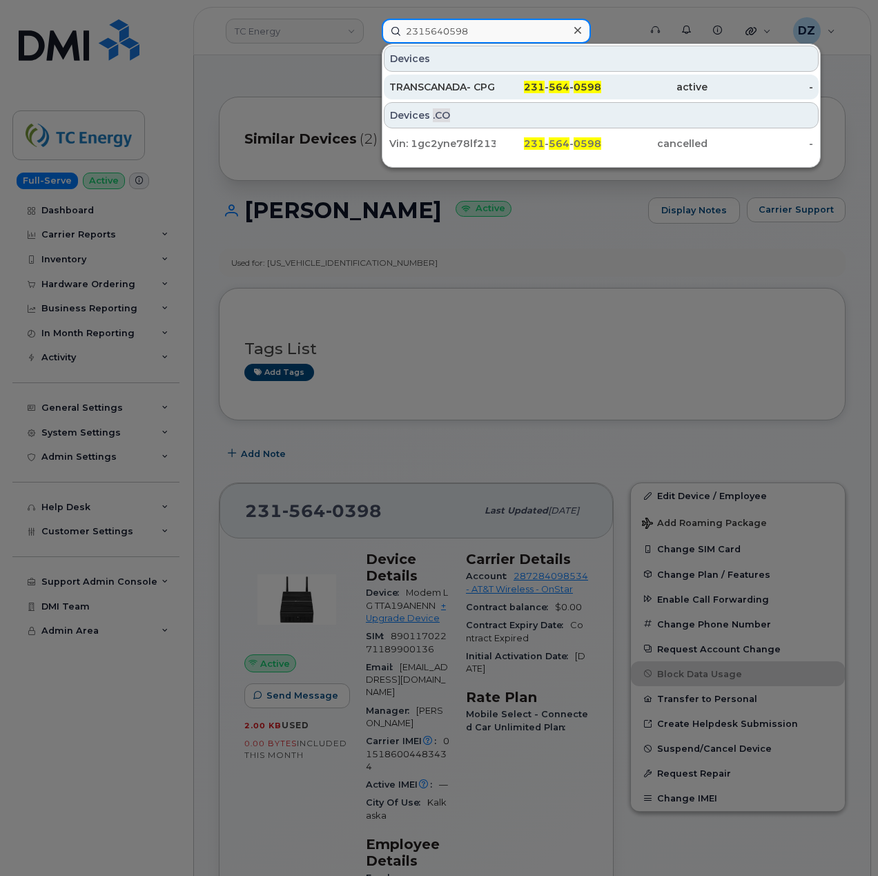
type input "2315640598"
click at [487, 83] on div "TRANSCANADA- CPG" at bounding box center [442, 87] width 106 height 14
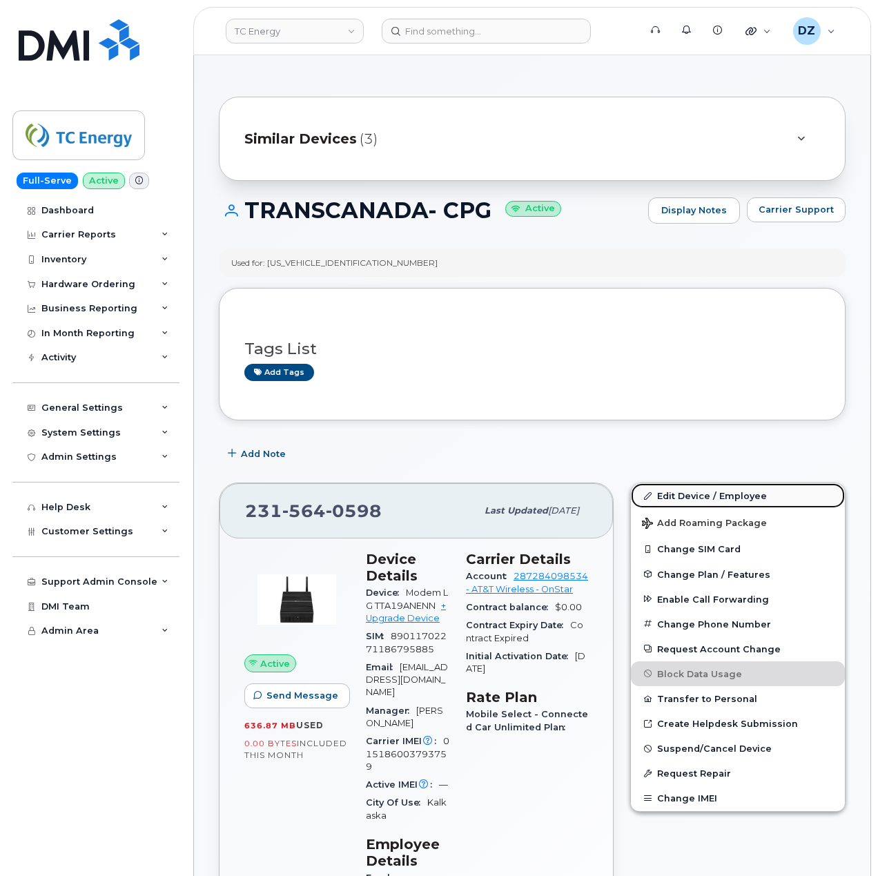
click at [734, 496] on link "Edit Device / Employee" at bounding box center [738, 495] width 214 height 25
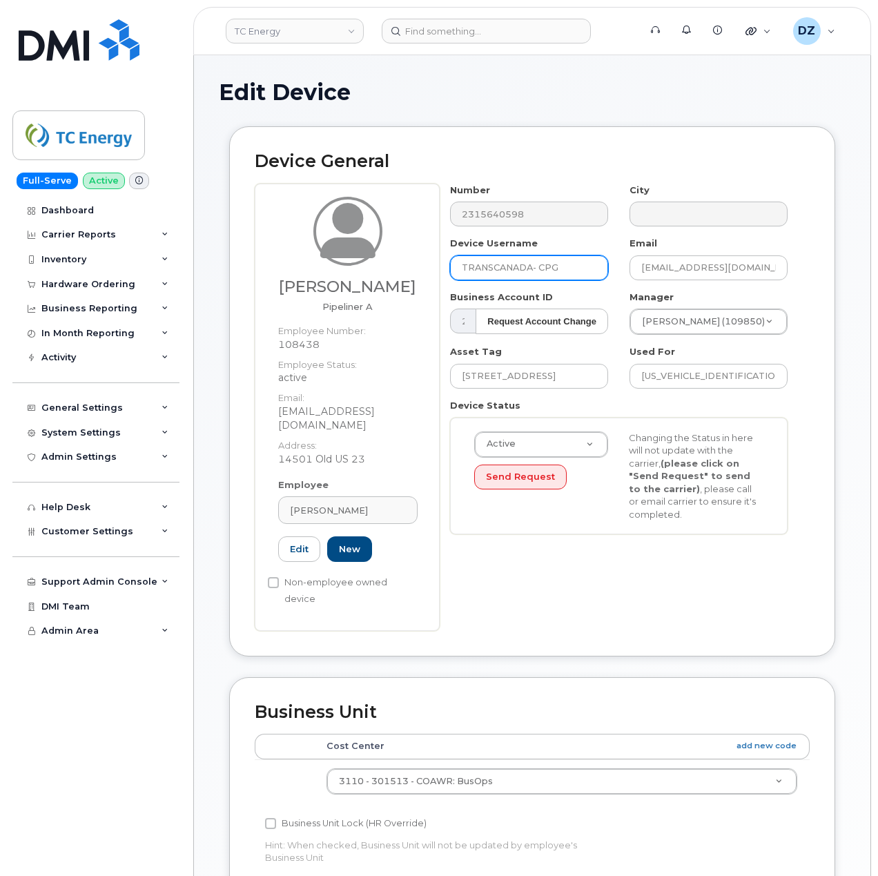
click at [553, 271] on input "TRANSCANADA- CPG" at bounding box center [529, 267] width 158 height 25
drag, startPoint x: 315, startPoint y: 288, endPoint x: 381, endPoint y: 300, distance: 67.3
click at [381, 295] on h3 "Nicholas Williams" at bounding box center [347, 286] width 139 height 17
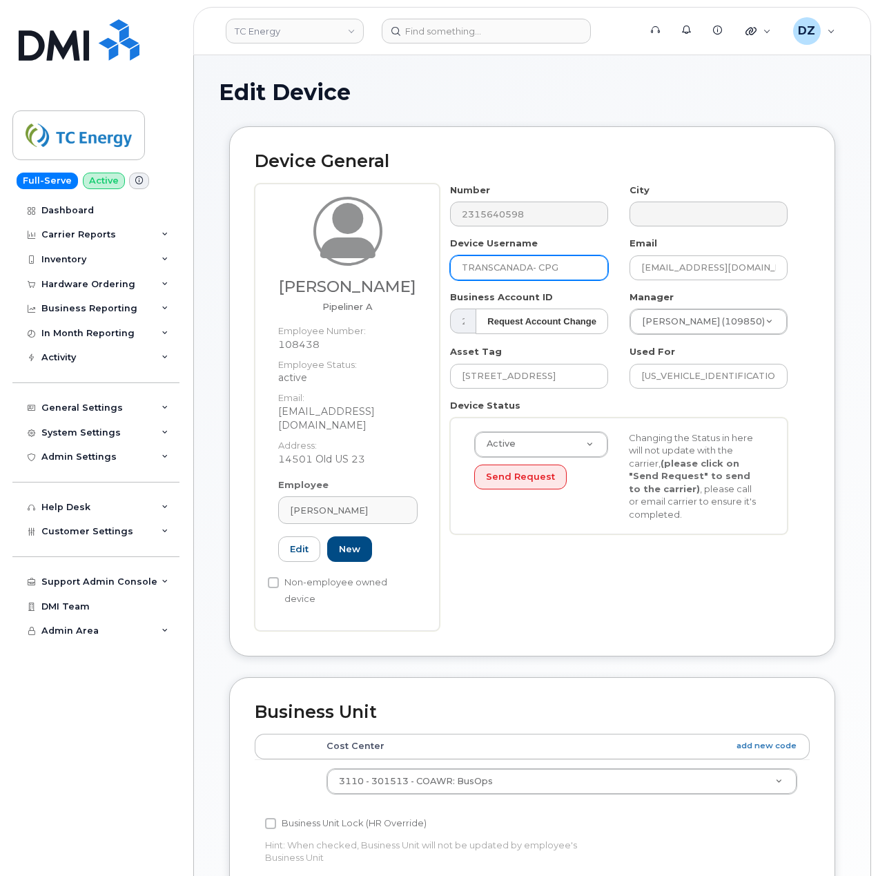
copy h3 "Nicholas Williams"
click at [518, 271] on input "TRANSCANADA- CPG" at bounding box center [529, 267] width 158 height 25
paste input "Nicholas Williams"
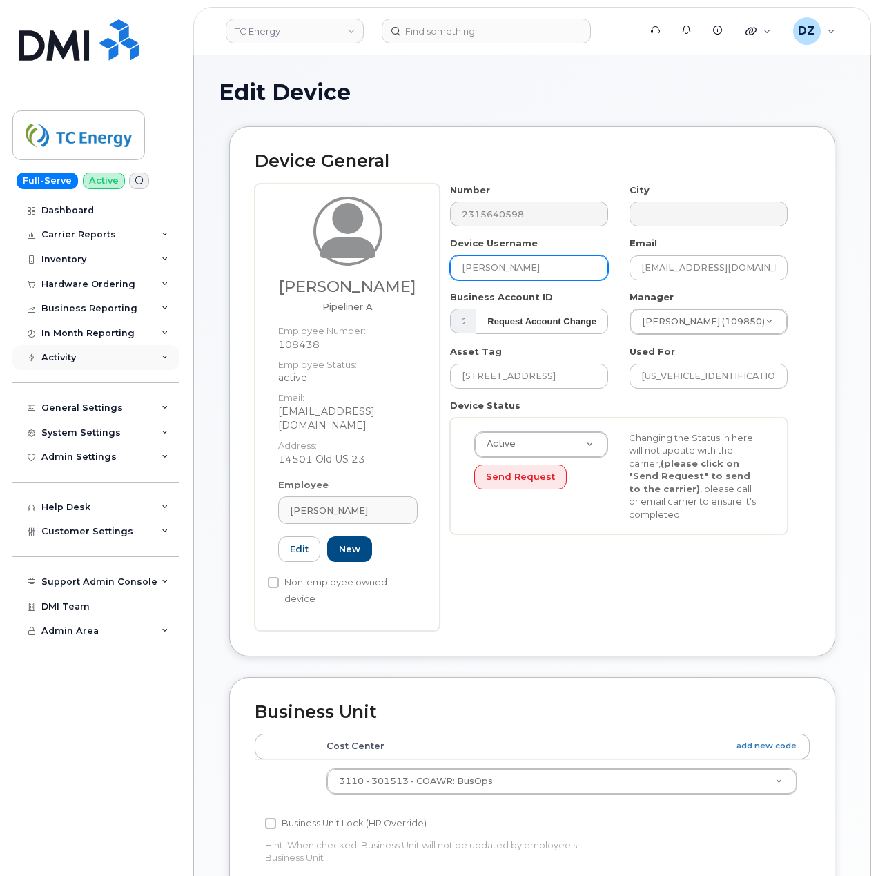
type input "Nicholas Williams"
click at [351, 295] on h3 "Nicholas Williams" at bounding box center [347, 286] width 139 height 17
copy h3 "Williams"
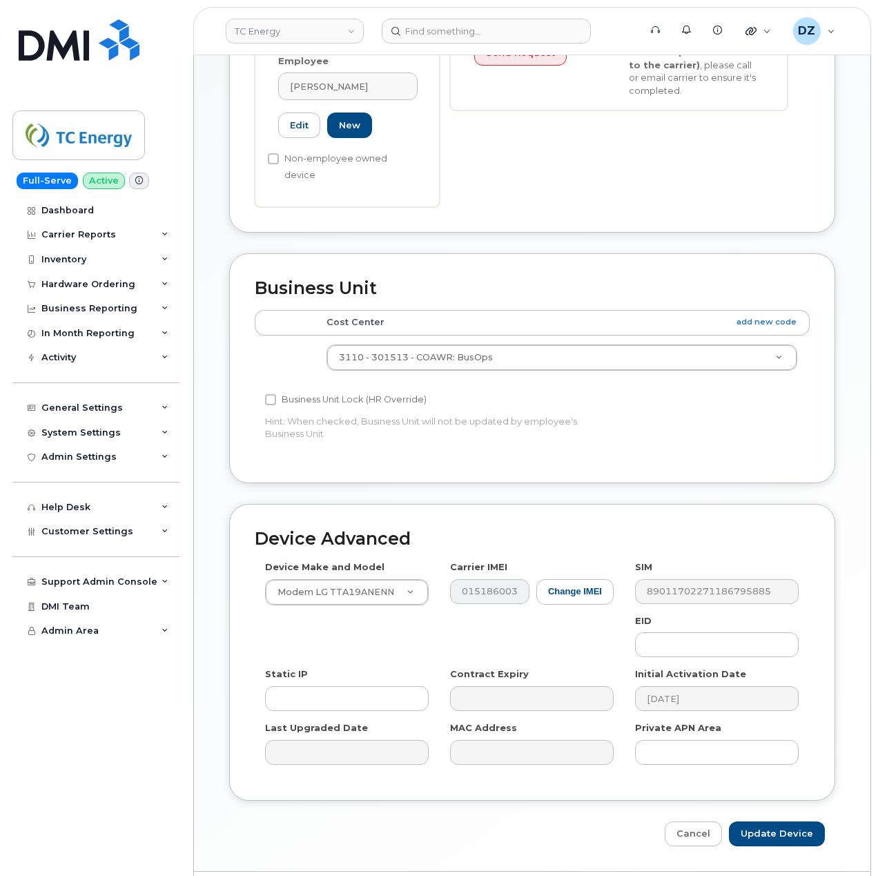
scroll to position [454, 0]
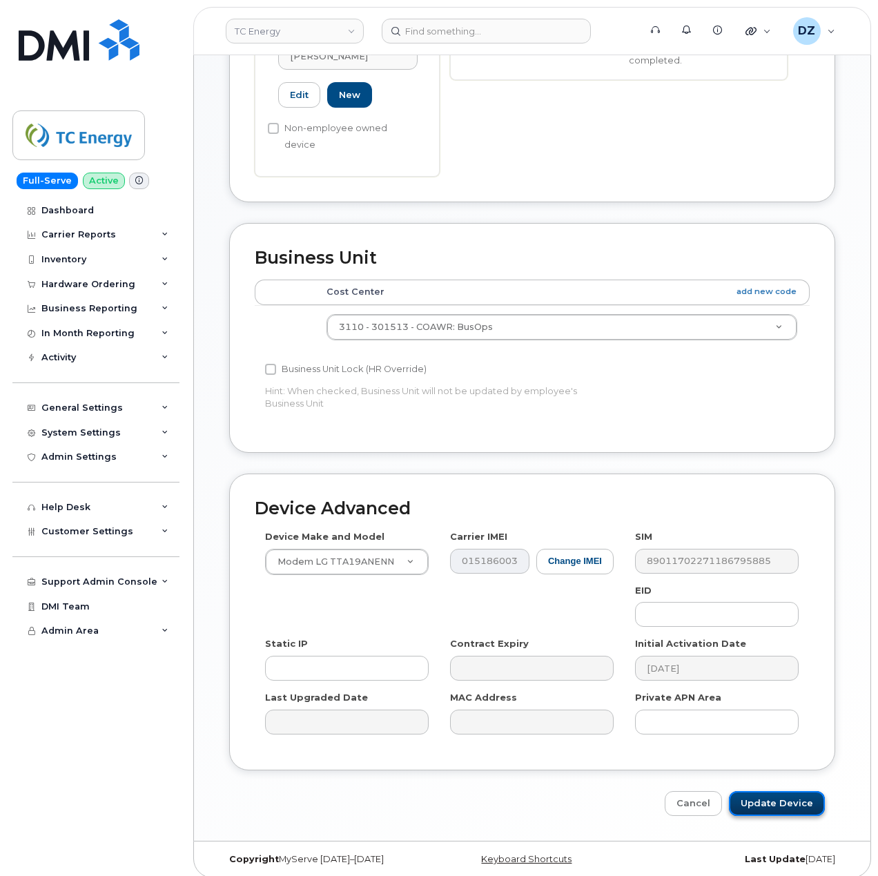
click at [765, 793] on input "Update Device" at bounding box center [777, 804] width 96 height 26
type input "Saving..."
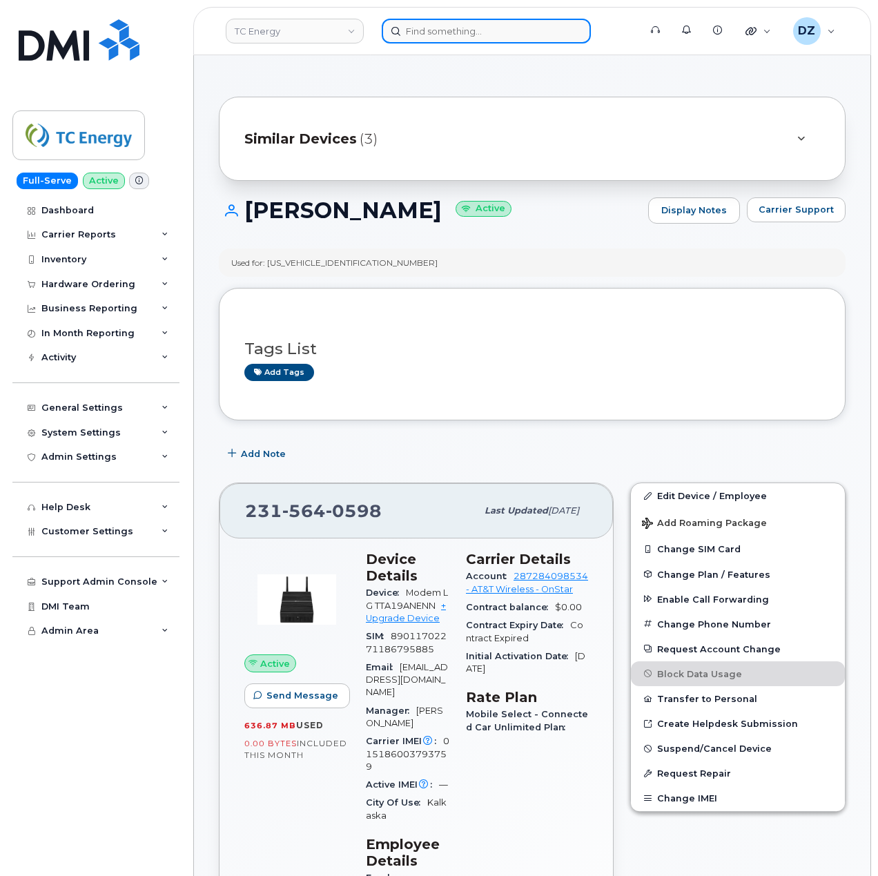
click at [431, 34] on input at bounding box center [486, 31] width 209 height 25
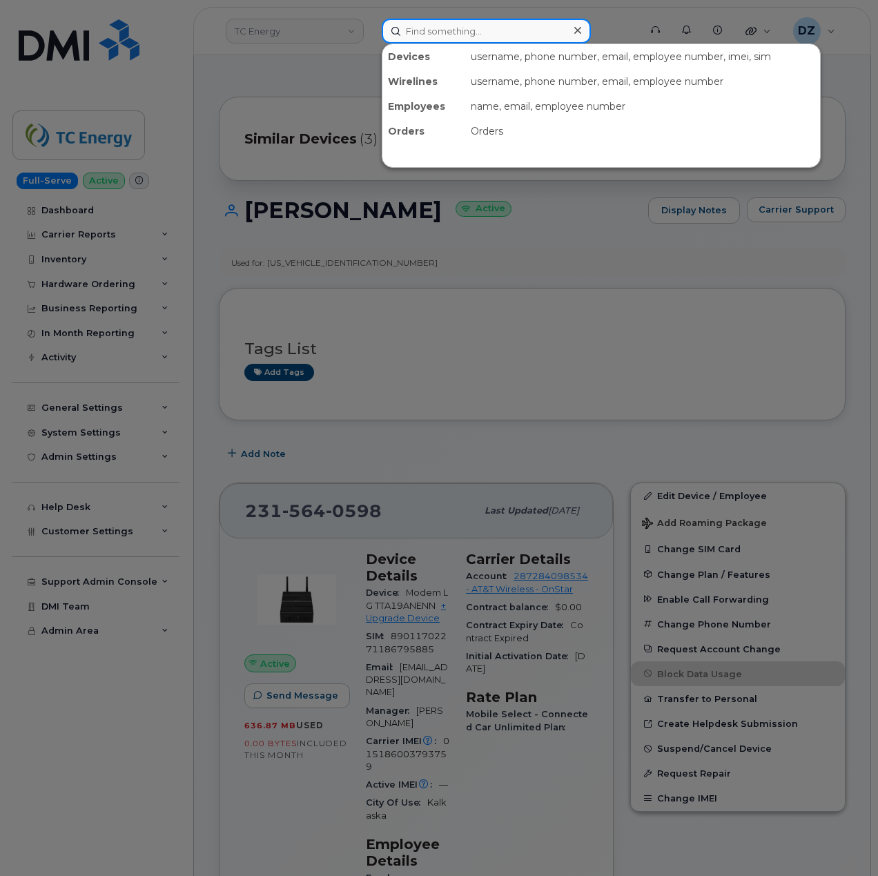
paste input "2315641919"
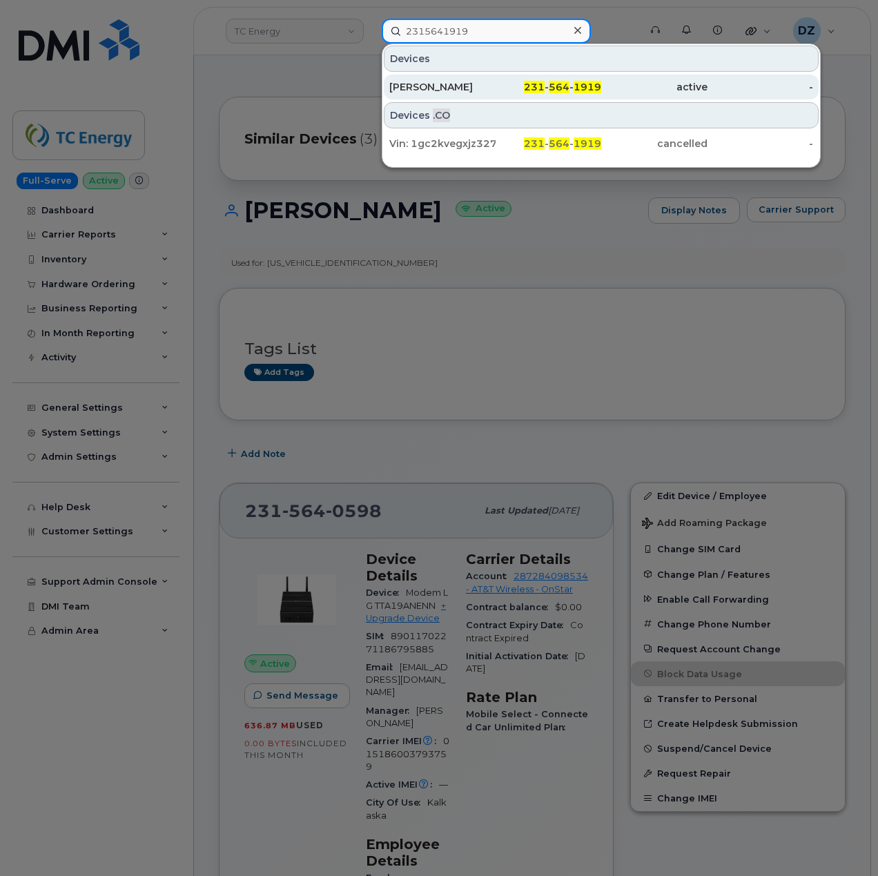
type input "2315641919"
click at [442, 83] on div "[PERSON_NAME]" at bounding box center [442, 87] width 106 height 14
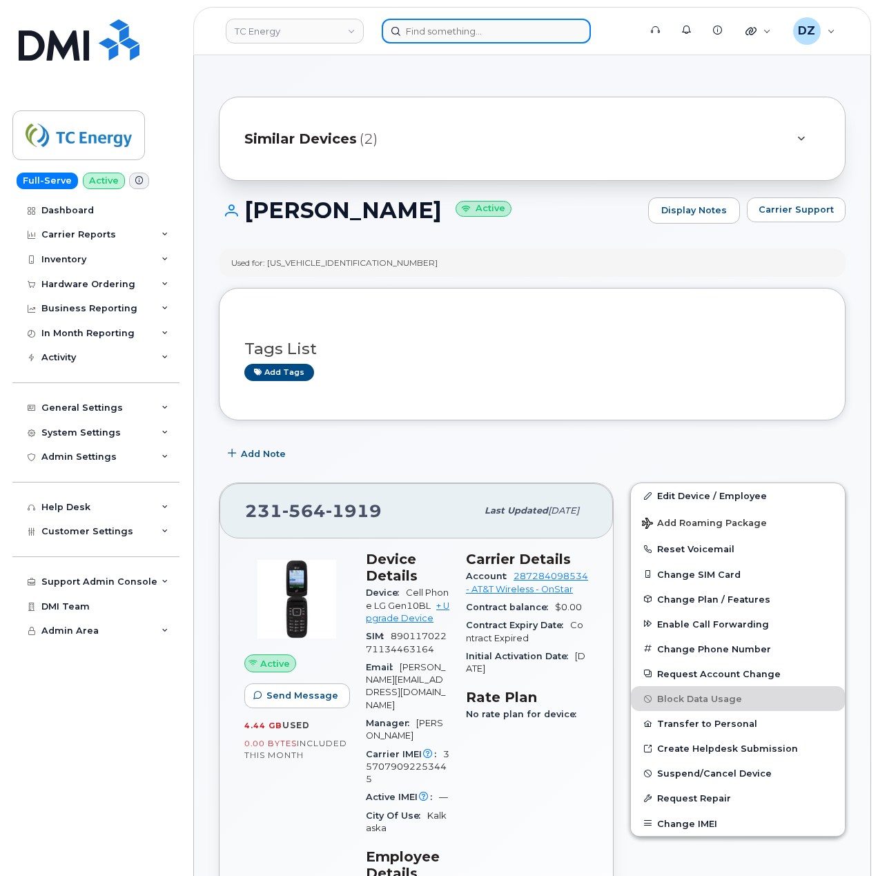
click at [461, 29] on input at bounding box center [486, 31] width 209 height 25
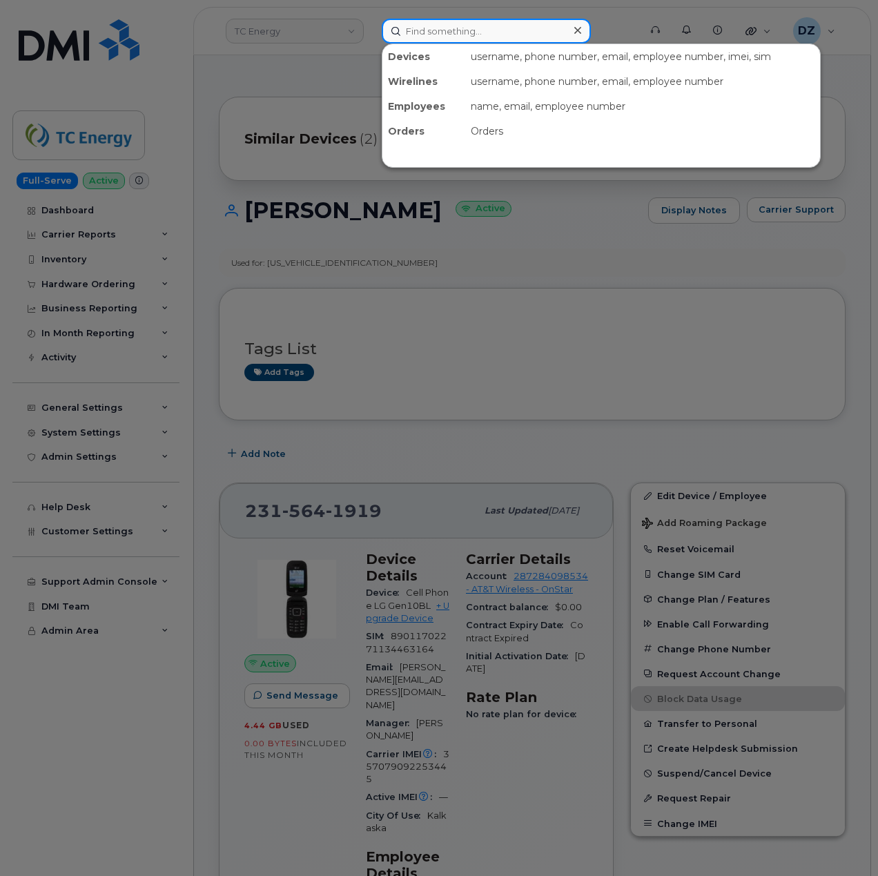
paste input "2315642478"
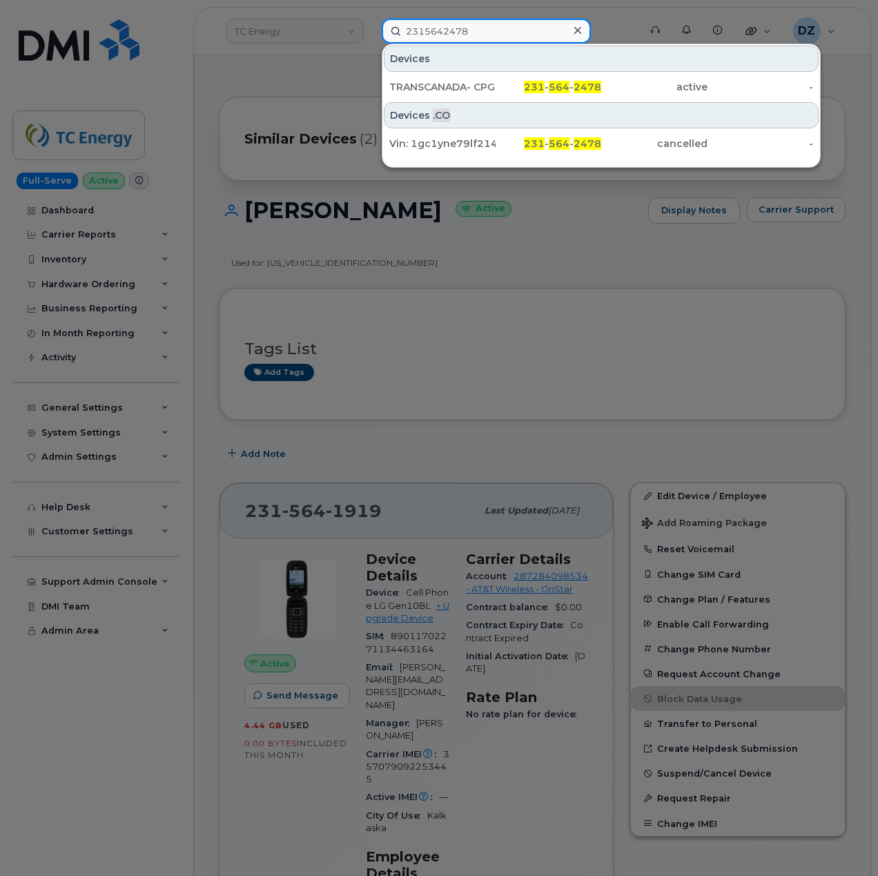
type input "2315642478"
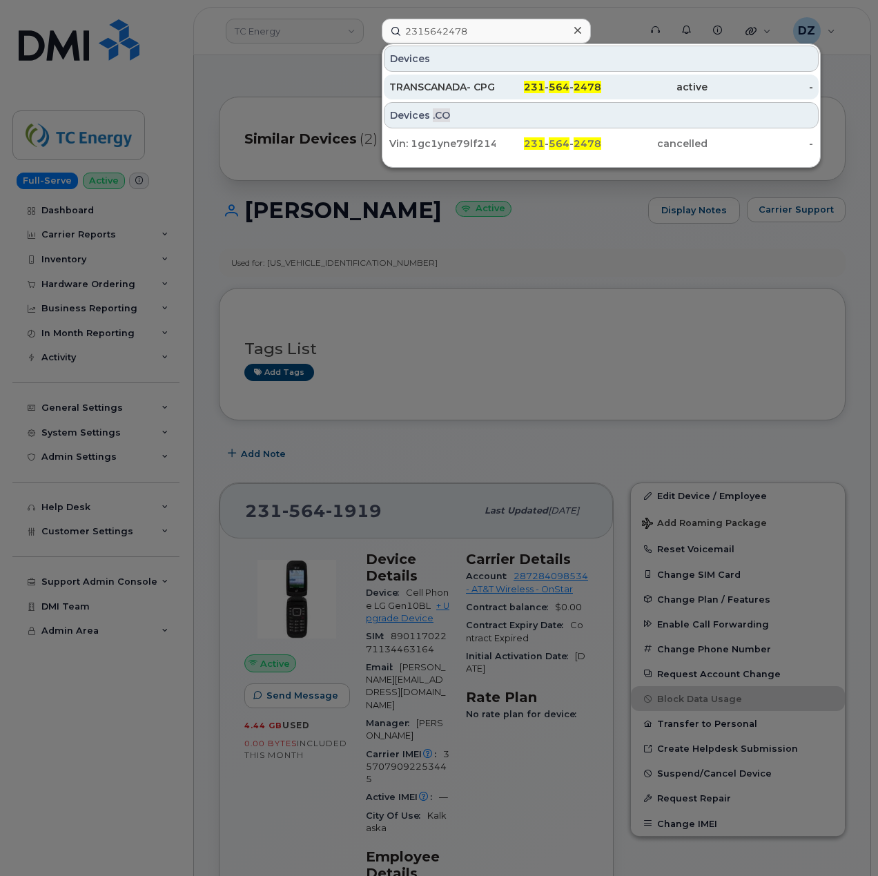
click at [476, 86] on div "TRANSCANADA- CPG" at bounding box center [442, 87] width 106 height 14
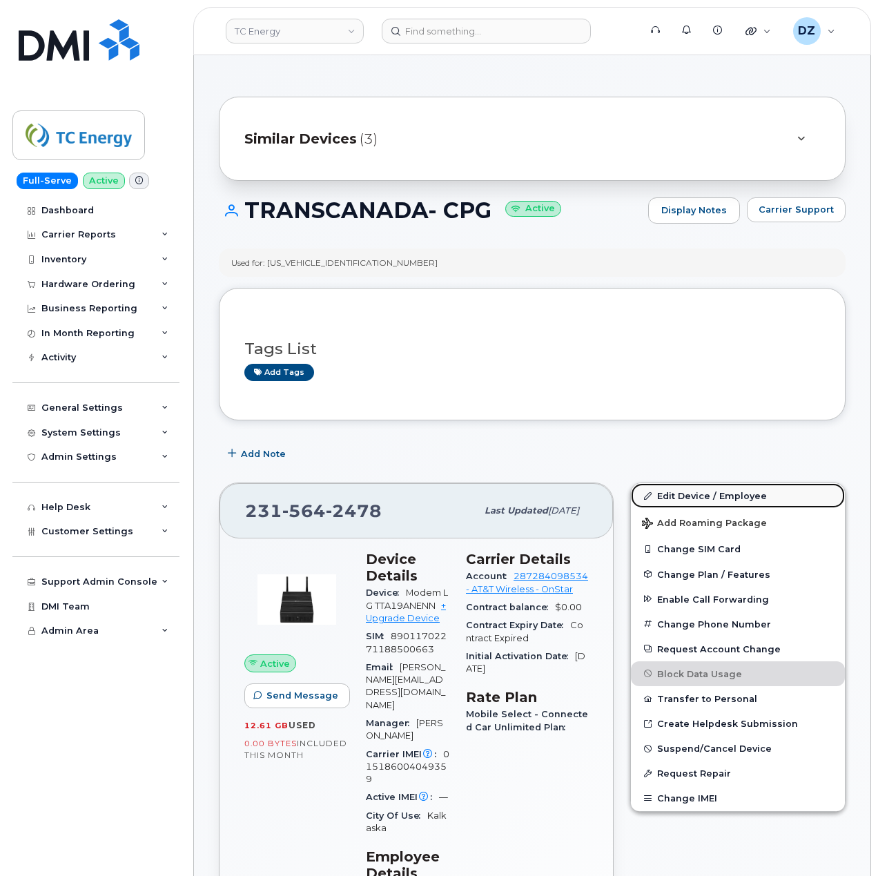
click at [711, 497] on link "Edit Device / Employee" at bounding box center [738, 495] width 214 height 25
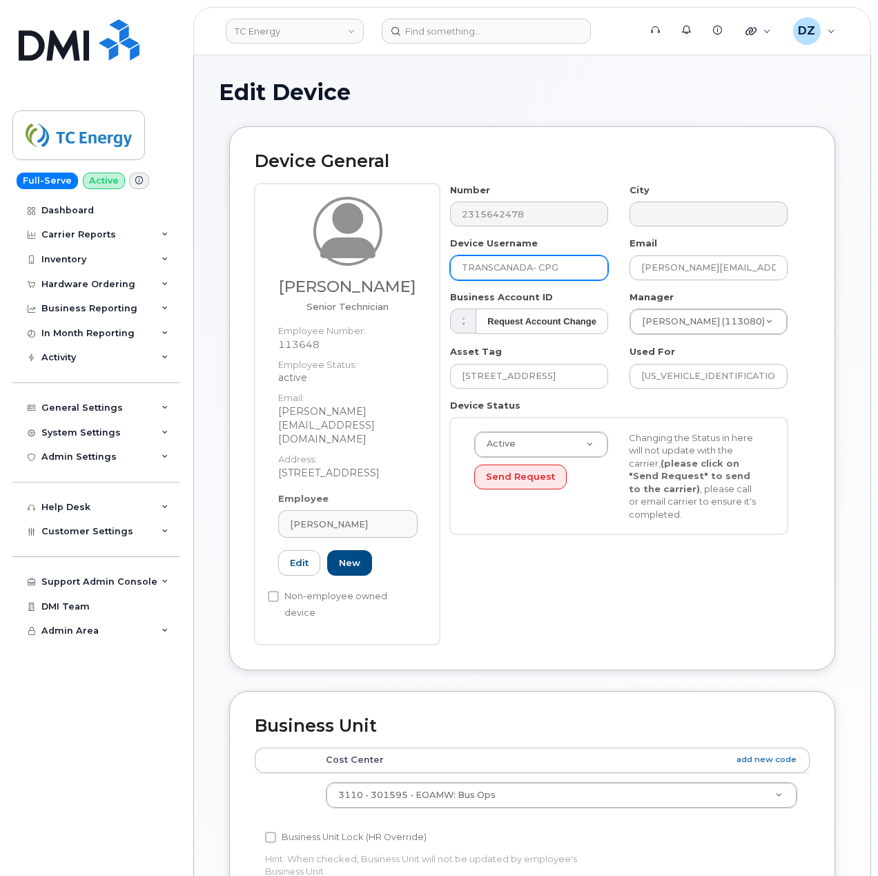
click at [514, 268] on input "TRANSCANADA- CPG" at bounding box center [529, 267] width 158 height 25
paste input "Jeremy Smith"
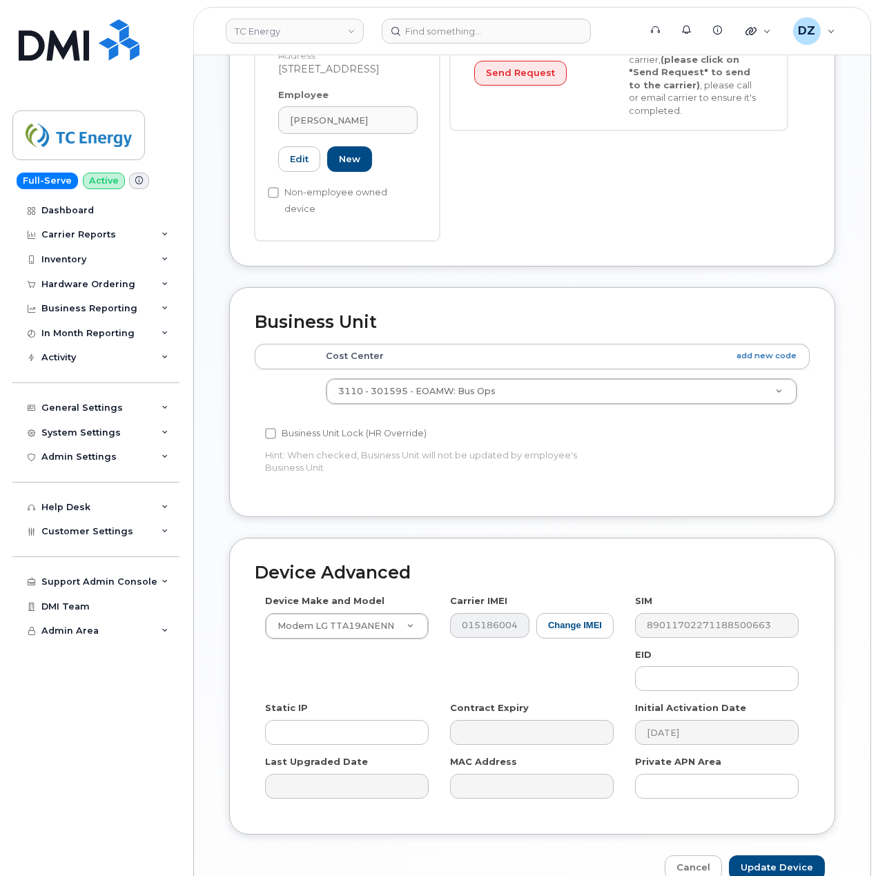
scroll to position [437, 0]
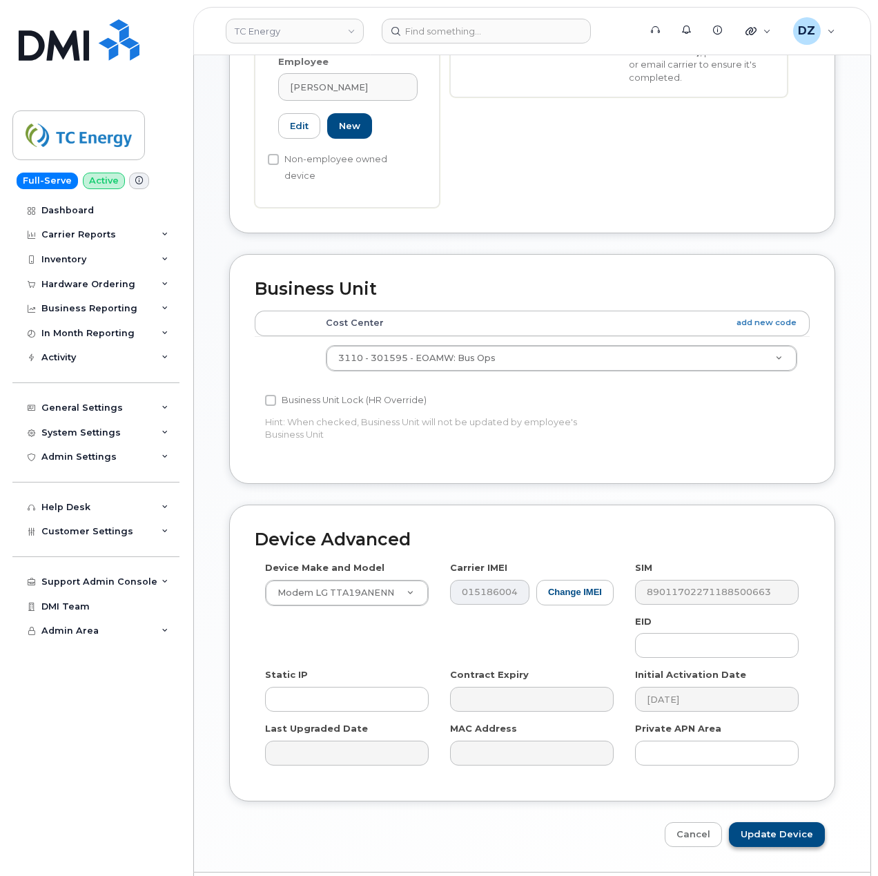
type input "Jeremy Smith"
click at [762, 822] on input "Update Device" at bounding box center [777, 835] width 96 height 26
type input "Saving..."
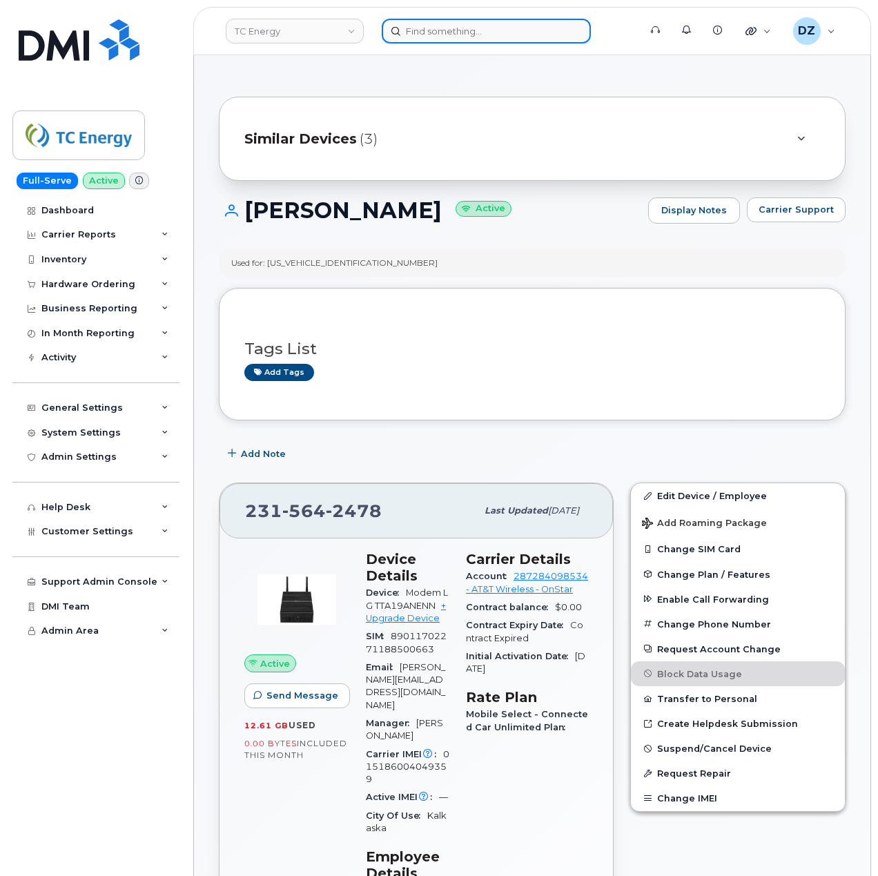
click at [457, 21] on input at bounding box center [486, 31] width 209 height 25
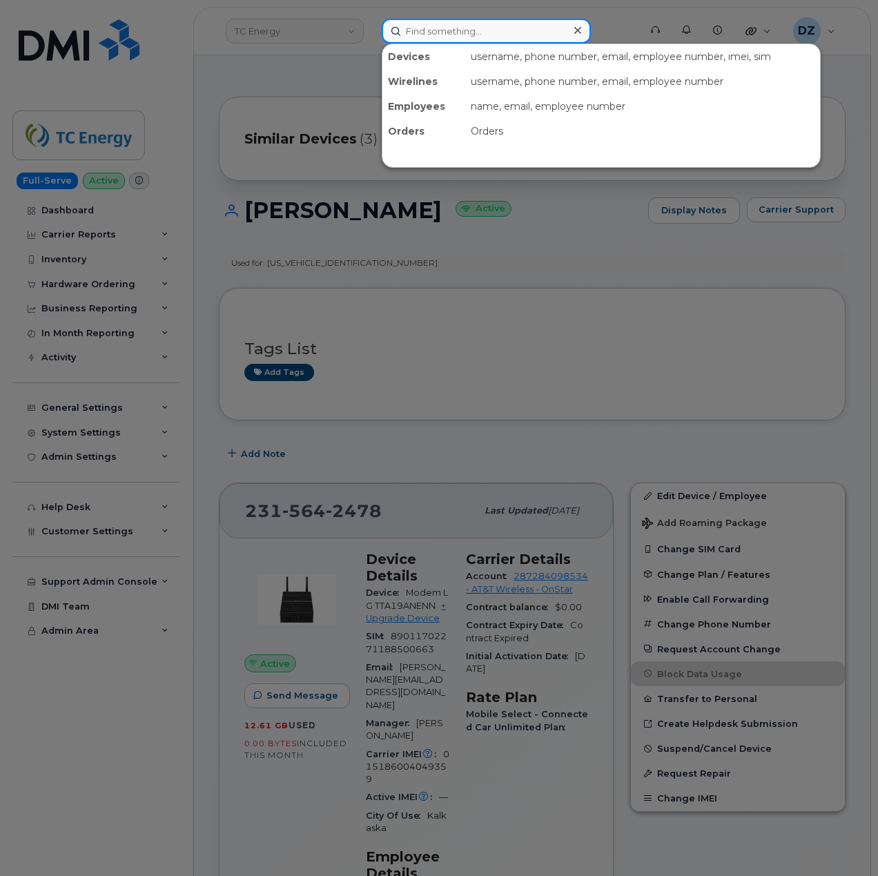
paste input "2315642498"
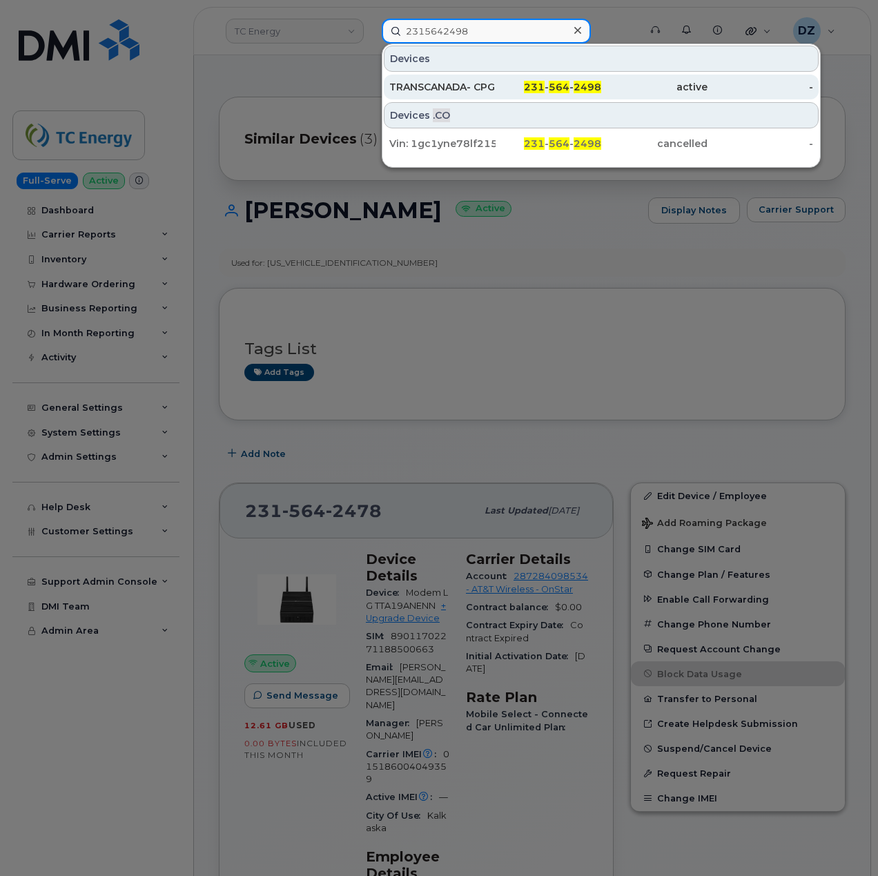
type input "2315642498"
click at [479, 90] on div "TRANSCANADA- CPG" at bounding box center [442, 87] width 106 height 14
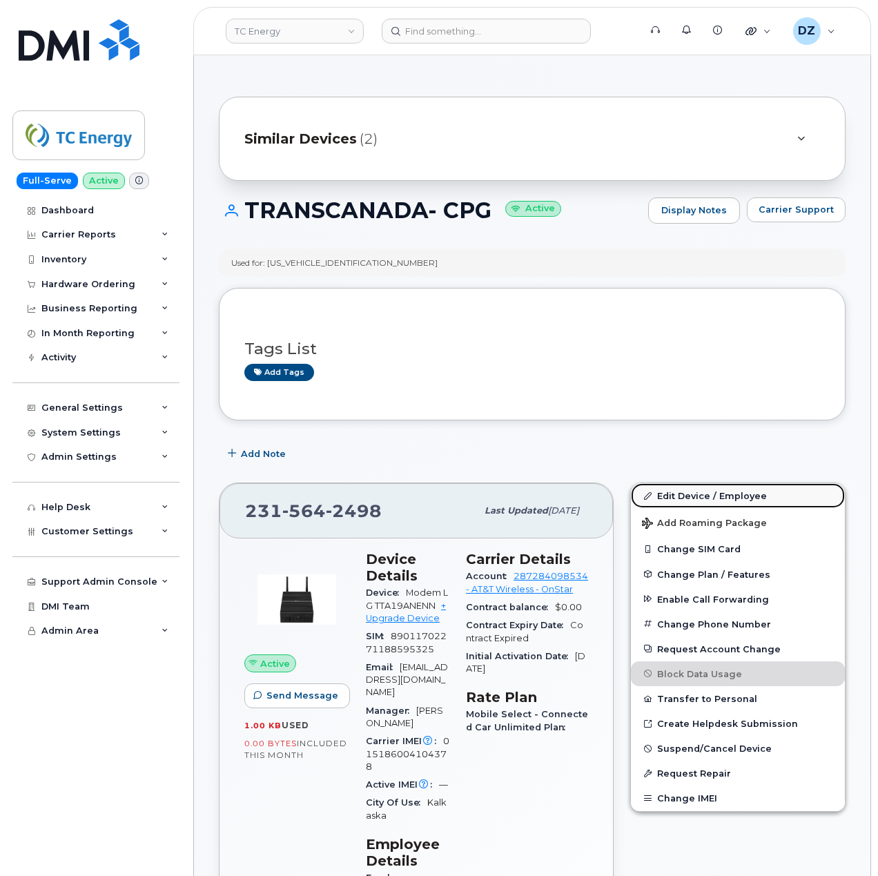
click at [733, 493] on link "Edit Device / Employee" at bounding box center [738, 495] width 214 height 25
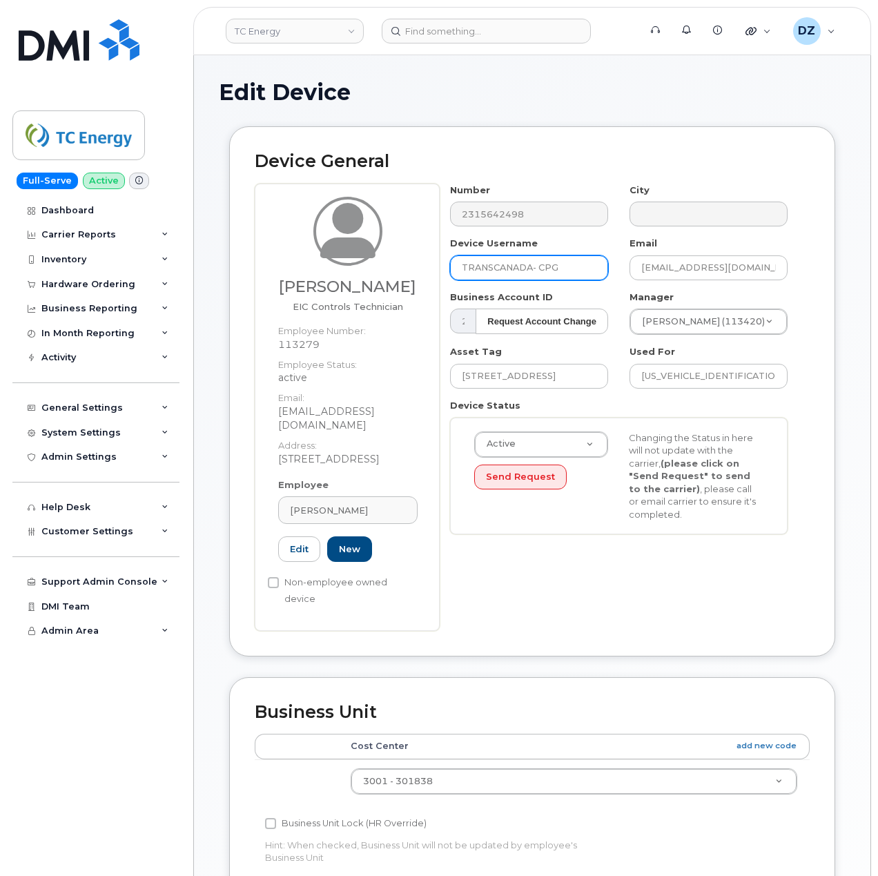
click at [531, 271] on input "TRANSCANADA- CPG" at bounding box center [529, 267] width 158 height 25
paste input "[PERSON_NAME]"
click at [518, 271] on input "[PERSON_NAME]" at bounding box center [529, 267] width 158 height 25
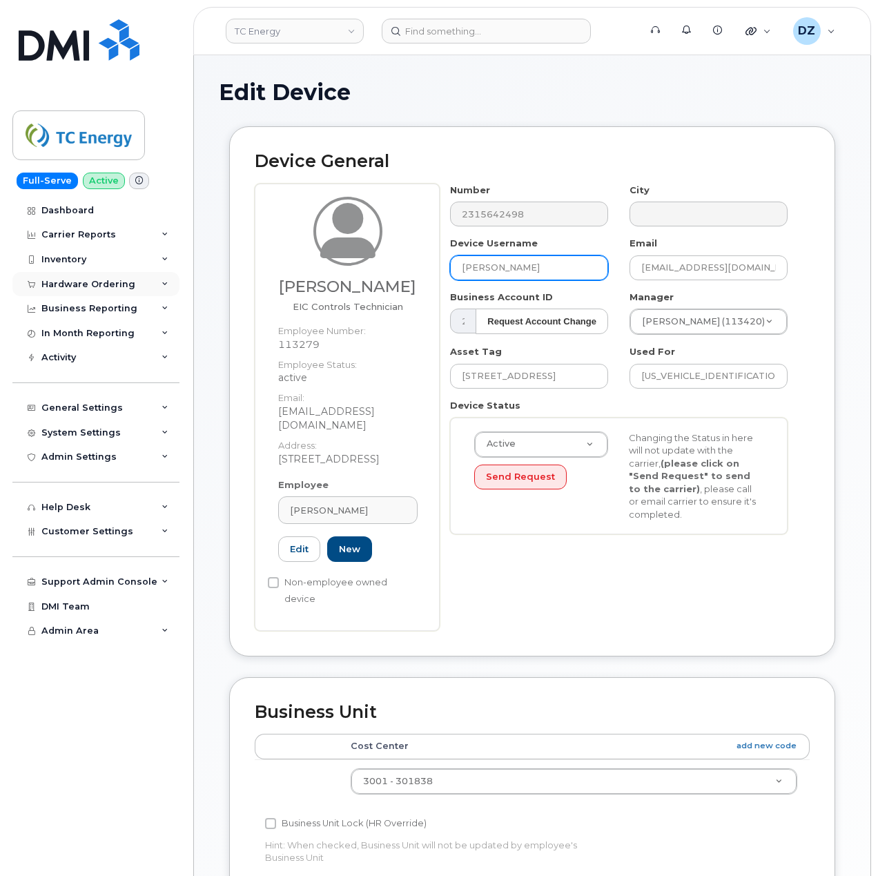
type input "[PERSON_NAME]"
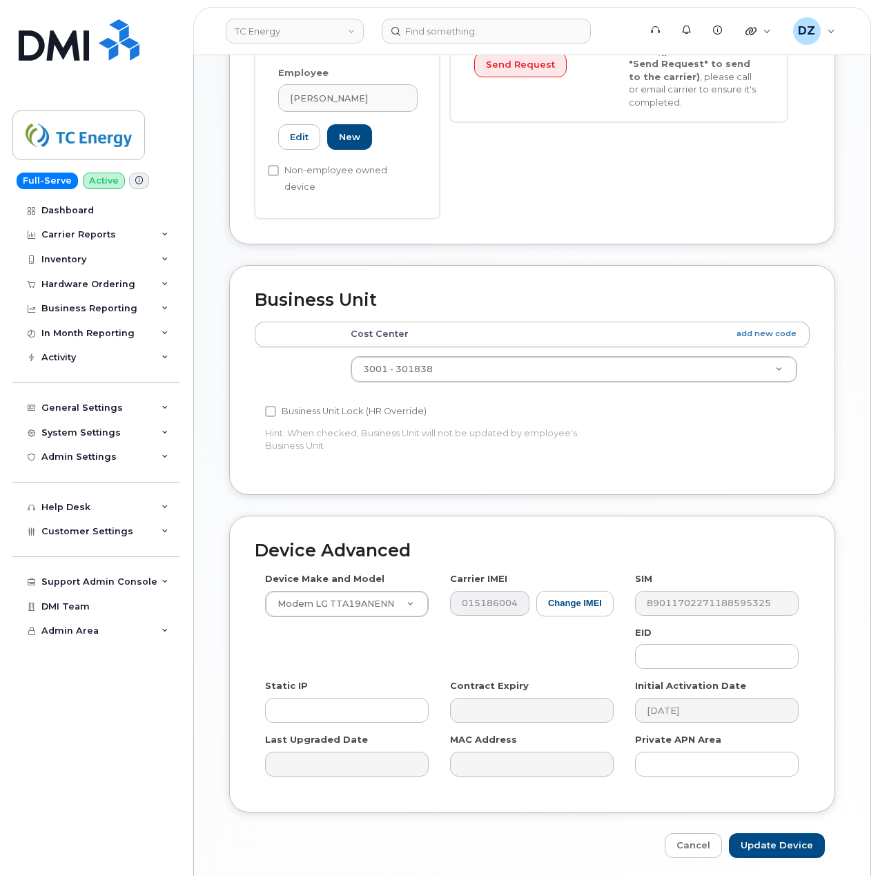
scroll to position [437, 0]
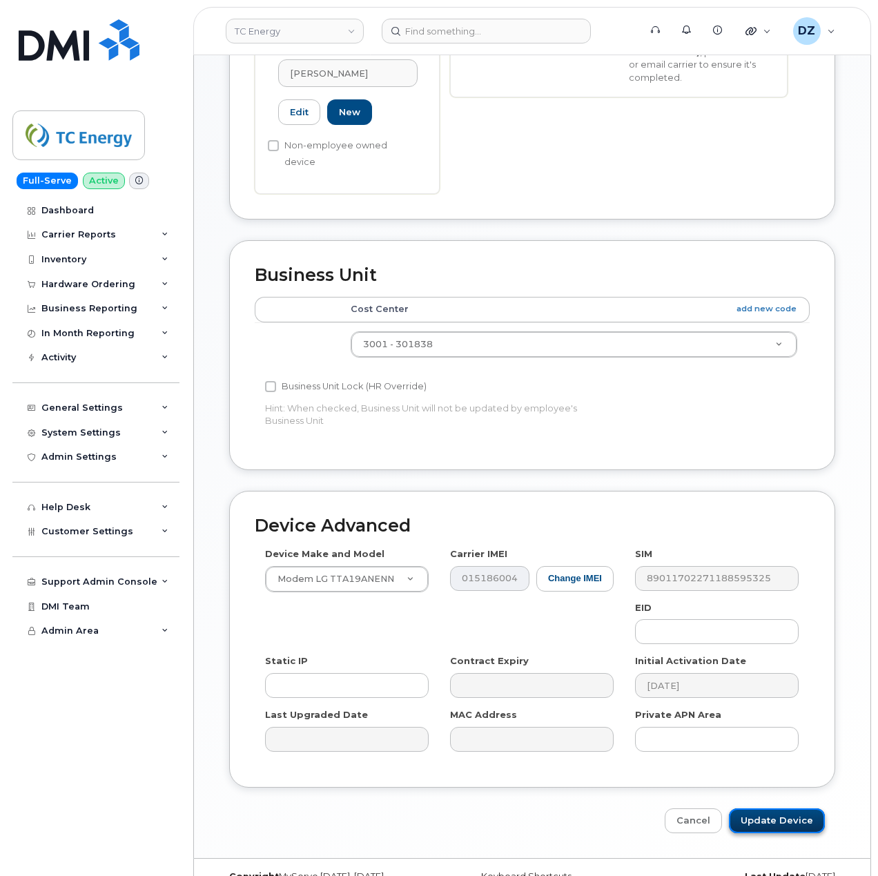
click at [787, 808] on input "Update Device" at bounding box center [777, 821] width 96 height 26
type input "Saving..."
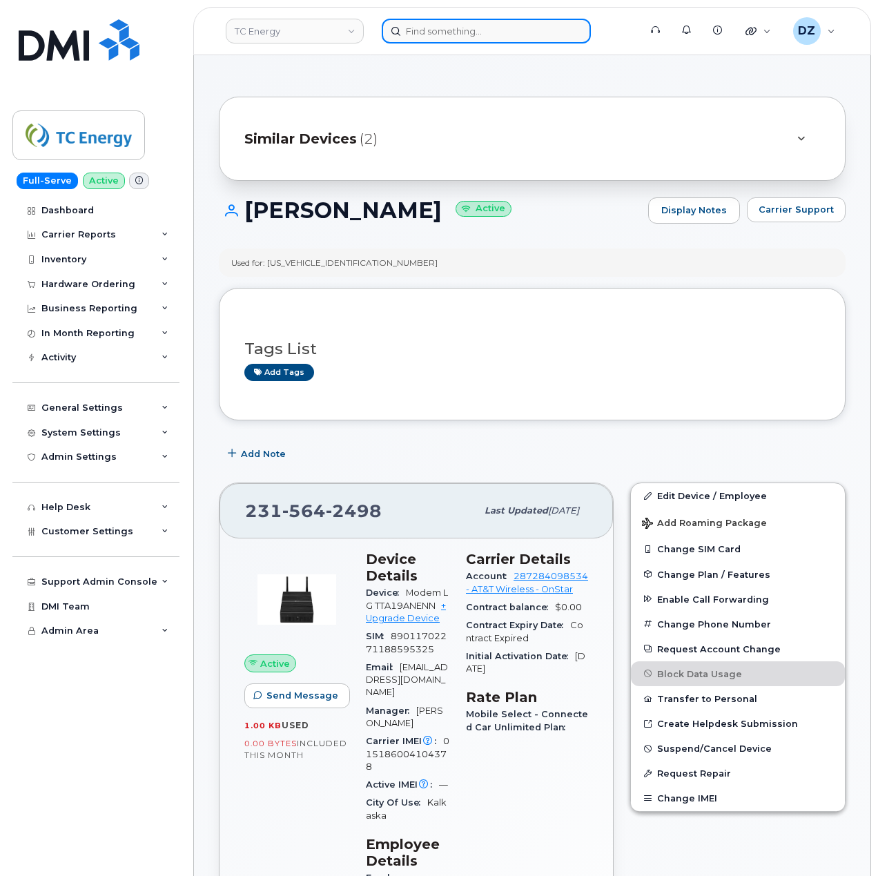
click at [492, 23] on input at bounding box center [486, 31] width 209 height 25
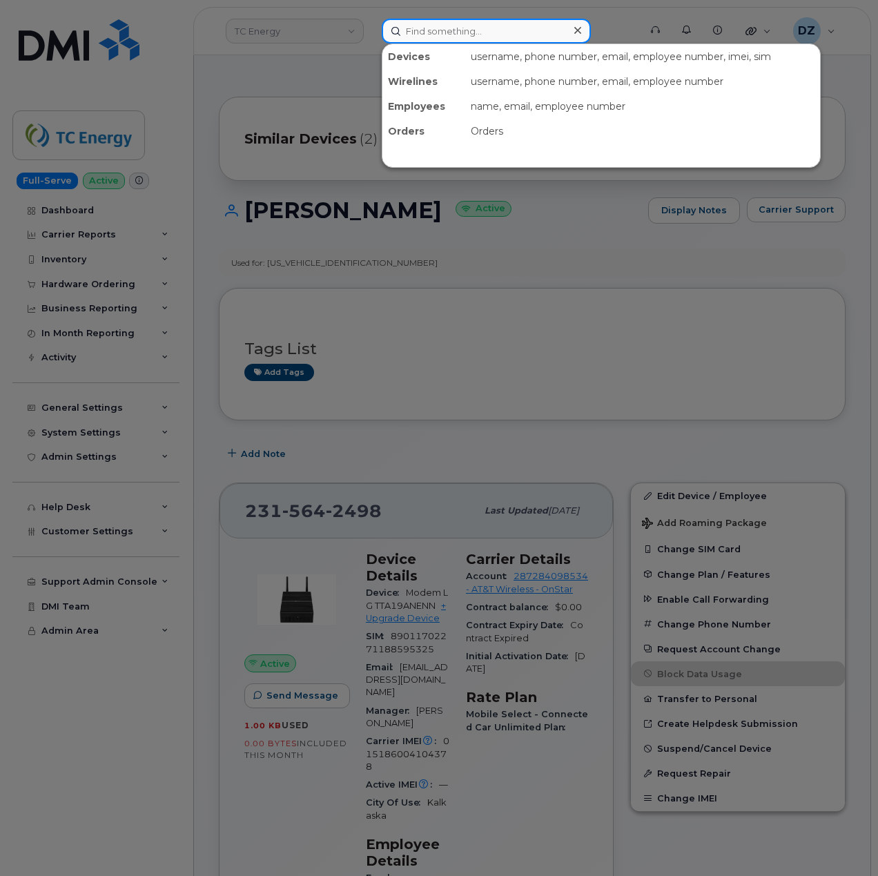
paste input "2315643690"
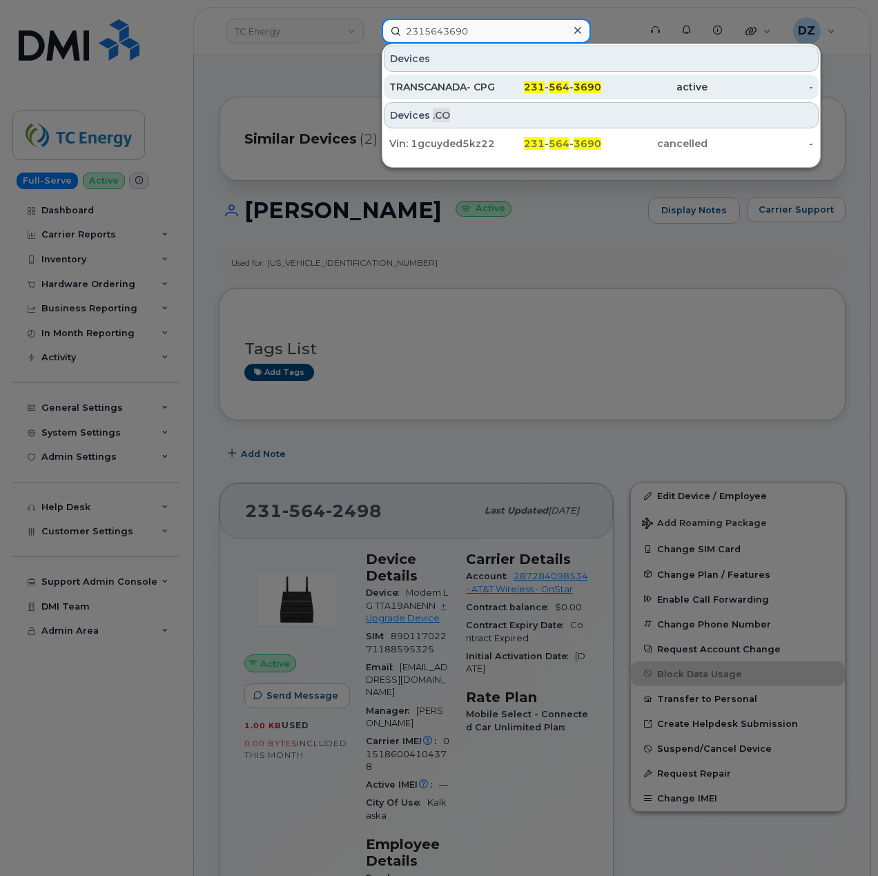
type input "2315643690"
click at [589, 86] on span "3690" at bounding box center [588, 87] width 28 height 12
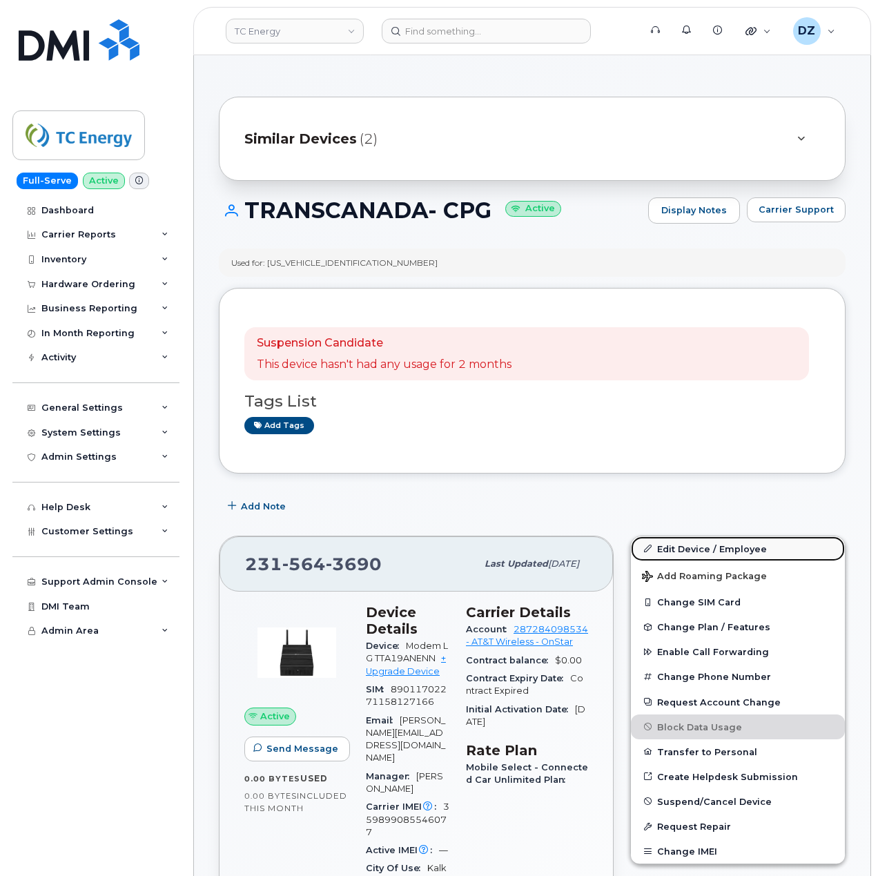
click at [749, 547] on link "Edit Device / Employee" at bounding box center [738, 548] width 214 height 25
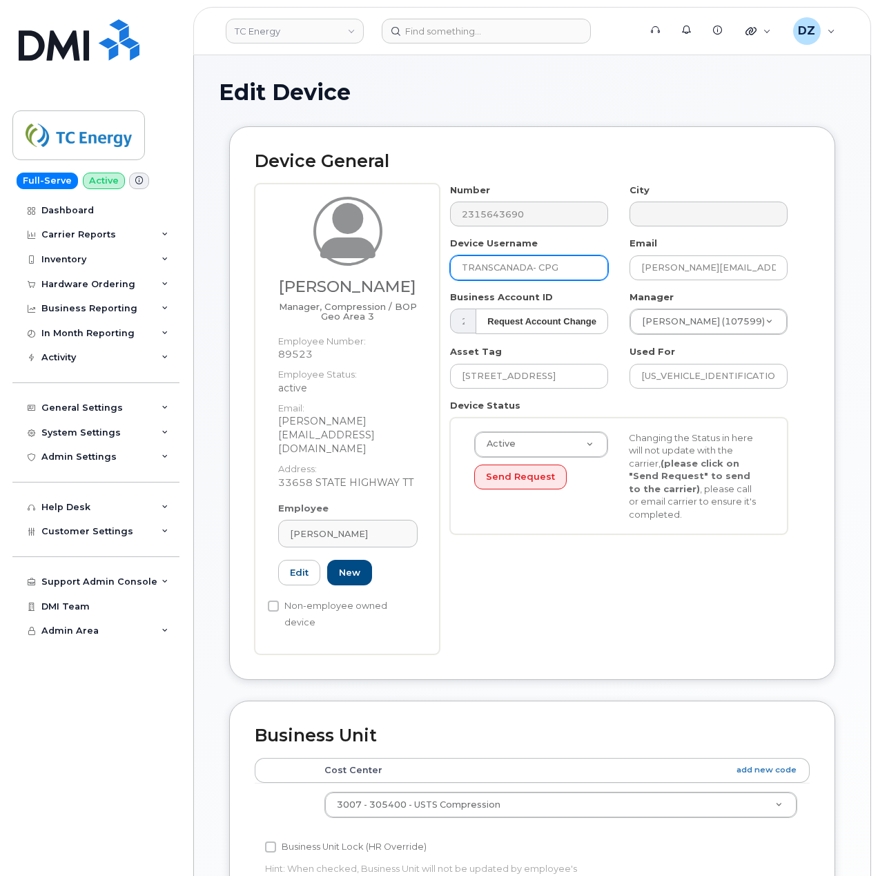
click at [529, 266] on input "TRANSCANADA- CPG" at bounding box center [529, 267] width 158 height 25
paste input "[PERSON_NAME]"
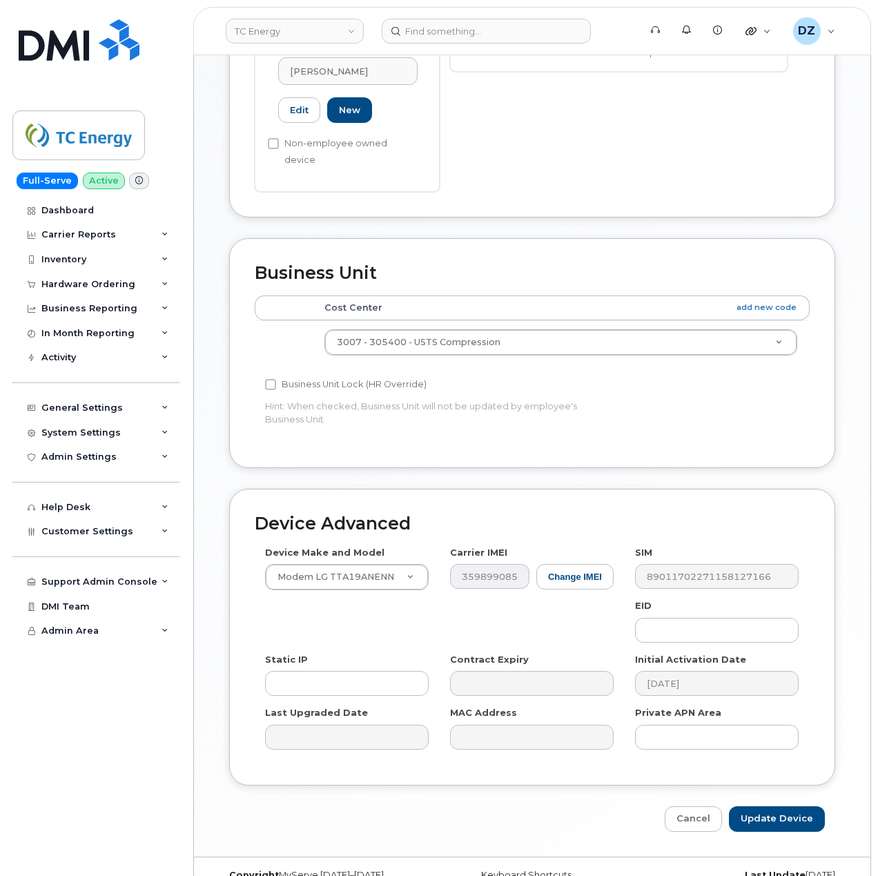
scroll to position [465, 0]
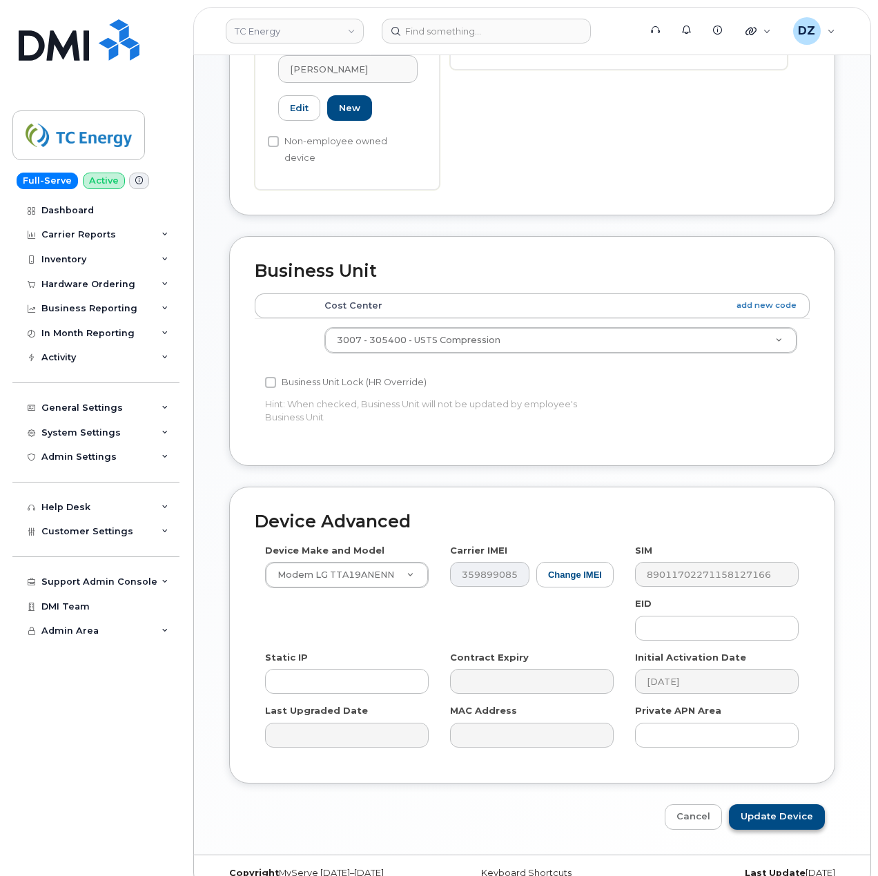
type input "[PERSON_NAME]"
click at [784, 804] on input "Update Device" at bounding box center [777, 817] width 96 height 26
type input "Saving..."
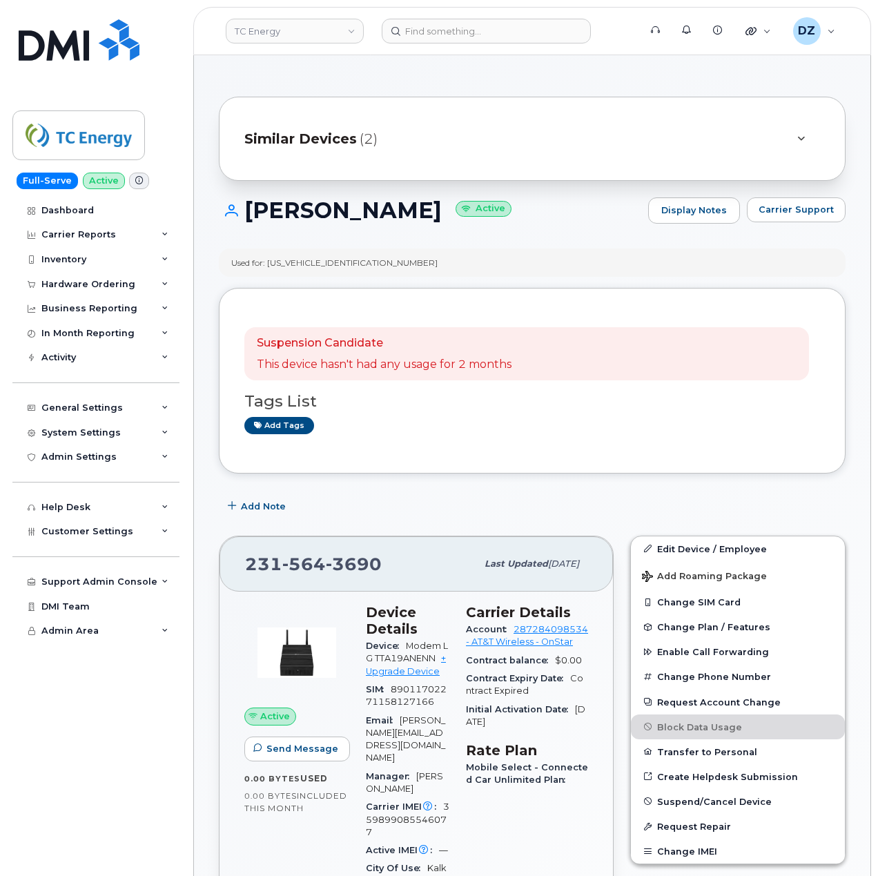
click at [321, 213] on h1 "[PERSON_NAME] Active" at bounding box center [430, 210] width 422 height 24
copy h1 "Christopher"
click at [464, 219] on h1 "Christopher Siebenmorgen Active" at bounding box center [430, 210] width 422 height 24
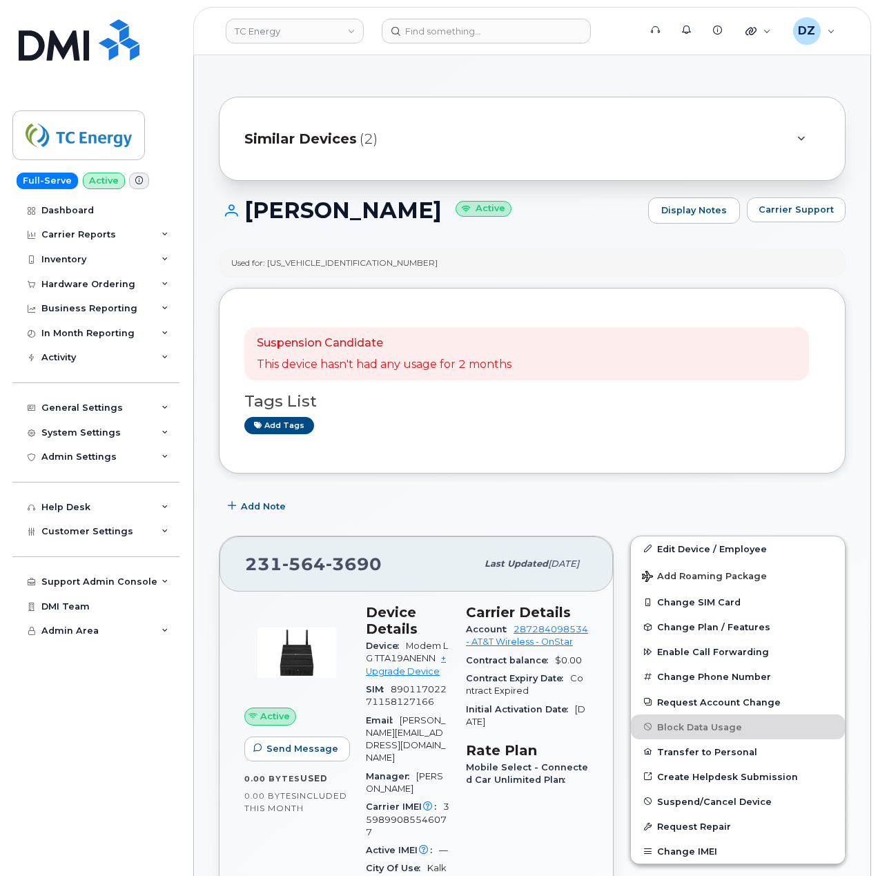
copy h1 "Siebenmorgen"
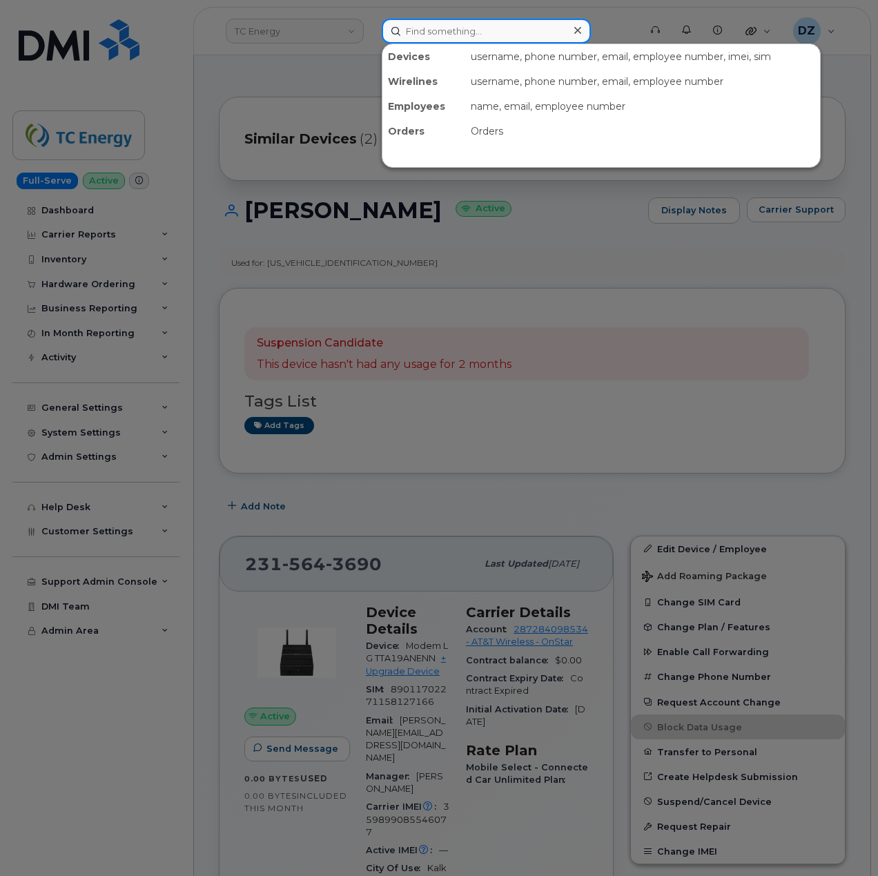
click at [487, 32] on input at bounding box center [486, 31] width 209 height 25
paste input "2315643852"
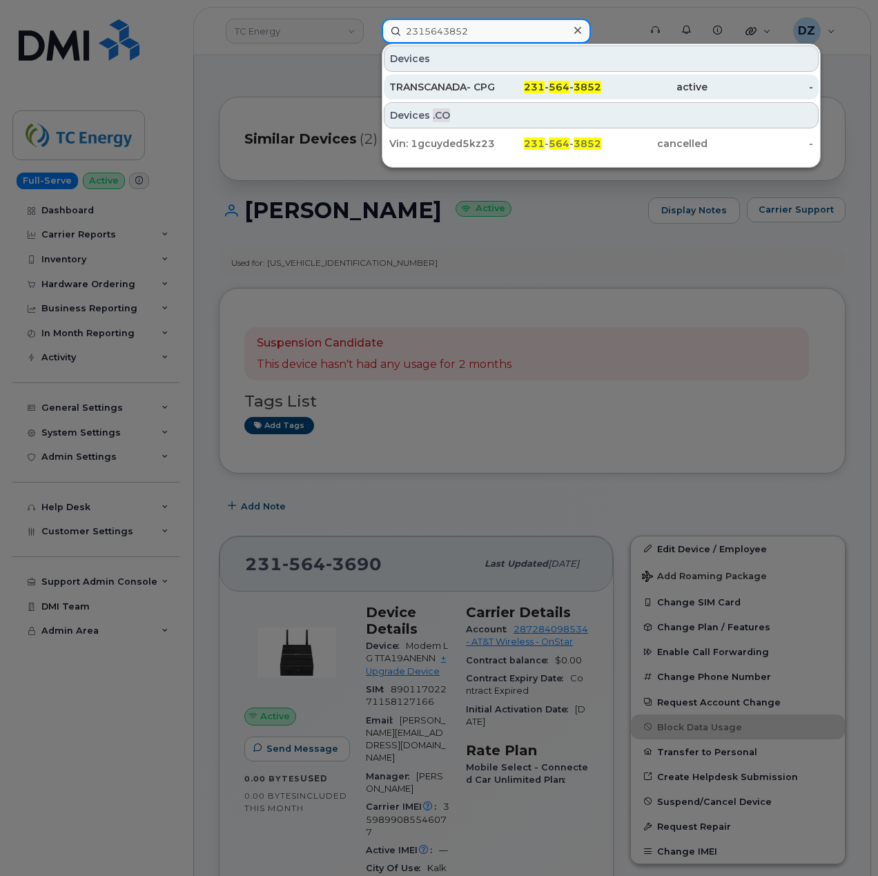
type input "2315643852"
click at [482, 86] on div "TRANSCANADA- CPG" at bounding box center [442, 87] width 106 height 14
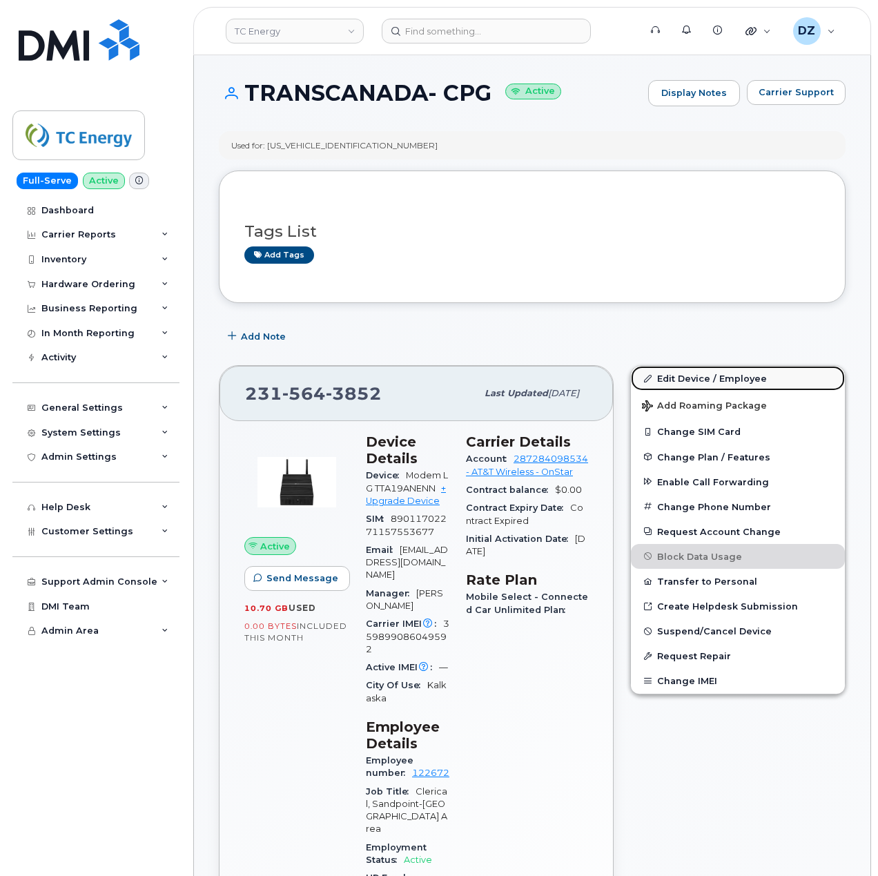
click at [751, 378] on link "Edit Device / Employee" at bounding box center [738, 378] width 214 height 25
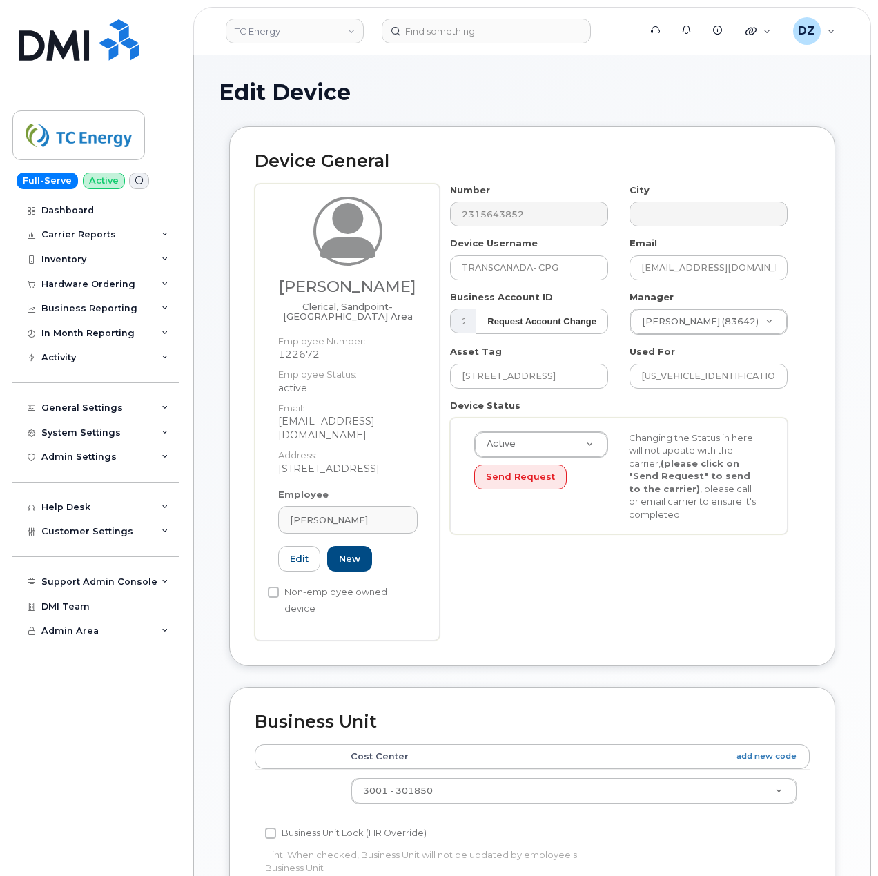
click at [298, 291] on h3 "[PERSON_NAME]" at bounding box center [347, 286] width 139 height 17
click at [375, 291] on h3 "[PERSON_NAME]" at bounding box center [347, 286] width 139 height 17
copy h3 "[PERSON_NAME]"
click at [527, 262] on input "TRANSCANADA- CPG" at bounding box center [529, 267] width 158 height 25
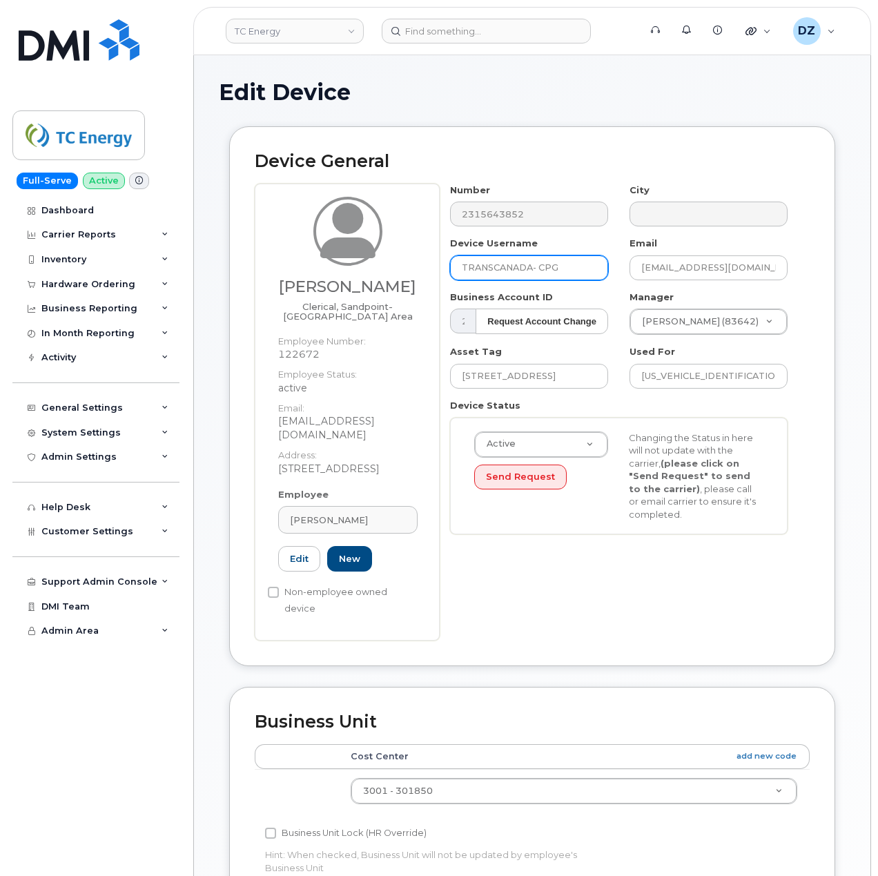
click at [527, 262] on input "TRANSCANADA- CPG" at bounding box center [529, 267] width 158 height 25
paste input "Sally McLaughlin"
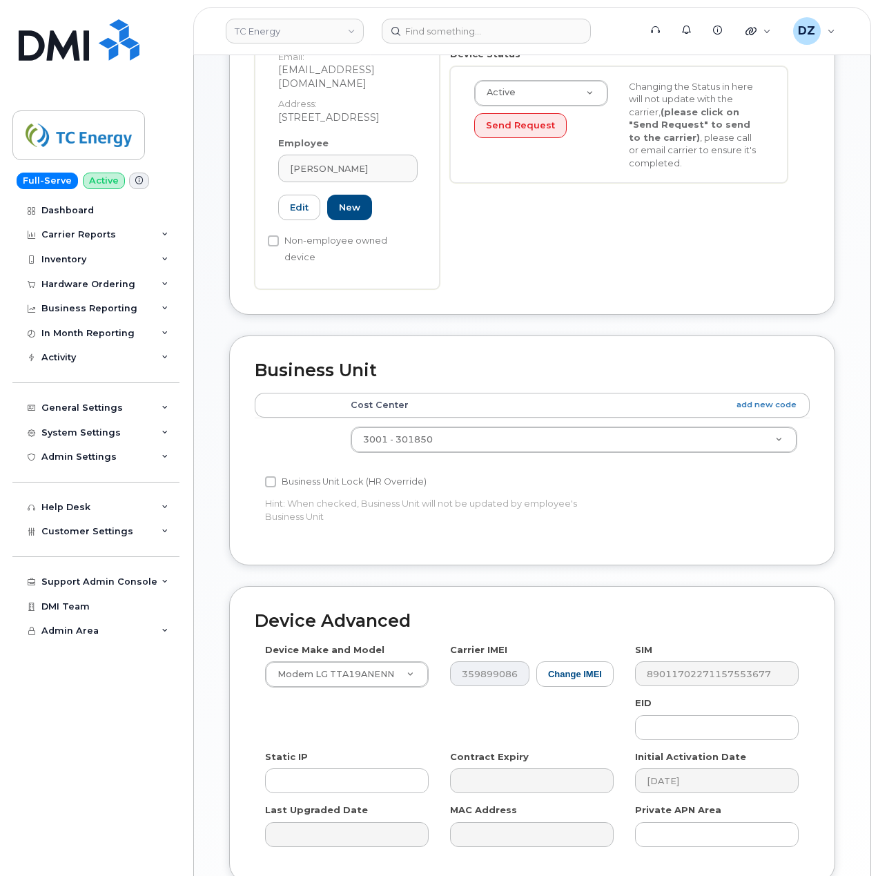
scroll to position [447, 0]
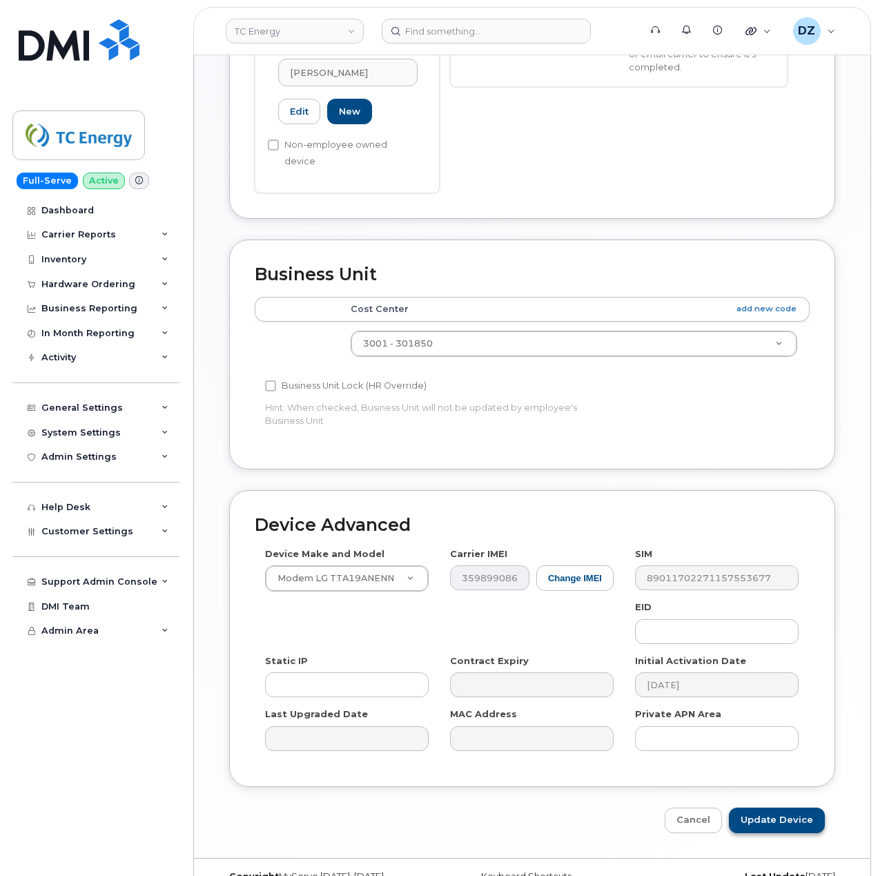
type input "Sally McLaughlin"
click at [794, 808] on input "Update Device" at bounding box center [777, 821] width 96 height 26
type input "Saving..."
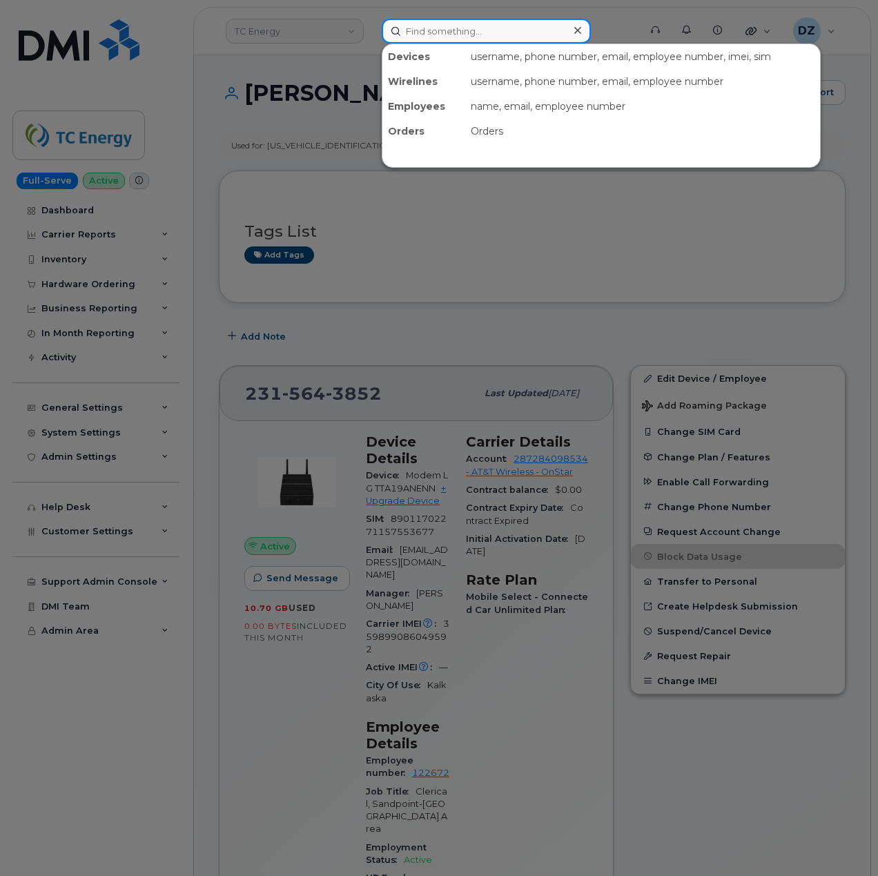
click at [536, 39] on input at bounding box center [486, 31] width 209 height 25
paste input "2316202532"
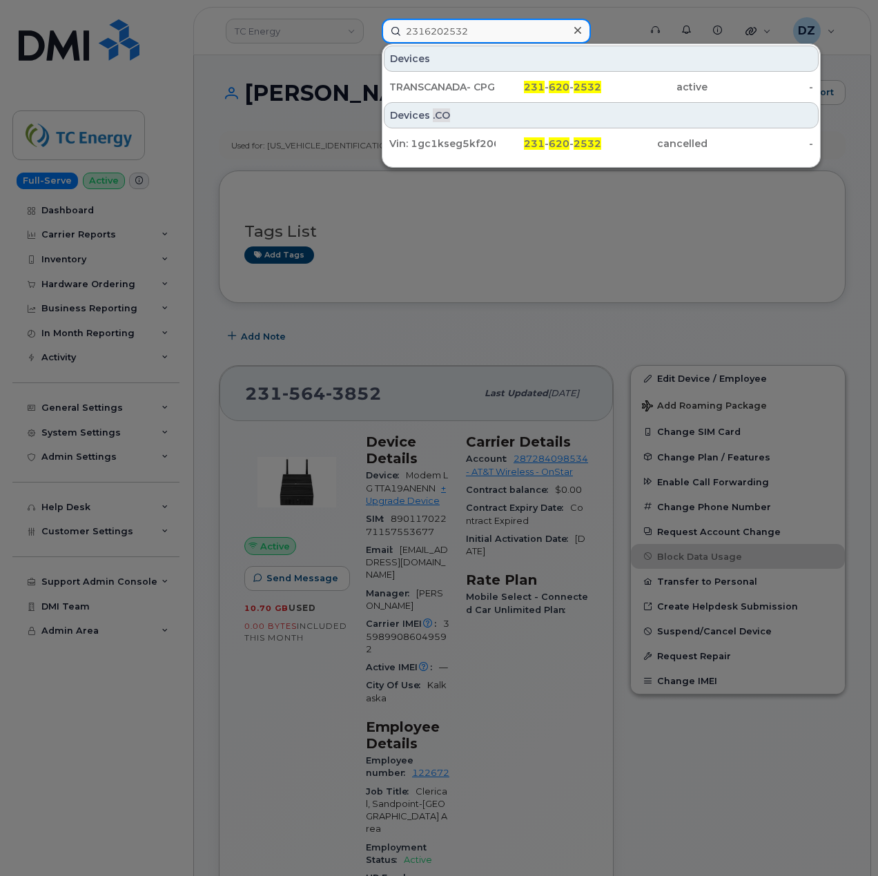
type input "2316202532"
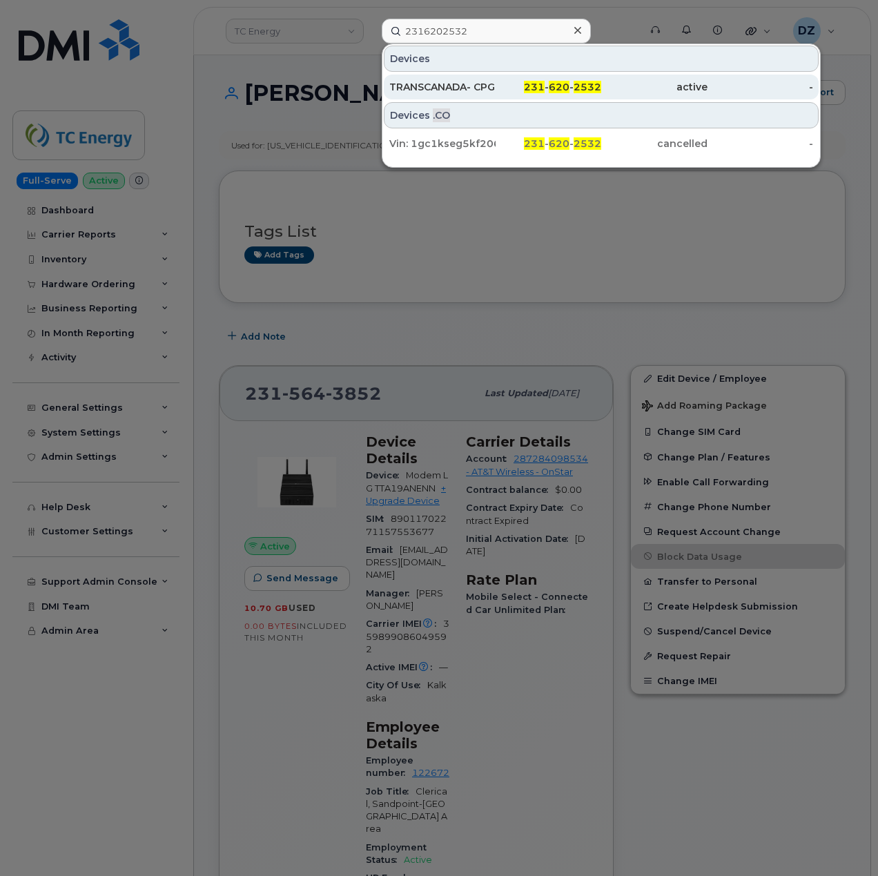
click at [484, 91] on div "TRANSCANADA- CPG" at bounding box center [442, 87] width 106 height 14
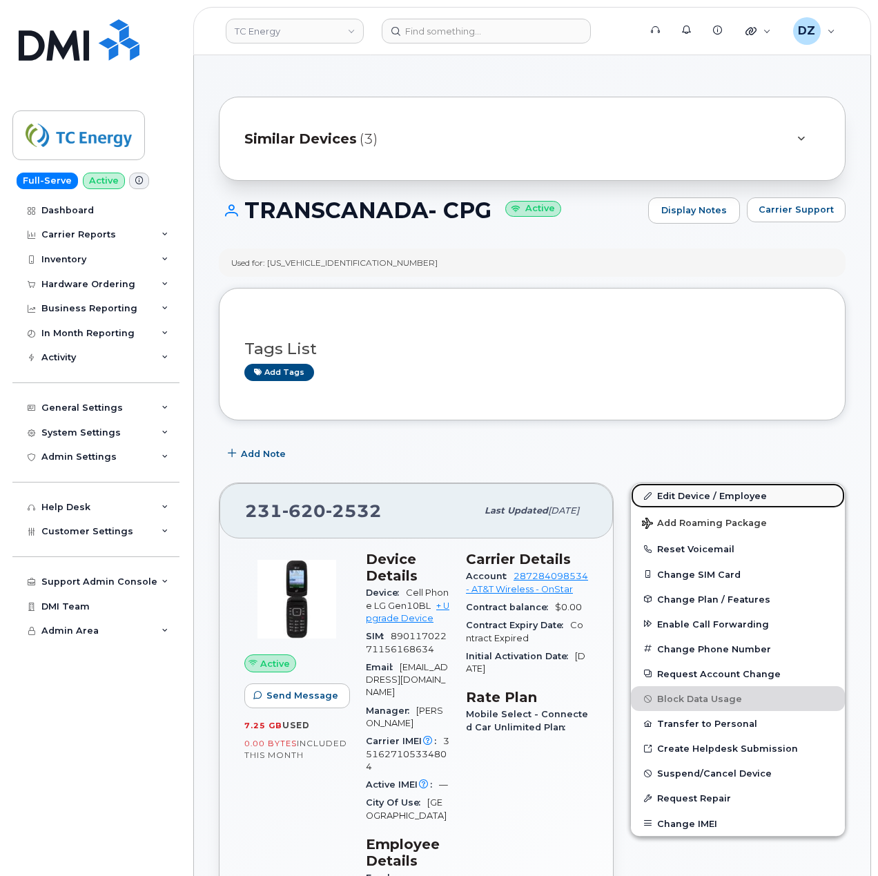
click at [722, 501] on link "Edit Device / Employee" at bounding box center [738, 495] width 214 height 25
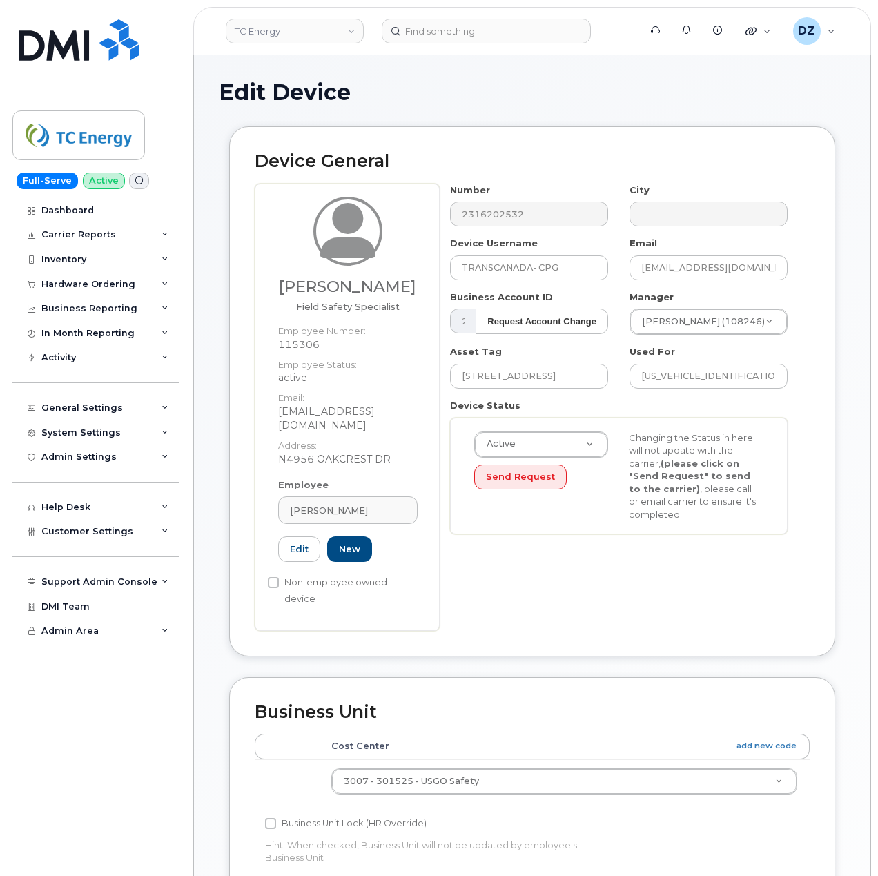
click at [311, 286] on h3 "[PERSON_NAME]" at bounding box center [347, 286] width 139 height 17
click at [385, 291] on h3 "[PERSON_NAME]" at bounding box center [347, 286] width 139 height 17
copy h3 "[PERSON_NAME]"
click at [520, 263] on input "TRANSCANADA- CPG" at bounding box center [529, 267] width 158 height 25
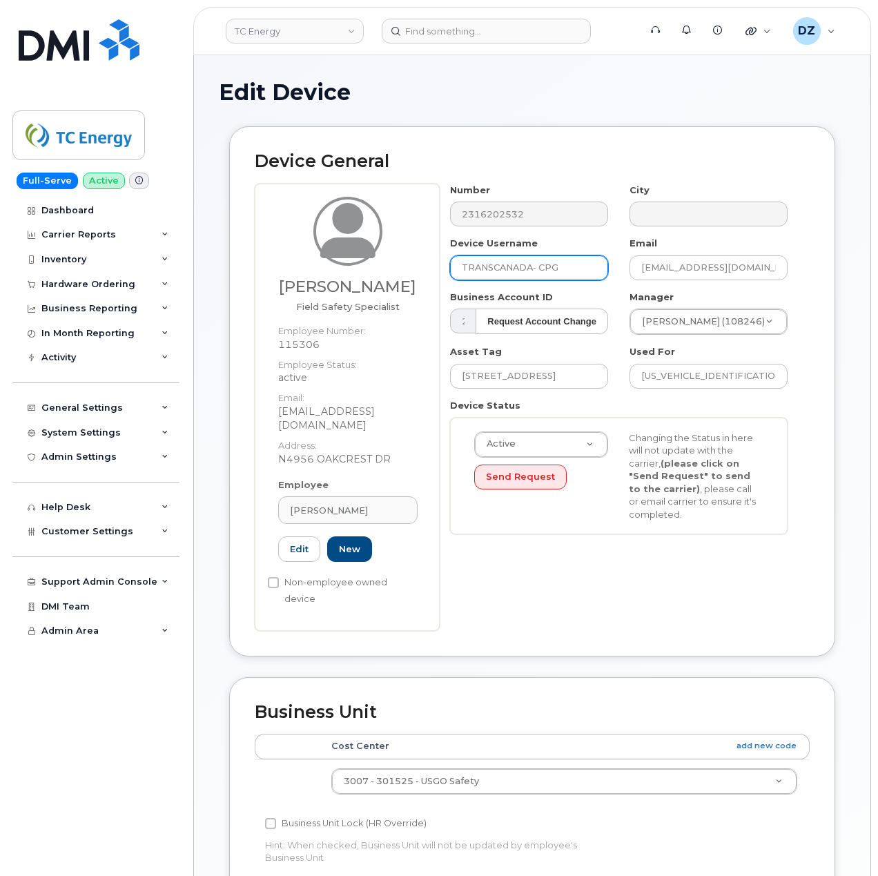
click at [520, 263] on input "TRANSCANADA- CPG" at bounding box center [529, 267] width 158 height 25
paste input "Seth Mailahn"
type input "Seth Mailahn"
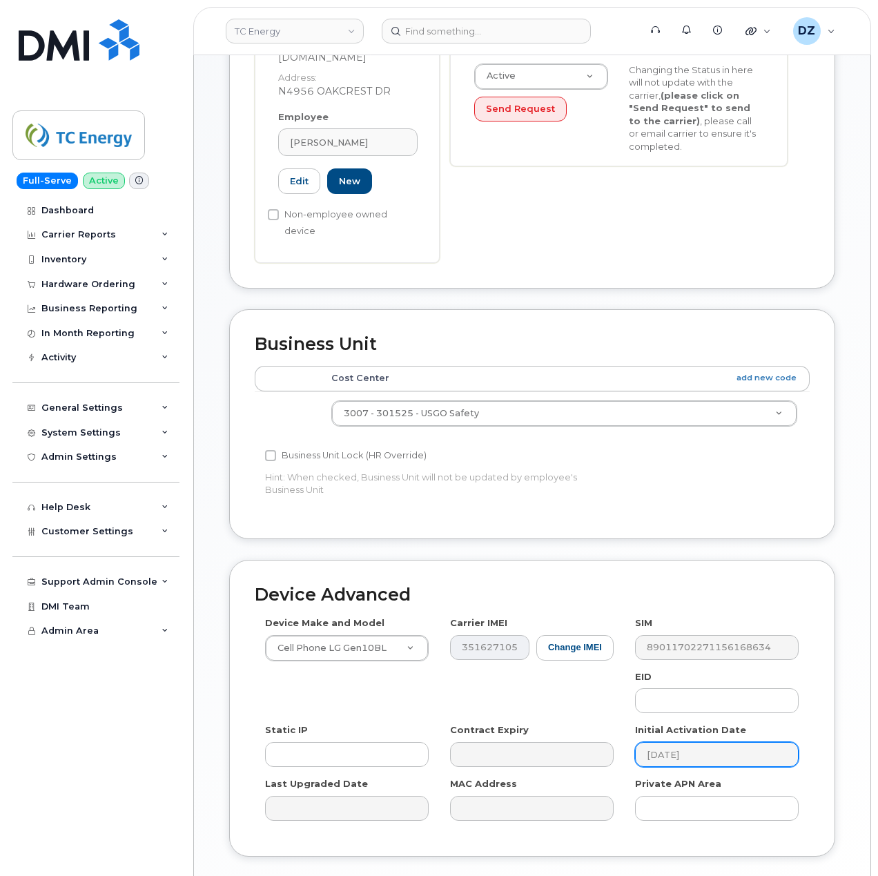
scroll to position [437, 0]
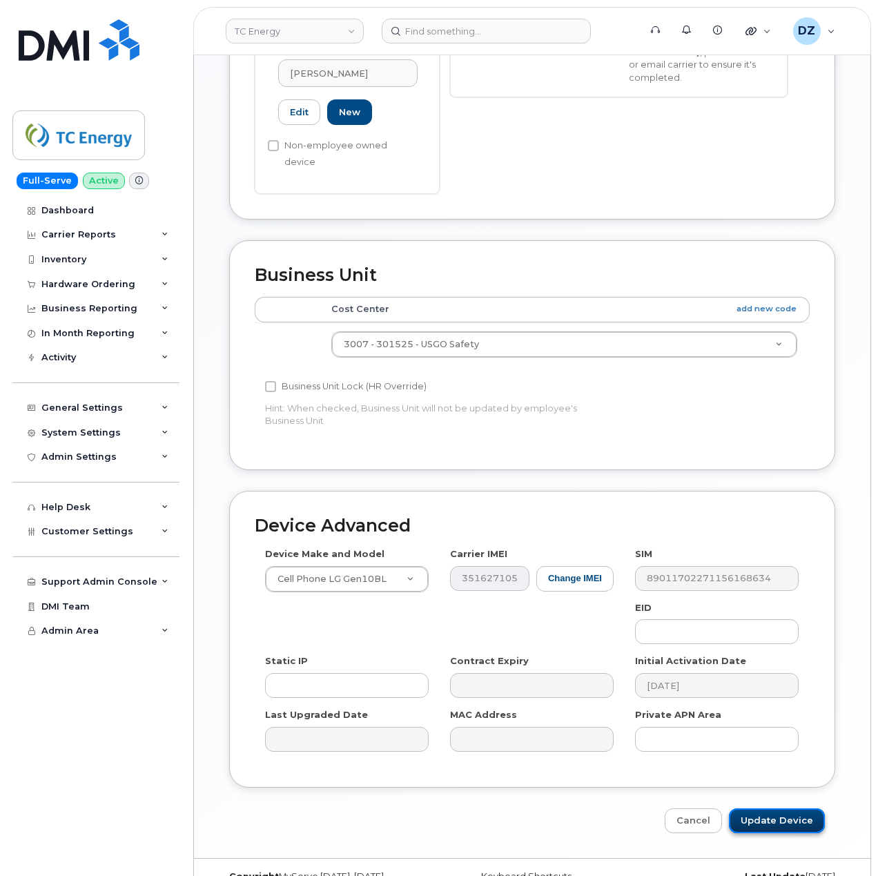
click at [791, 808] on input "Update Device" at bounding box center [777, 821] width 96 height 26
type input "Saving..."
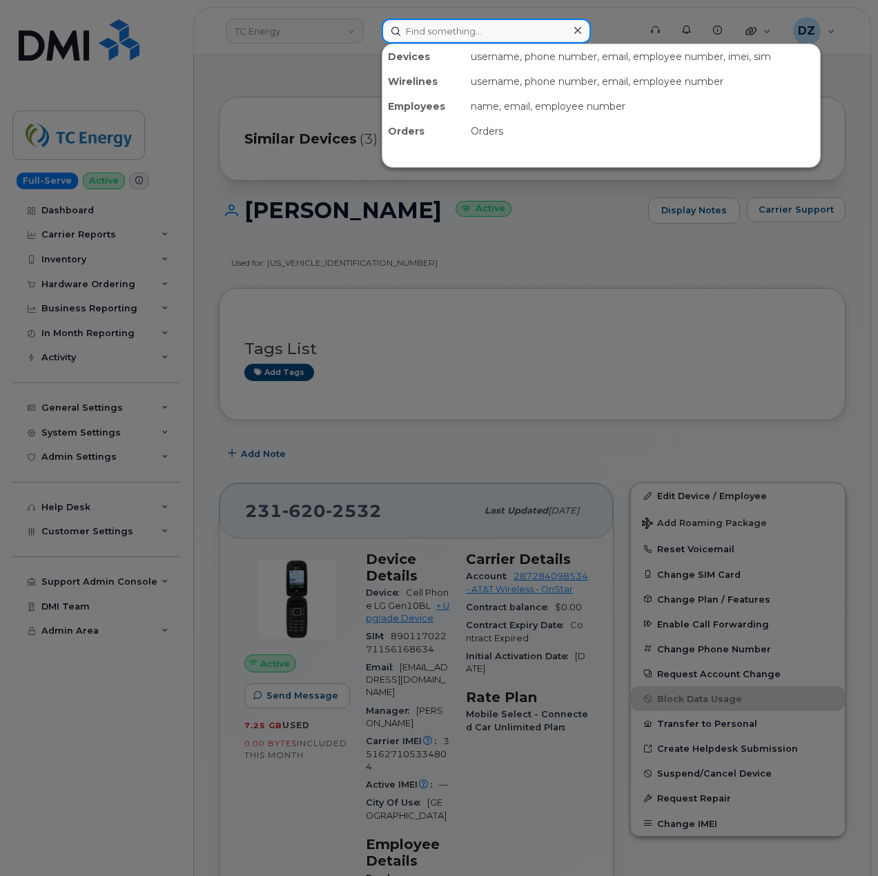
click at [448, 31] on input at bounding box center [486, 31] width 209 height 25
paste input "2482253638"
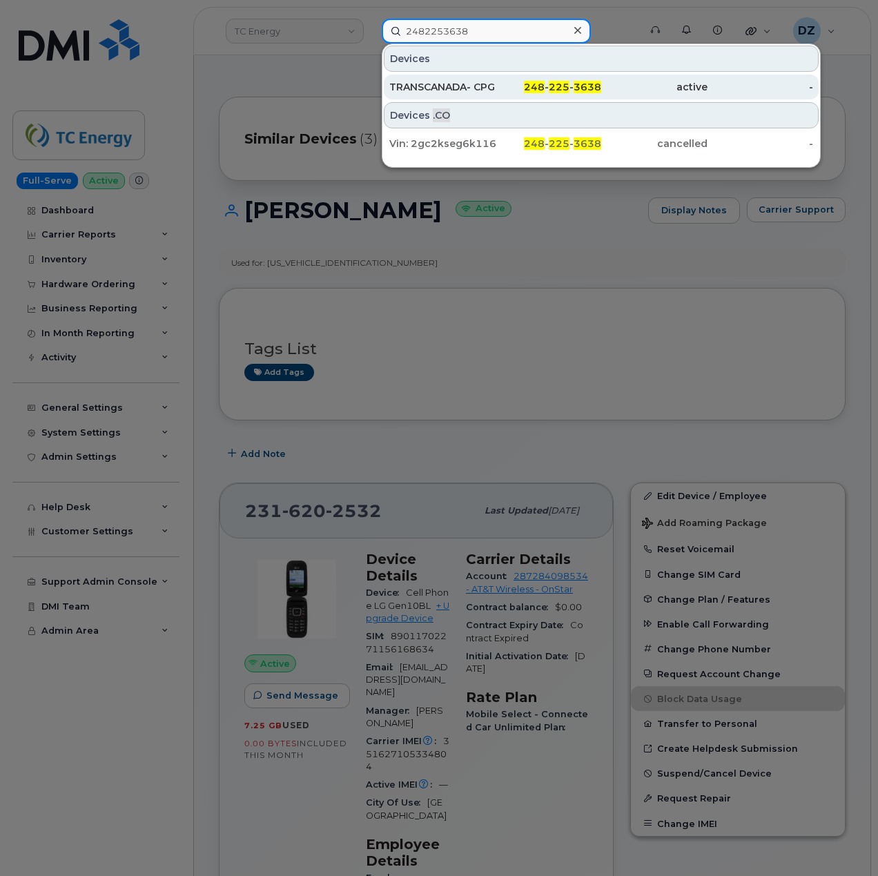
type input "2482253638"
click at [485, 76] on div "TRANSCANADA- CPG" at bounding box center [442, 87] width 106 height 25
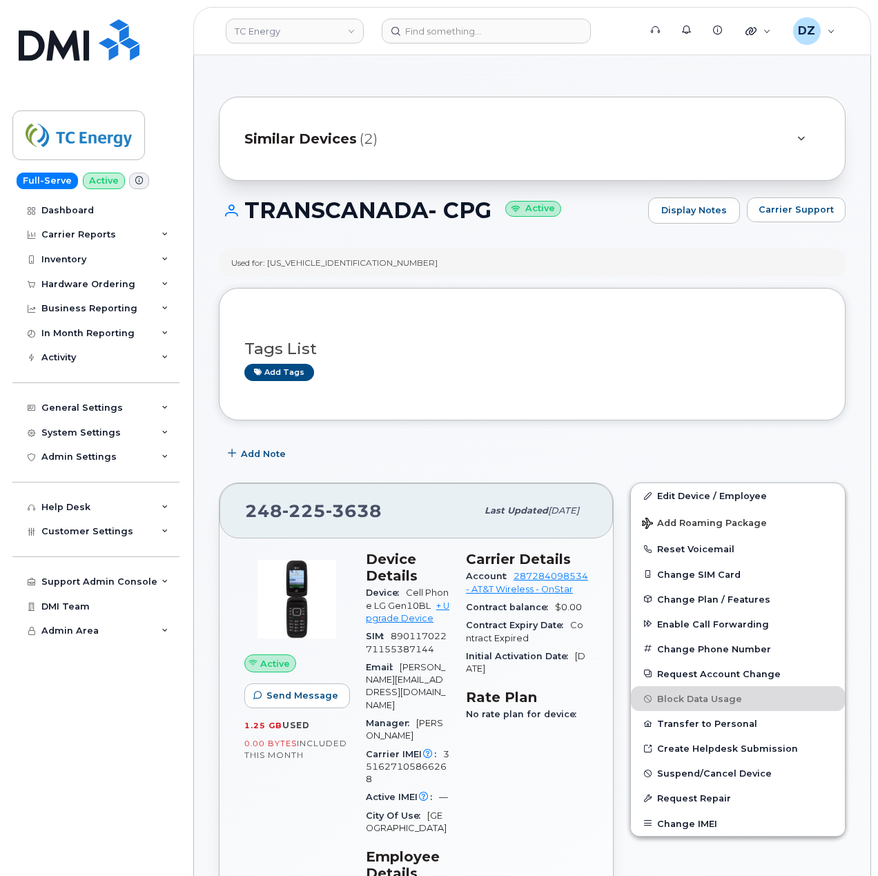
click at [802, 136] on icon at bounding box center [801, 139] width 8 height 9
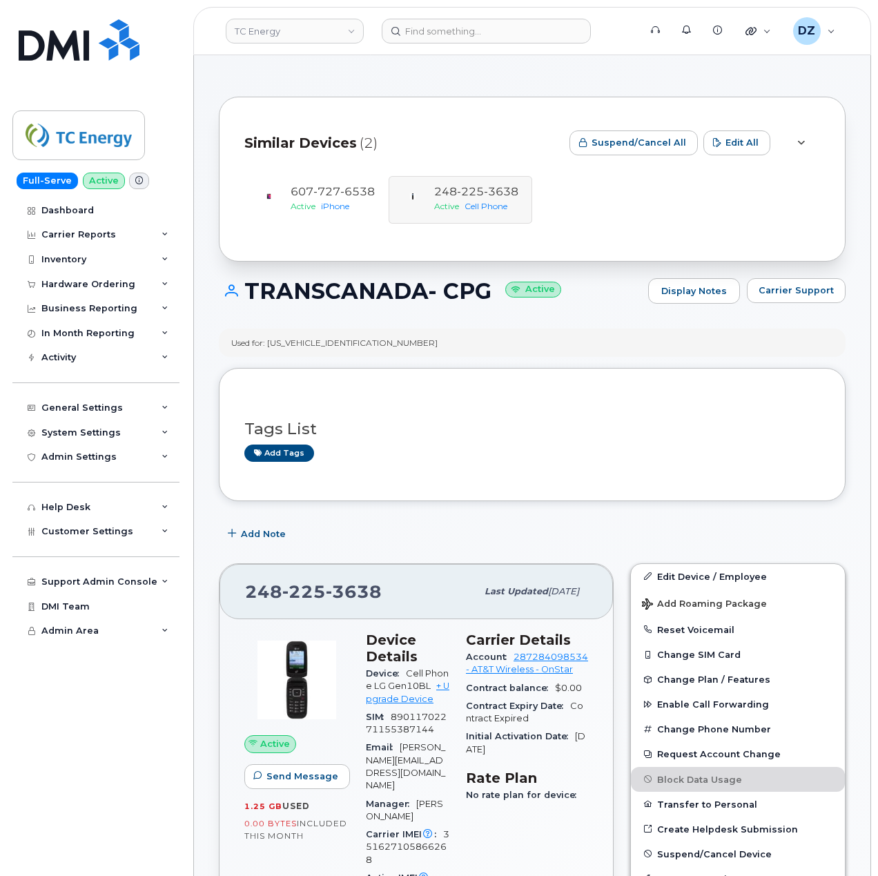
click at [802, 136] on div at bounding box center [800, 143] width 17 height 17
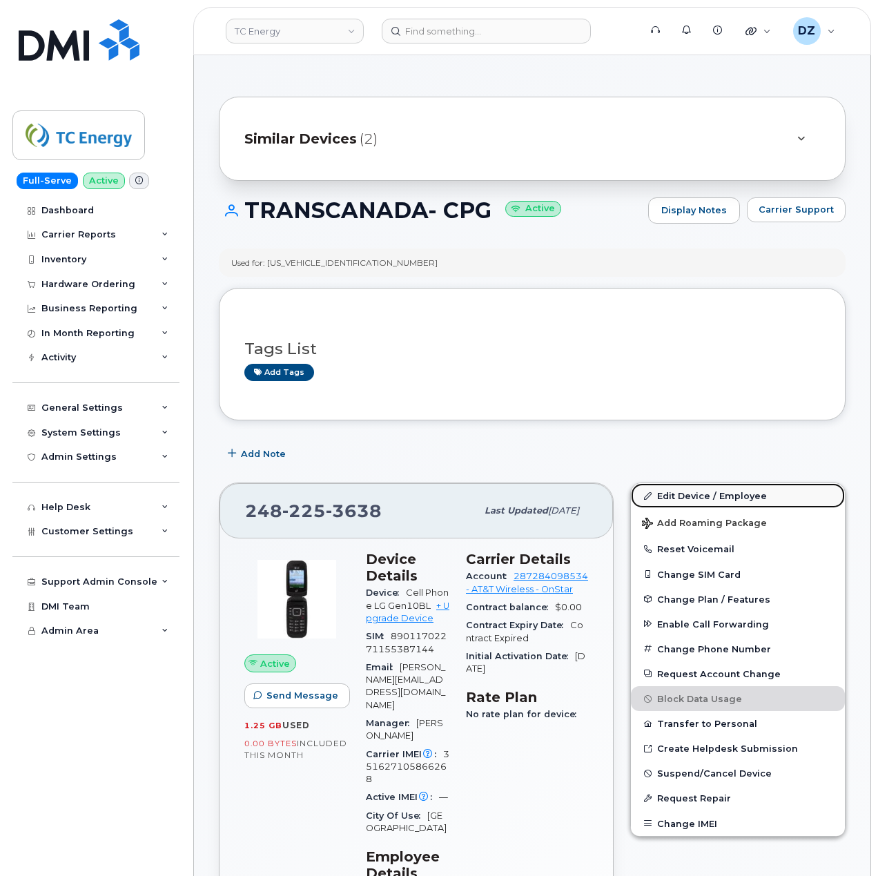
click at [732, 494] on link "Edit Device / Employee" at bounding box center [738, 495] width 214 height 25
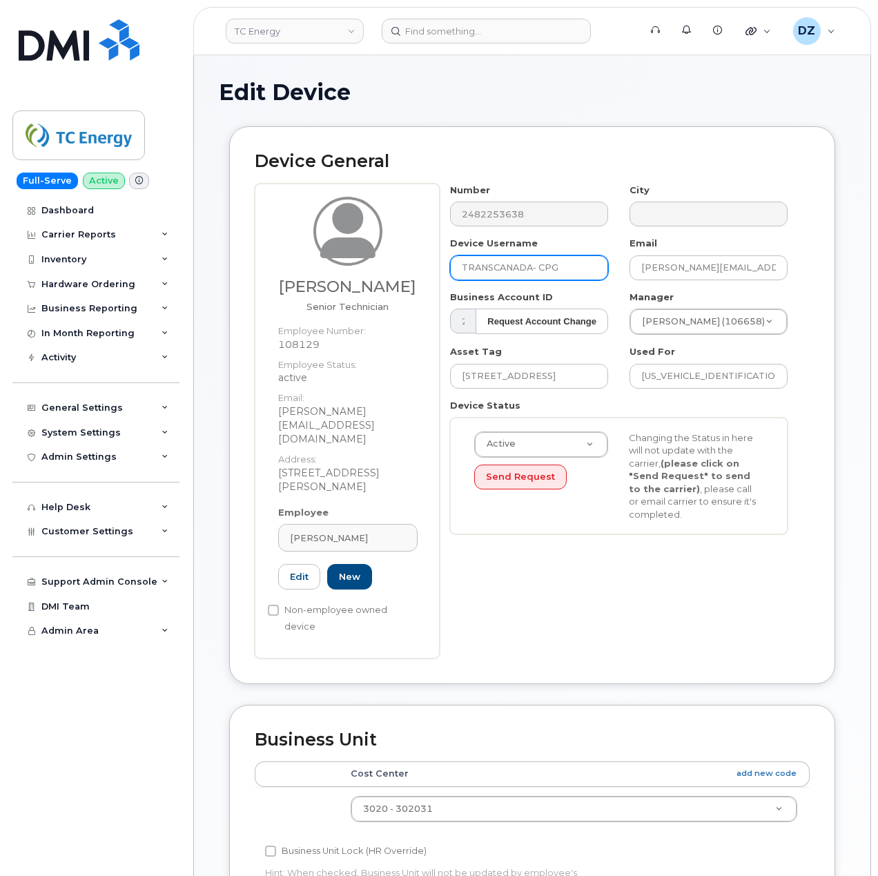
click at [551, 261] on input "TRANSCANADA- CPG" at bounding box center [529, 267] width 158 height 25
paste input "[PERSON_NAME]"
type input "[PERSON_NAME]"
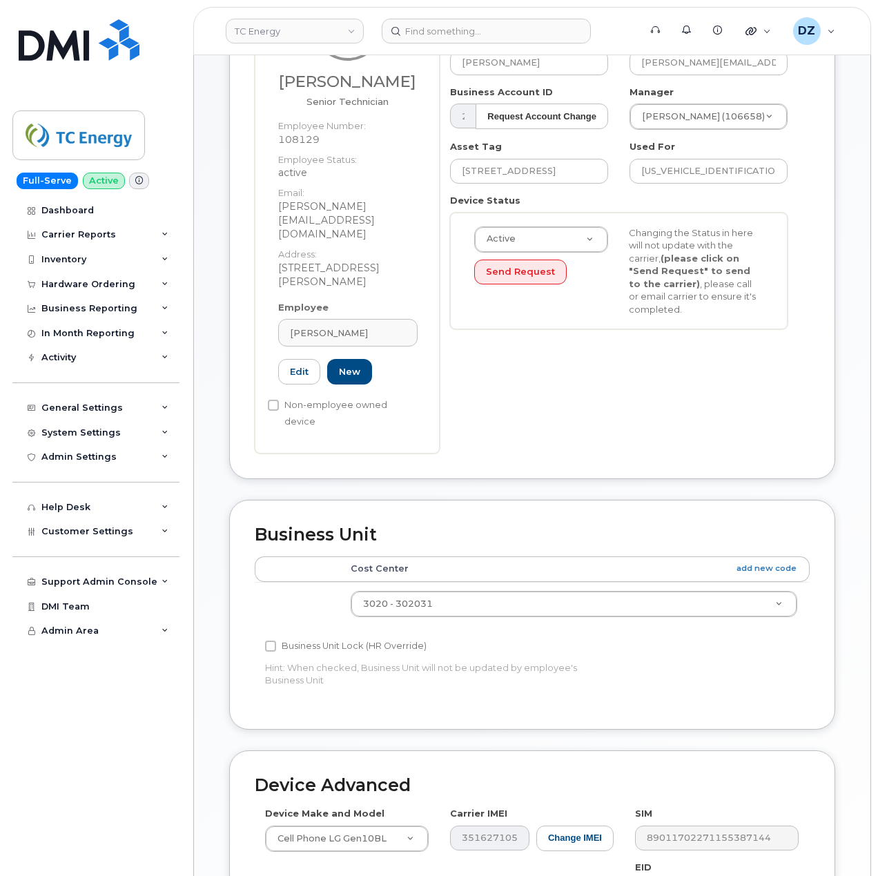
scroll to position [437, 0]
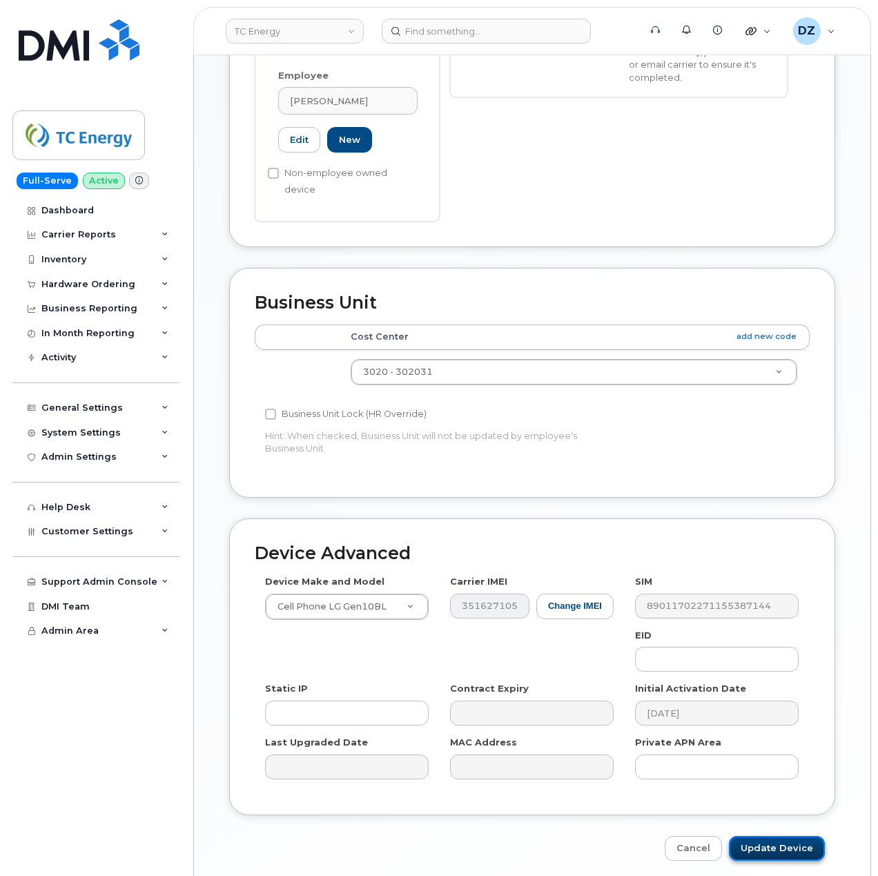
click at [777, 836] on input "Update Device" at bounding box center [777, 849] width 96 height 26
type input "Saving..."
